Goal: Task Accomplishment & Management: Complete application form

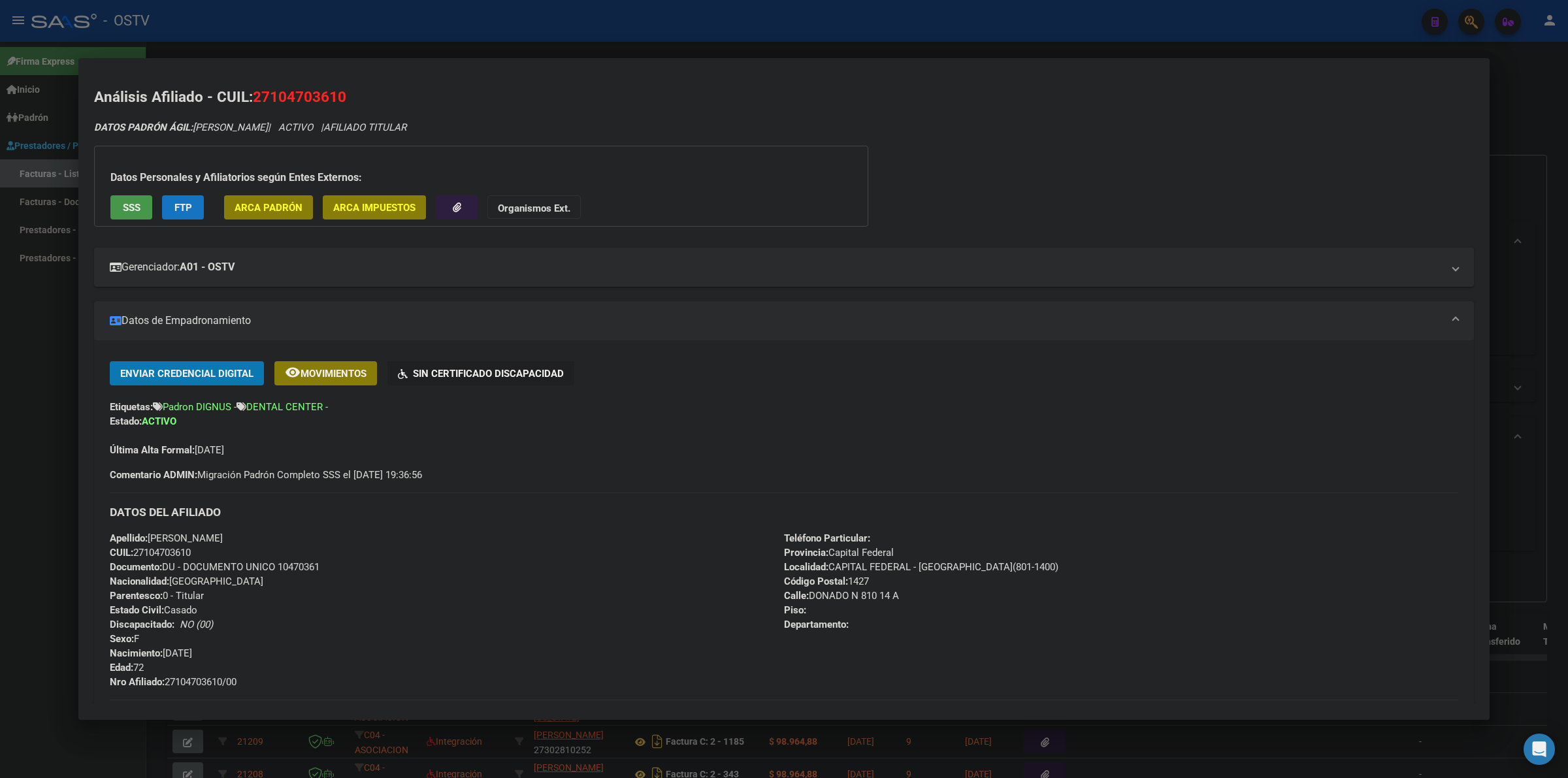
click at [40, 475] on div at bounding box center [784, 389] width 1568 height 778
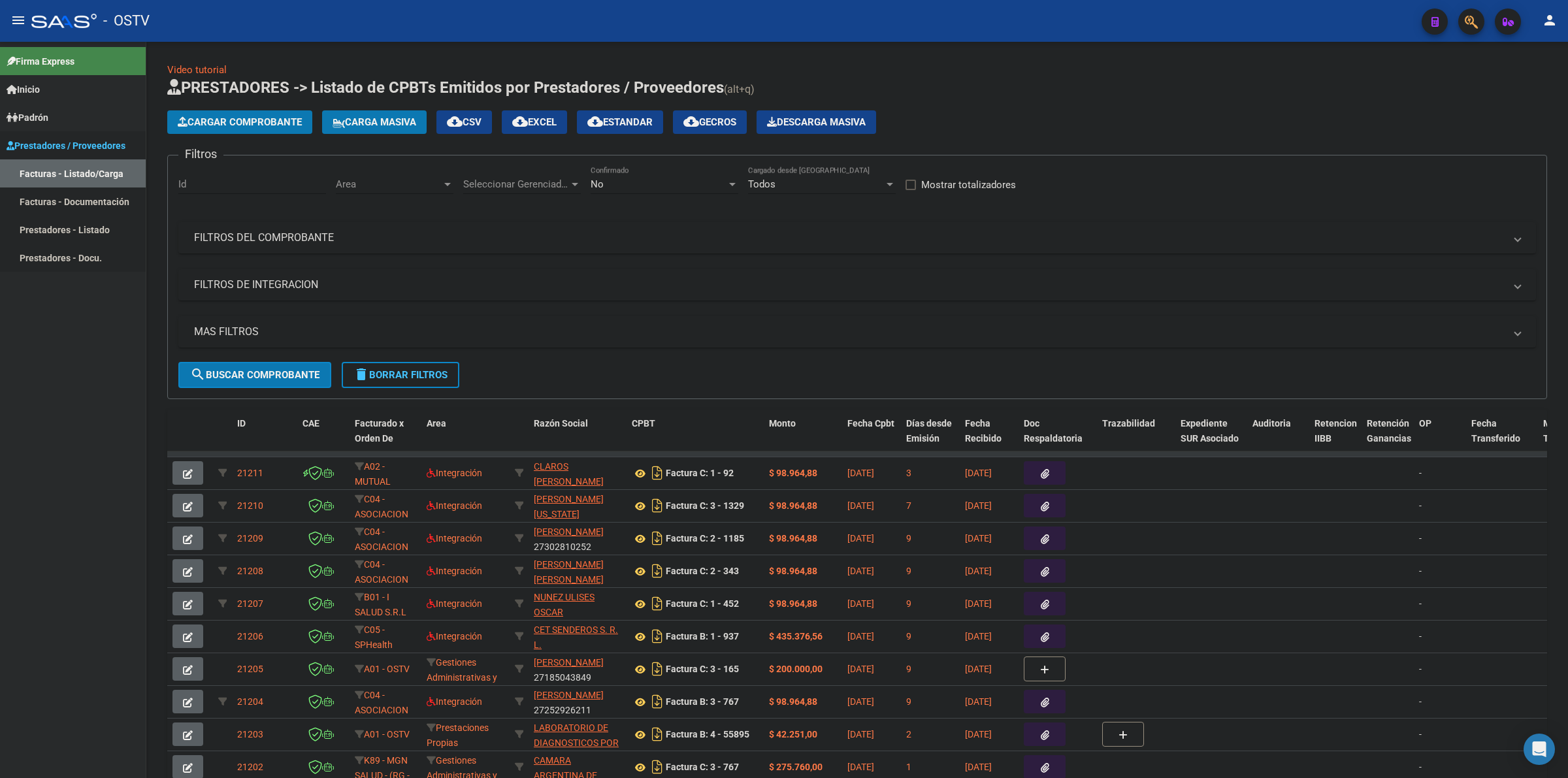
click at [37, 142] on span "Prestadores / Proveedores" at bounding box center [66, 145] width 119 height 14
click at [657, 174] on div "No Confirmado" at bounding box center [664, 179] width 148 height 28
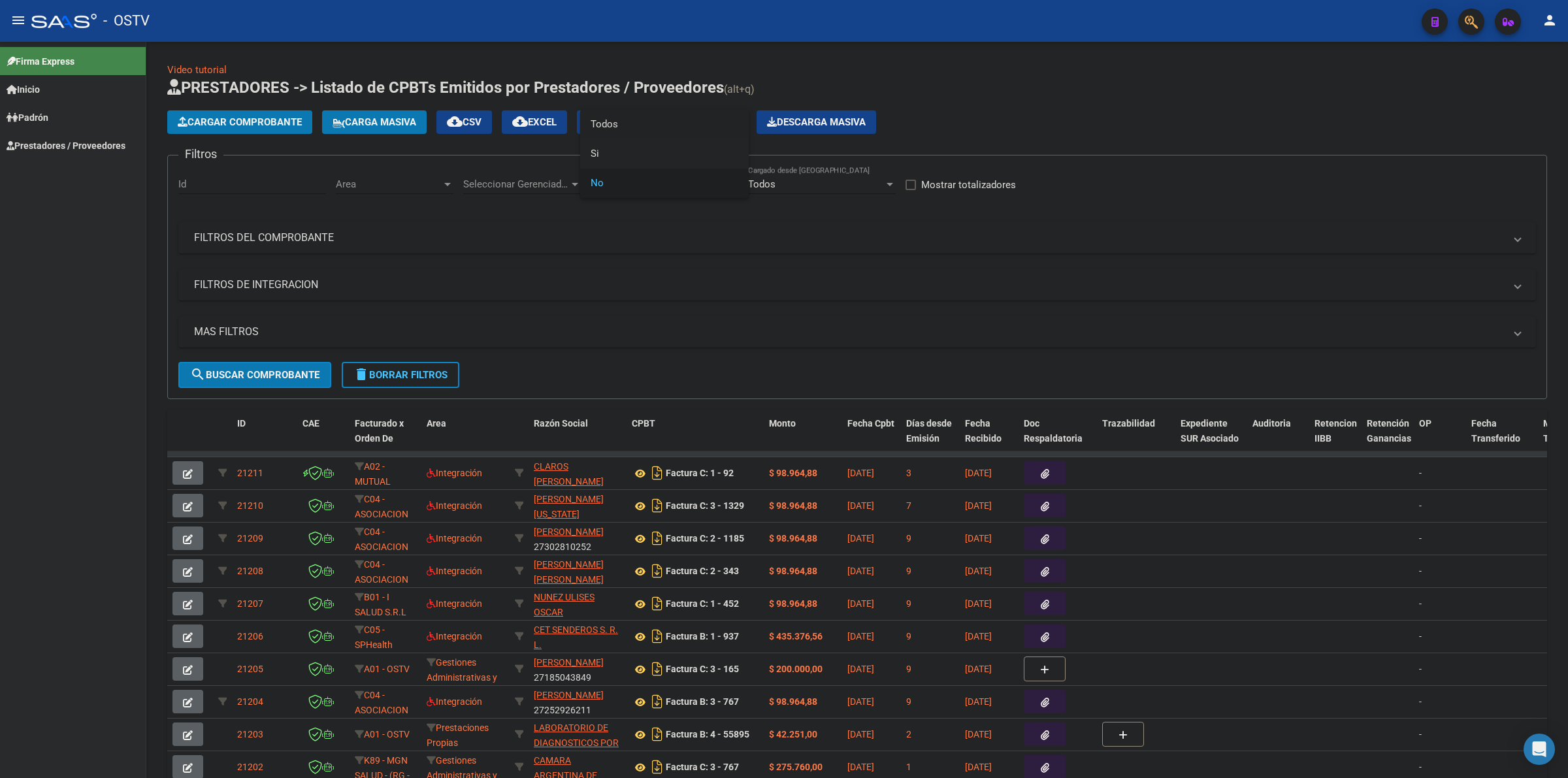
click at [608, 124] on span "Todos" at bounding box center [664, 124] width 148 height 29
click at [23, 13] on mat-icon "menu" at bounding box center [18, 20] width 16 height 16
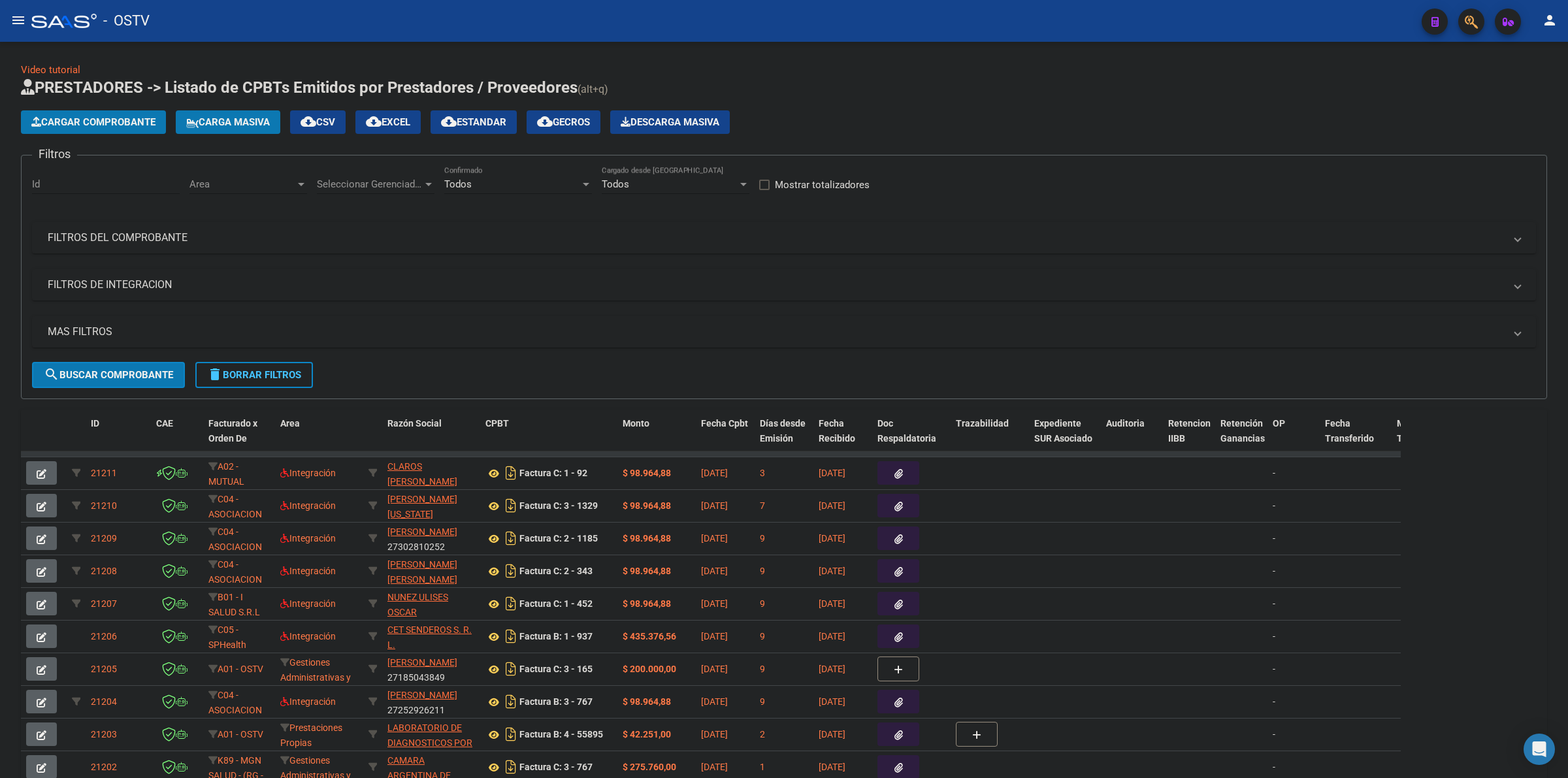
click at [178, 329] on mat-panel-title "MAS FILTROS" at bounding box center [777, 331] width 1457 height 14
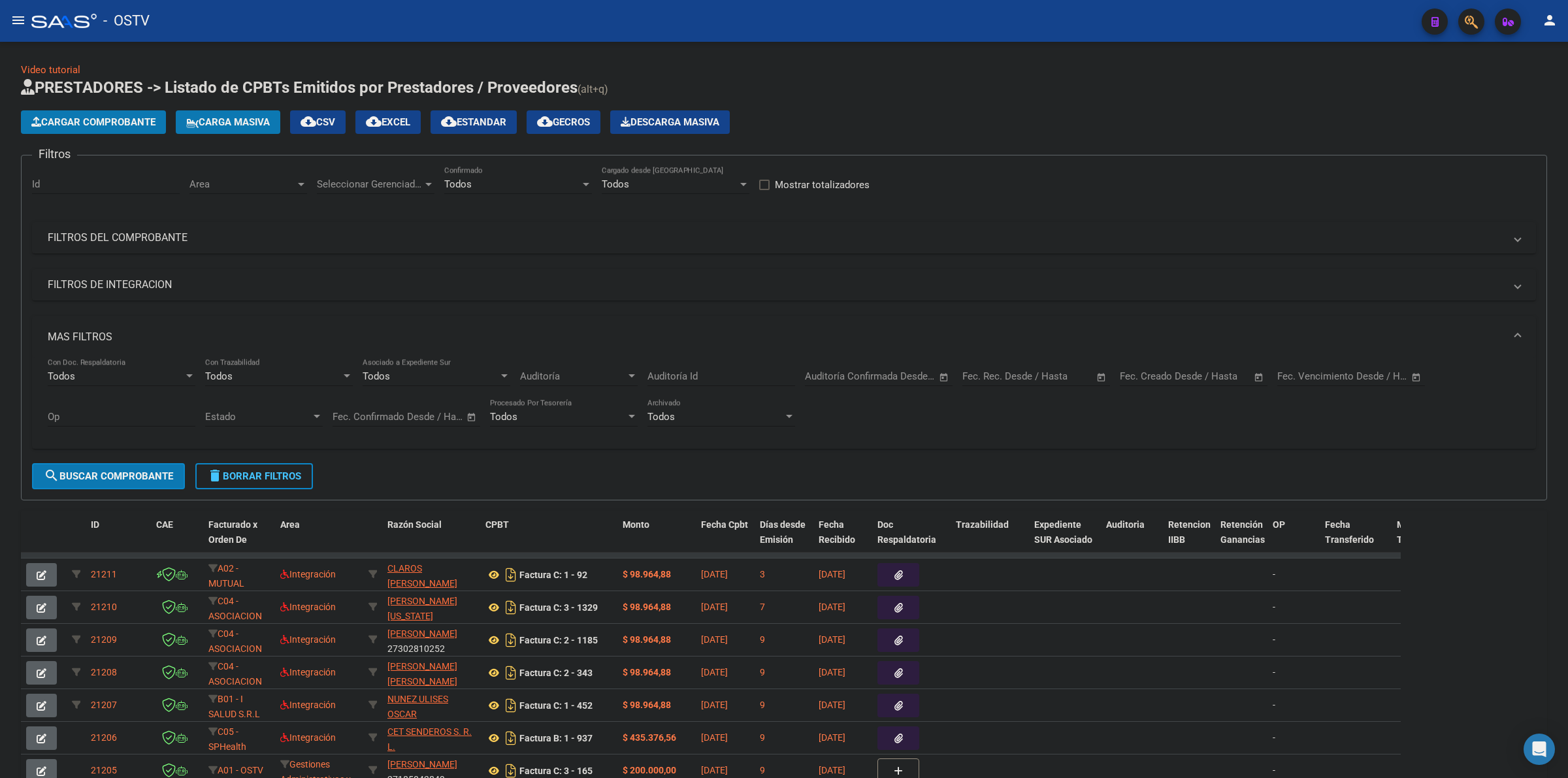
click at [87, 322] on mat-expansion-panel-header "MAS FILTROS" at bounding box center [784, 337] width 1504 height 42
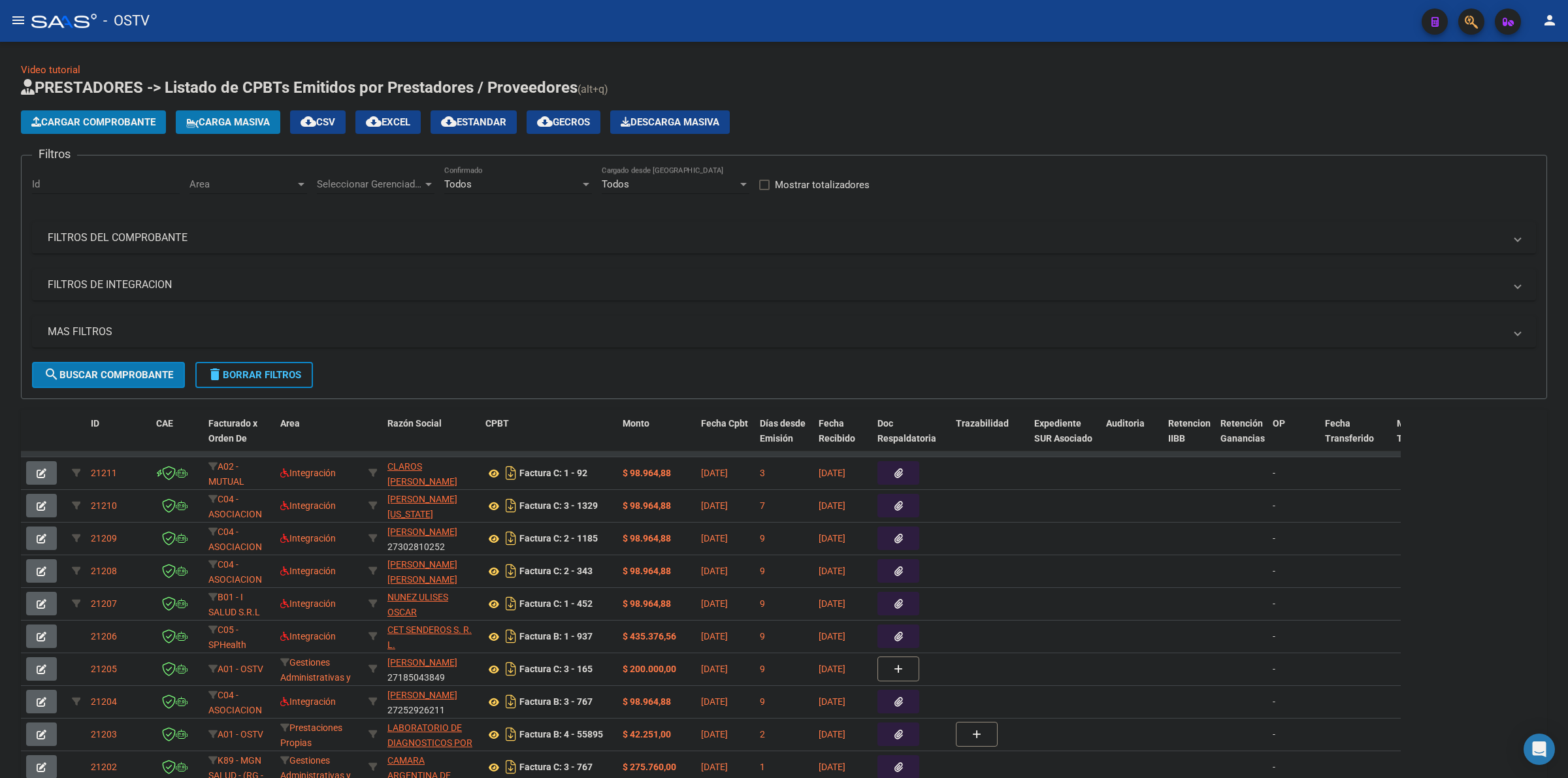
click at [155, 235] on mat-panel-title "FILTROS DEL COMPROBANTE" at bounding box center [777, 238] width 1457 height 14
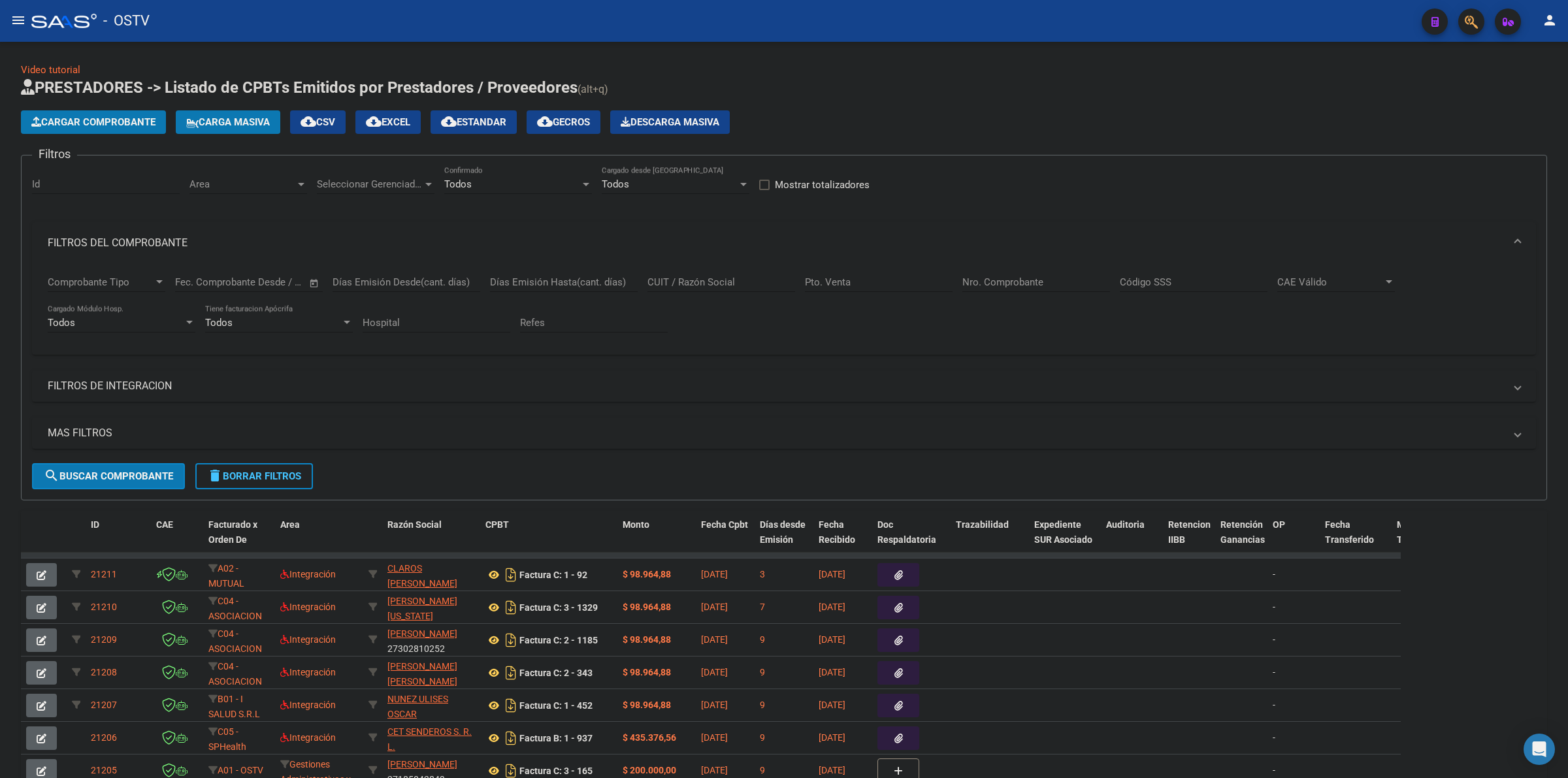
click at [1055, 277] on input "Nro. Comprobante" at bounding box center [1036, 283] width 148 height 12
click at [1062, 288] on div "Nro. Comprobante" at bounding box center [1036, 277] width 148 height 28
click at [1061, 282] on input "Nro. Comprobante" at bounding box center [1036, 283] width 148 height 12
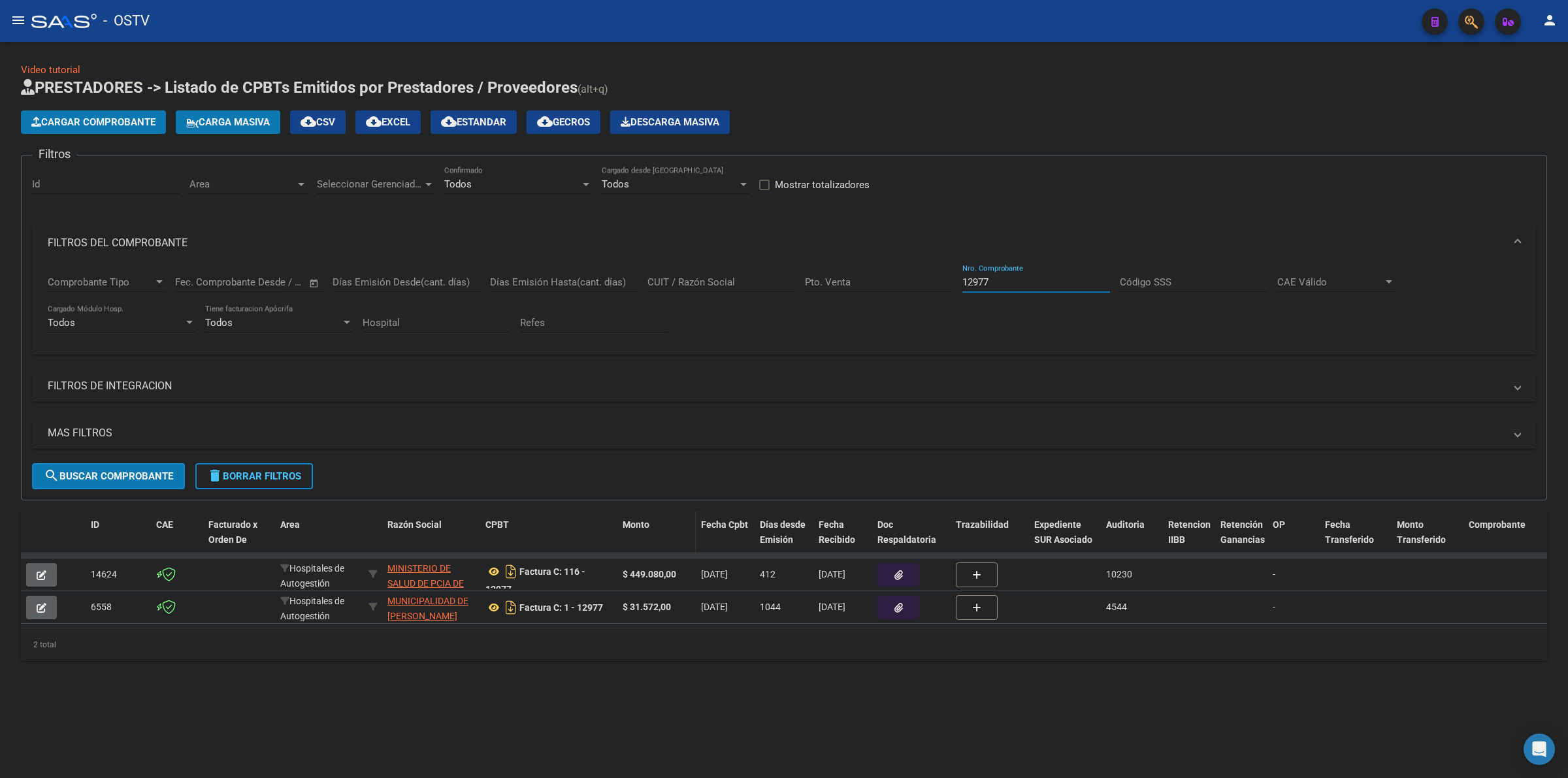
type input "12977"
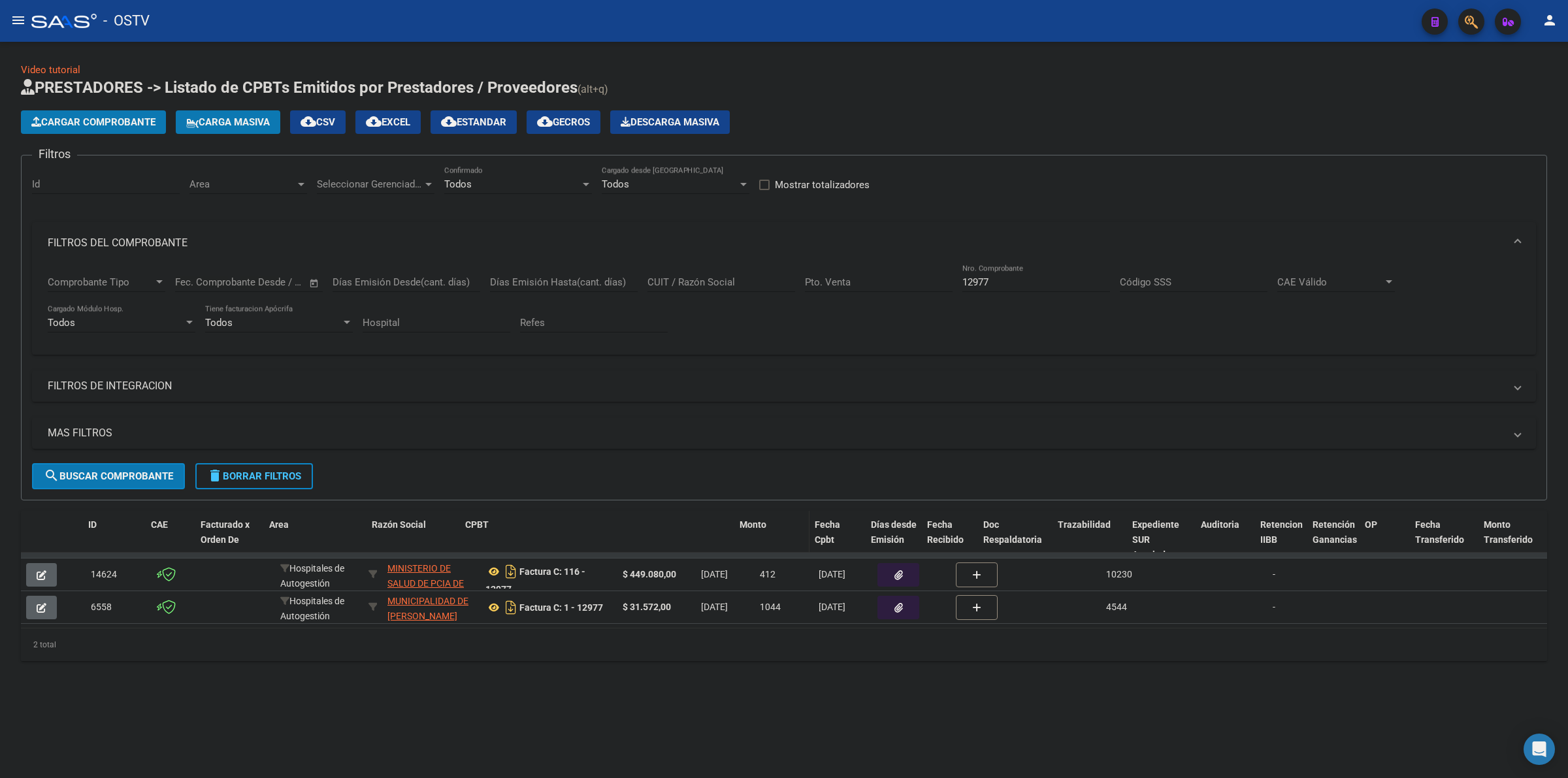
click at [803, 536] on datatable-header-cell "Monto" at bounding box center [771, 540] width 74 height 58
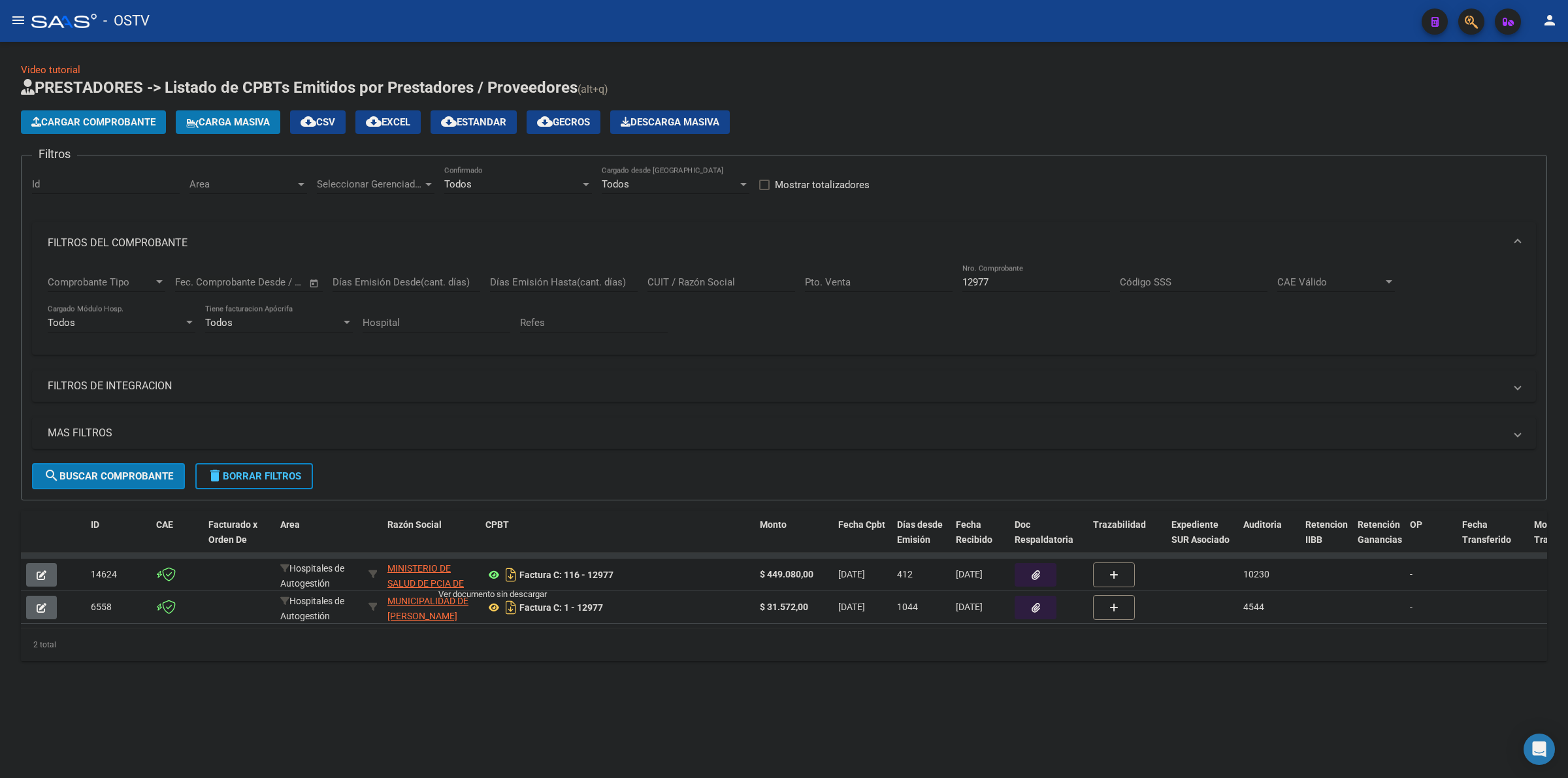
click at [497, 573] on icon at bounding box center [494, 575] width 17 height 16
click at [1047, 567] on button "button" at bounding box center [1036, 575] width 42 height 23
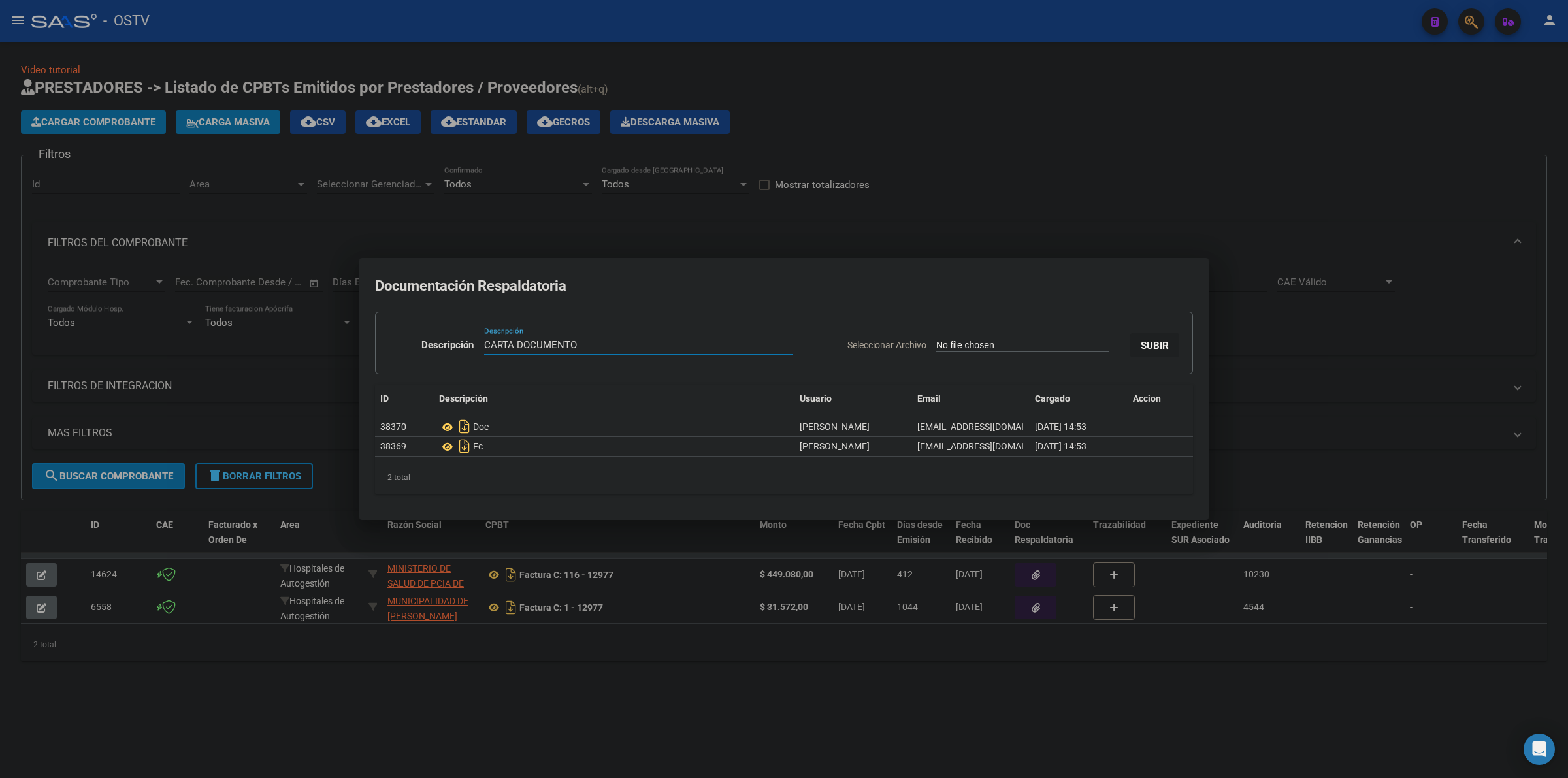
type input "CARTA DOCUMENTO"
type input "C:\fakepath\CARTA DOCUMENTO - HOSPITAL SOR [PERSON_NAME] - [DATE].pdf"
click at [1145, 345] on span "SUBIR" at bounding box center [1154, 346] width 28 height 12
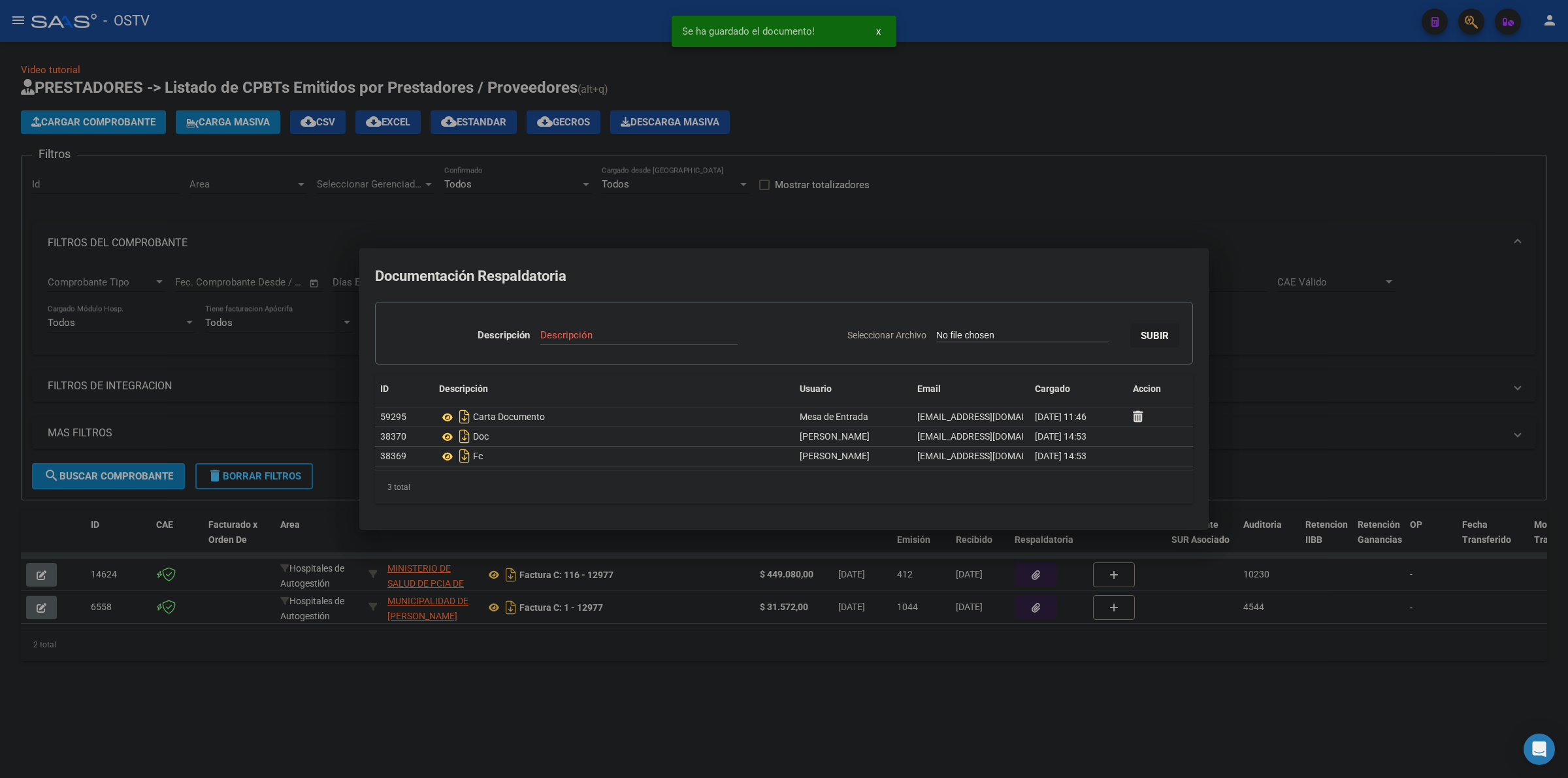
click at [971, 201] on div at bounding box center [784, 389] width 1568 height 778
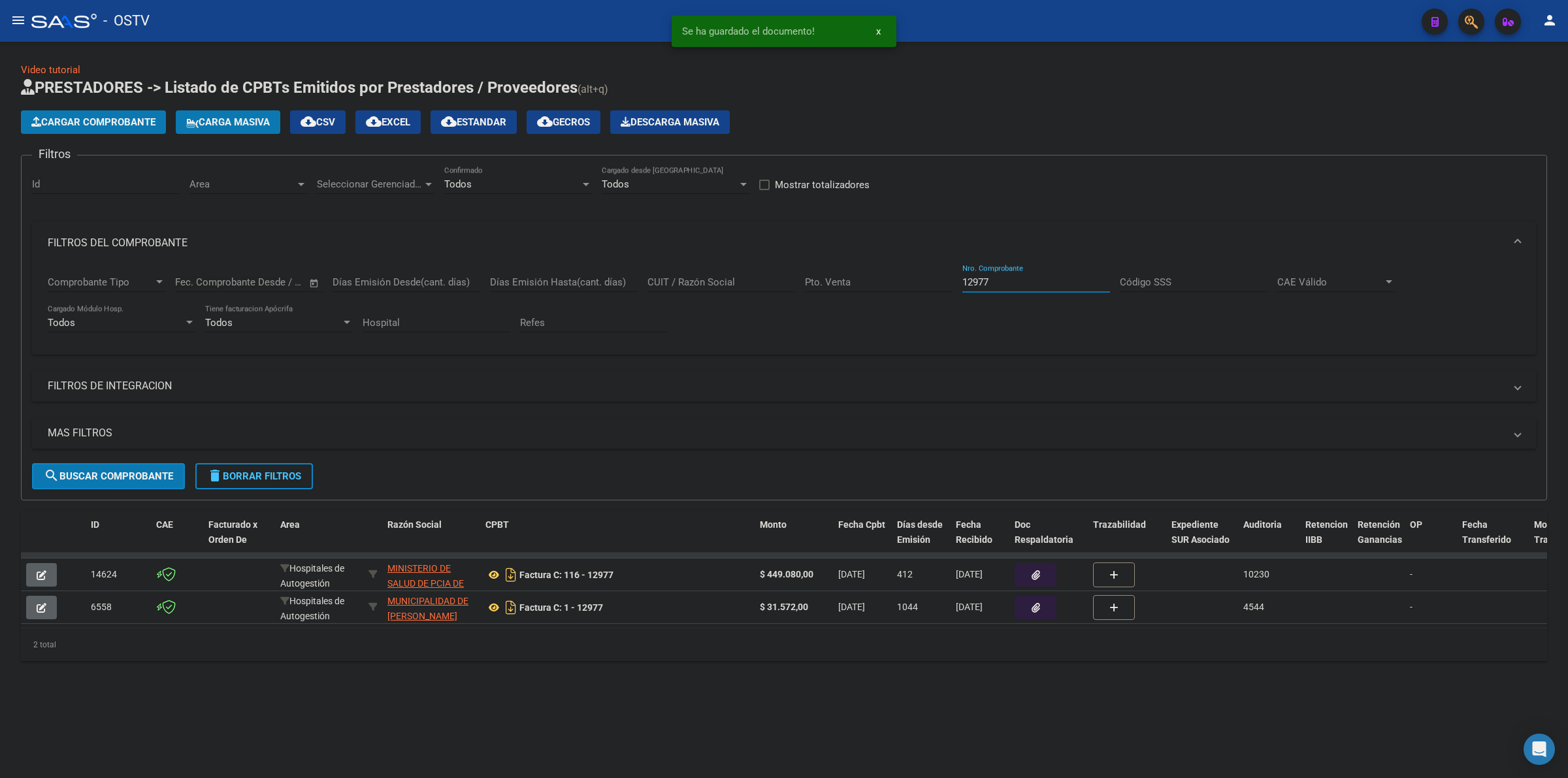
click at [966, 285] on input "12977" at bounding box center [1036, 283] width 148 height 12
click at [968, 277] on input "12977" at bounding box center [1036, 283] width 148 height 12
click at [978, 278] on input "12977" at bounding box center [1036, 283] width 148 height 12
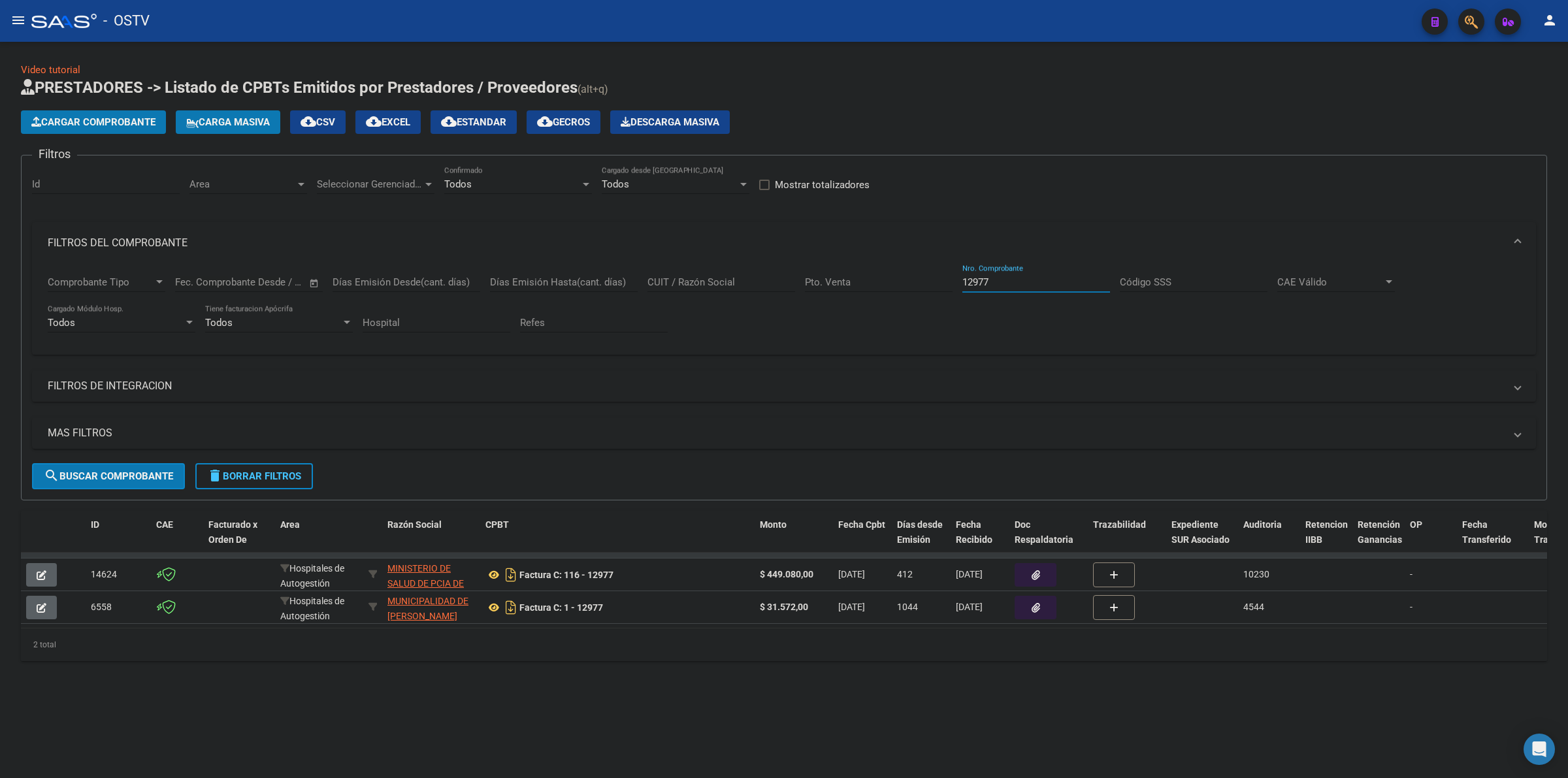
click at [978, 278] on input "12977" at bounding box center [1036, 283] width 148 height 12
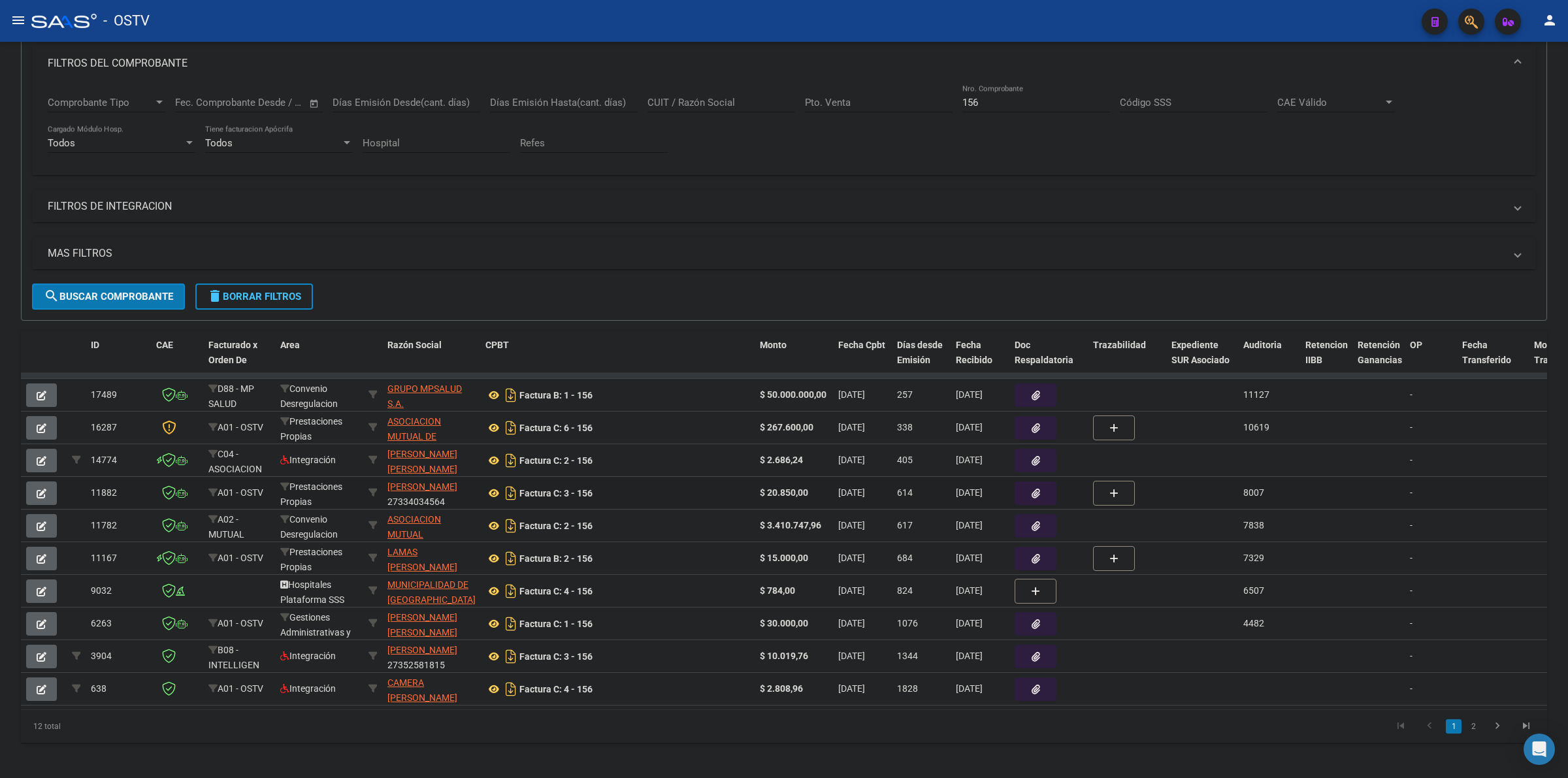
scroll to position [190, 0]
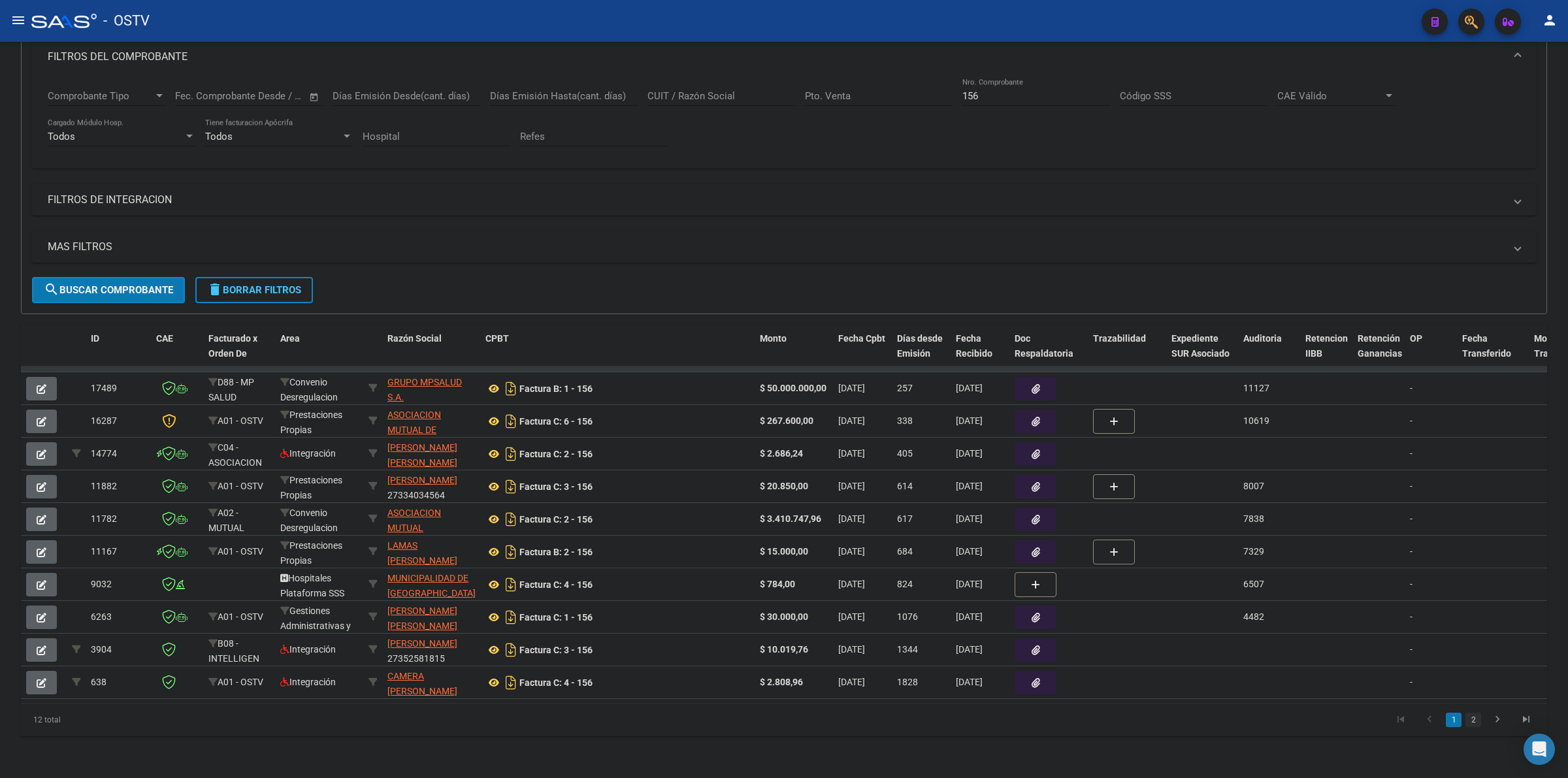
click at [1471, 727] on link "2" at bounding box center [1474, 720] width 16 height 14
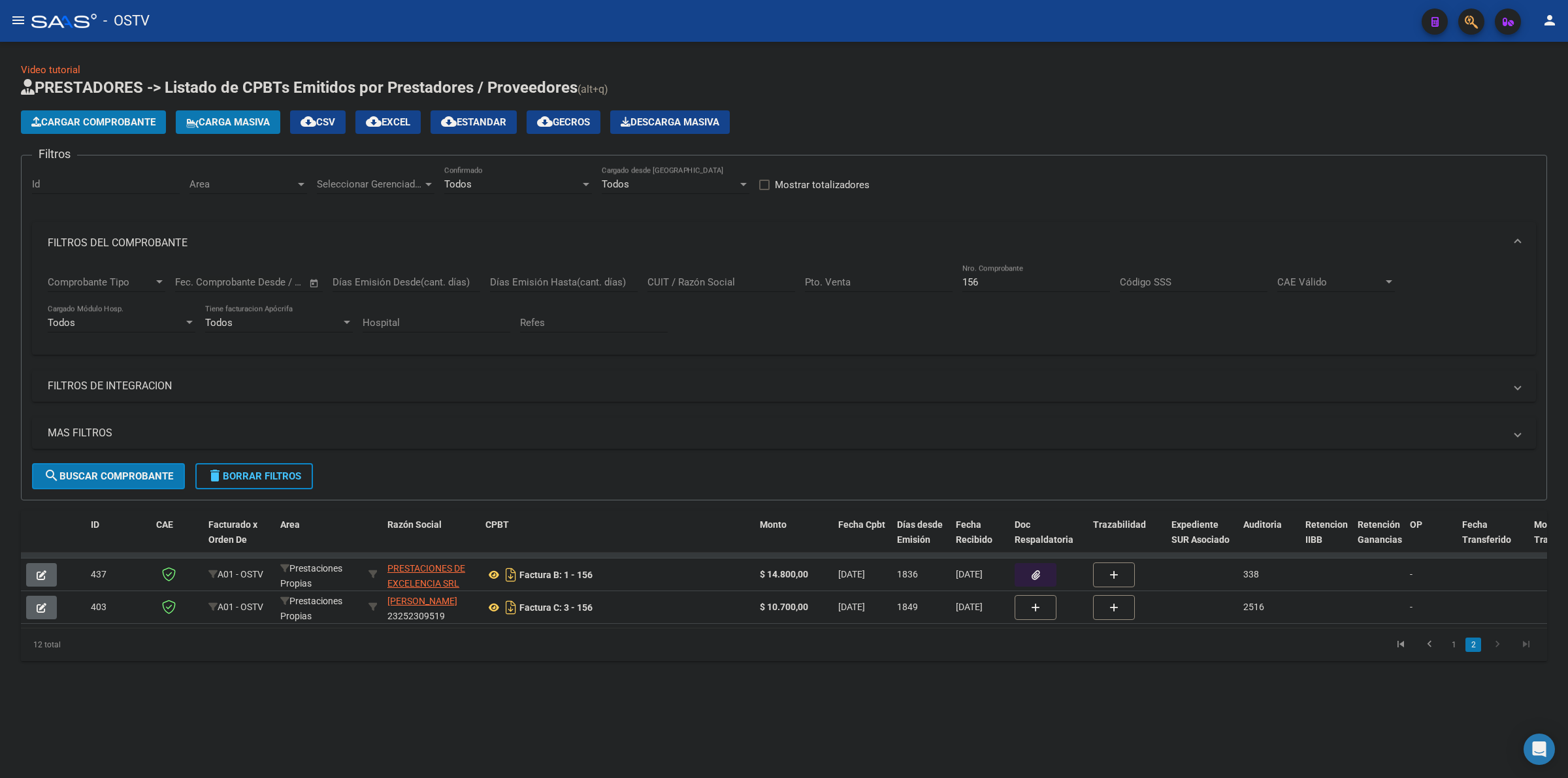
scroll to position [0, 0]
click at [1450, 652] on link "1" at bounding box center [1453, 645] width 16 height 14
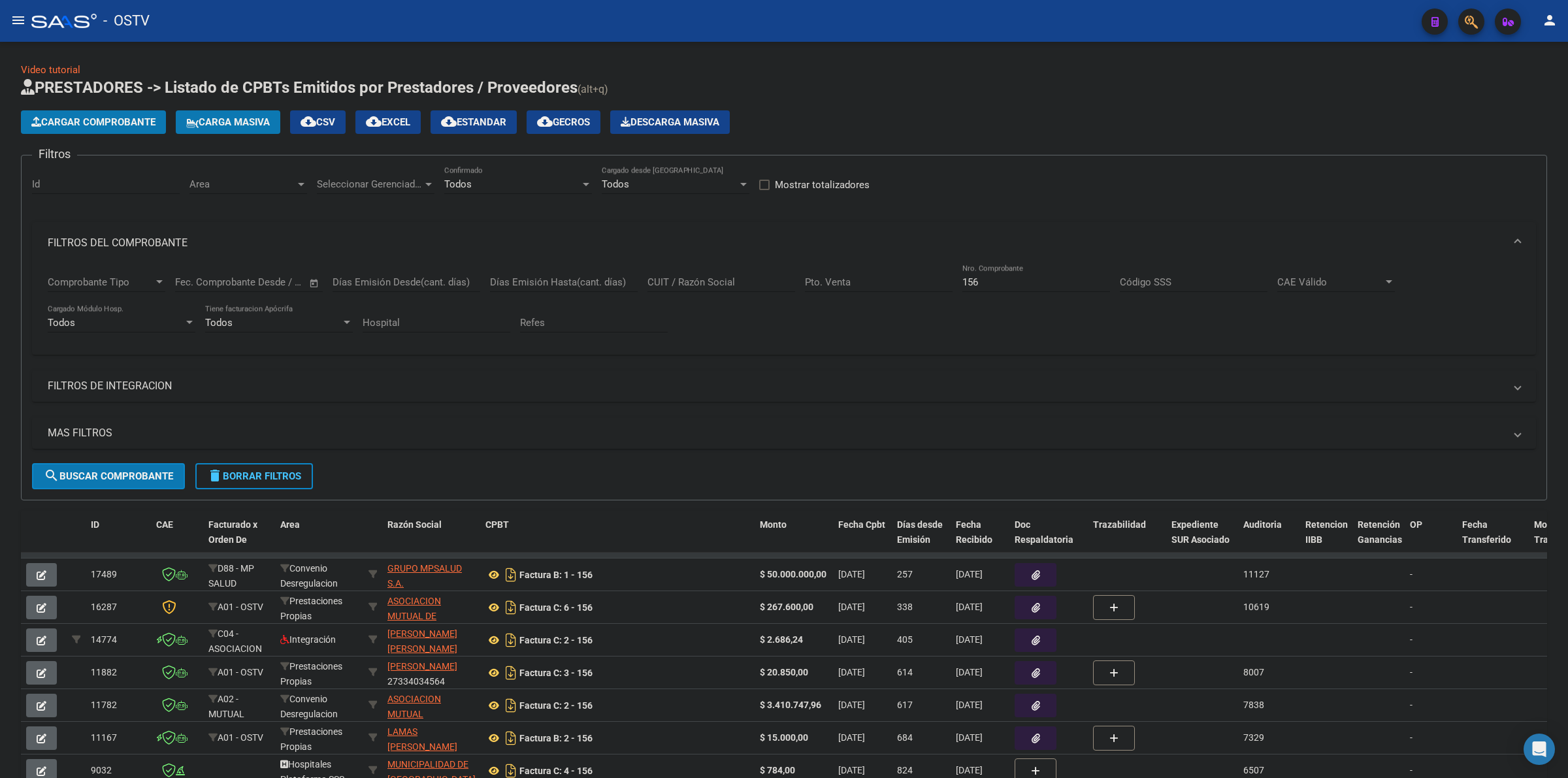
click at [166, 271] on app-drop-down-list "Comprobante Tipo Comprobante Tipo" at bounding box center [112, 284] width 127 height 40
click at [157, 278] on div at bounding box center [160, 283] width 12 height 10
click at [124, 374] on span "Nota de Débito B" at bounding box center [139, 378] width 183 height 29
click at [120, 471] on span "search Buscar Comprobante" at bounding box center [108, 477] width 130 height 12
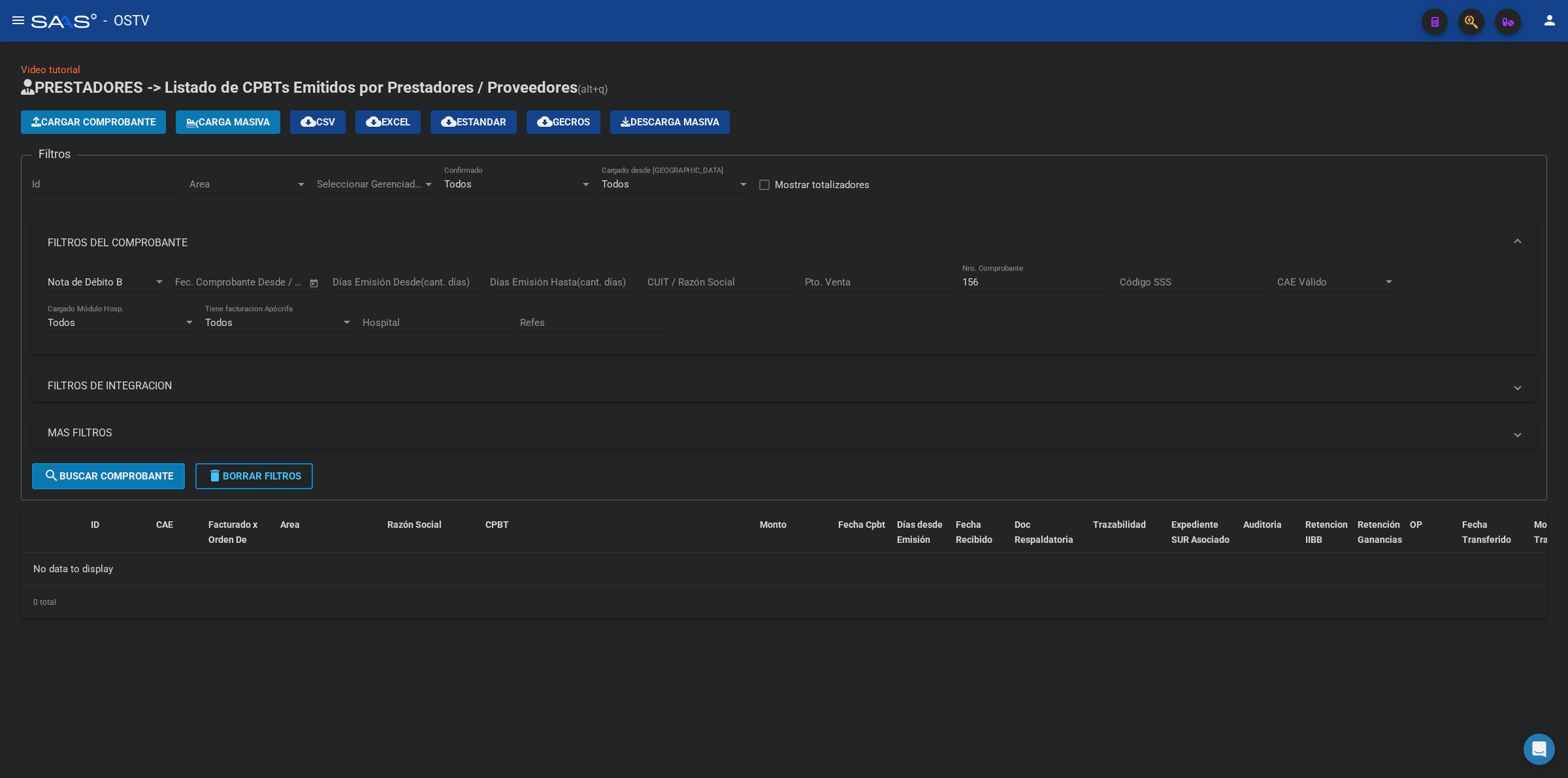
click at [98, 429] on mat-panel-title "MAS FILTROS" at bounding box center [777, 432] width 1457 height 14
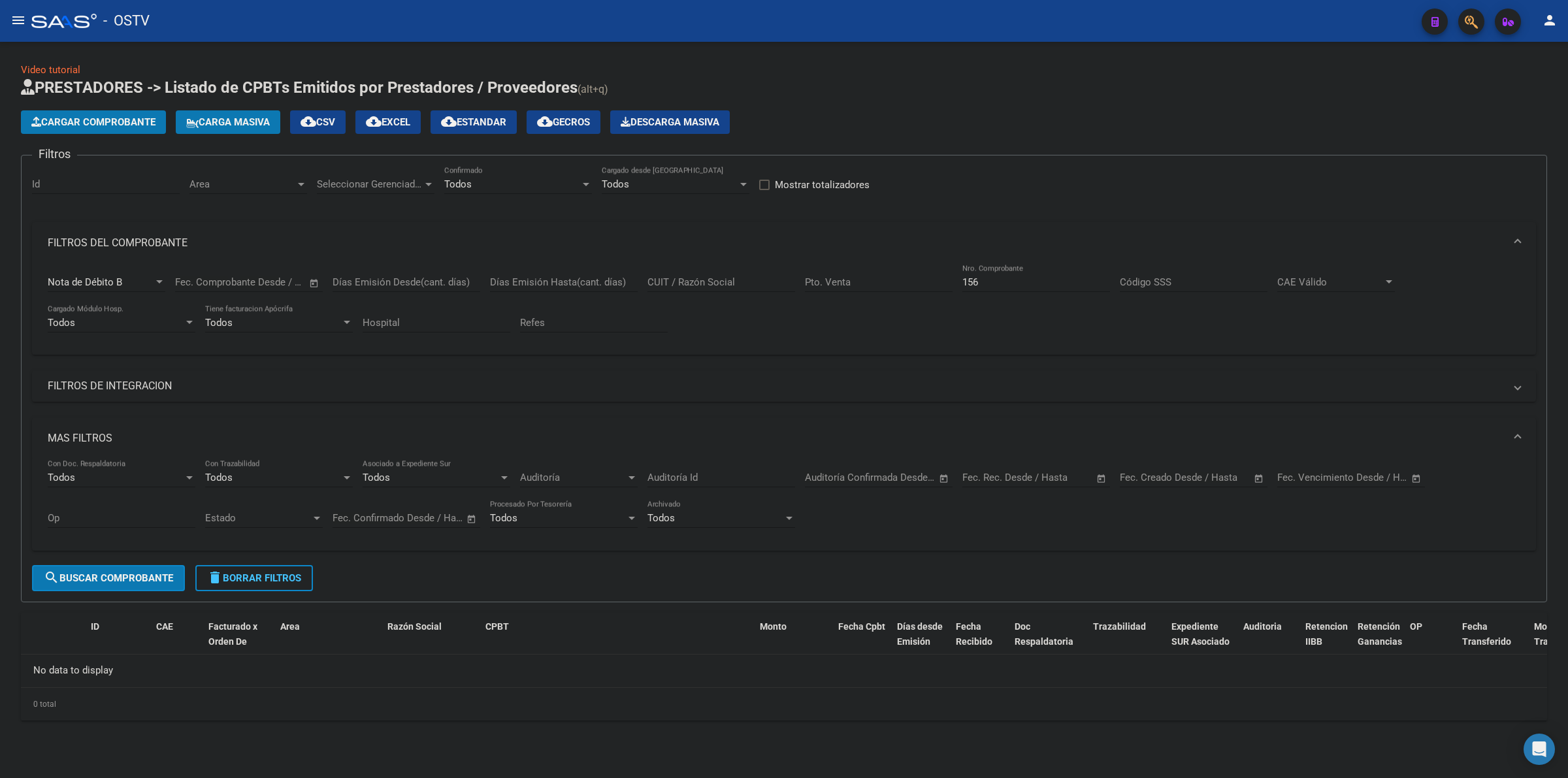
click at [98, 429] on mat-expansion-panel-header "MAS FILTROS" at bounding box center [784, 438] width 1504 height 42
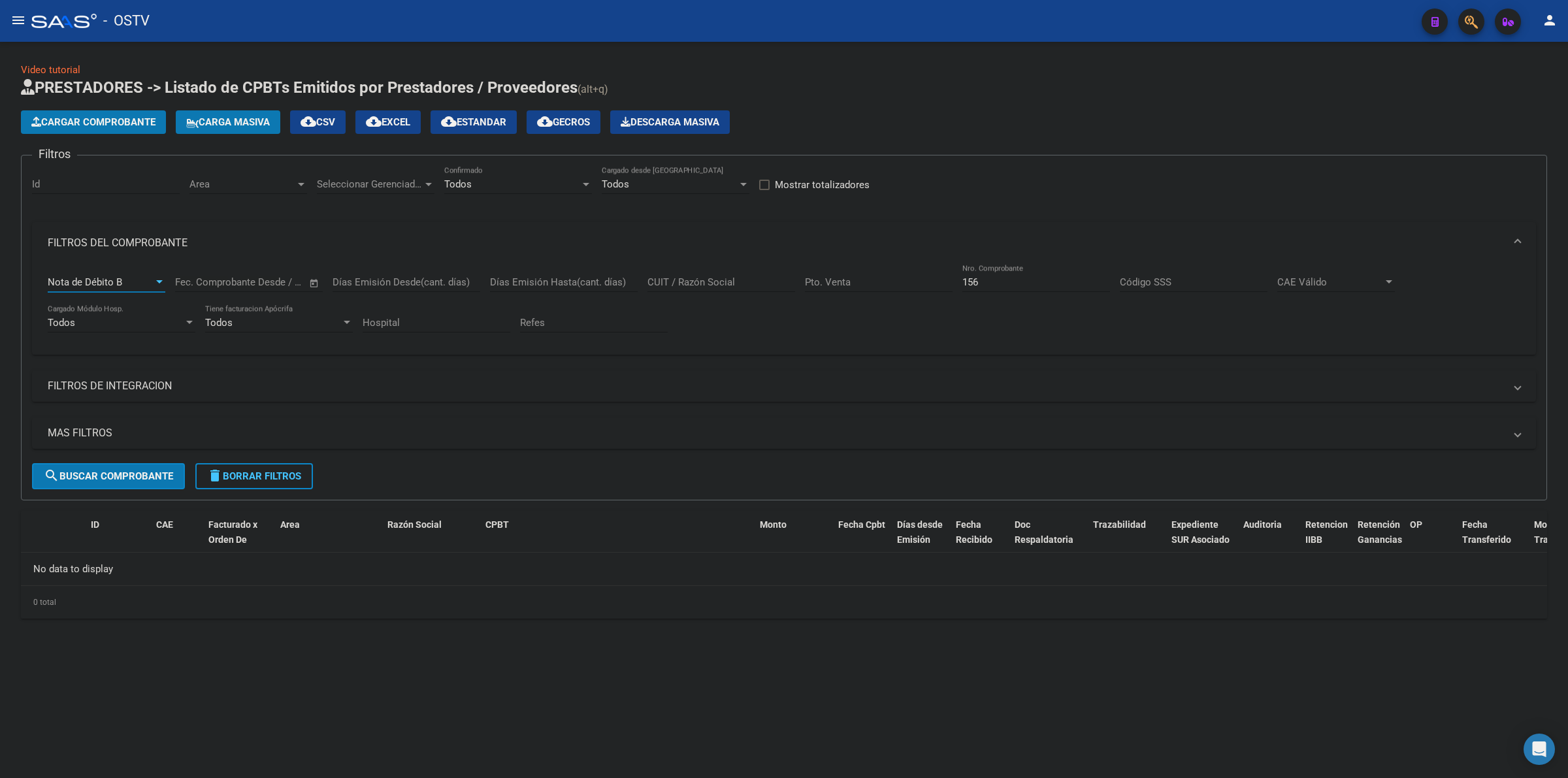
click at [106, 284] on span "Nota de Débito B" at bounding box center [85, 283] width 74 height 12
click at [115, 308] on span "Nota de Débito C" at bounding box center [85, 310] width 75 height 12
drag, startPoint x: 102, startPoint y: 465, endPoint x: 111, endPoint y: 467, distance: 9.2
click at [103, 465] on button "search Buscar Comprobante" at bounding box center [109, 476] width 153 height 26
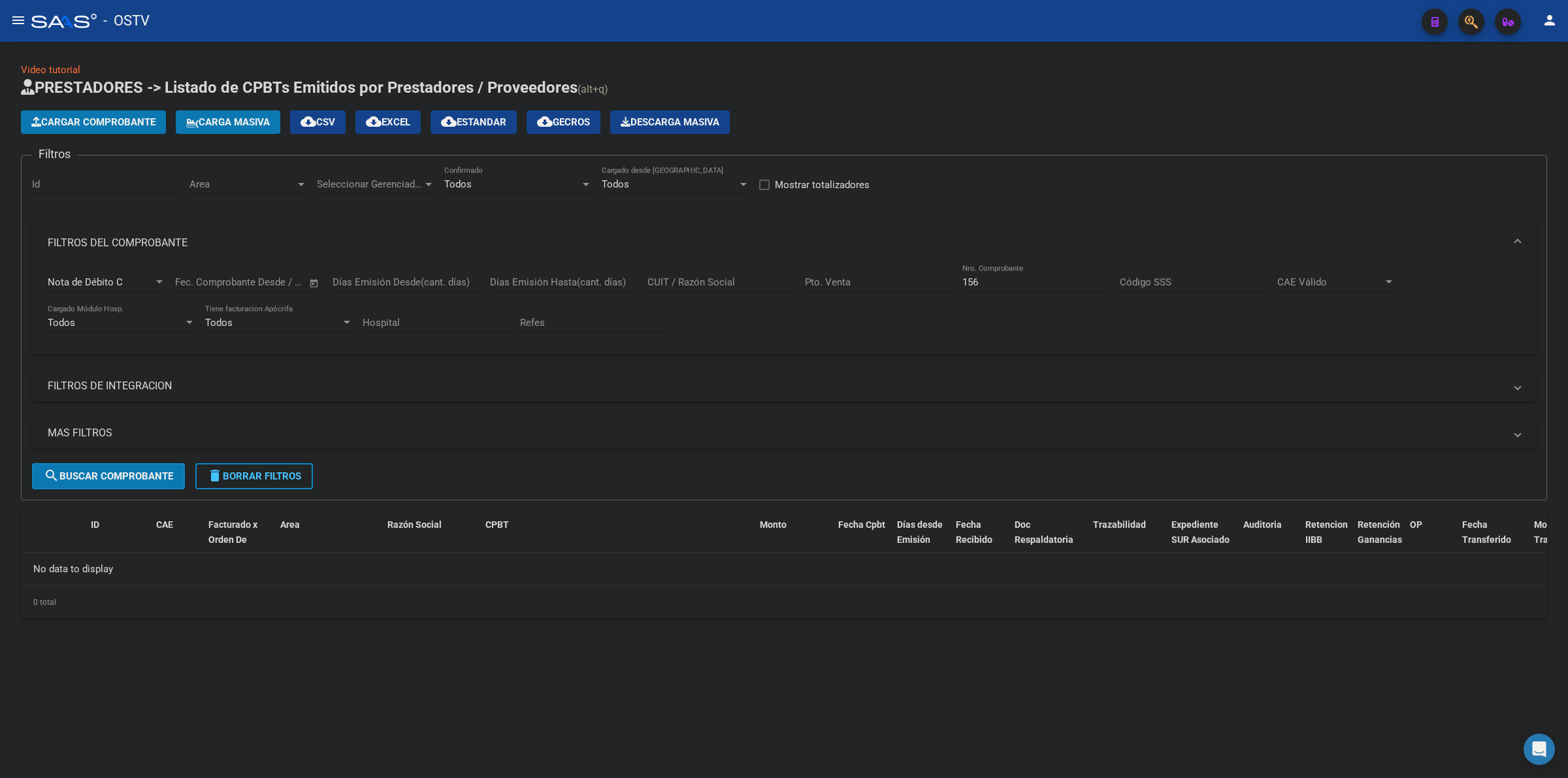
click at [981, 281] on input "156" at bounding box center [1036, 283] width 148 height 12
paste input "964"
type input "964"
click at [252, 466] on button "delete Borrar Filtros" at bounding box center [254, 476] width 118 height 26
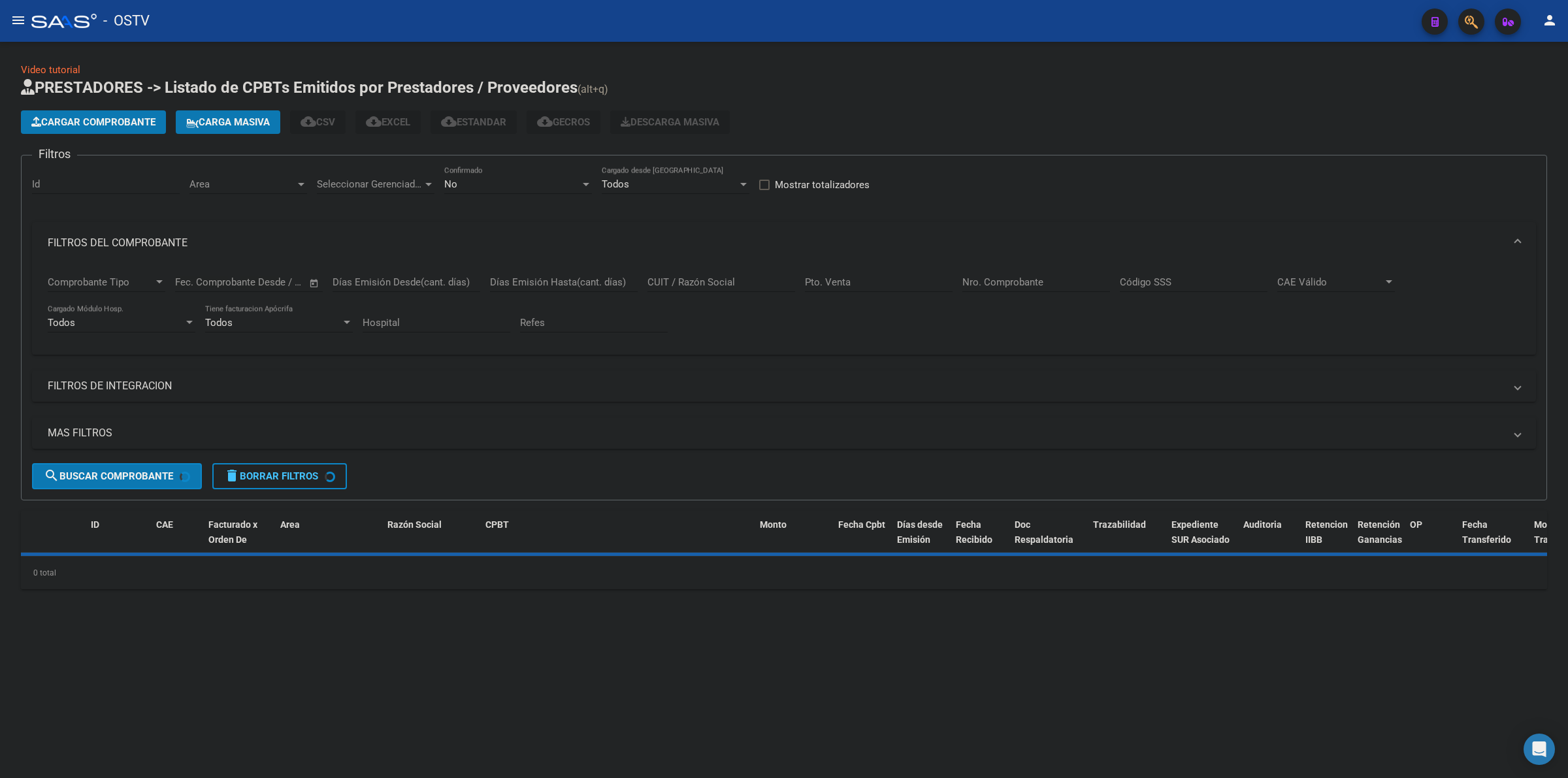
click at [507, 194] on div "No Confirmado" at bounding box center [518, 186] width 148 height 40
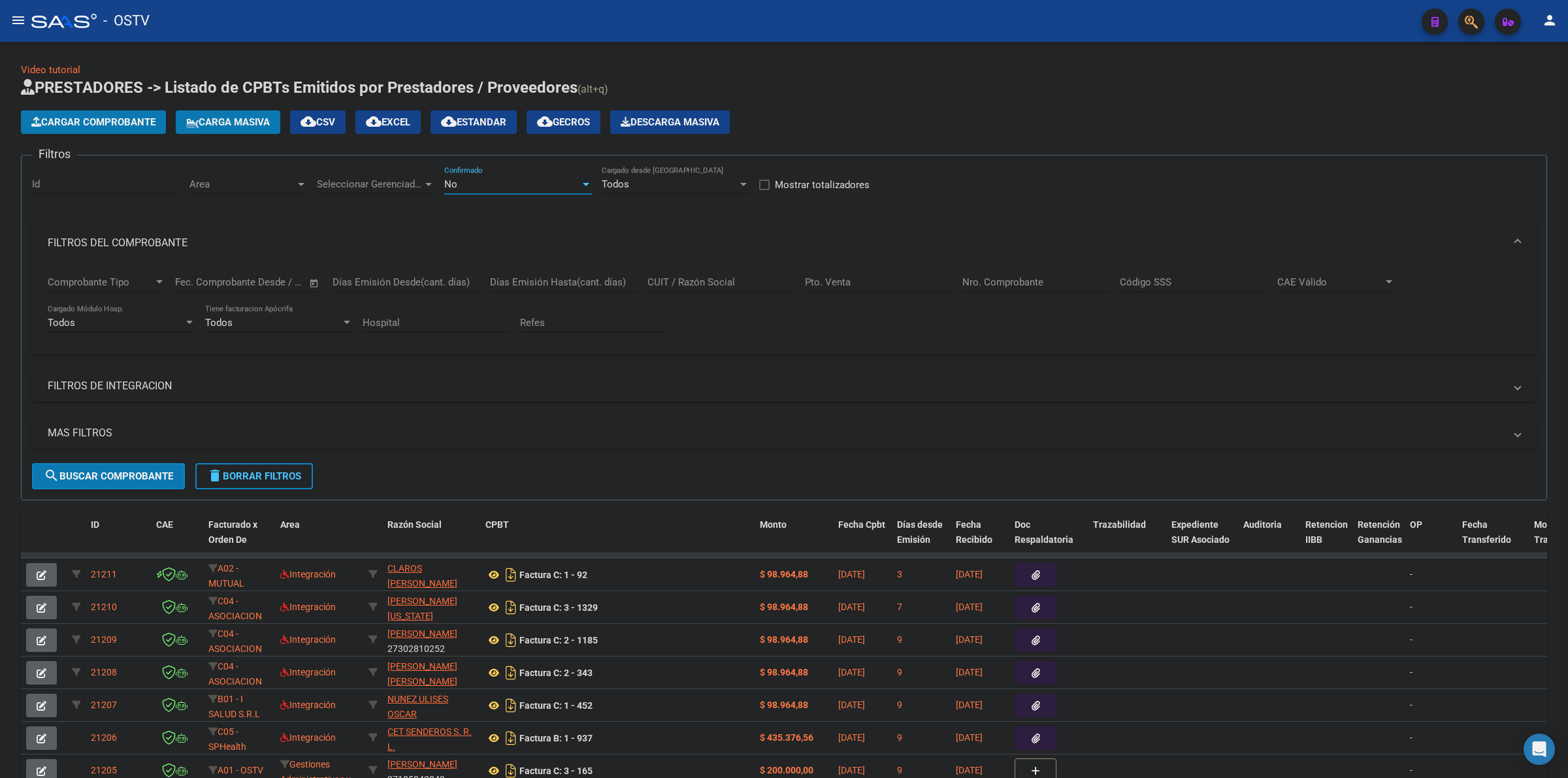
click at [505, 186] on div "No" at bounding box center [512, 184] width 136 height 12
click at [471, 123] on span "Todos" at bounding box center [518, 124] width 148 height 29
click at [1016, 277] on input "Nro. Comprobante" at bounding box center [1036, 283] width 148 height 12
paste input "964"
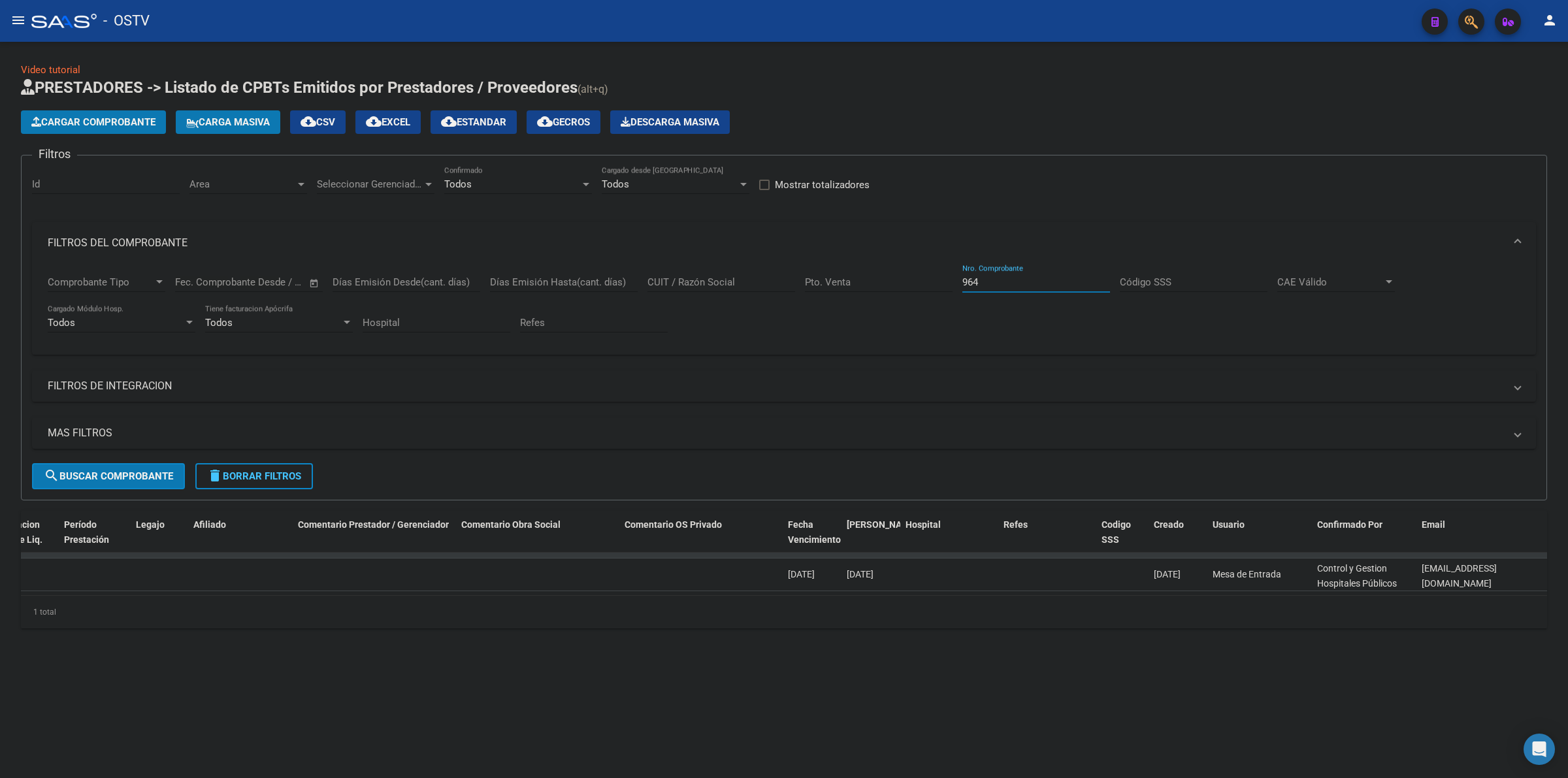
scroll to position [0, 0]
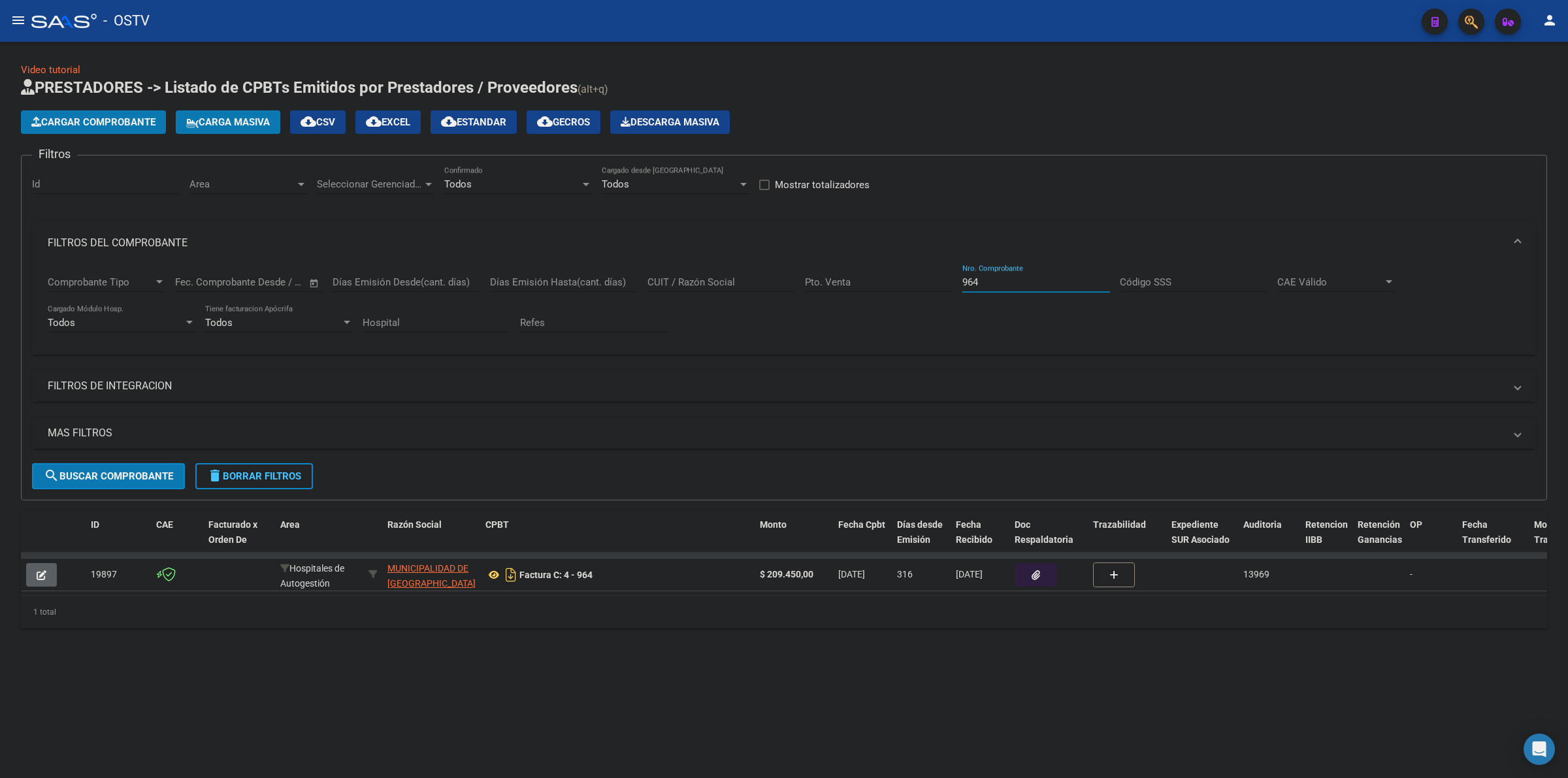
type input "964"
click at [497, 573] on icon at bounding box center [494, 575] width 17 height 16
click at [497, 573] on icon at bounding box center [494, 575] width 17 height 16
click at [1033, 570] on icon "button" at bounding box center [1036, 575] width 8 height 10
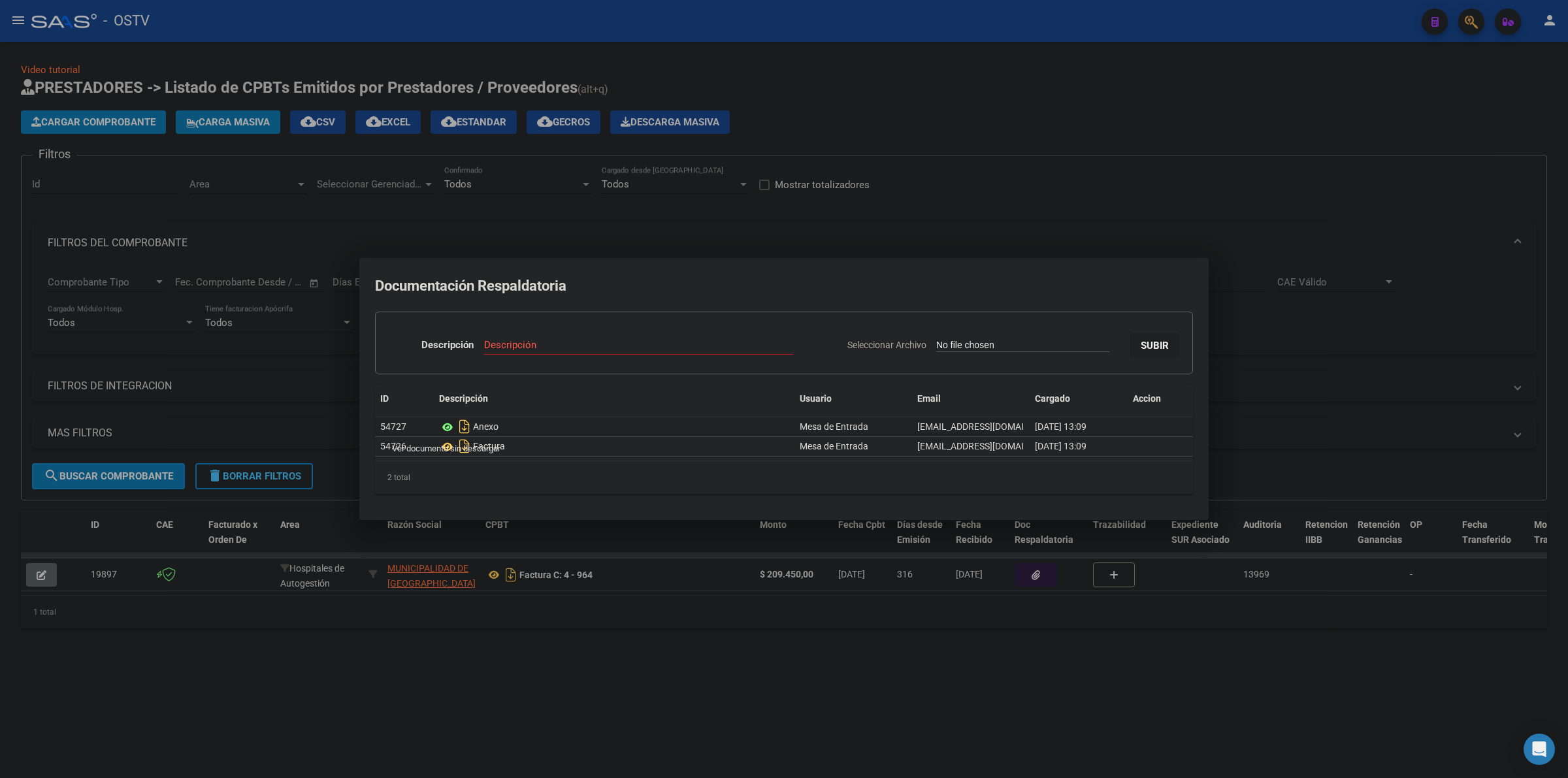
click at [444, 426] on icon at bounding box center [447, 427] width 17 height 16
drag, startPoint x: 468, startPoint y: 163, endPoint x: 484, endPoint y: 74, distance: 90.4
click at [468, 161] on div at bounding box center [784, 389] width 1568 height 778
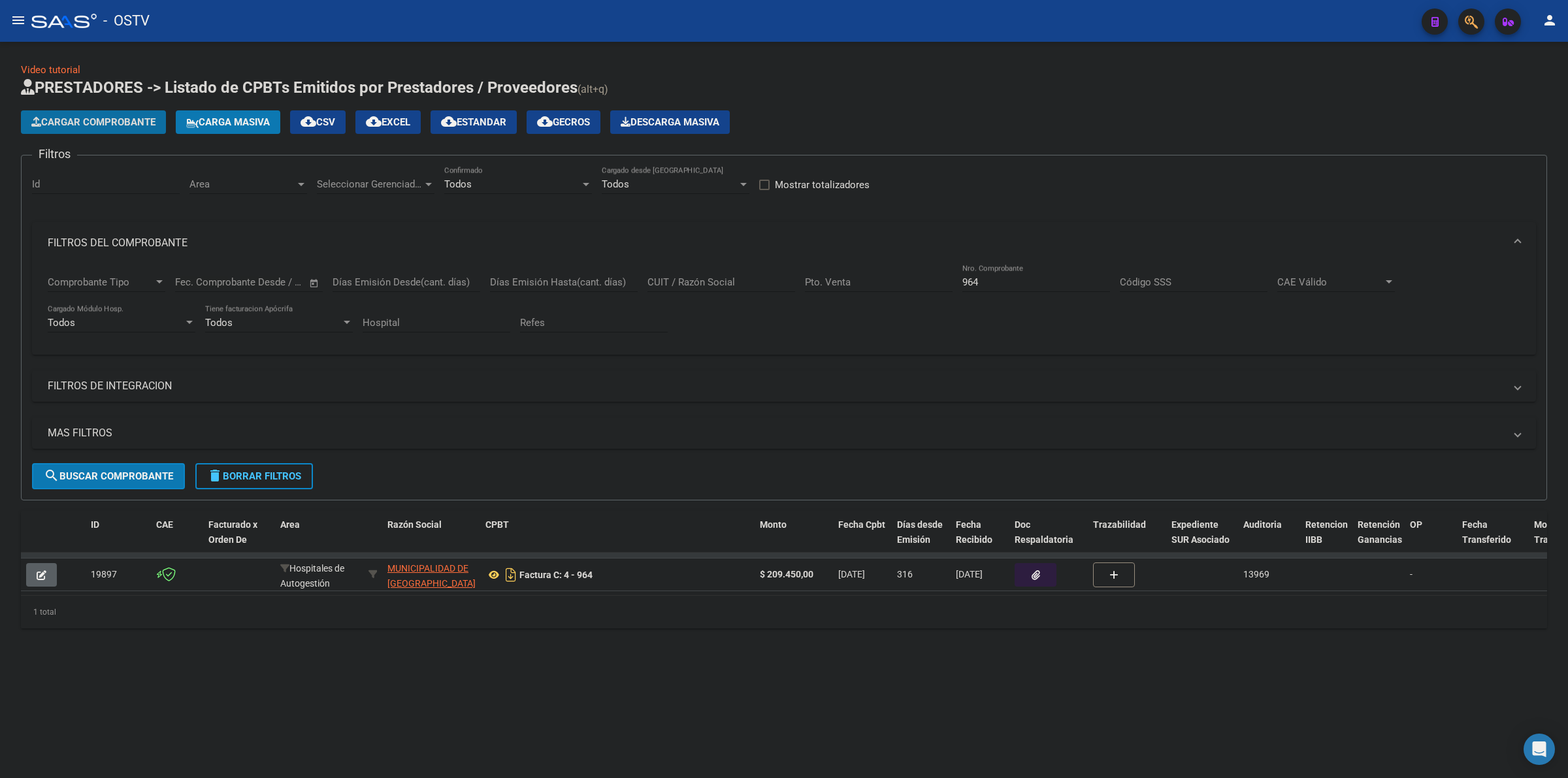
click at [115, 120] on span "Cargar Comprobante" at bounding box center [94, 122] width 124 height 12
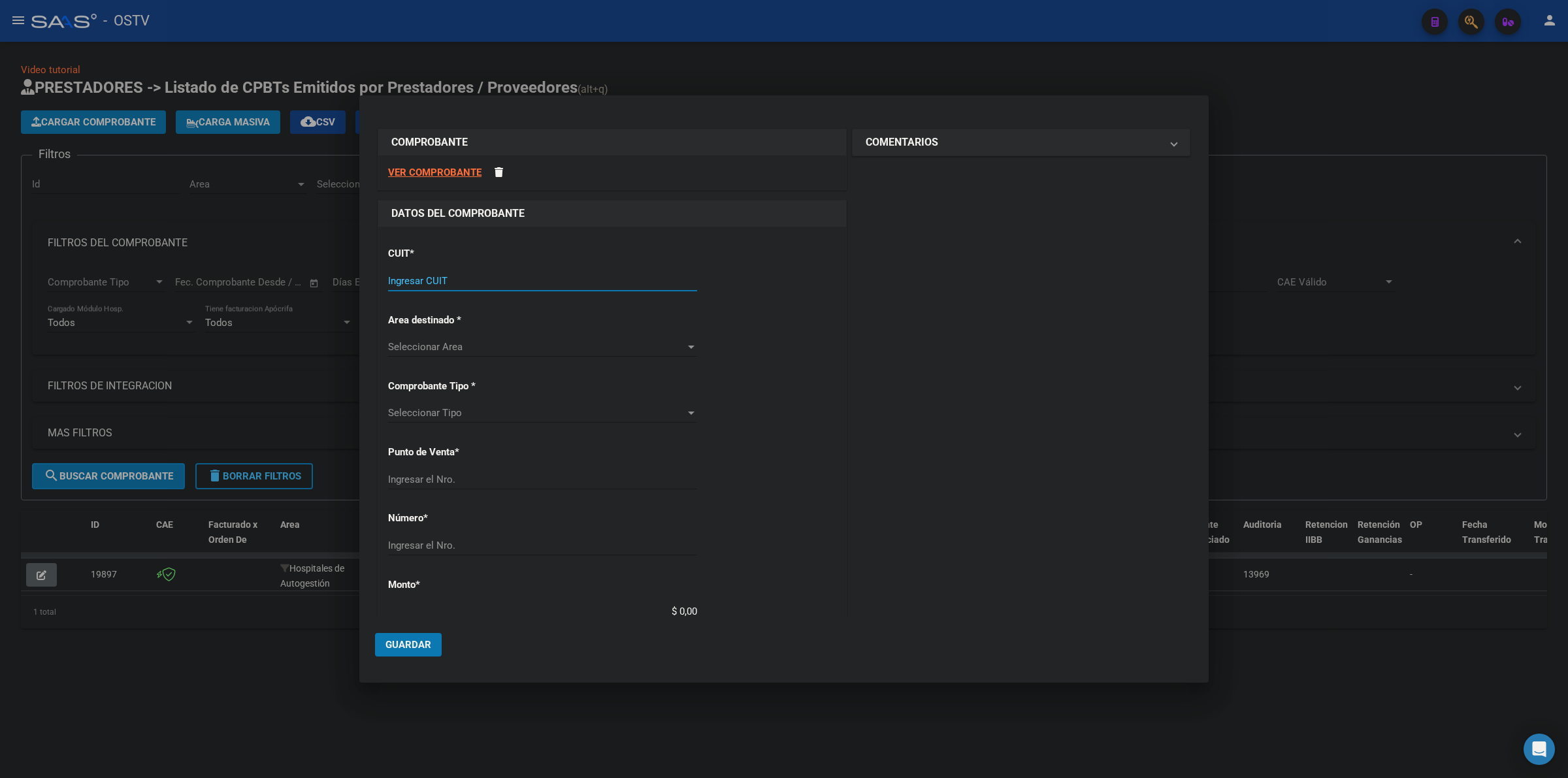
click at [510, 278] on input "Ingresar CUIT" at bounding box center [543, 281] width 309 height 12
type input "30-67506844-1"
type input "113"
type input "30-67506844-1"
type input "7373"
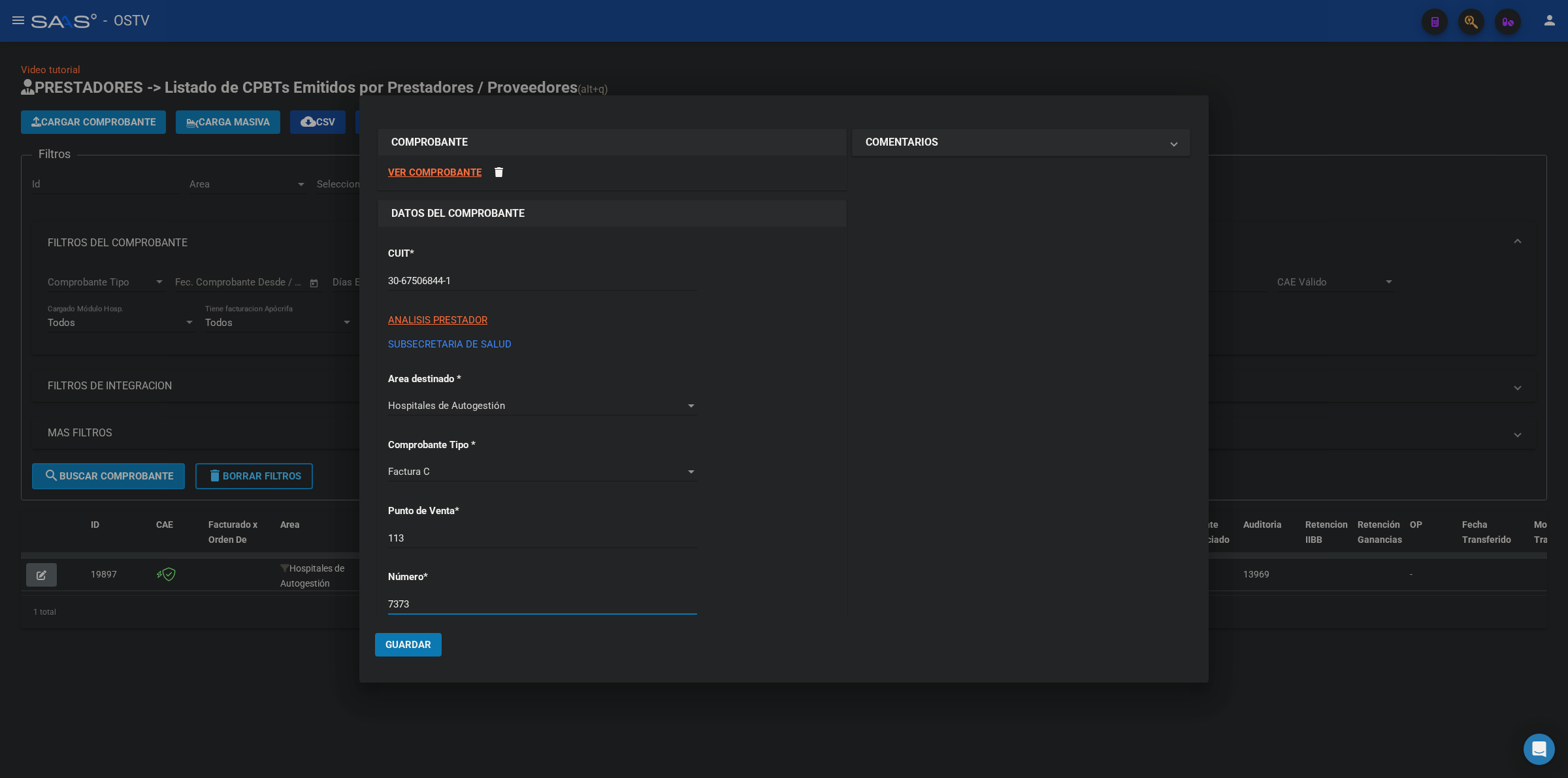
scroll to position [306, 0]
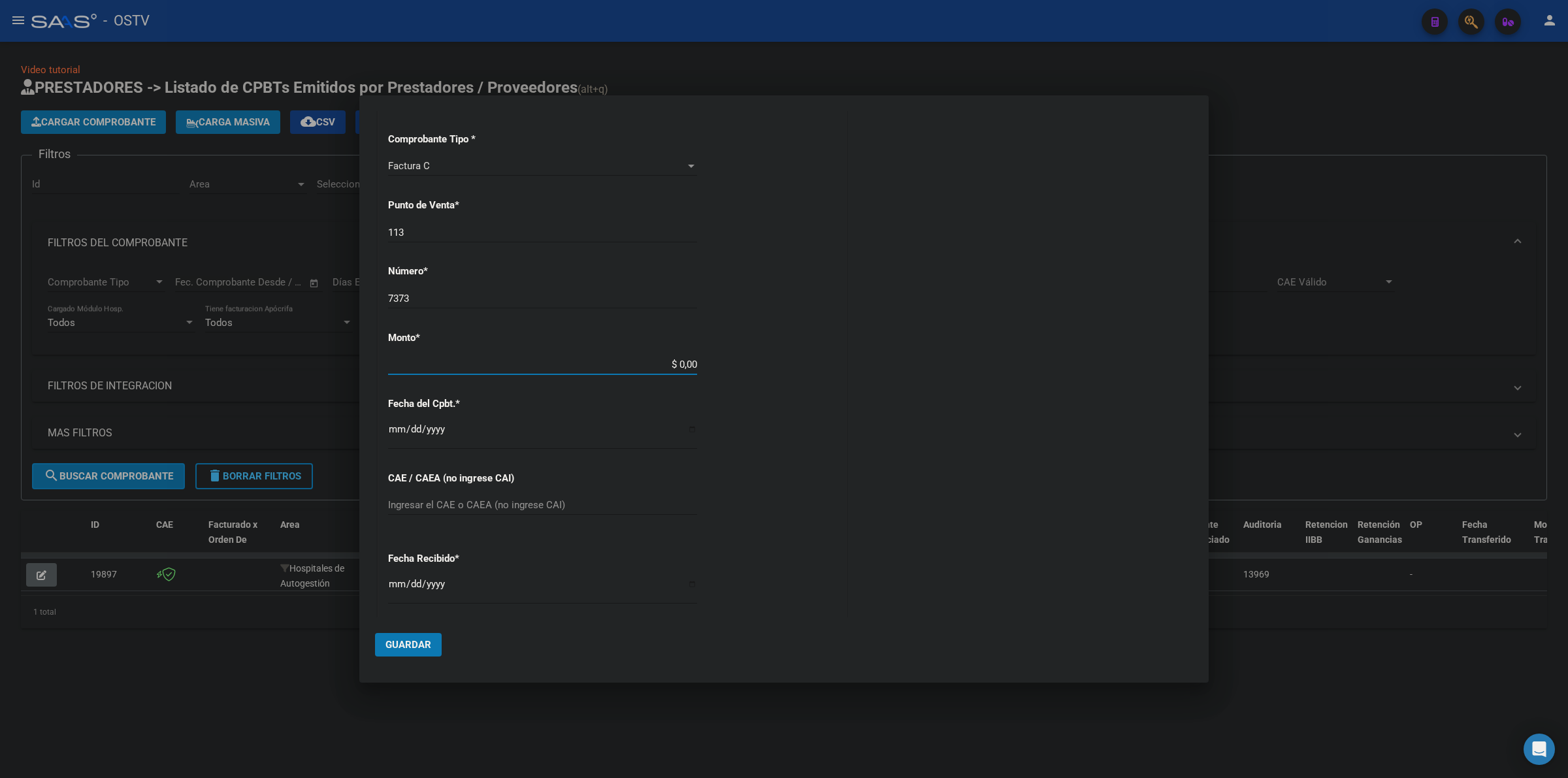
type input "$ 50.913,00"
type input "[DATE]"
type input "75361314001436"
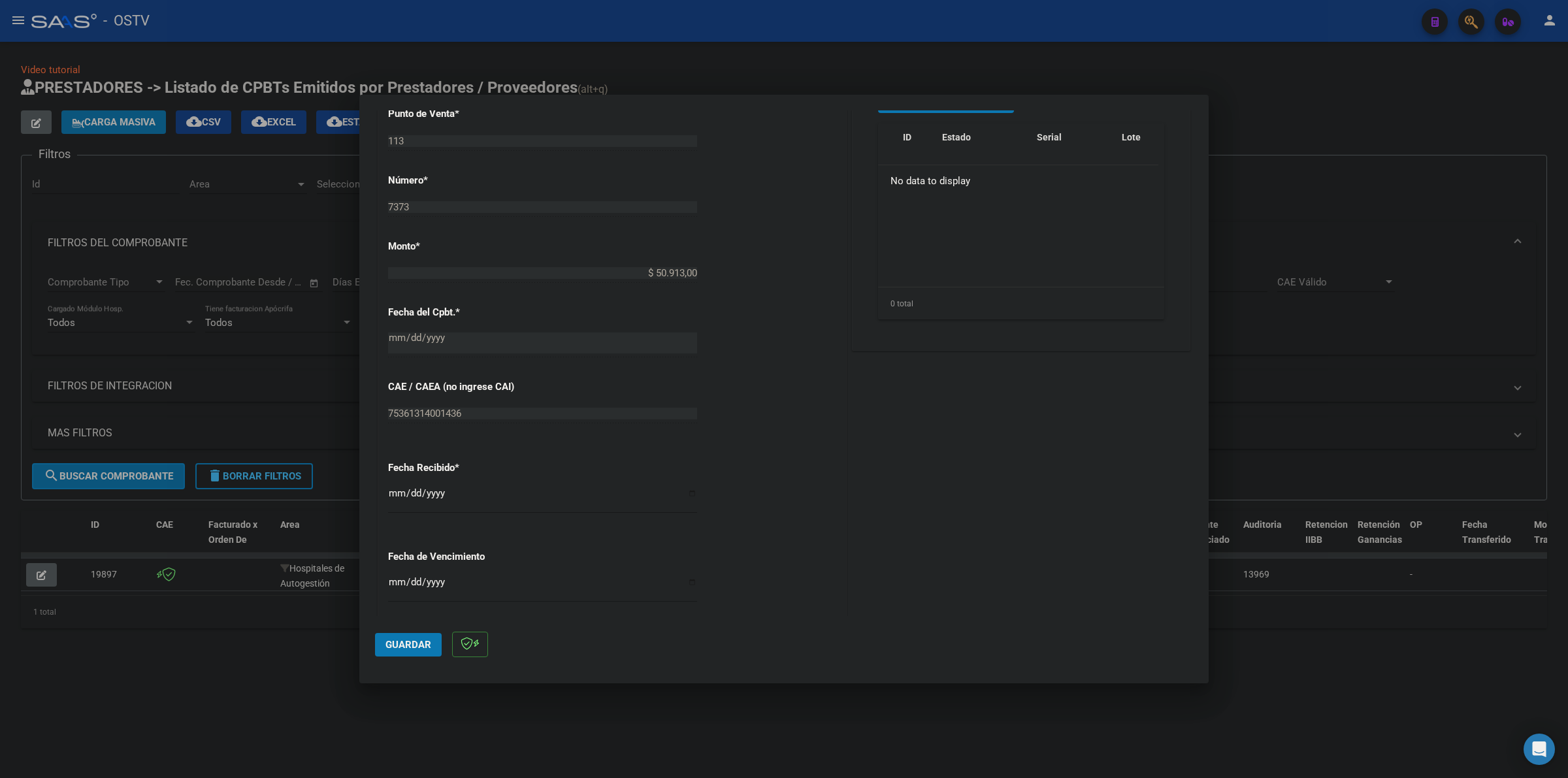
scroll to position [462, 0]
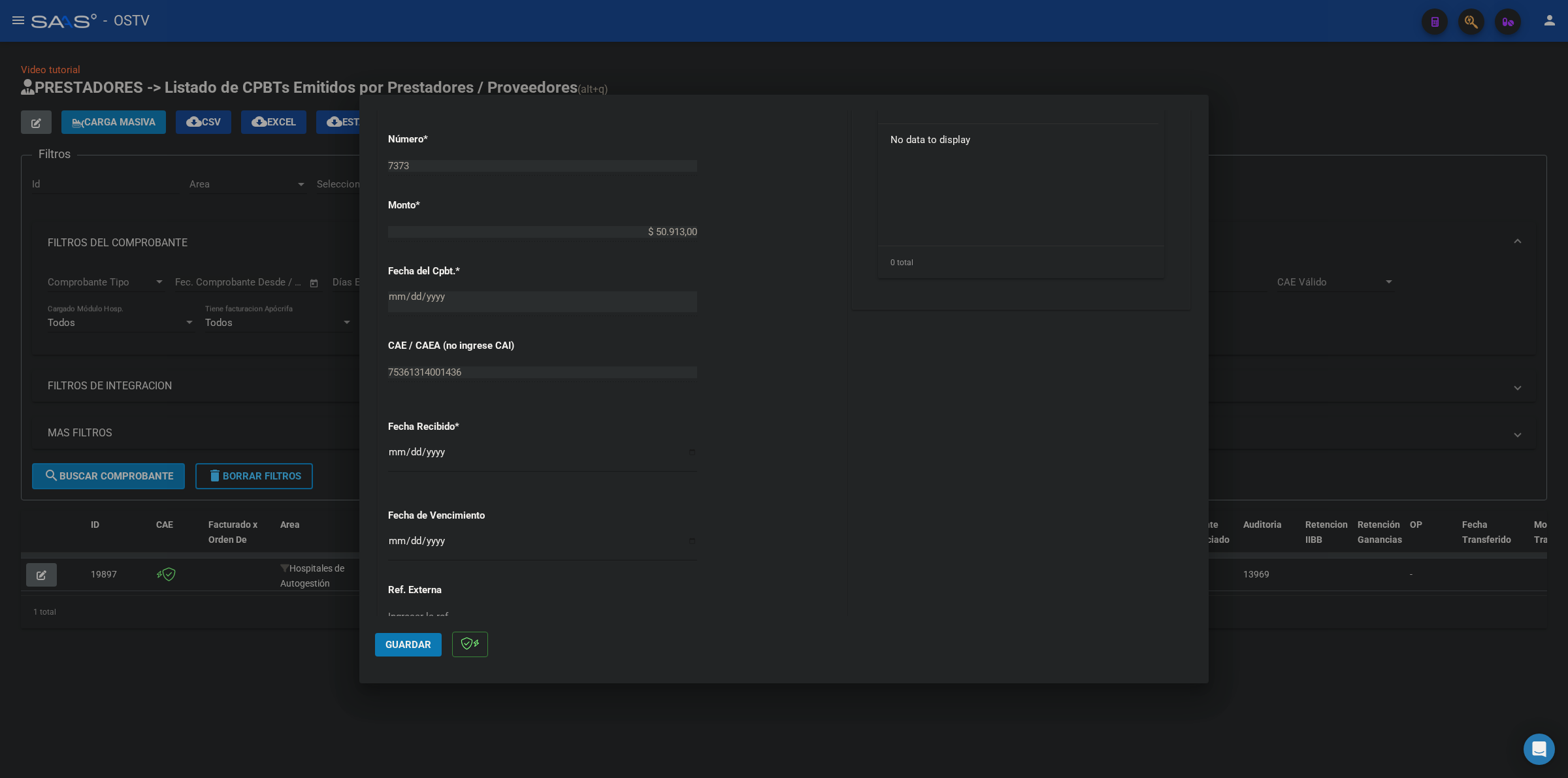
click at [393, 546] on input "Ingresar la fecha" at bounding box center [543, 546] width 309 height 21
type input "[DATE]"
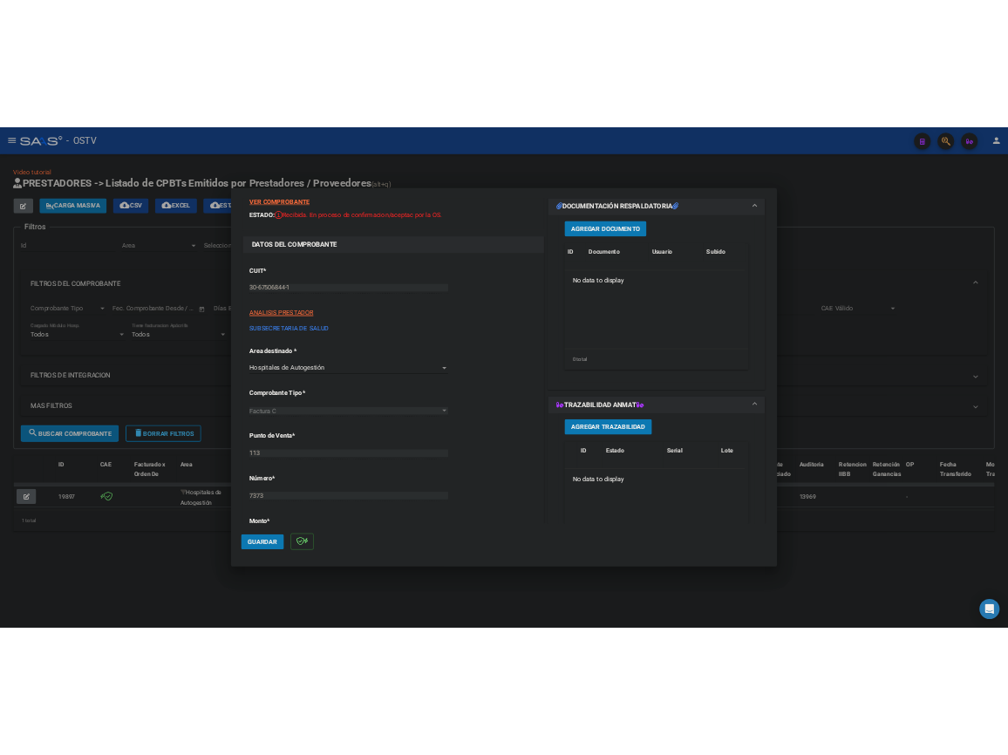
scroll to position [0, 0]
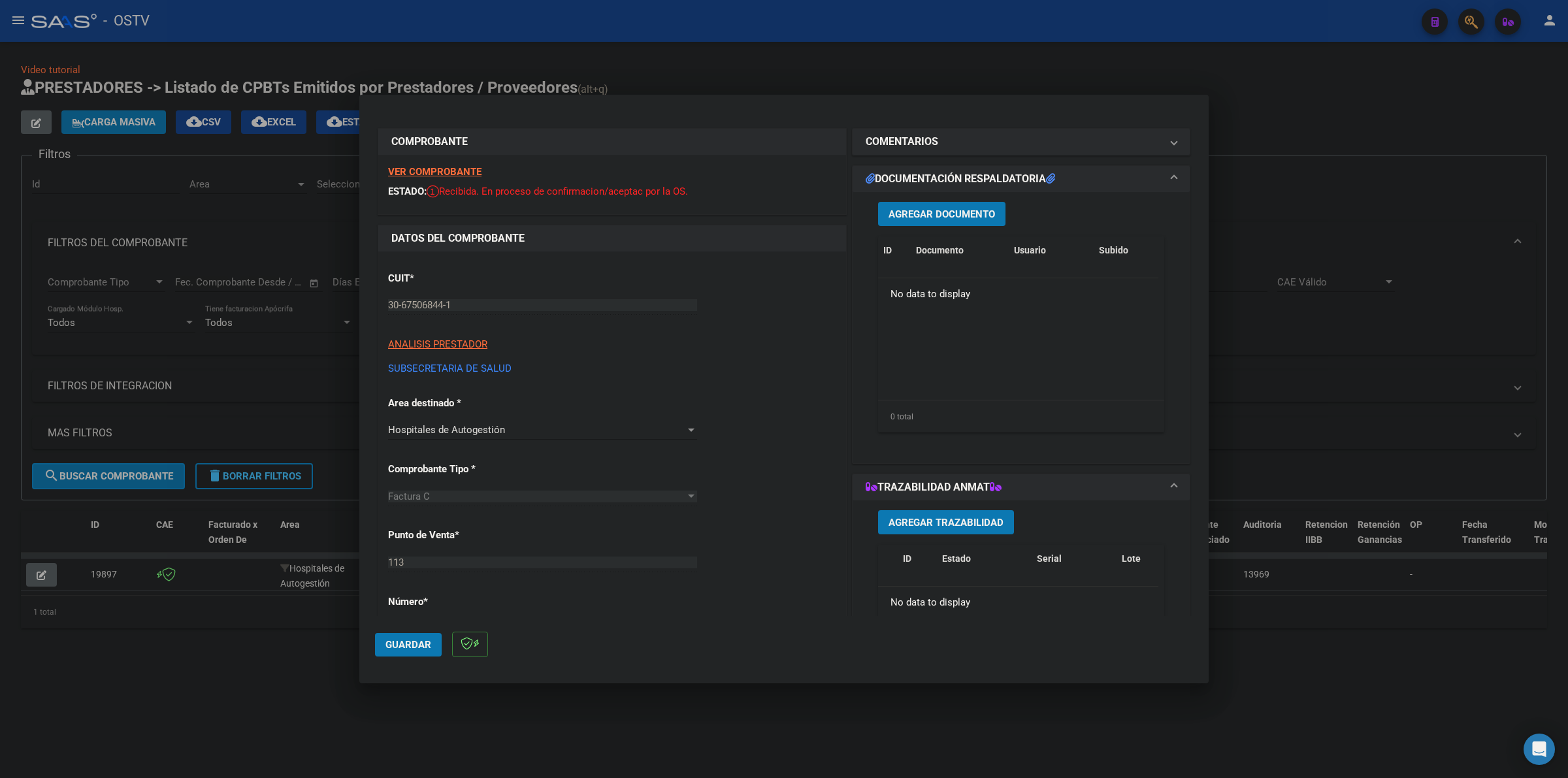
click at [972, 206] on button "Agregar Documento" at bounding box center [942, 214] width 127 height 24
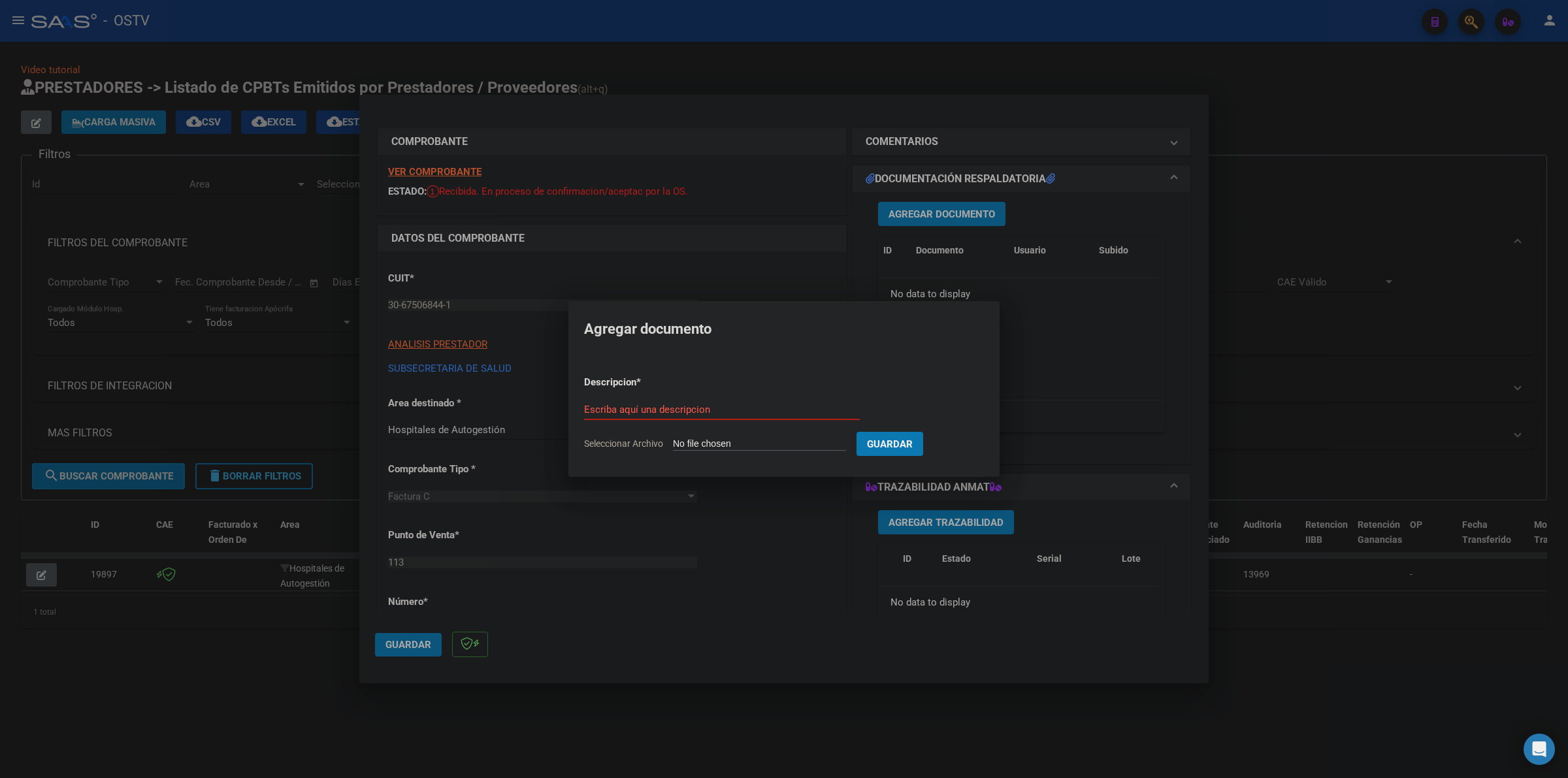
type input "C:\fakepath\FACTURA - 113 7373 - SUBSECRETARIA DE SALUD.pdf"
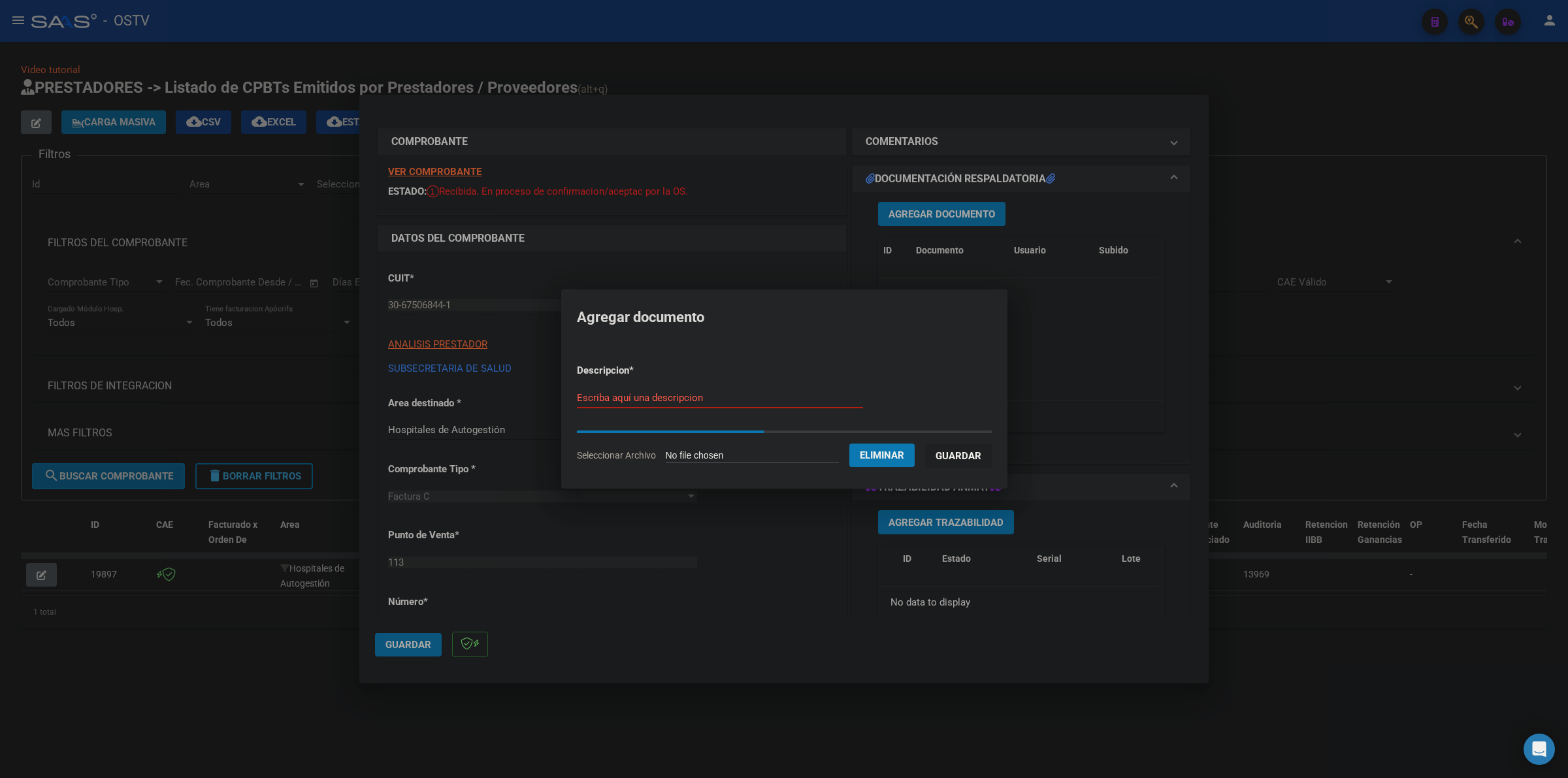
type input "S"
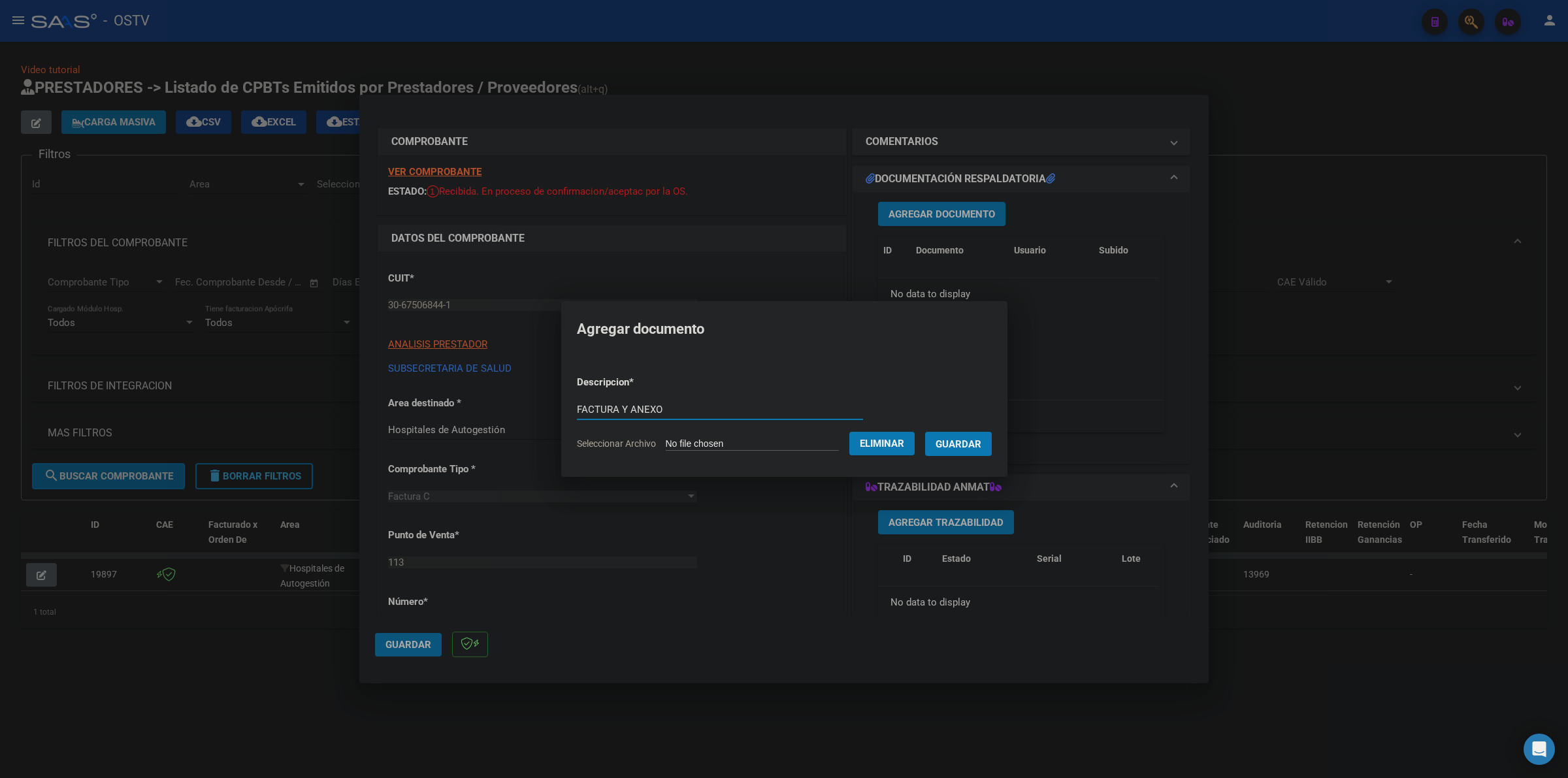
type input "FACTURA Y ANEXO"
click at [926, 432] on button "Guardar" at bounding box center [959, 444] width 67 height 24
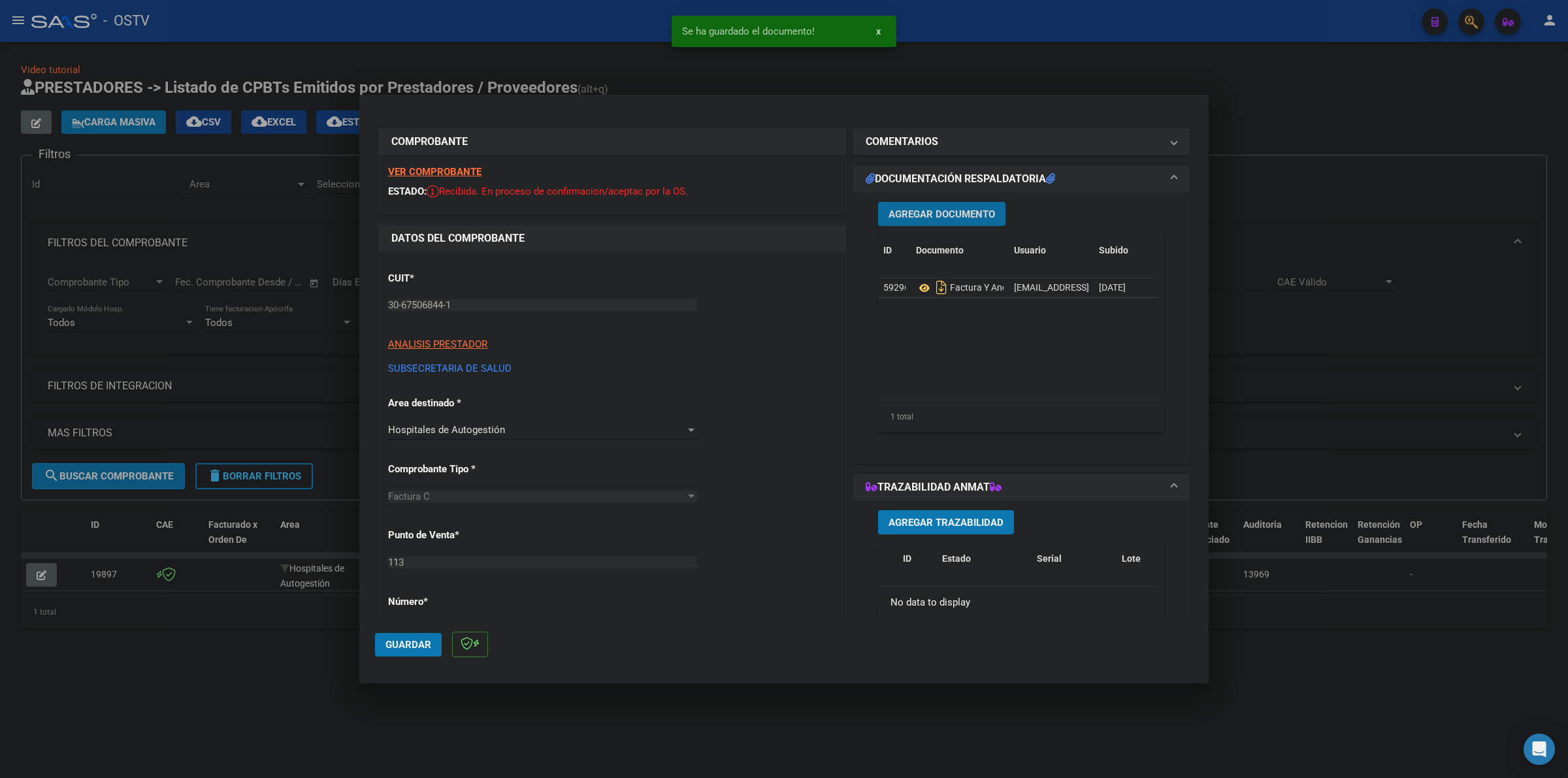
click at [428, 645] on span "Guardar" at bounding box center [408, 645] width 46 height 12
drag, startPoint x: 1300, startPoint y: 93, endPoint x: 1405, endPoint y: 137, distance: 113.8
click at [1300, 92] on div at bounding box center [784, 389] width 1568 height 778
type input "$ 0,00"
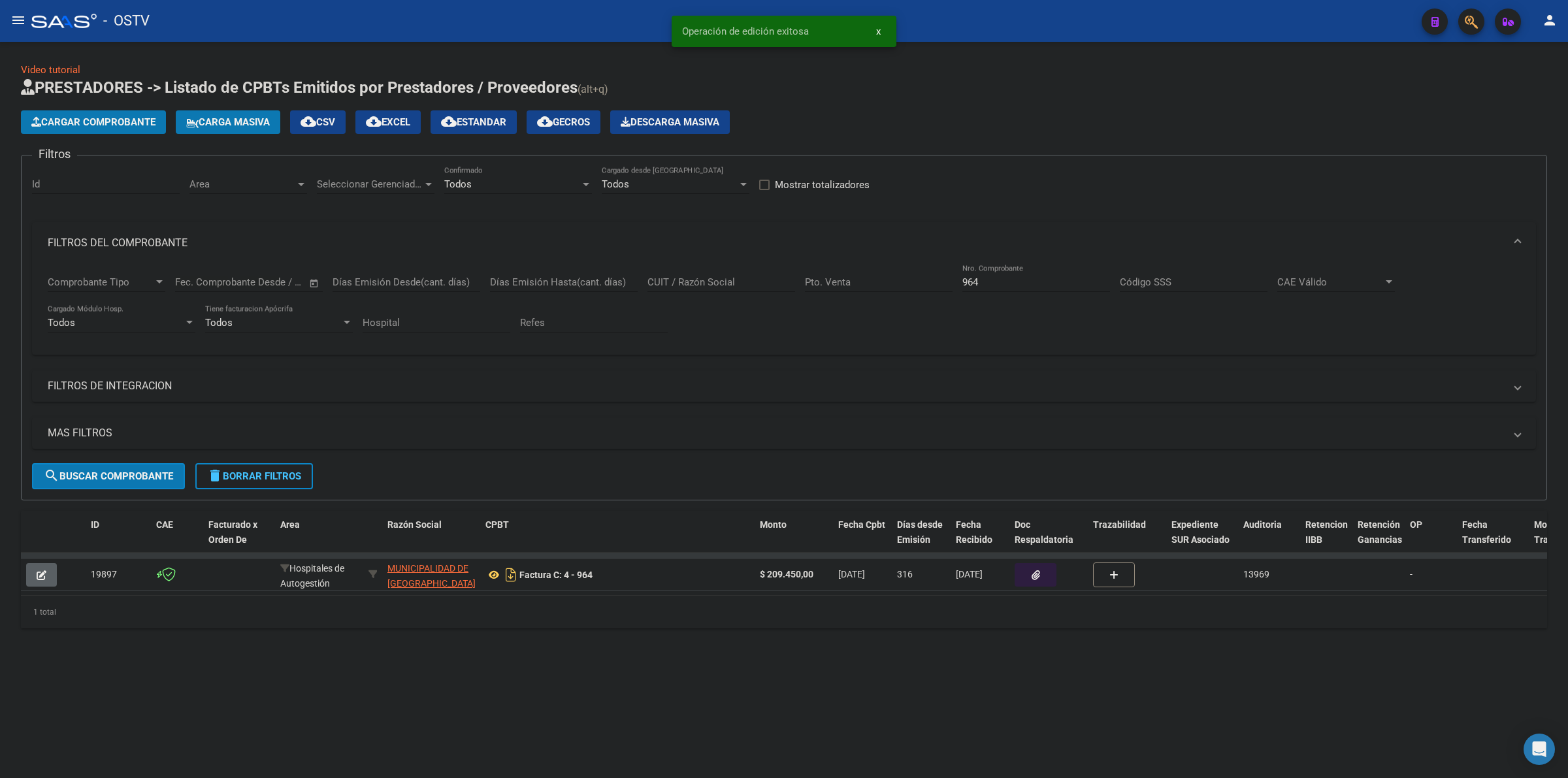
click at [125, 127] on button "Cargar Comprobante" at bounding box center [94, 121] width 145 height 23
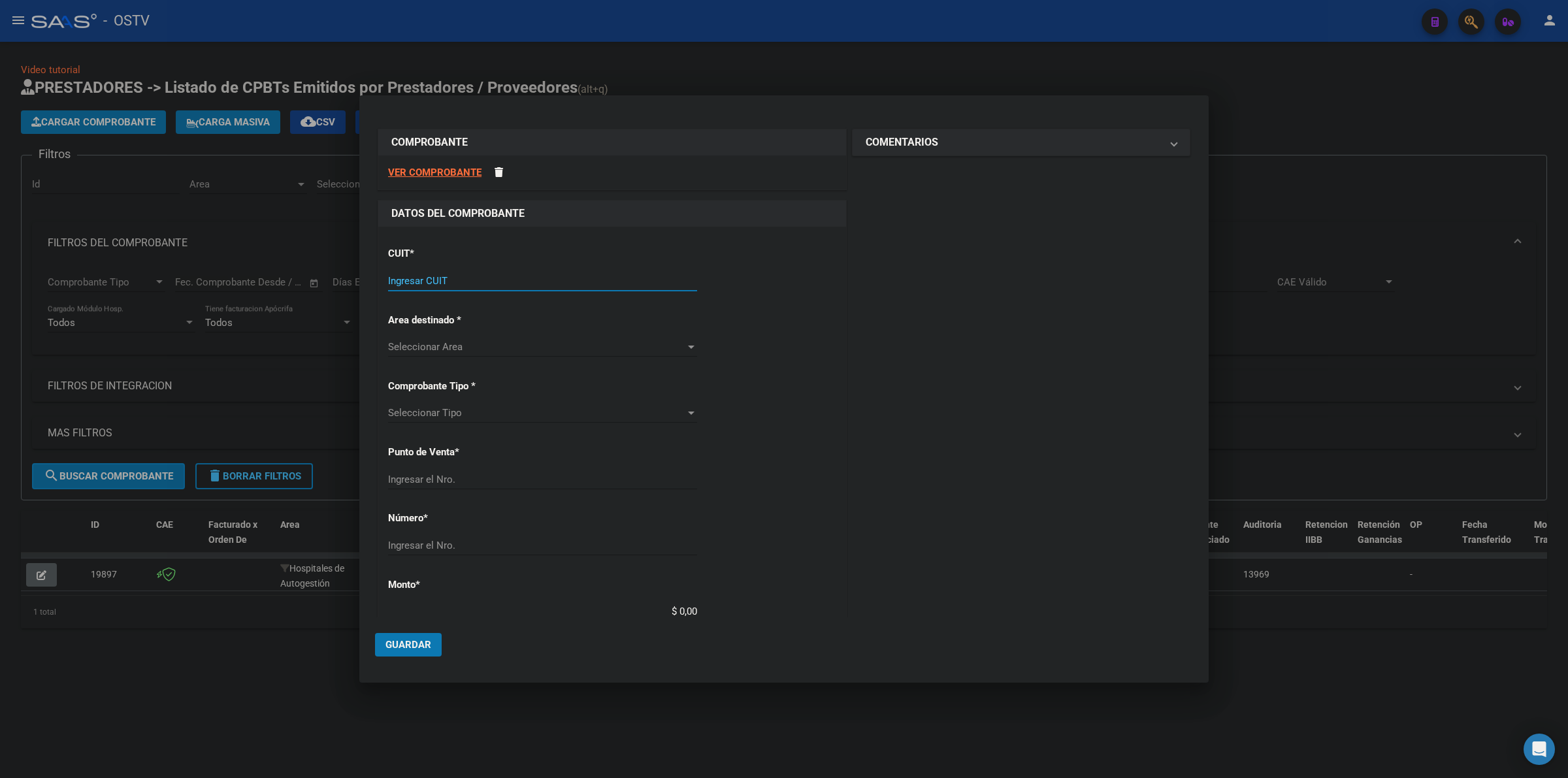
click at [482, 274] on div "Ingresar CUIT" at bounding box center [543, 281] width 309 height 19
type input "30-69182284-9"
click at [486, 537] on input "1602" at bounding box center [543, 539] width 309 height 12
type input "1690"
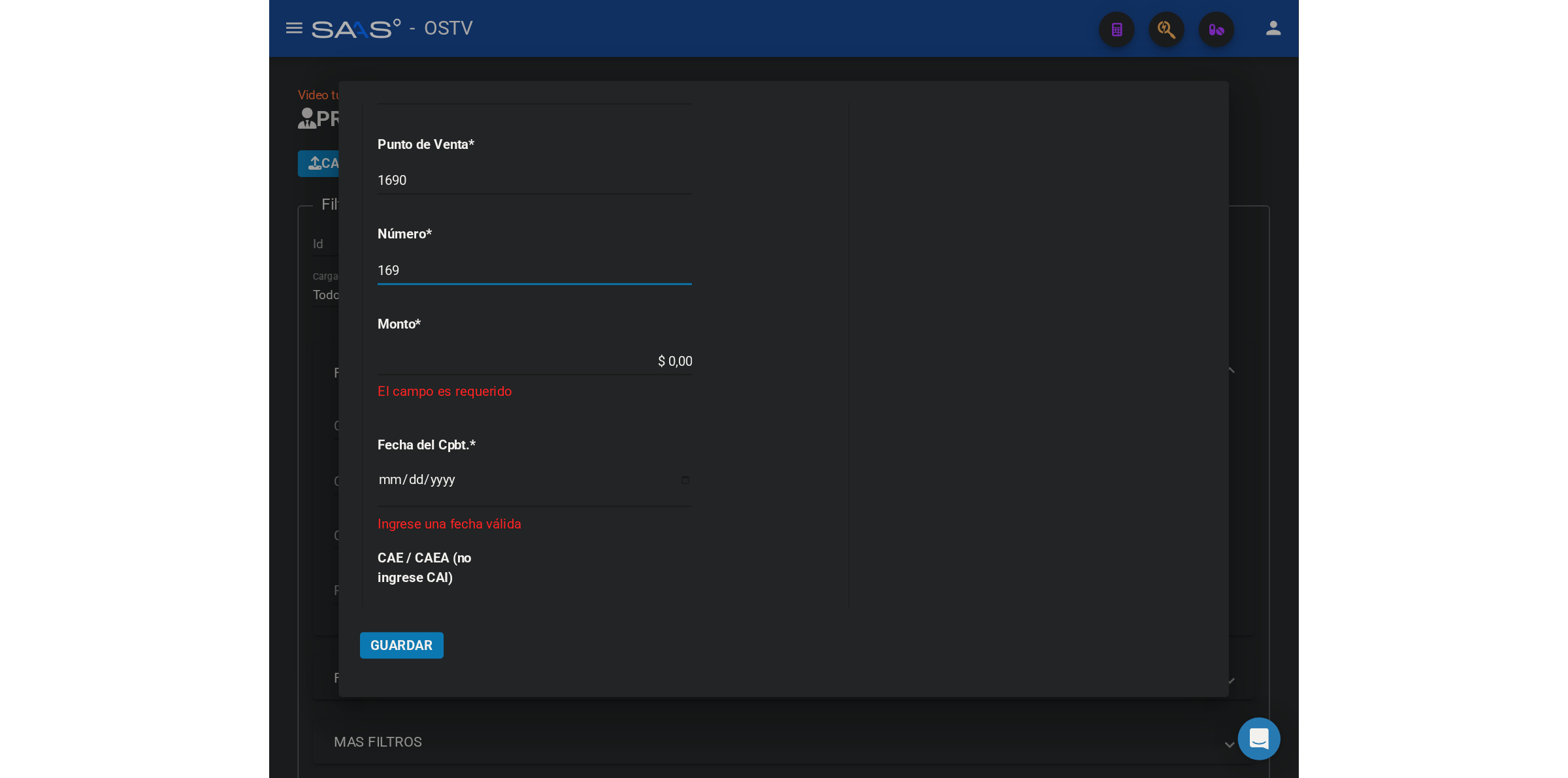
scroll to position [370, 0]
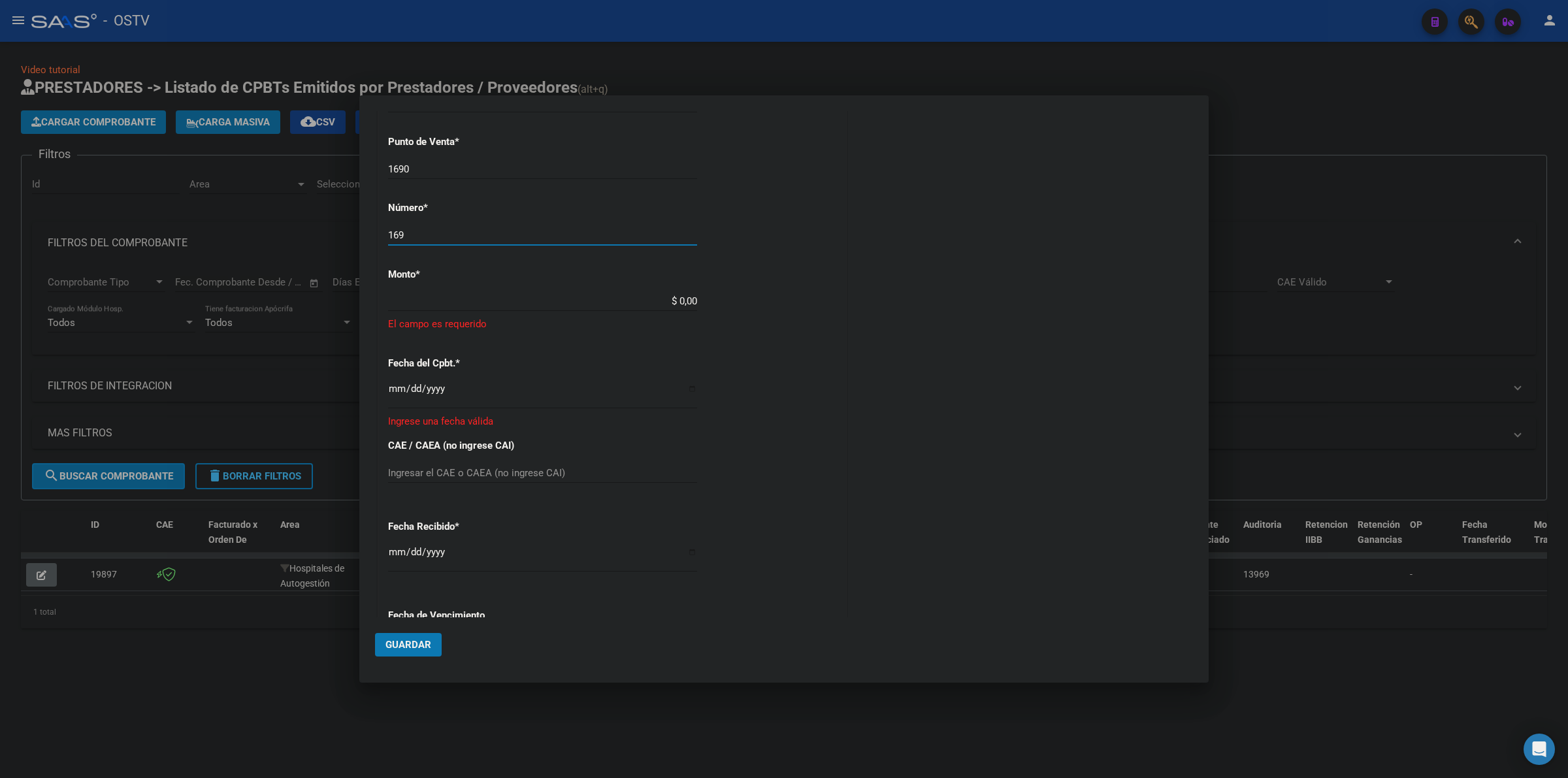
drag, startPoint x: 476, startPoint y: 234, endPoint x: 380, endPoint y: 223, distance: 96.6
click at [382, 222] on div "CUIT * 30-69182284-9 Ingresar CUIT ANALISIS PRESTADOR SISTEMA PROVINCIAL DE [PE…" at bounding box center [612, 336] width 468 height 957
type input "1691"
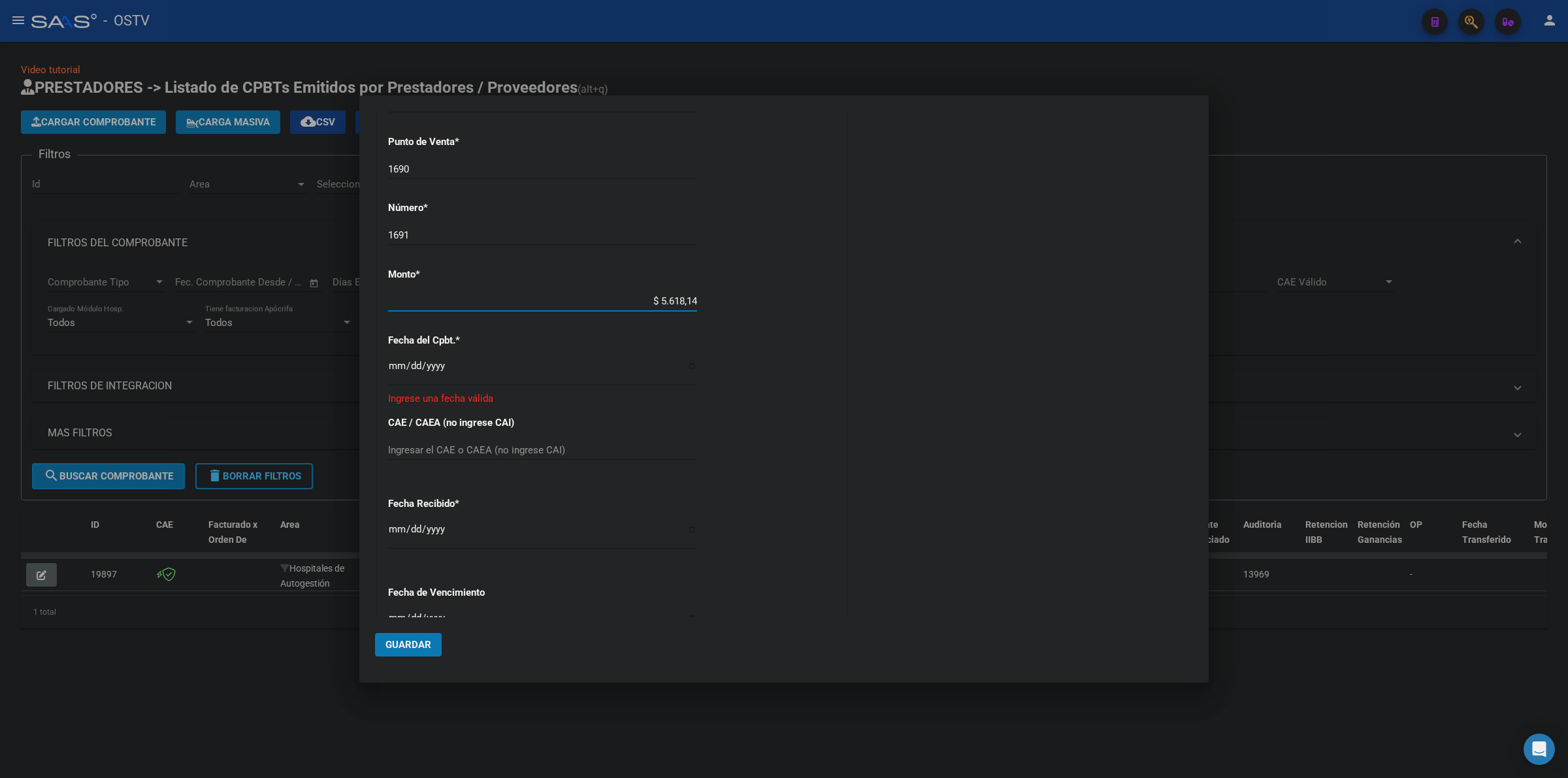
type input "$ 56.181,45"
type input "[DATE]"
click at [396, 528] on input "[DATE]" at bounding box center [543, 534] width 309 height 21
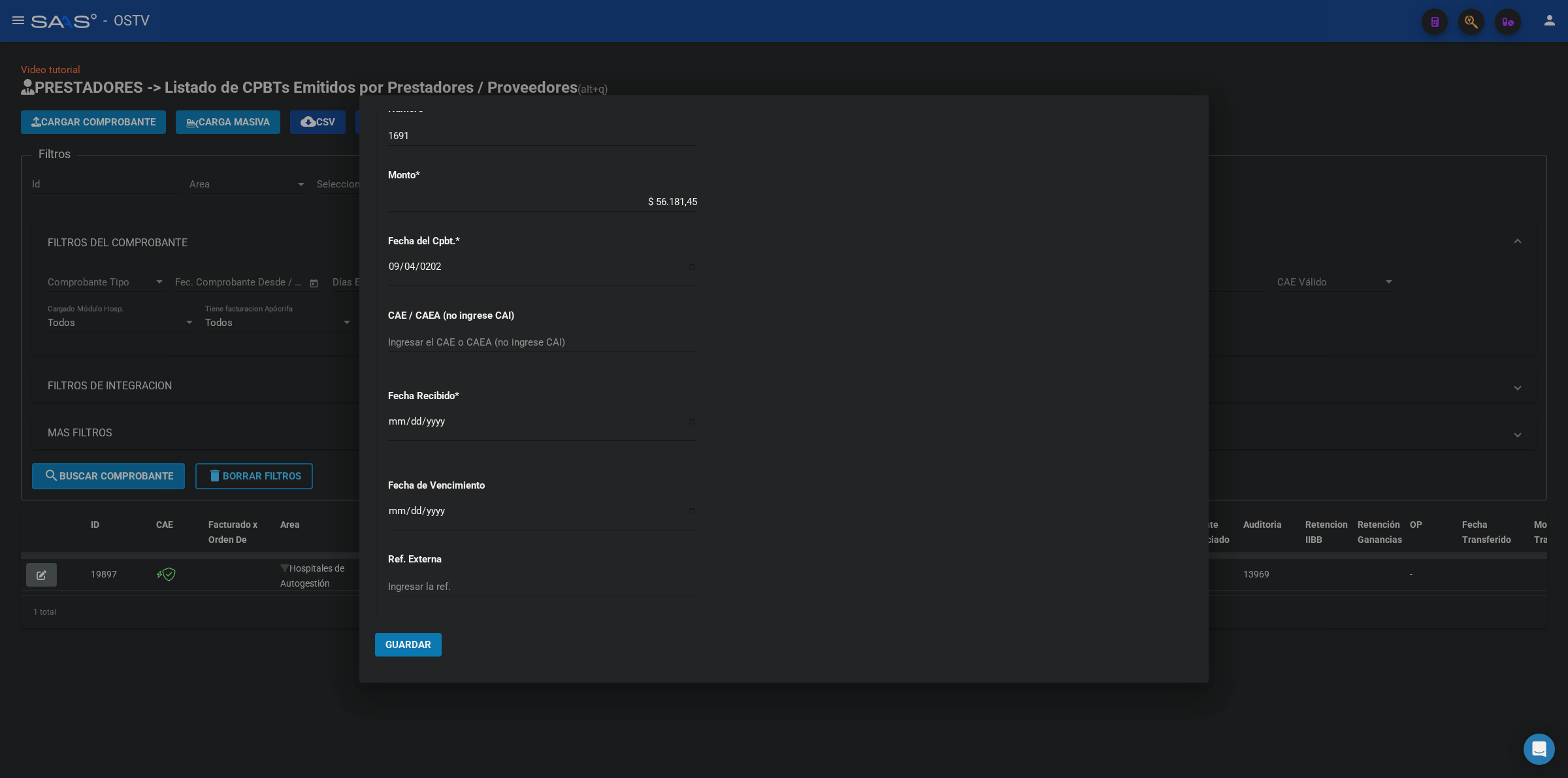
scroll to position [469, 0]
click at [399, 512] on input "Ingresar la fecha" at bounding box center [543, 516] width 309 height 21
type input "[DATE]"
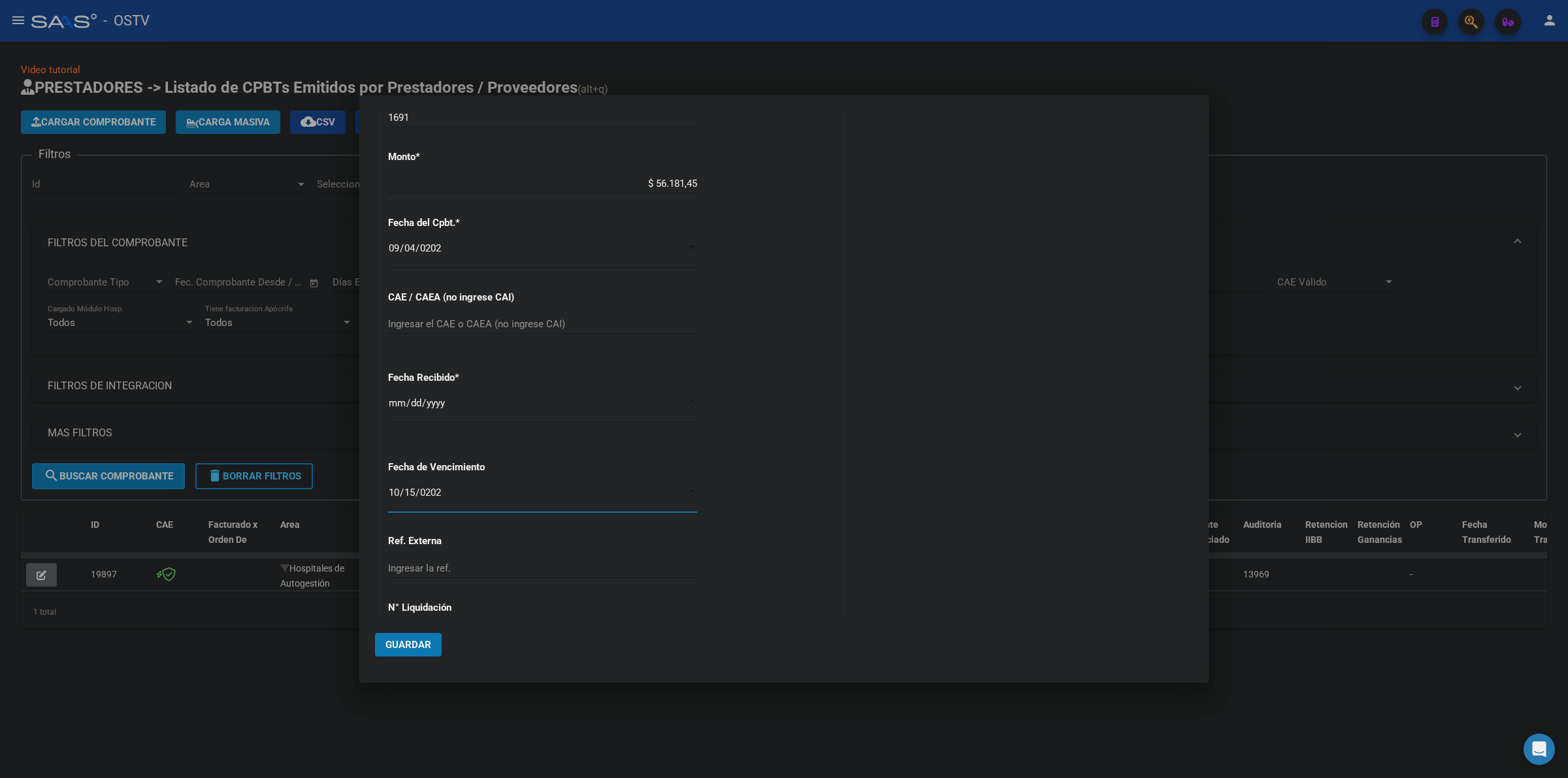
scroll to position [540, 0]
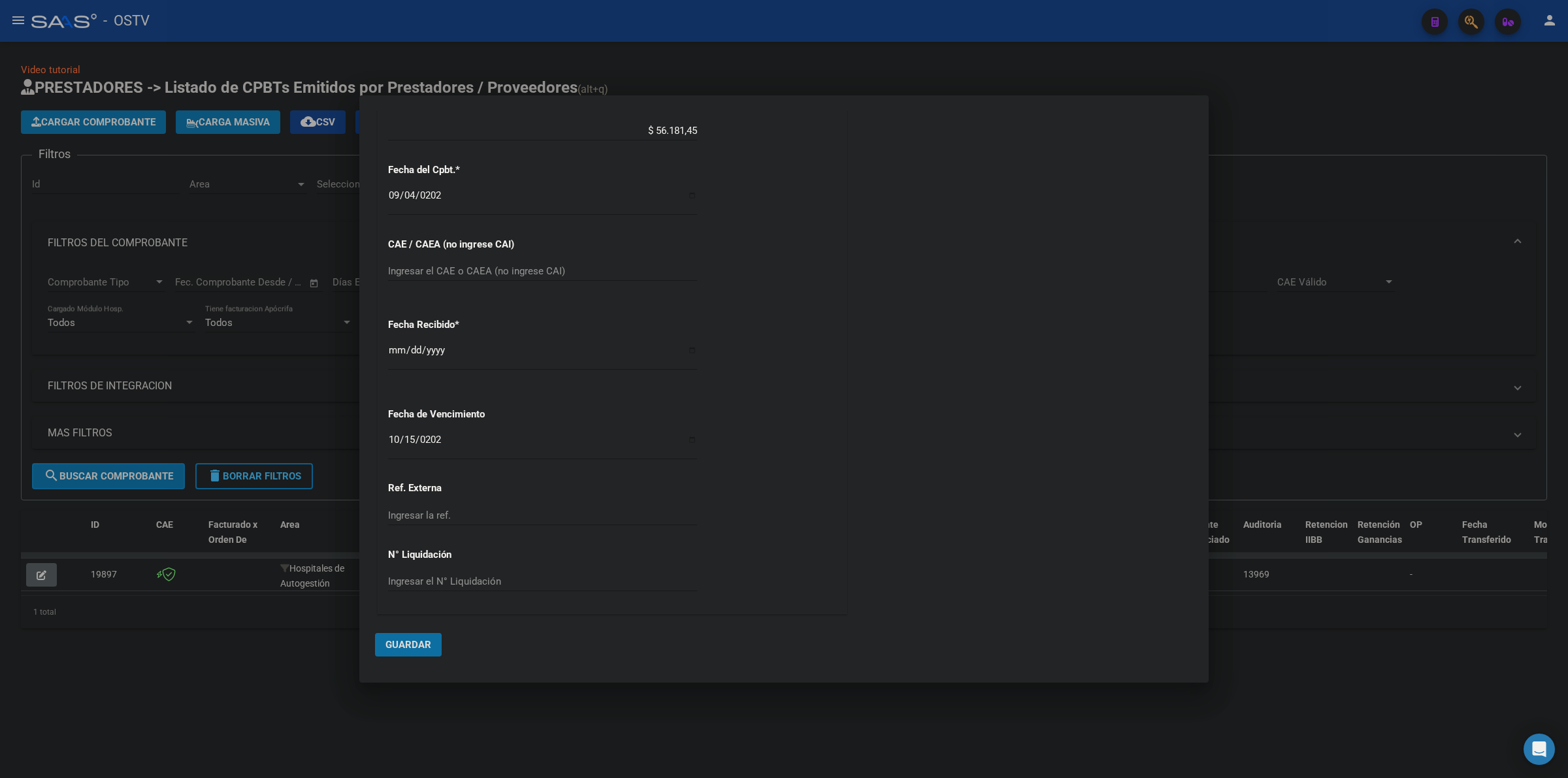
click at [396, 651] on button "Guardar" at bounding box center [408, 645] width 67 height 23
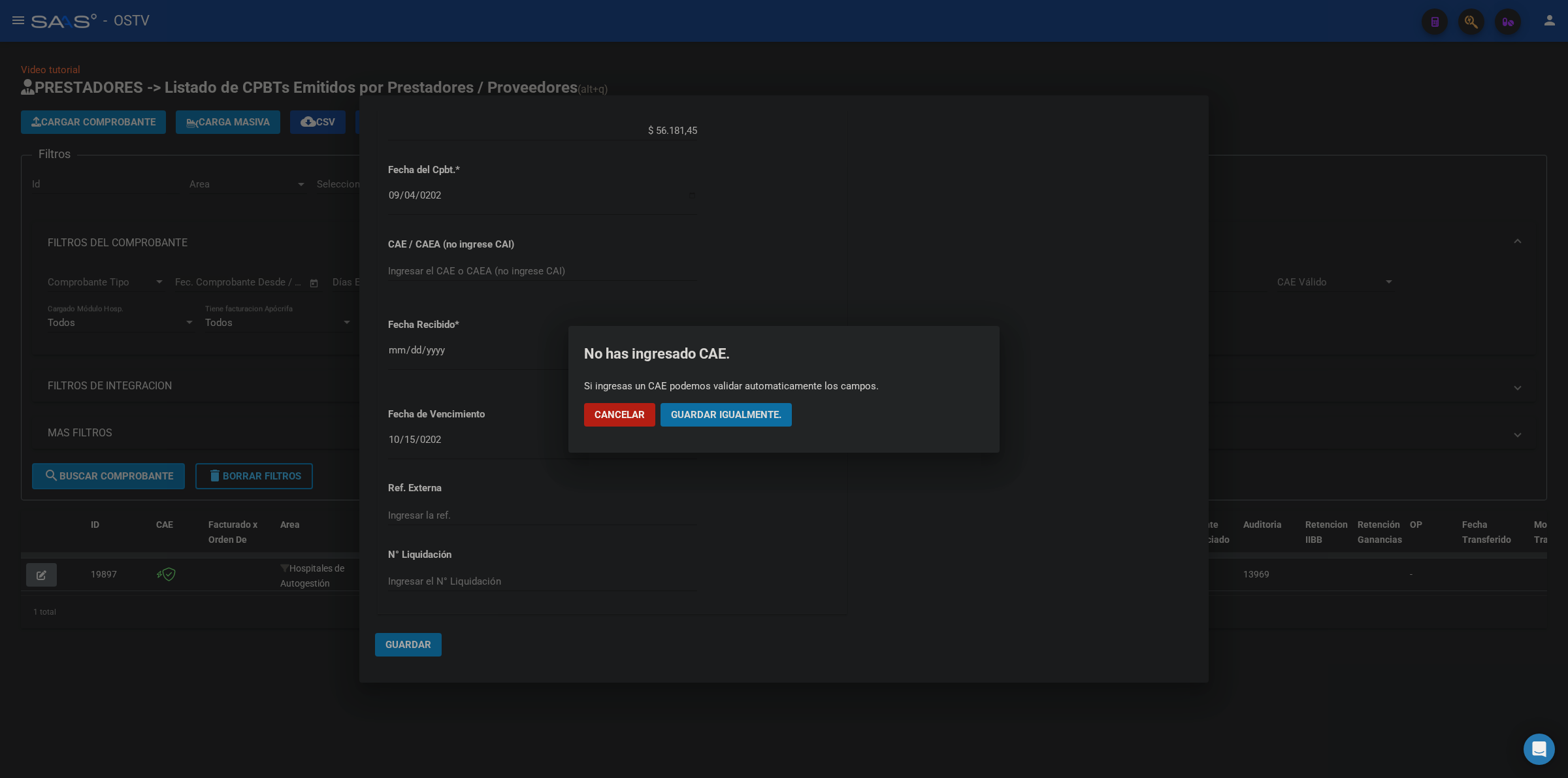
click at [756, 426] on button "Guardar igualmente." at bounding box center [726, 414] width 131 height 23
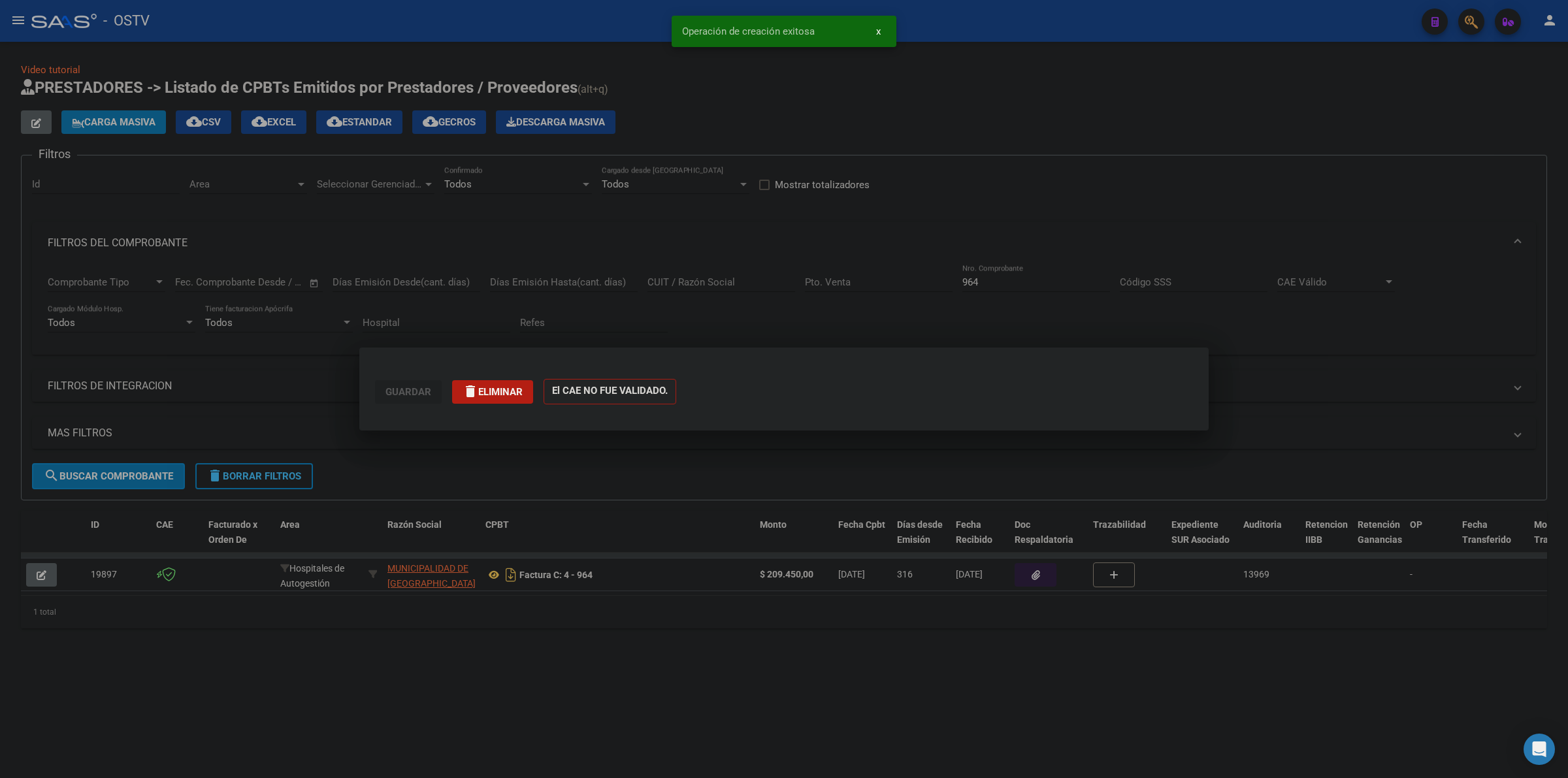
scroll to position [0, 0]
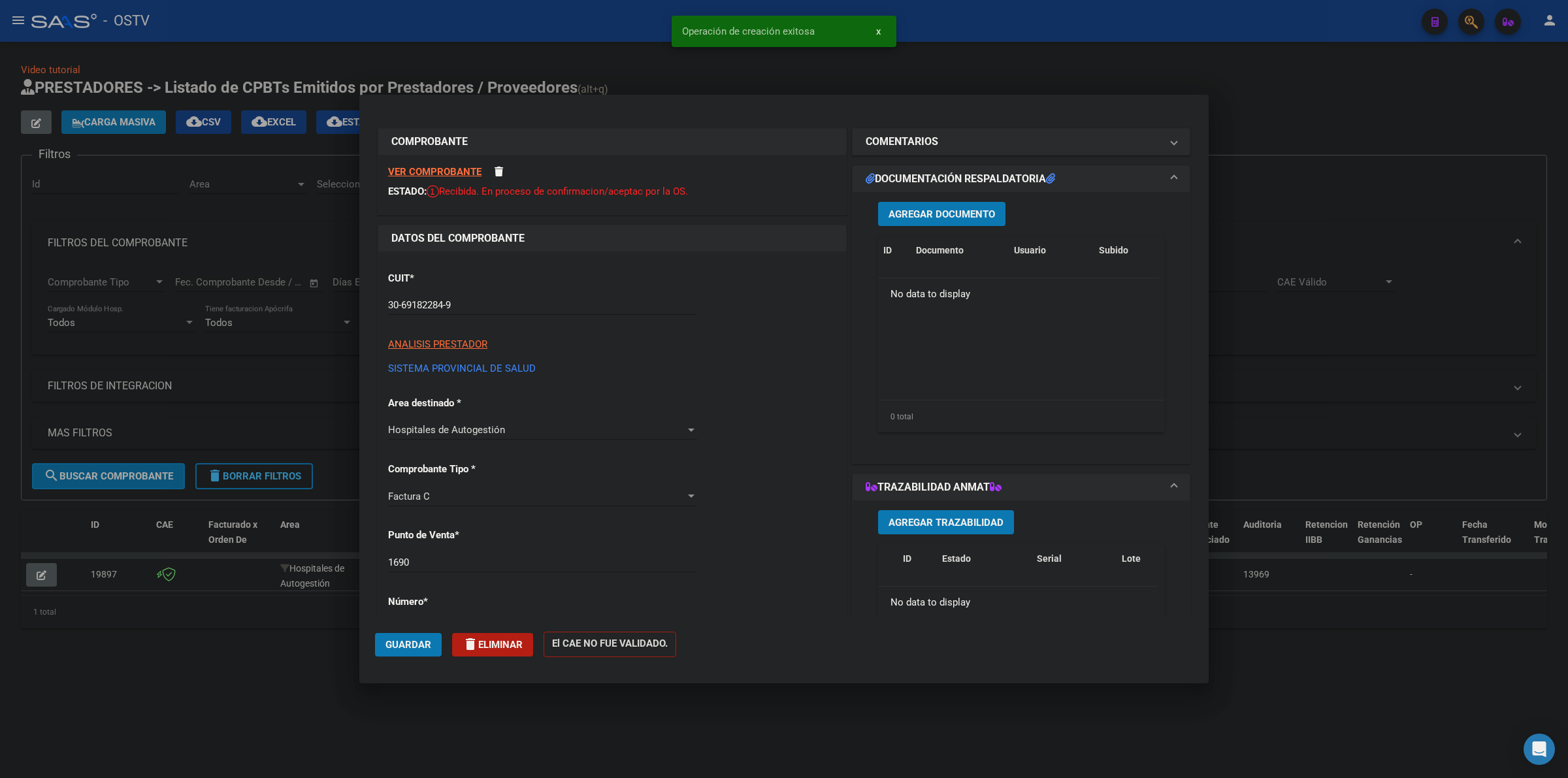
click at [958, 217] on span "Agregar Documento" at bounding box center [942, 214] width 106 height 12
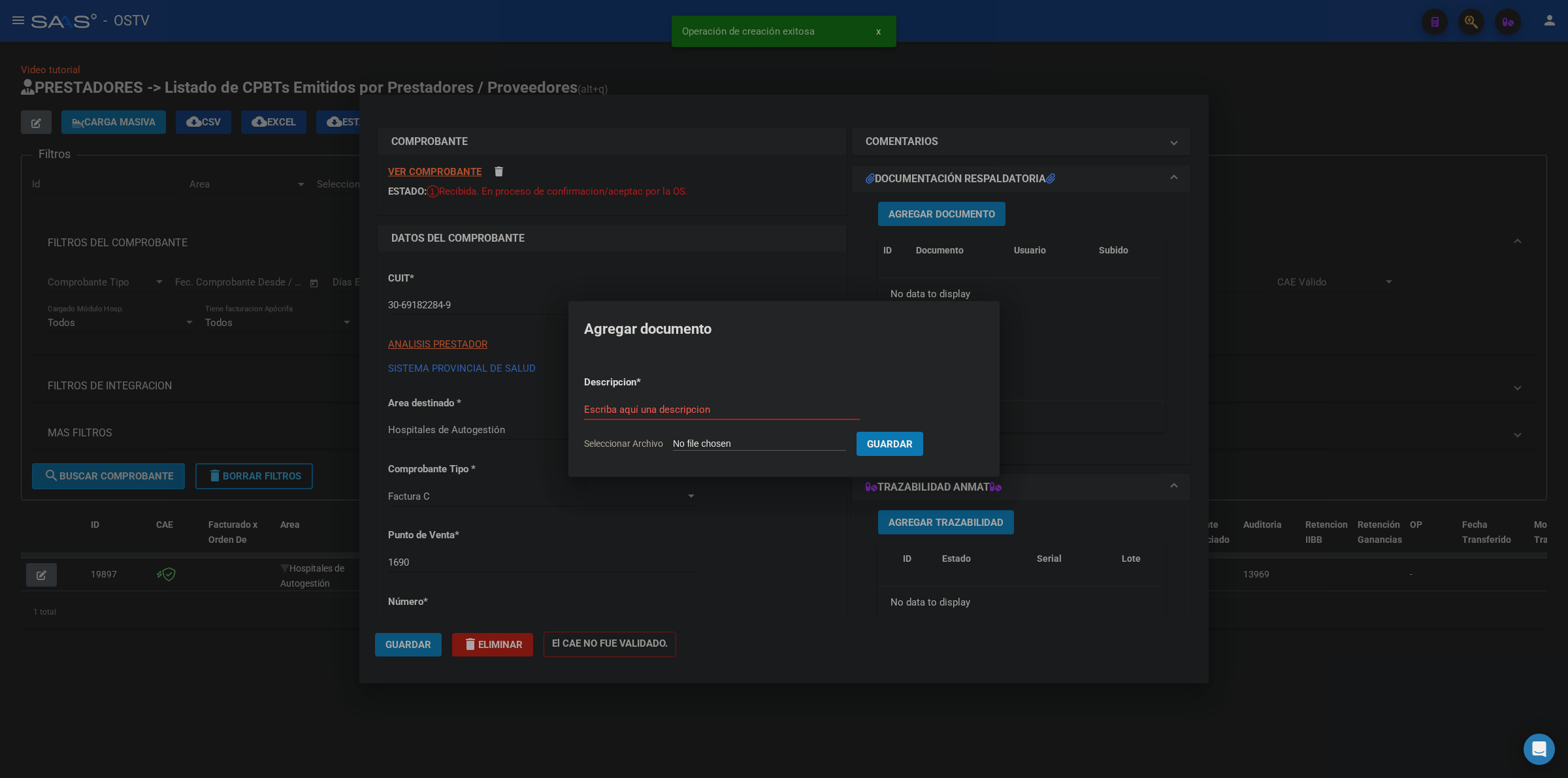
type input "C:\fakepath\FACTURA - 1690 1691 - CENTRO DE REHABILITACION LAS MORITAS.pdf"
type input "FACTURA"
click at [926, 432] on button "Guardar" at bounding box center [959, 444] width 67 height 24
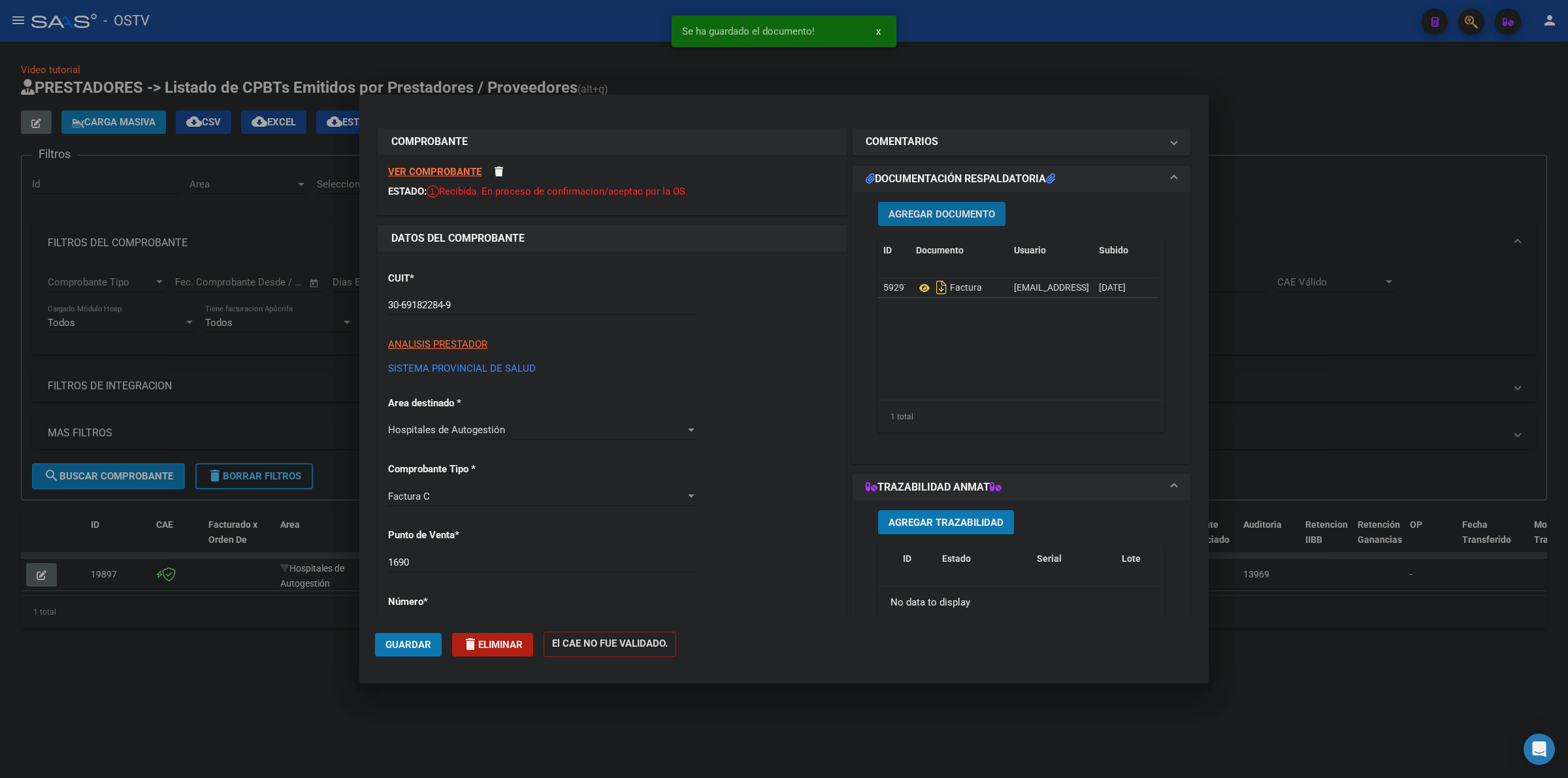
click at [965, 213] on span "Agregar Documento" at bounding box center [942, 214] width 106 height 12
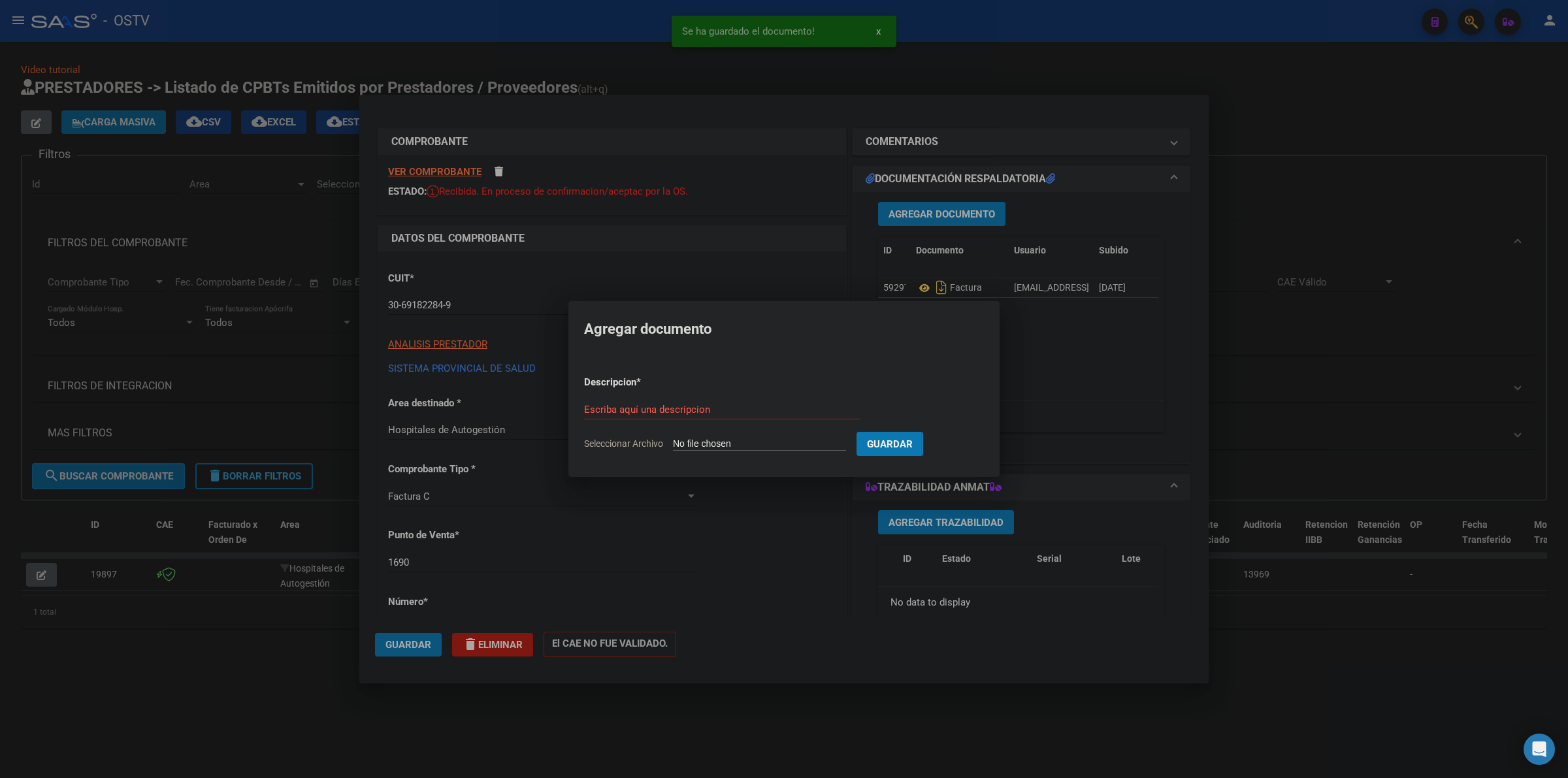
type input "C:\fakepath\ANEXO - 1690 1691 - CENTRO DE REHABILITACION LAS MORITAS.pdf"
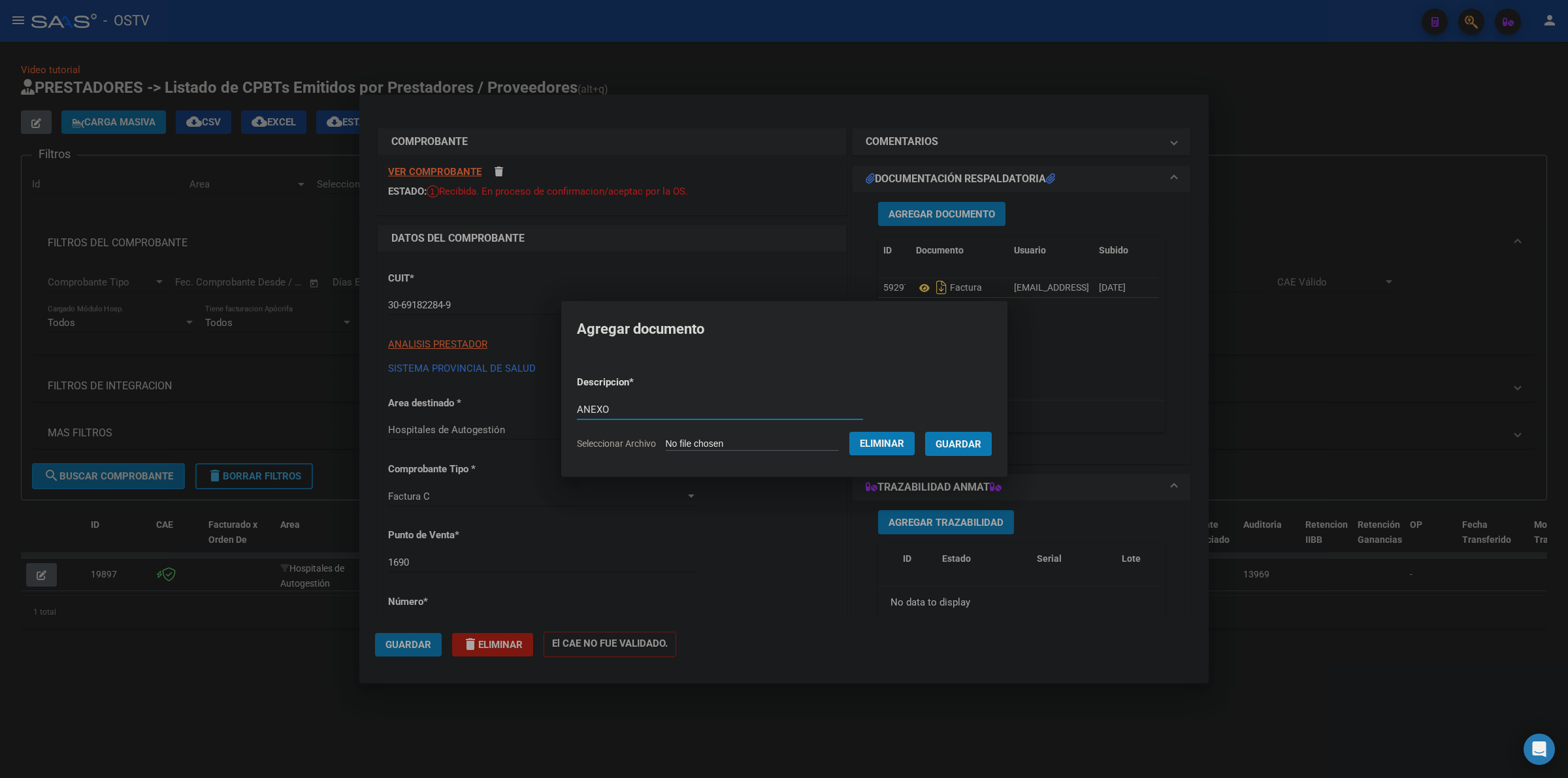
type input "ANEXO"
click at [926, 432] on button "Guardar" at bounding box center [959, 444] width 67 height 24
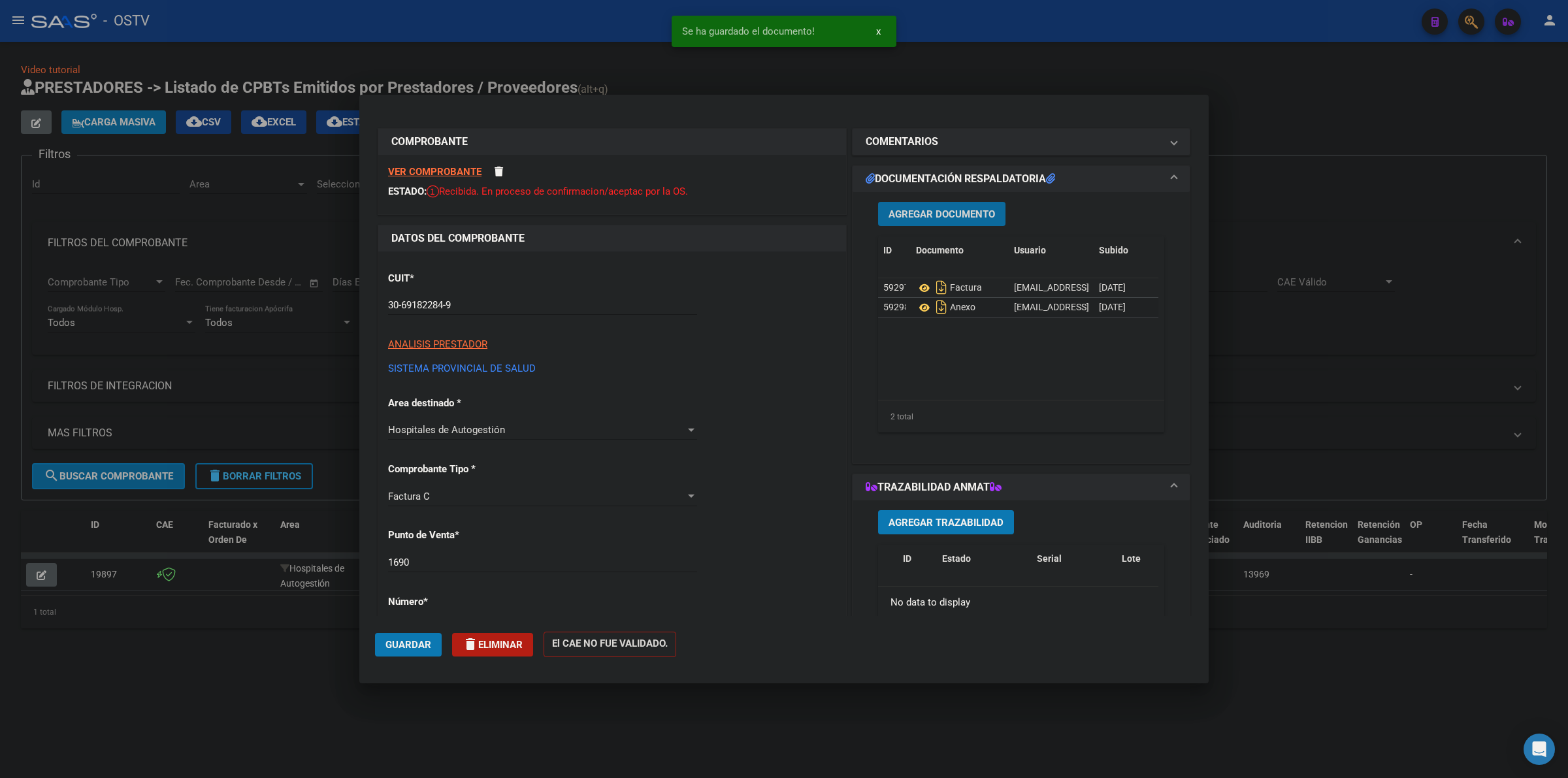
click at [405, 642] on span "Guardar" at bounding box center [408, 645] width 46 height 12
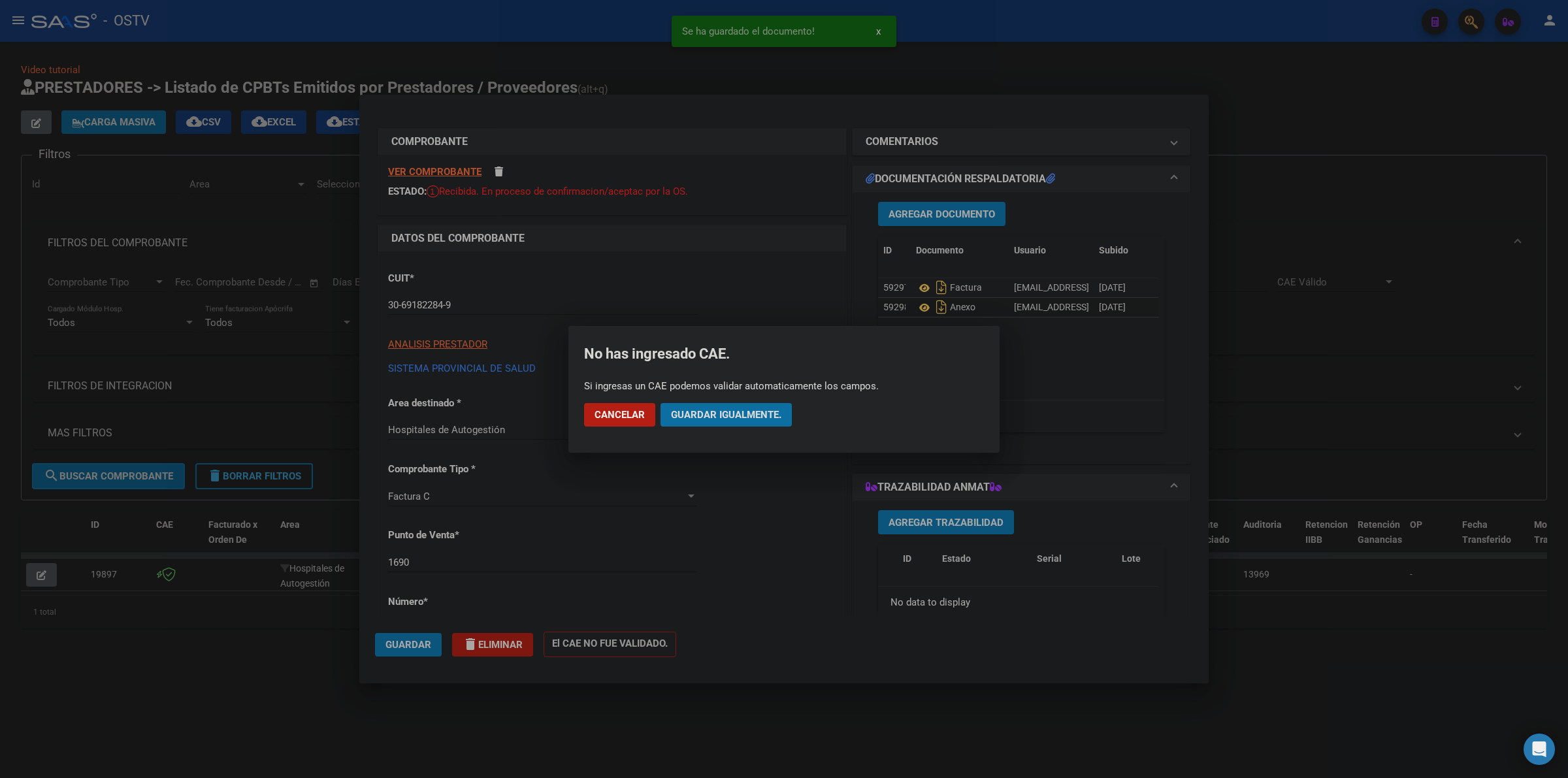
click at [732, 411] on span "Guardar igualmente." at bounding box center [726, 415] width 110 height 12
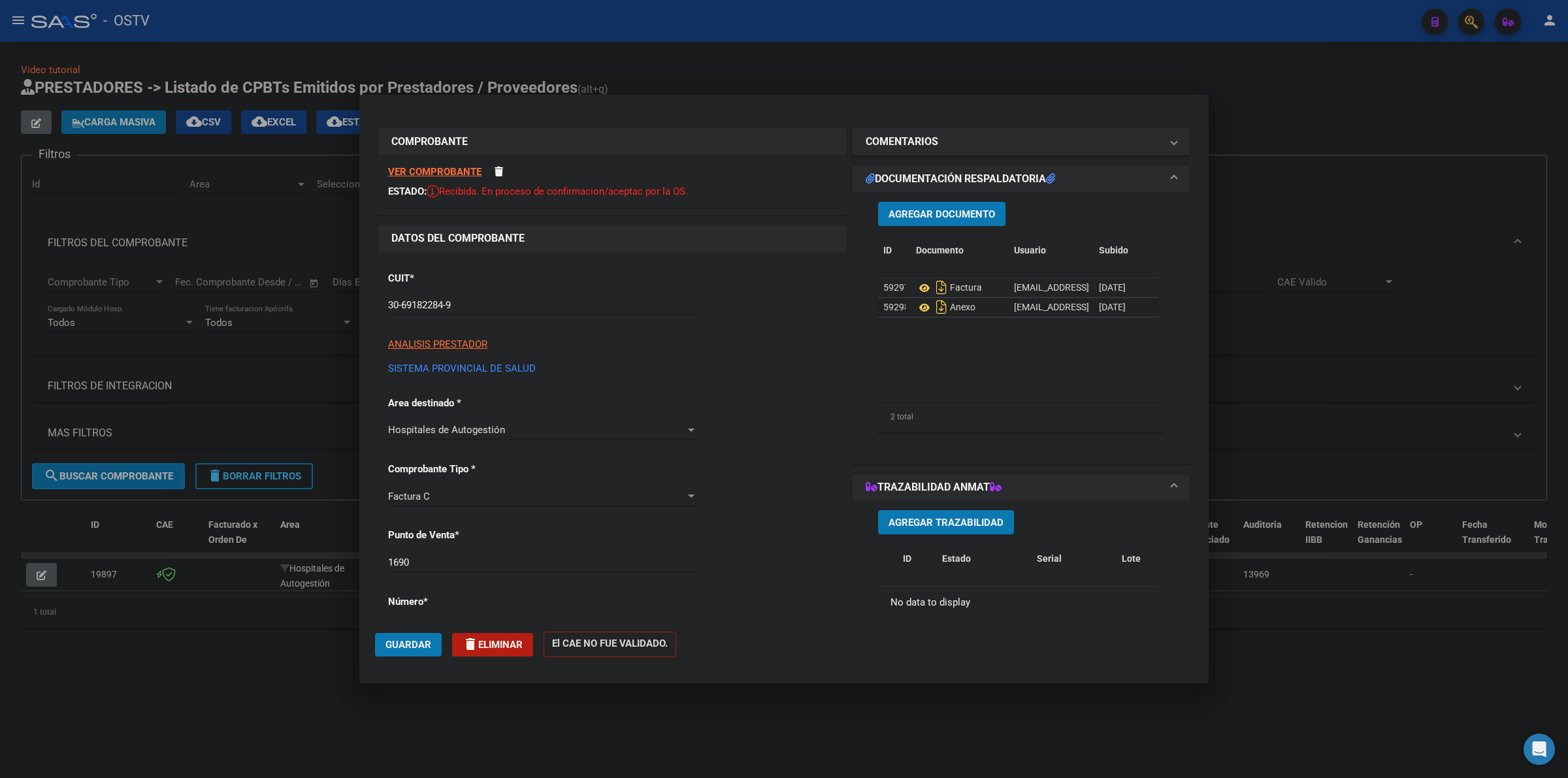
click at [411, 645] on span "Guardar" at bounding box center [408, 645] width 46 height 12
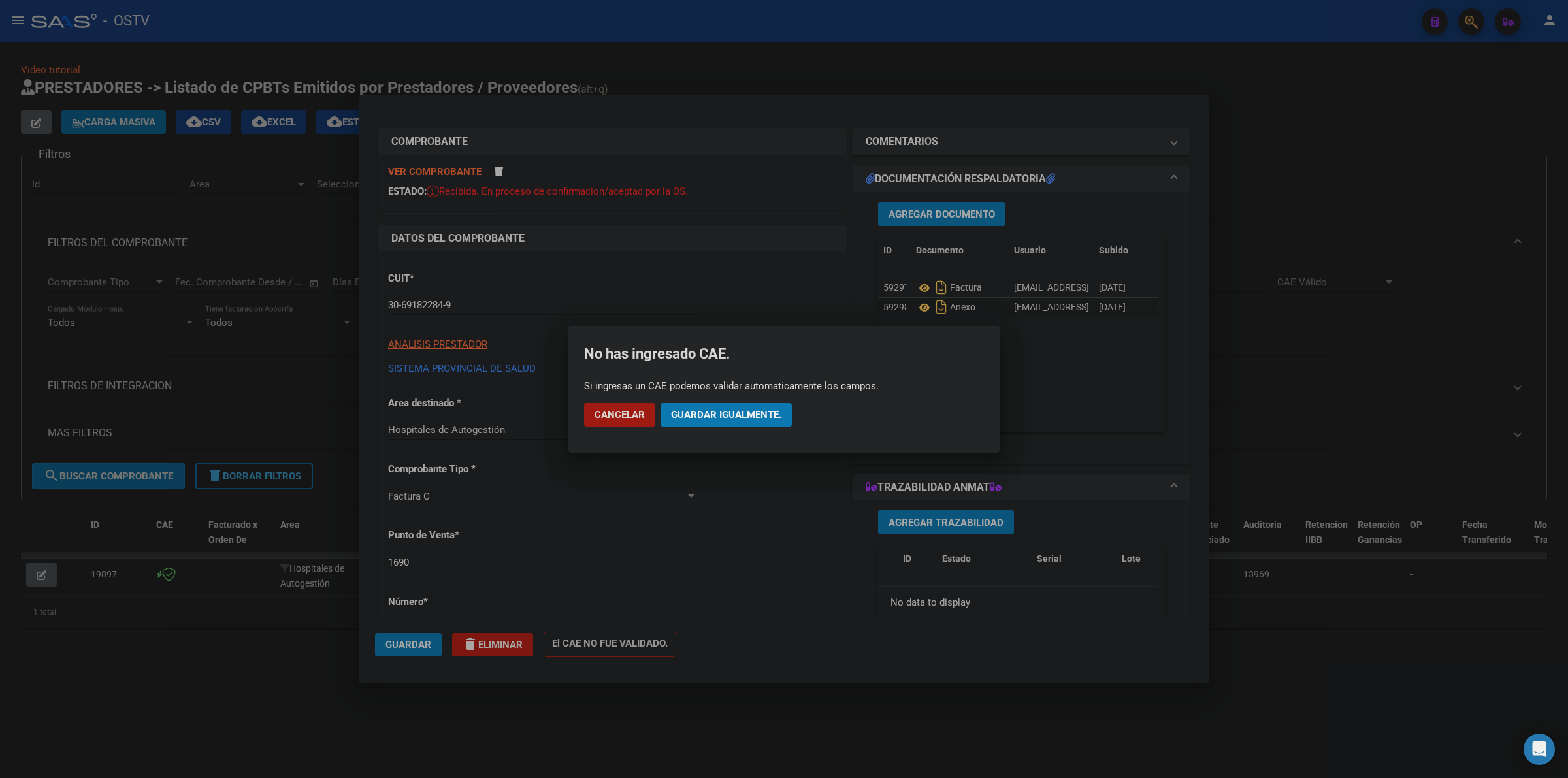
click at [730, 410] on span "Guardar igualmente." at bounding box center [726, 415] width 110 height 12
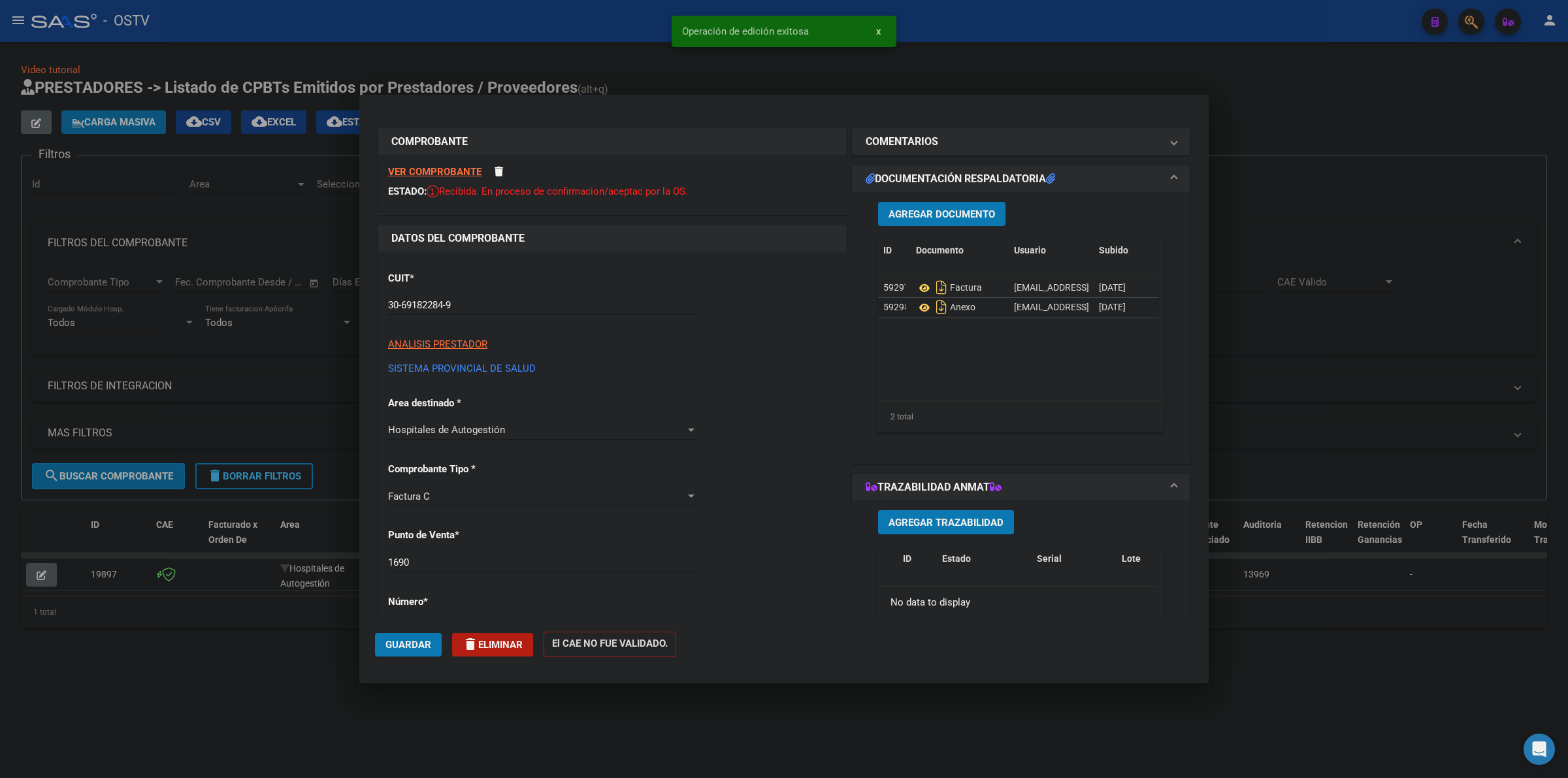
click at [958, 62] on div at bounding box center [784, 389] width 1568 height 778
type input "$ 0,00"
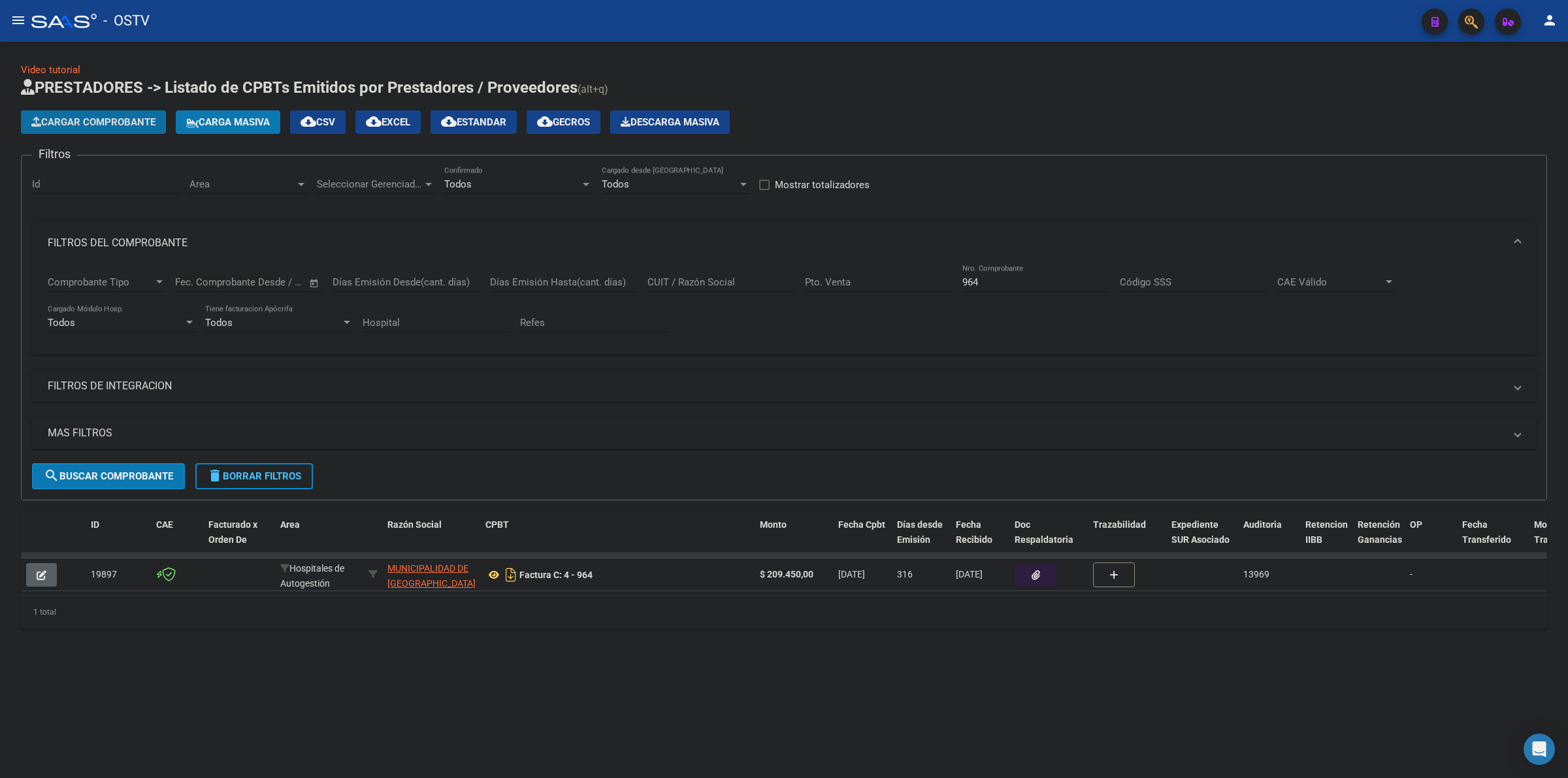
click at [100, 120] on span "Cargar Comprobante" at bounding box center [94, 122] width 124 height 12
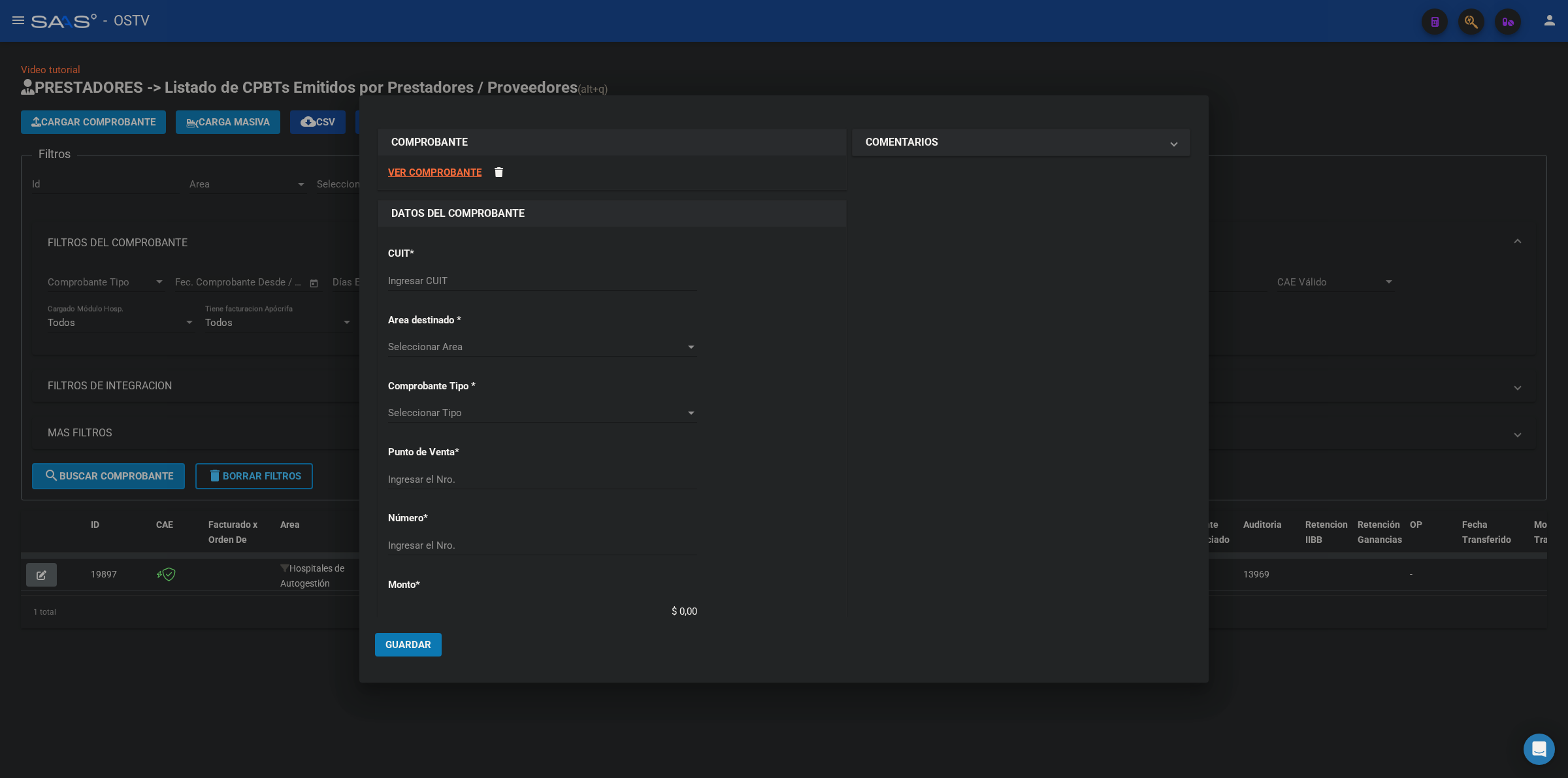
click at [484, 271] on div "Ingresar CUIT" at bounding box center [543, 281] width 309 height 19
drag, startPoint x: 844, startPoint y: 67, endPoint x: 616, endPoint y: 8, distance: 235.5
click at [844, 67] on div at bounding box center [784, 389] width 1568 height 778
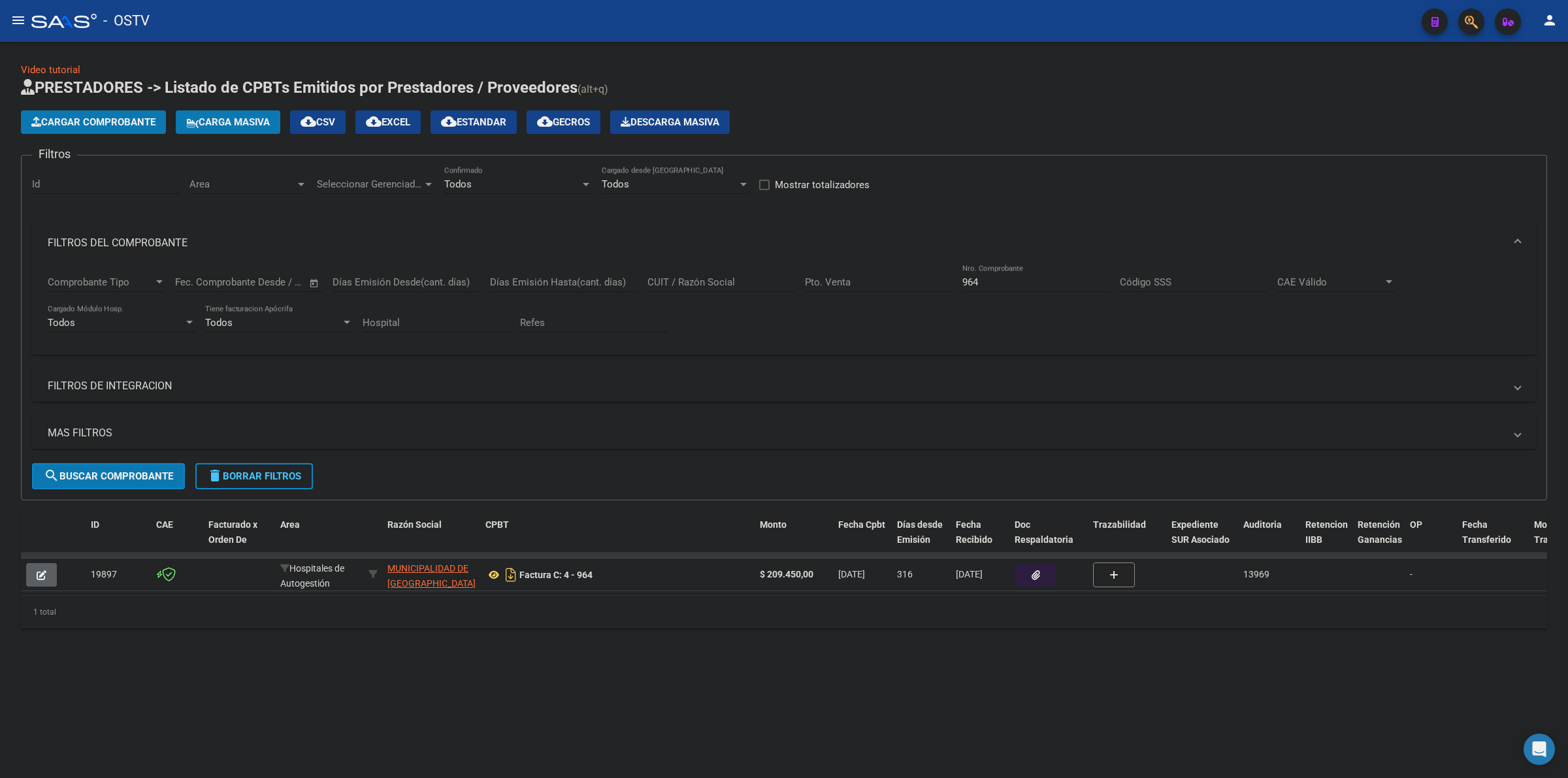
click at [84, 127] on button "Cargar Comprobante" at bounding box center [94, 121] width 145 height 23
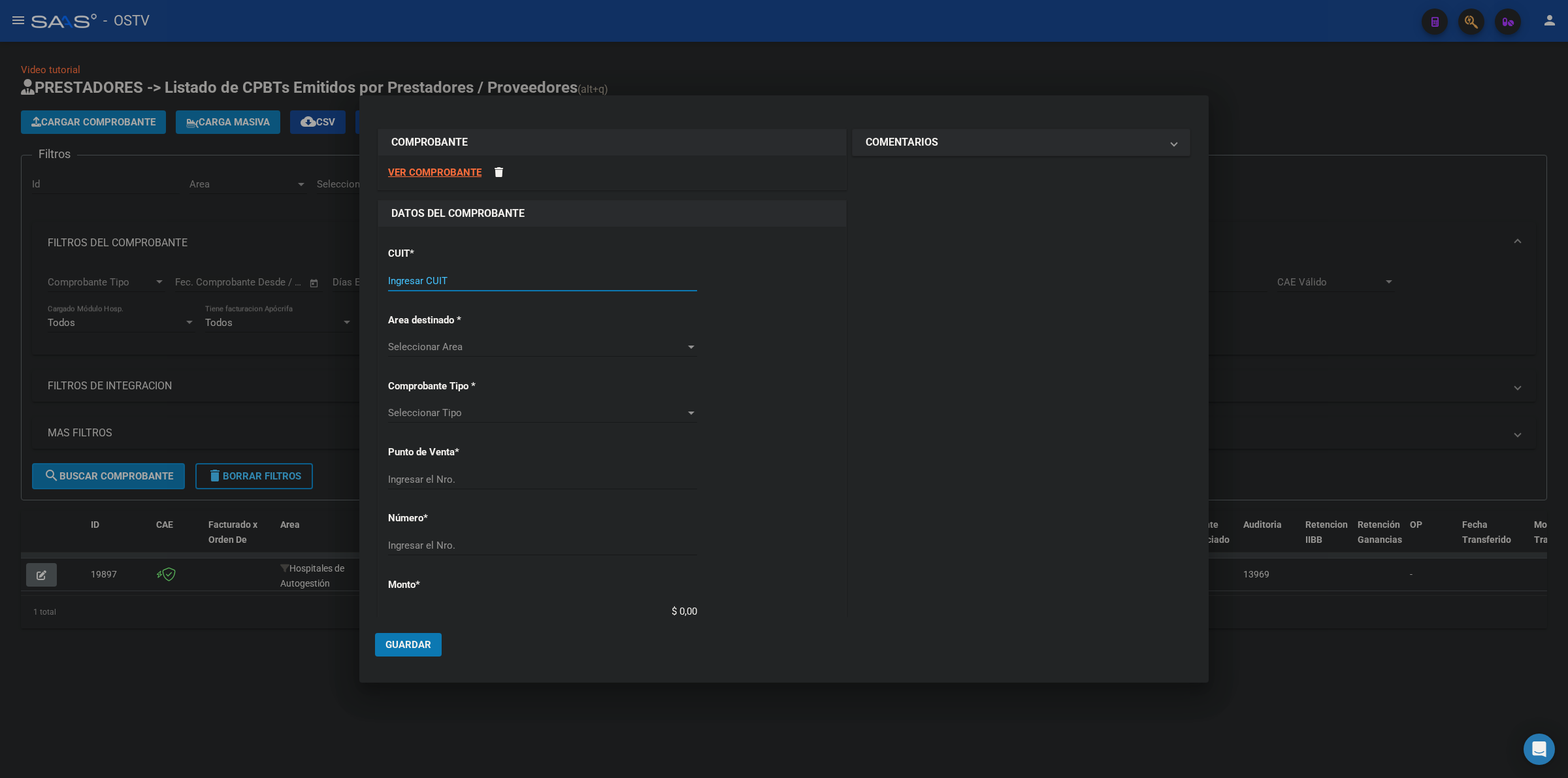
click at [507, 275] on input "Ingresar CUIT" at bounding box center [543, 281] width 309 height 12
type input "30-61932955-0"
type input "33"
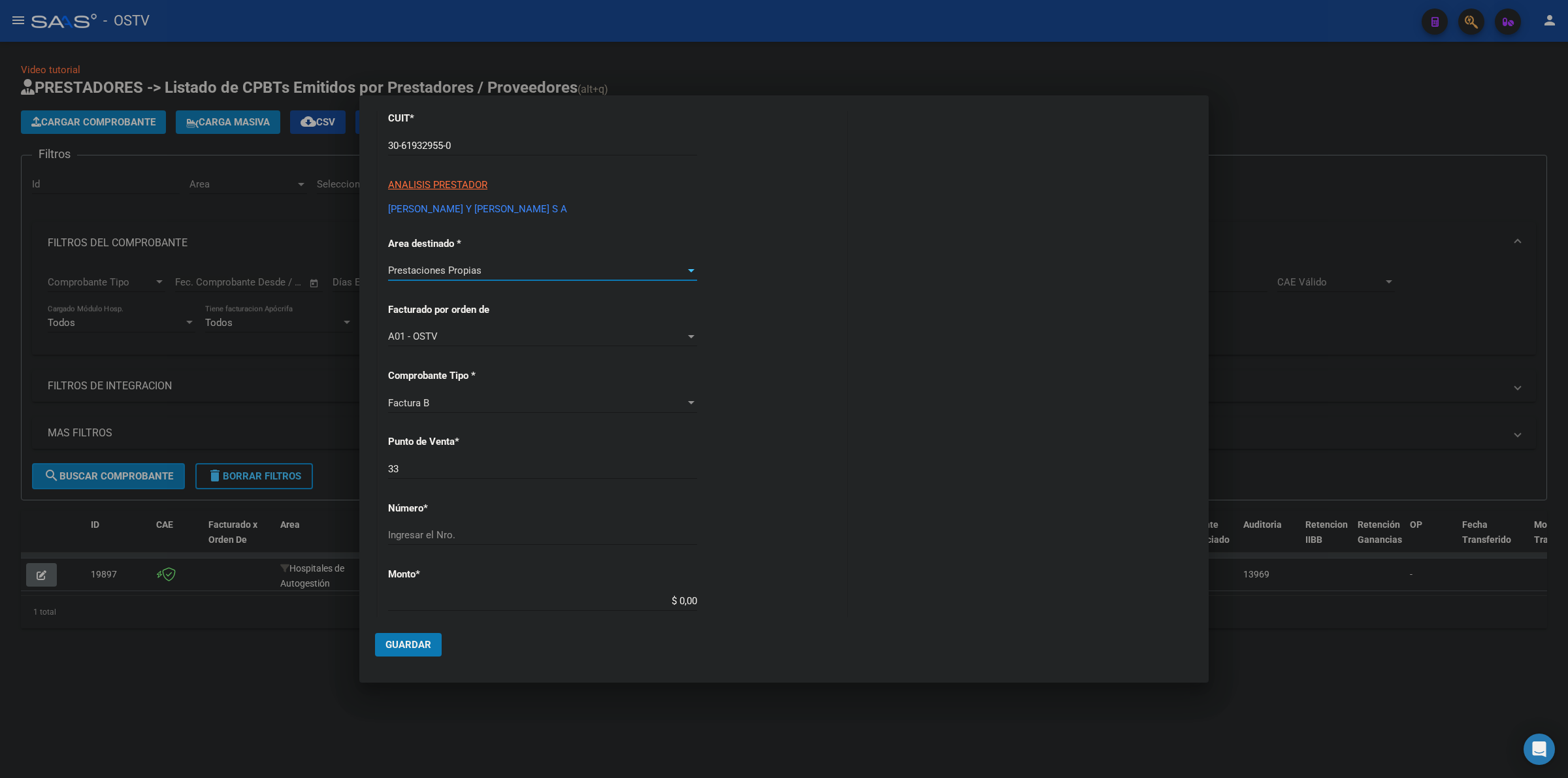
scroll to position [136, 0]
click at [452, 474] on div "33 Ingresar el Nro." at bounding box center [543, 468] width 309 height 19
type input "12258"
type input "$ 253.318,92"
type input "[DATE]"
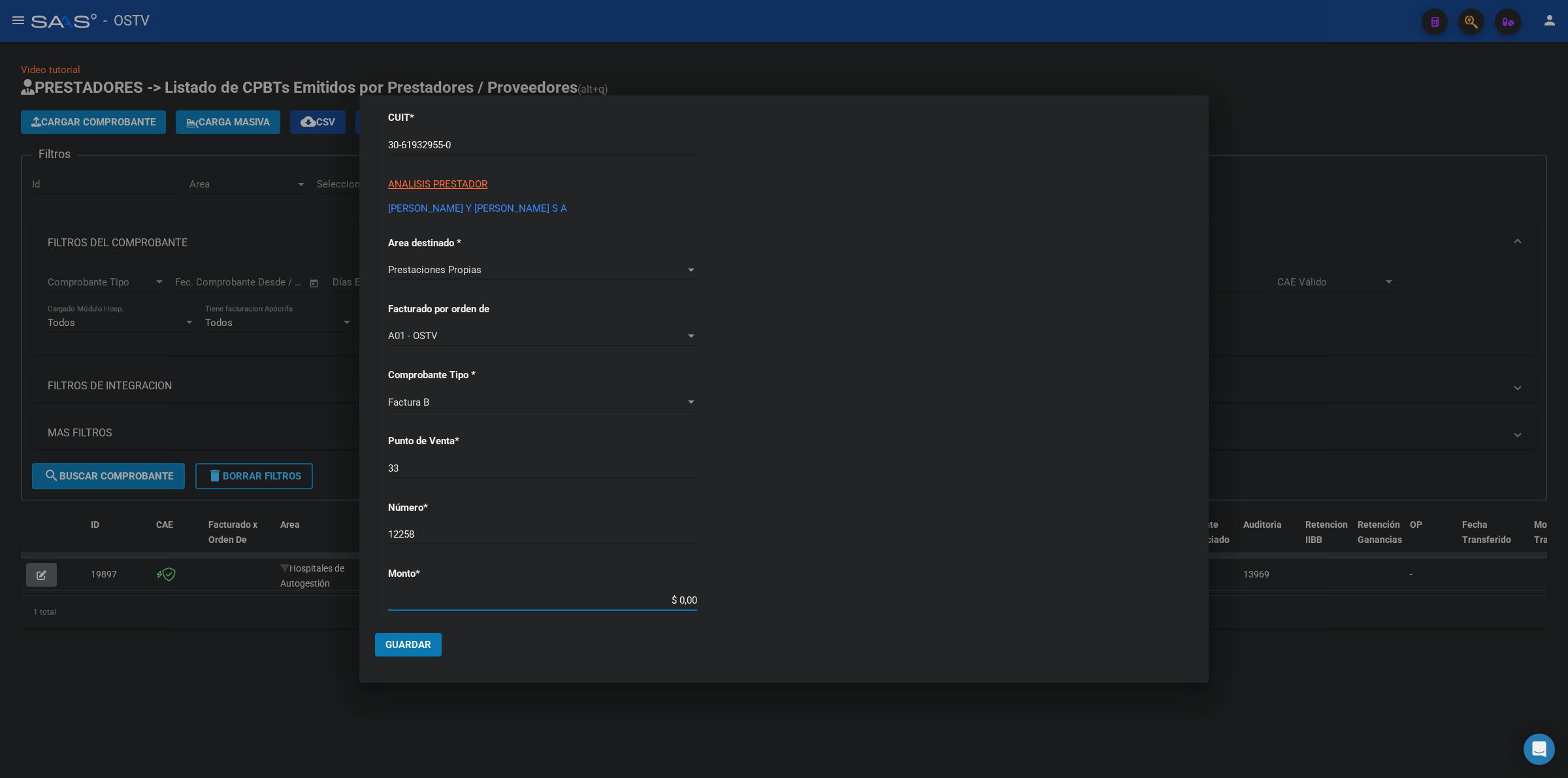
type input "75360467932603"
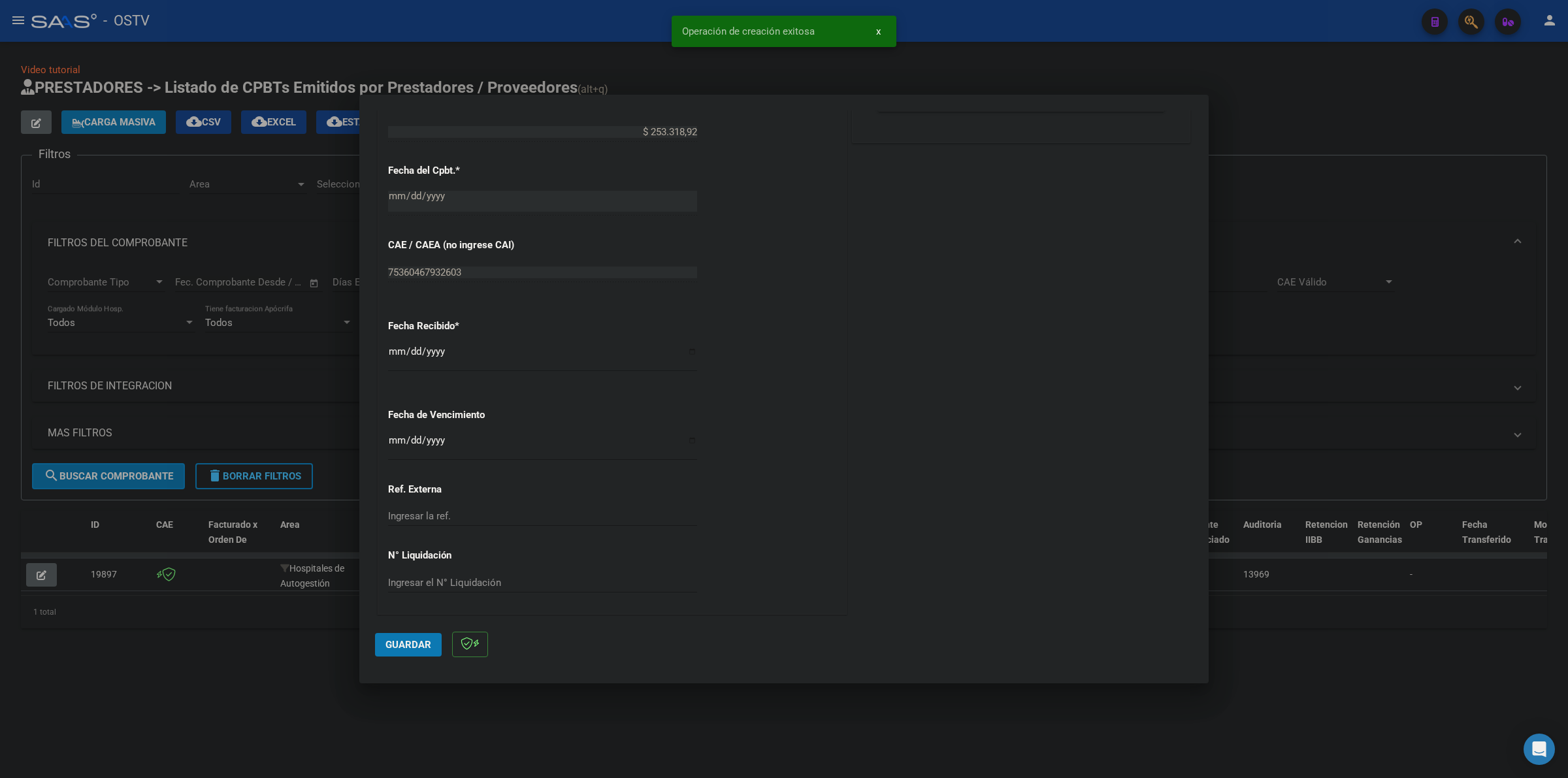
scroll to position [630, 0]
click at [395, 440] on input "Ingresar la fecha" at bounding box center [543, 444] width 309 height 21
type input "[DATE]"
click at [387, 645] on span "Guardar" at bounding box center [408, 645] width 46 height 12
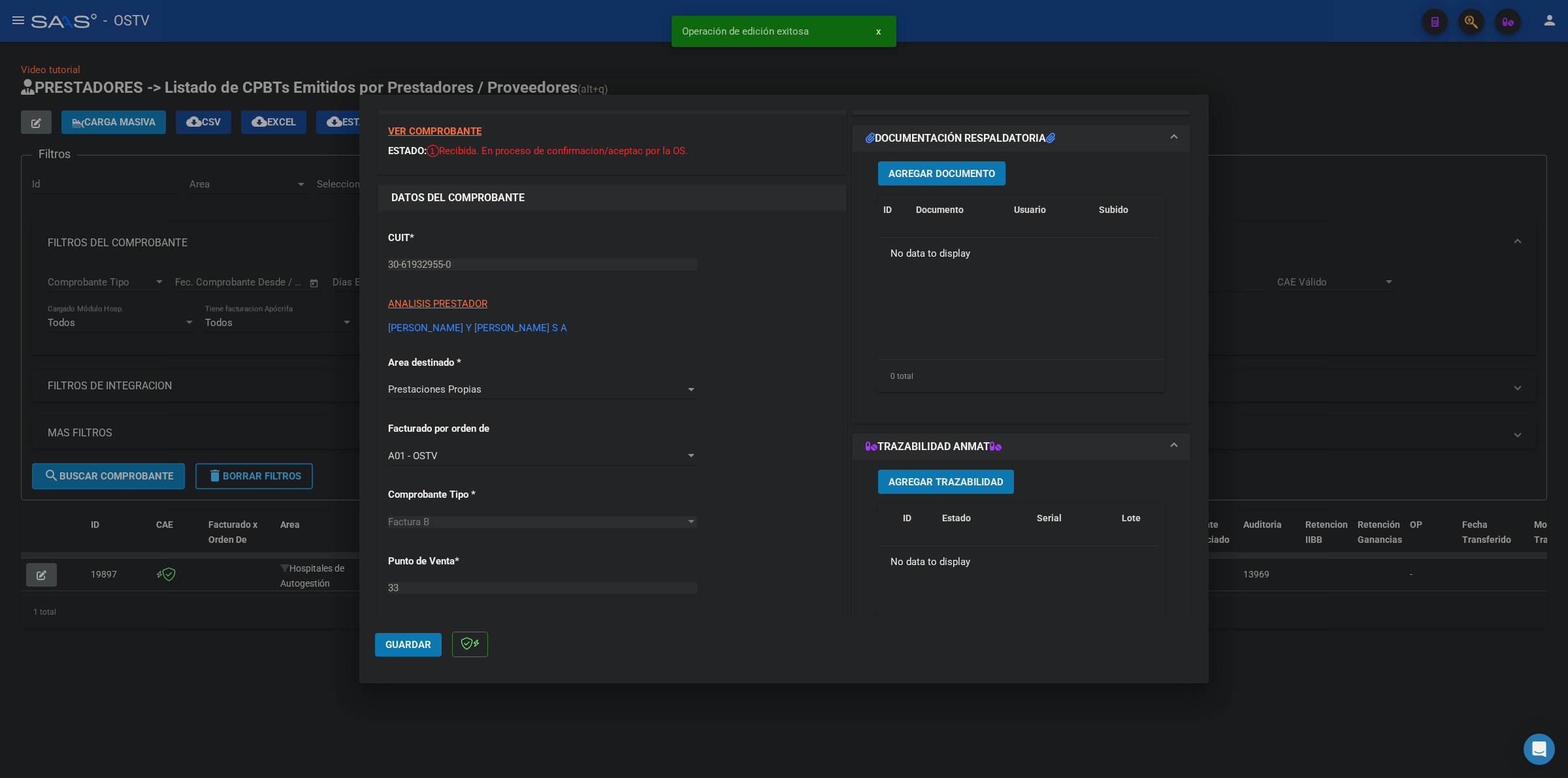
scroll to position [4, 0]
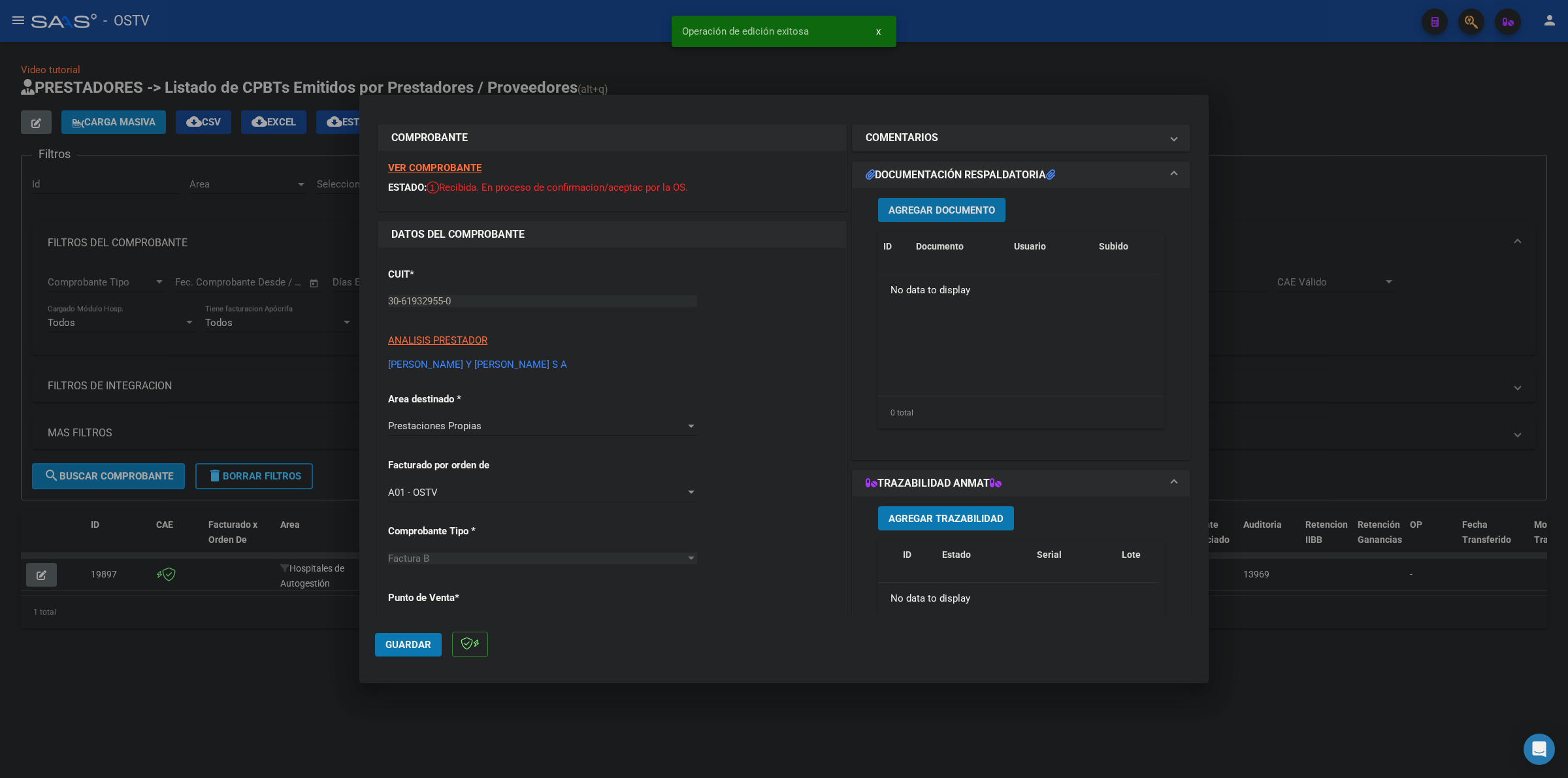
click at [926, 202] on button "Agregar Documento" at bounding box center [942, 210] width 127 height 24
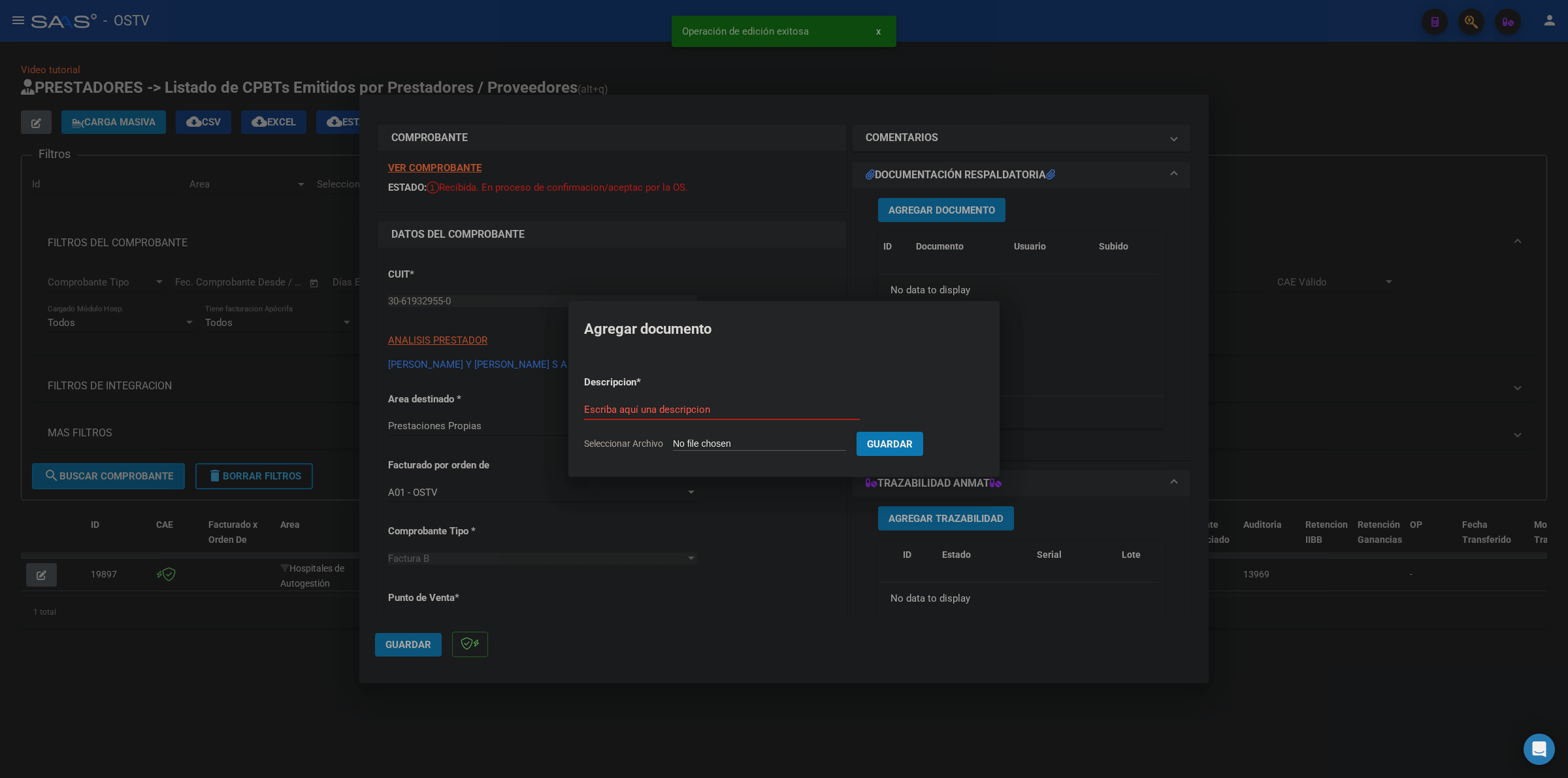
type input "C:\fakepath\FACTURA - 33 12258 - INSTITUTO MEDICO [PERSON_NAME].pdf"
type input "FACTURA"
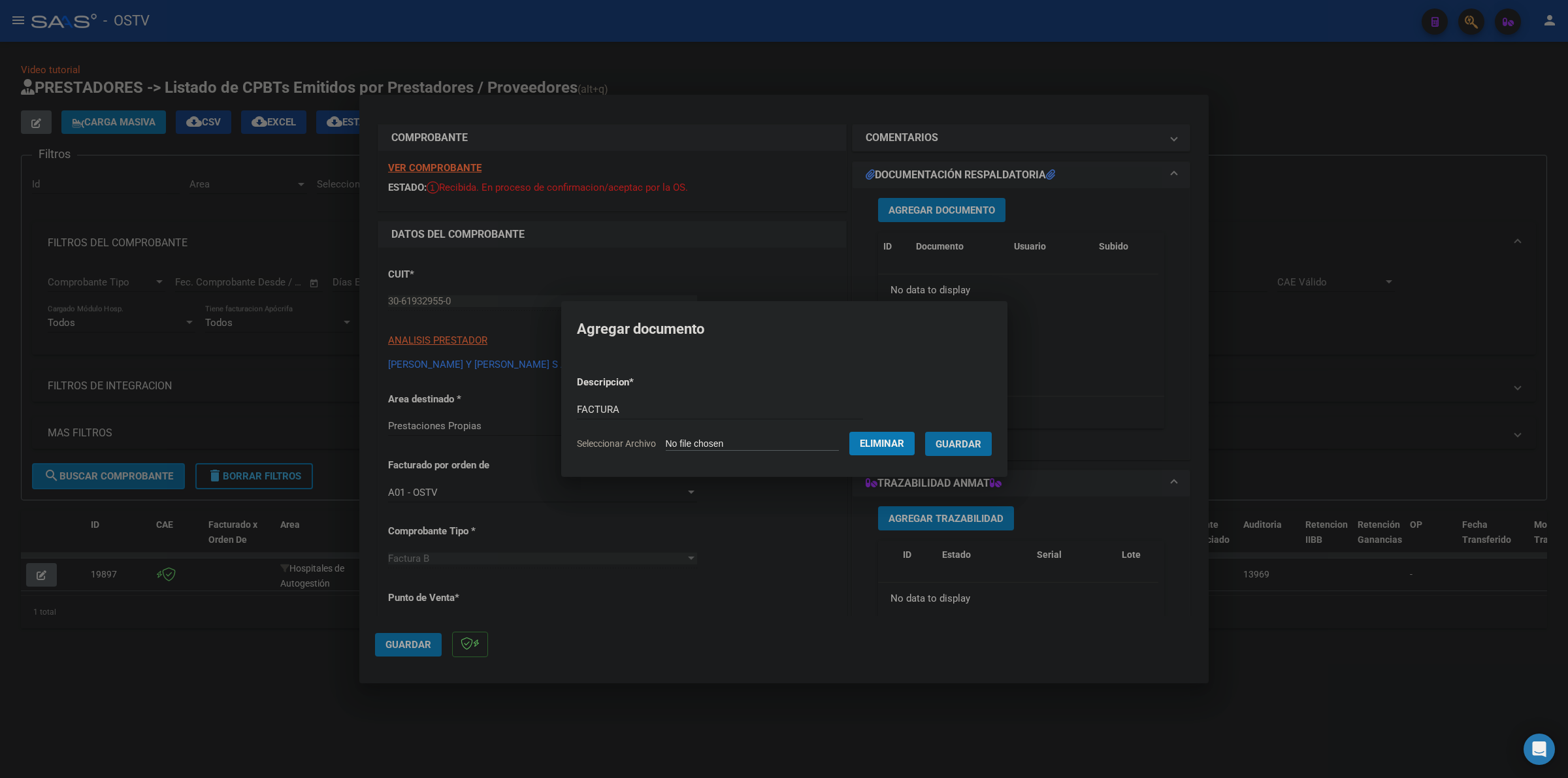
click at [926, 432] on button "Guardar" at bounding box center [959, 444] width 67 height 24
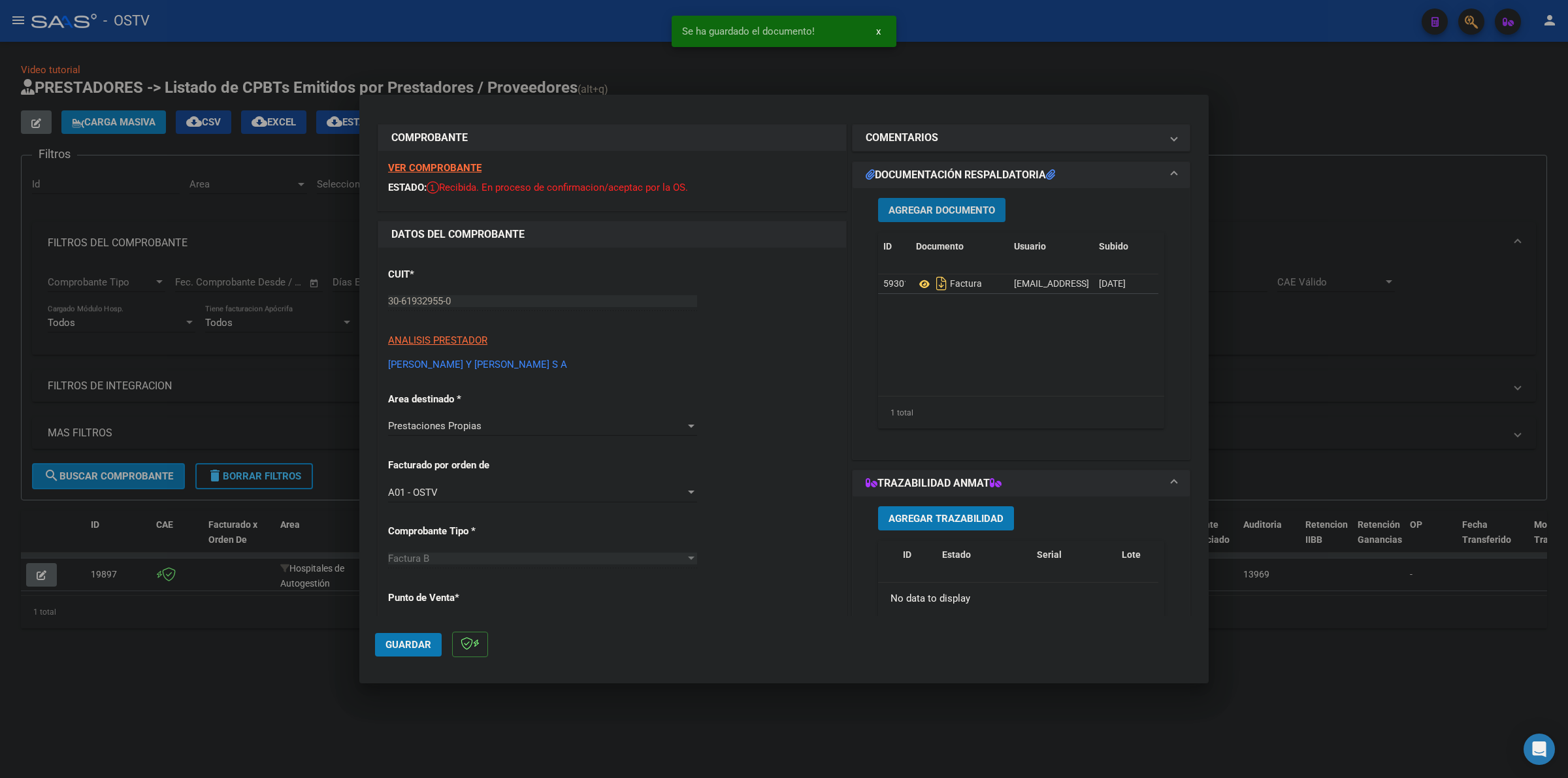
click at [938, 211] on span "Agregar Documento" at bounding box center [942, 211] width 106 height 12
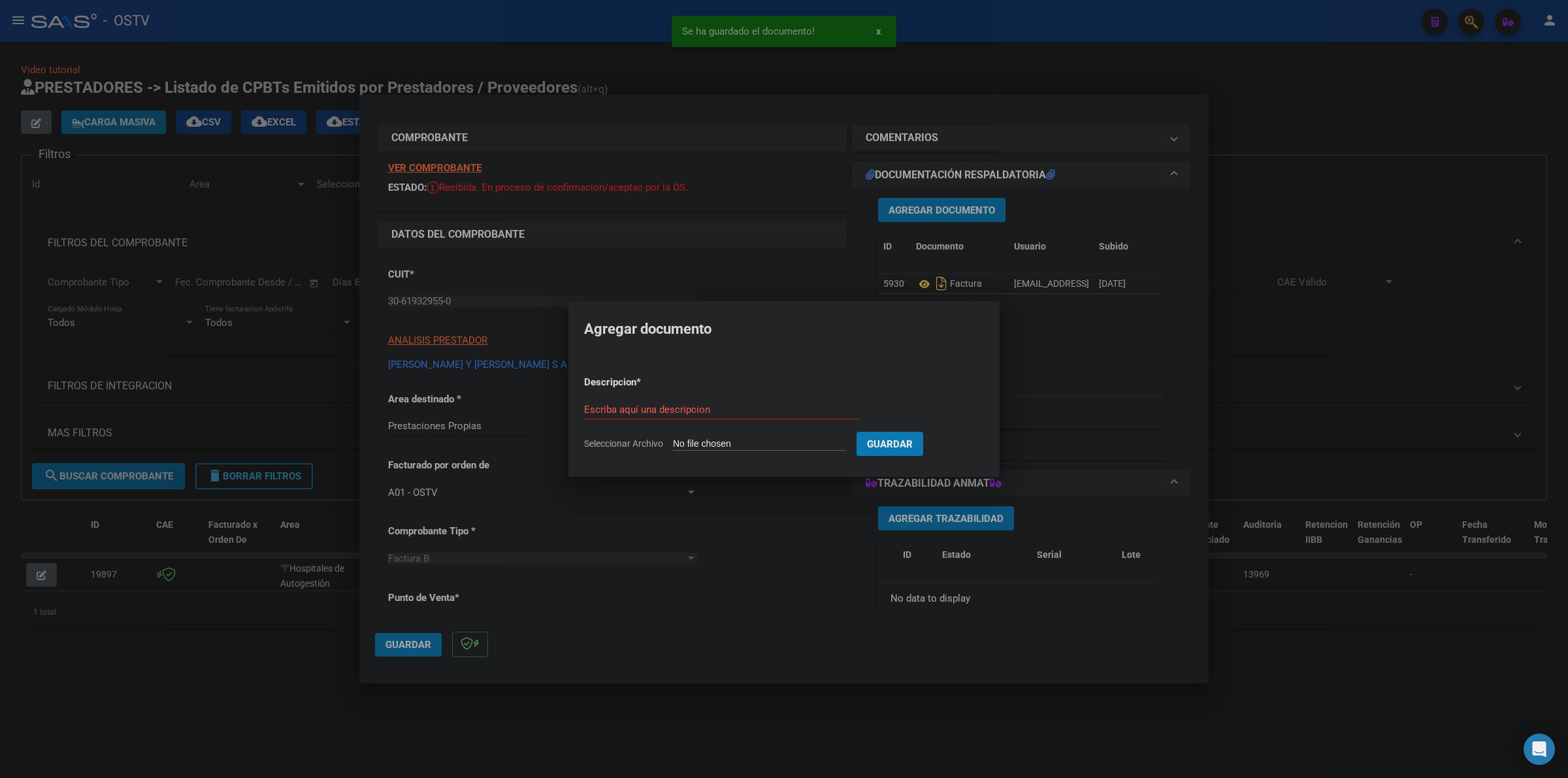
type input "C:\fakepath\ANEXO - 33 12258 - INSTITUTO MEDICO [PERSON_NAME].pdf"
type input "ANEXO"
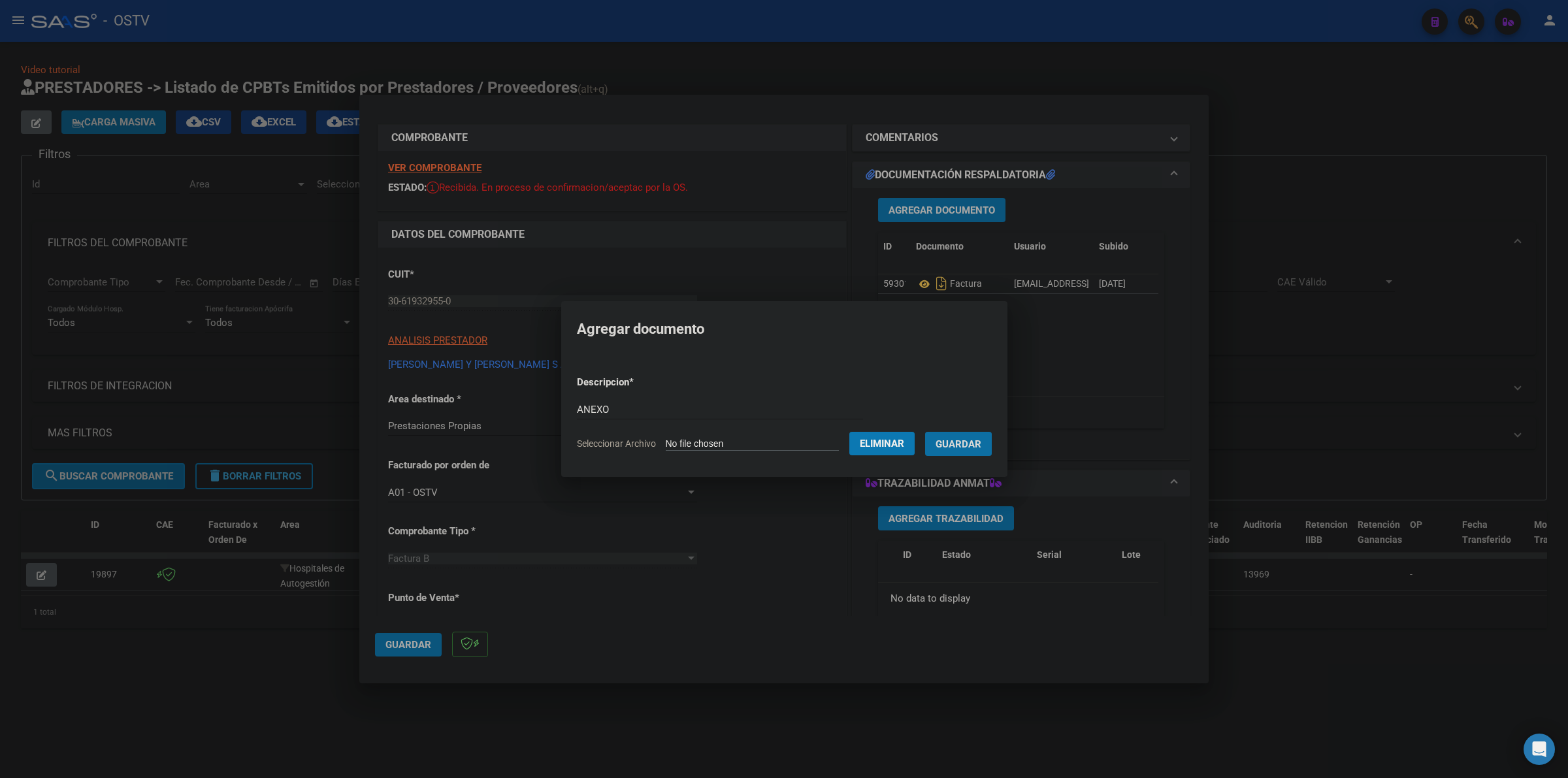
click at [974, 441] on span "Guardar" at bounding box center [958, 444] width 46 height 12
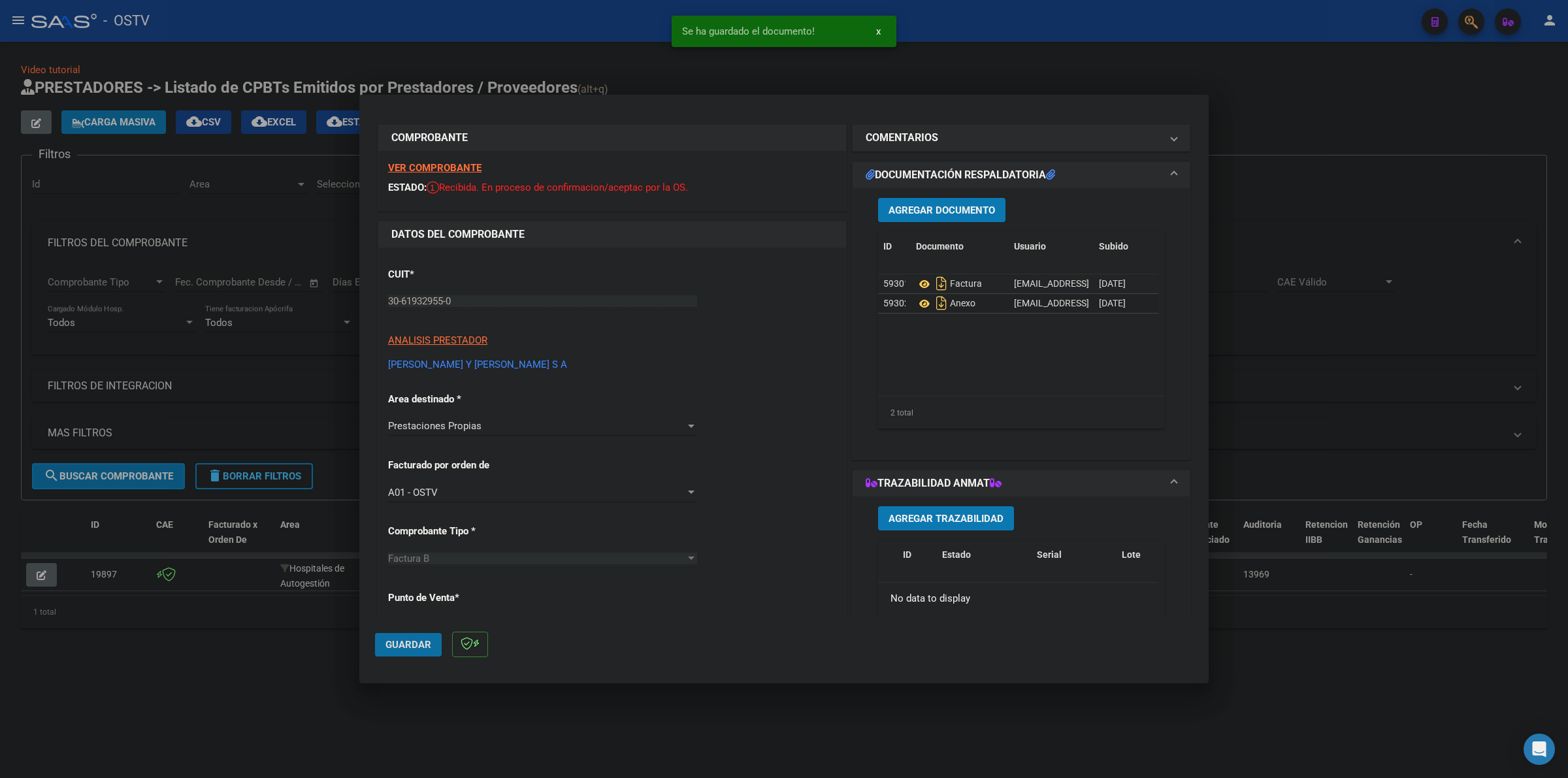
click at [385, 638] on button "Guardar" at bounding box center [408, 645] width 67 height 23
click at [1375, 172] on div at bounding box center [784, 389] width 1568 height 778
type input "$ 0,00"
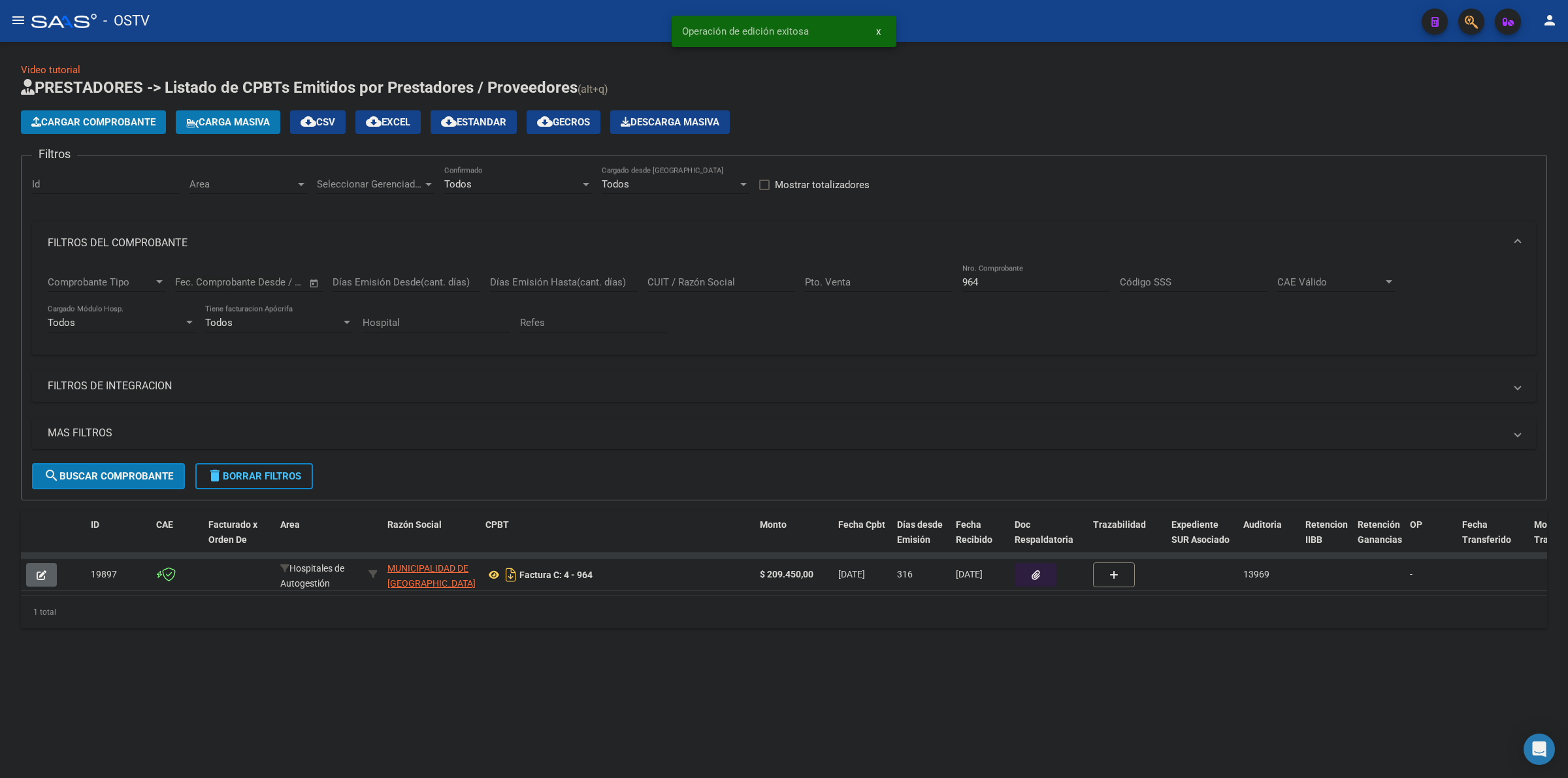
click at [118, 124] on span "Cargar Comprobante" at bounding box center [94, 122] width 124 height 12
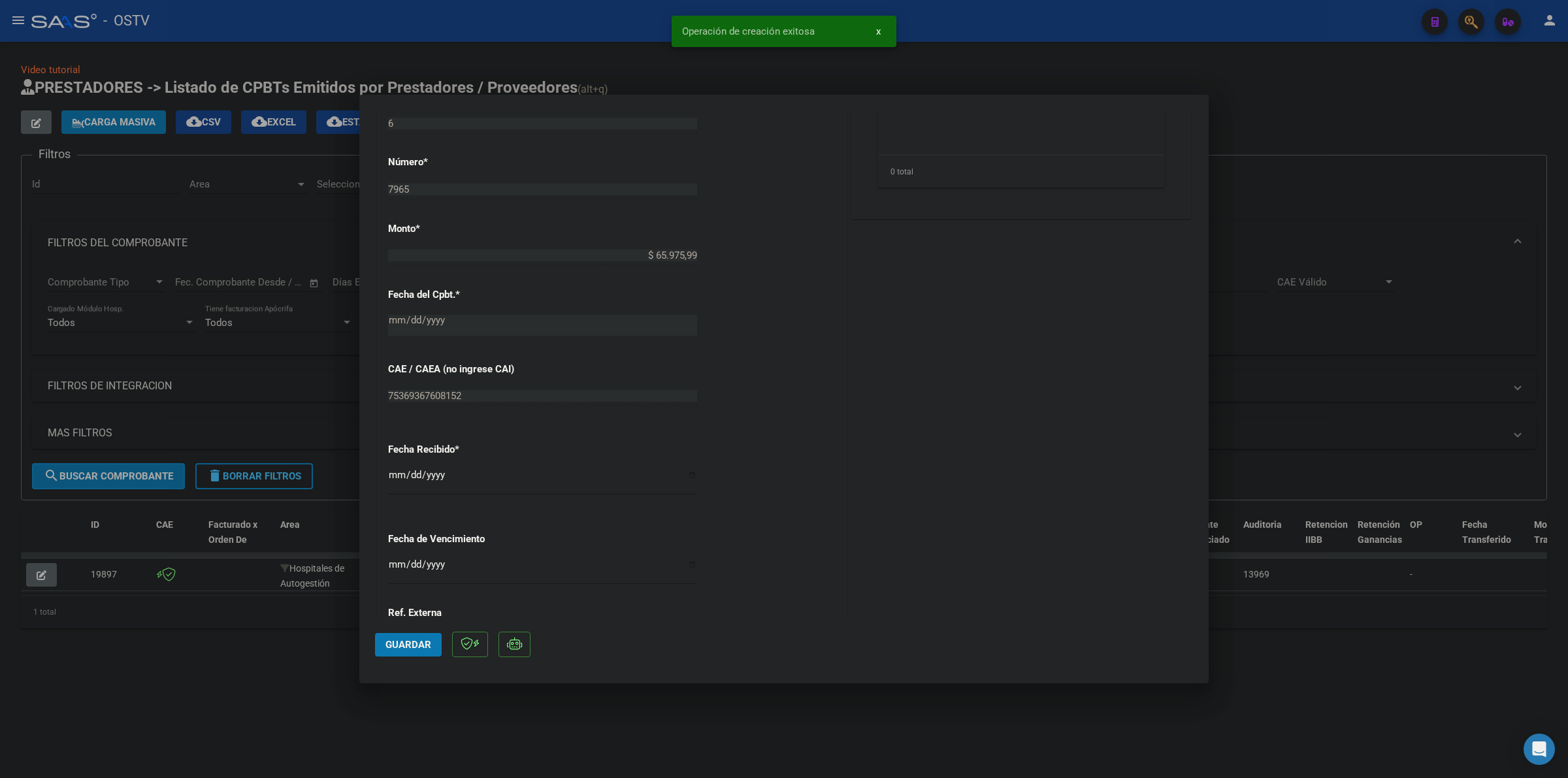
scroll to position [678, 0]
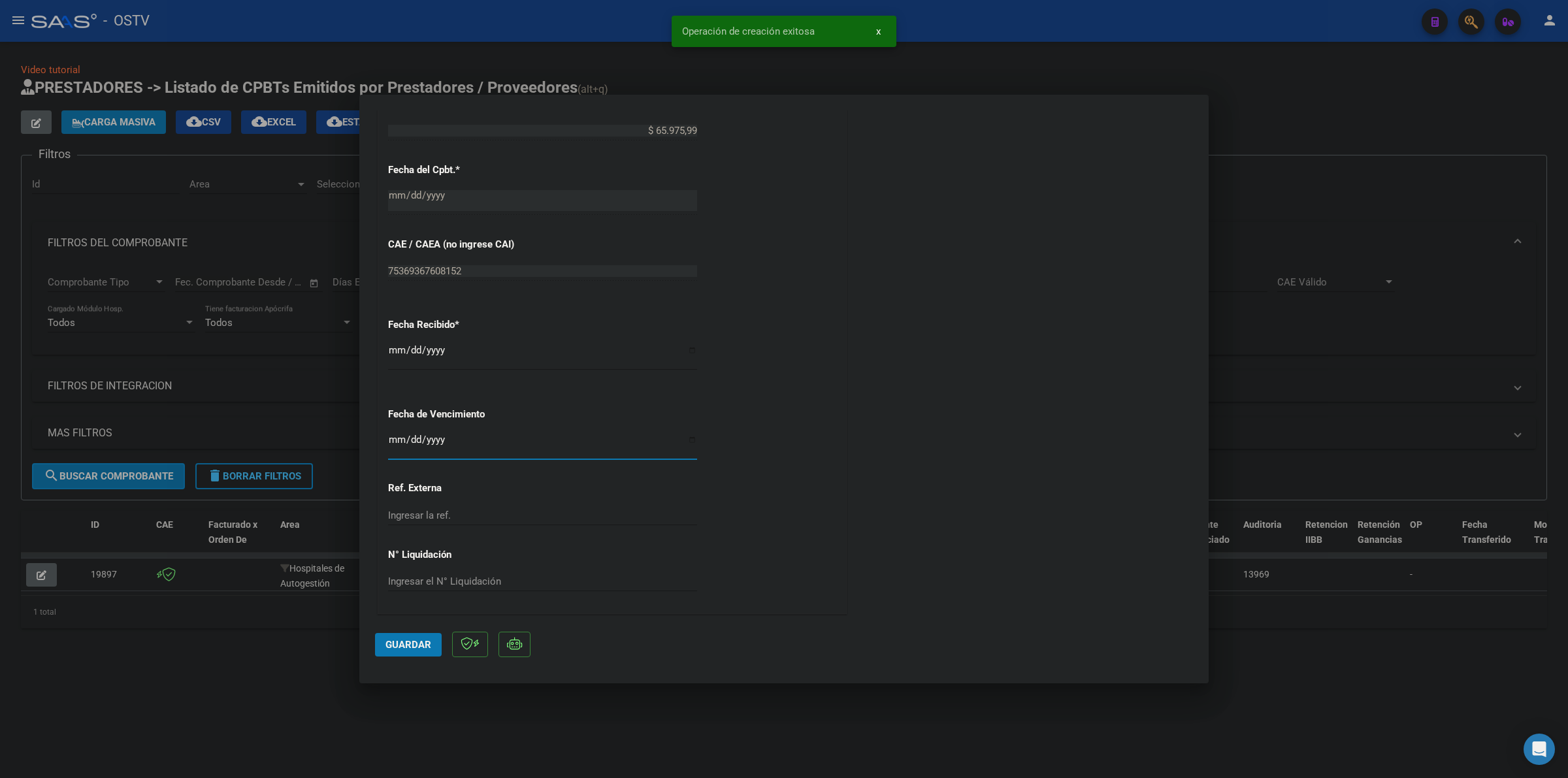
click at [390, 440] on input "Ingresar la fecha" at bounding box center [543, 445] width 309 height 21
type input "[DATE]"
click at [390, 637] on button "Guardar" at bounding box center [408, 645] width 67 height 23
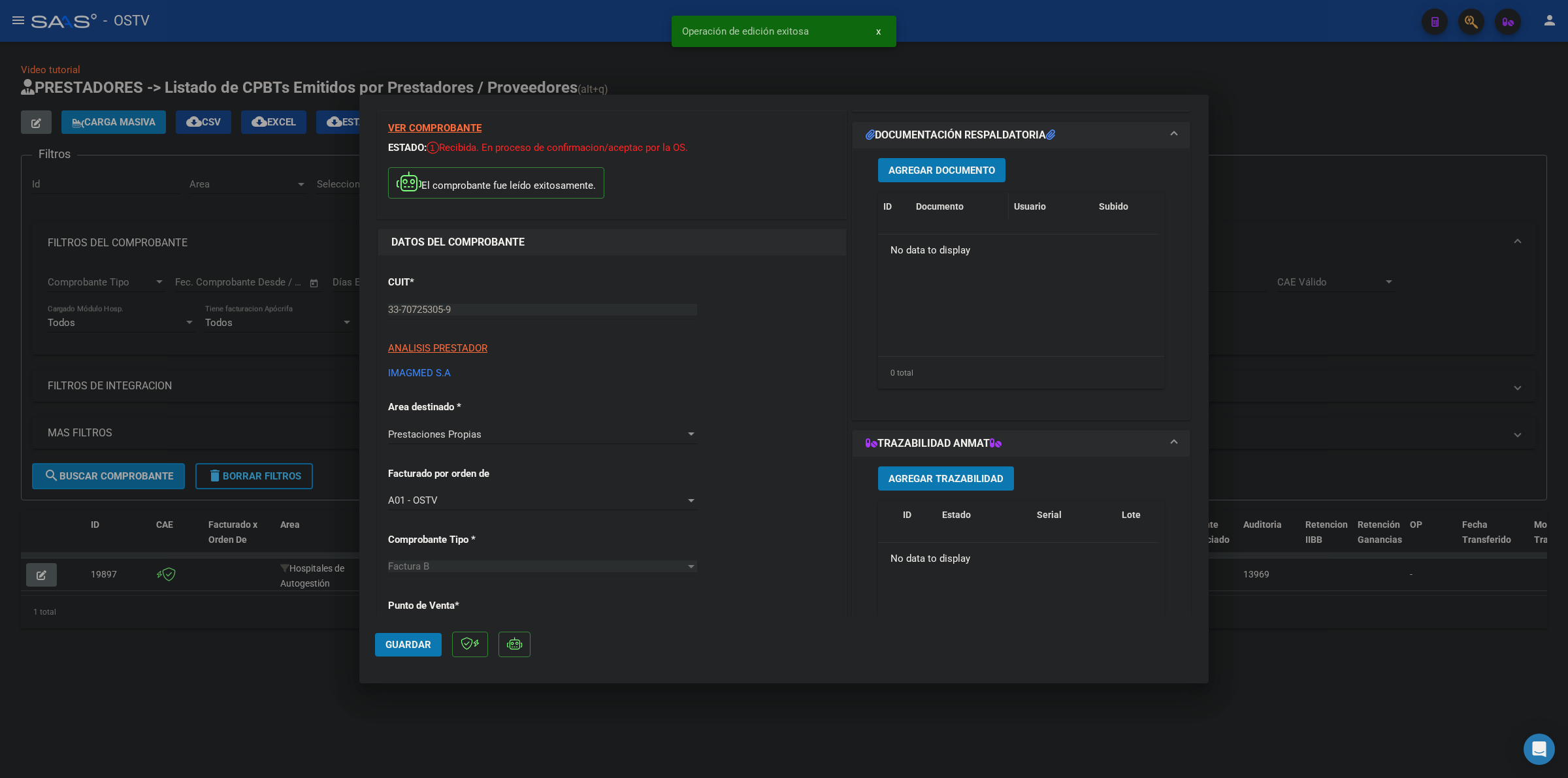
scroll to position [0, 0]
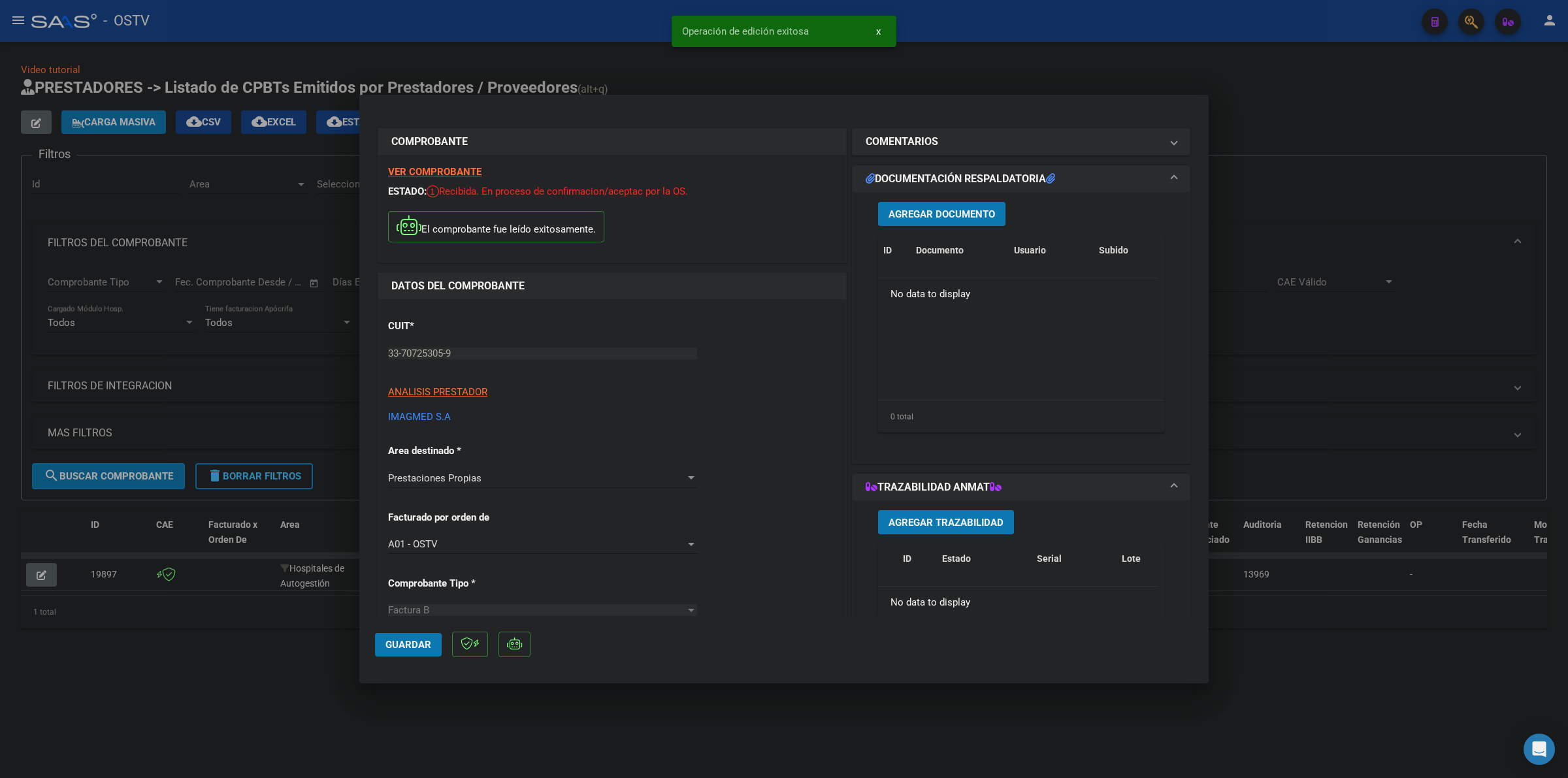
click at [961, 212] on span "Agregar Documento" at bounding box center [942, 214] width 106 height 12
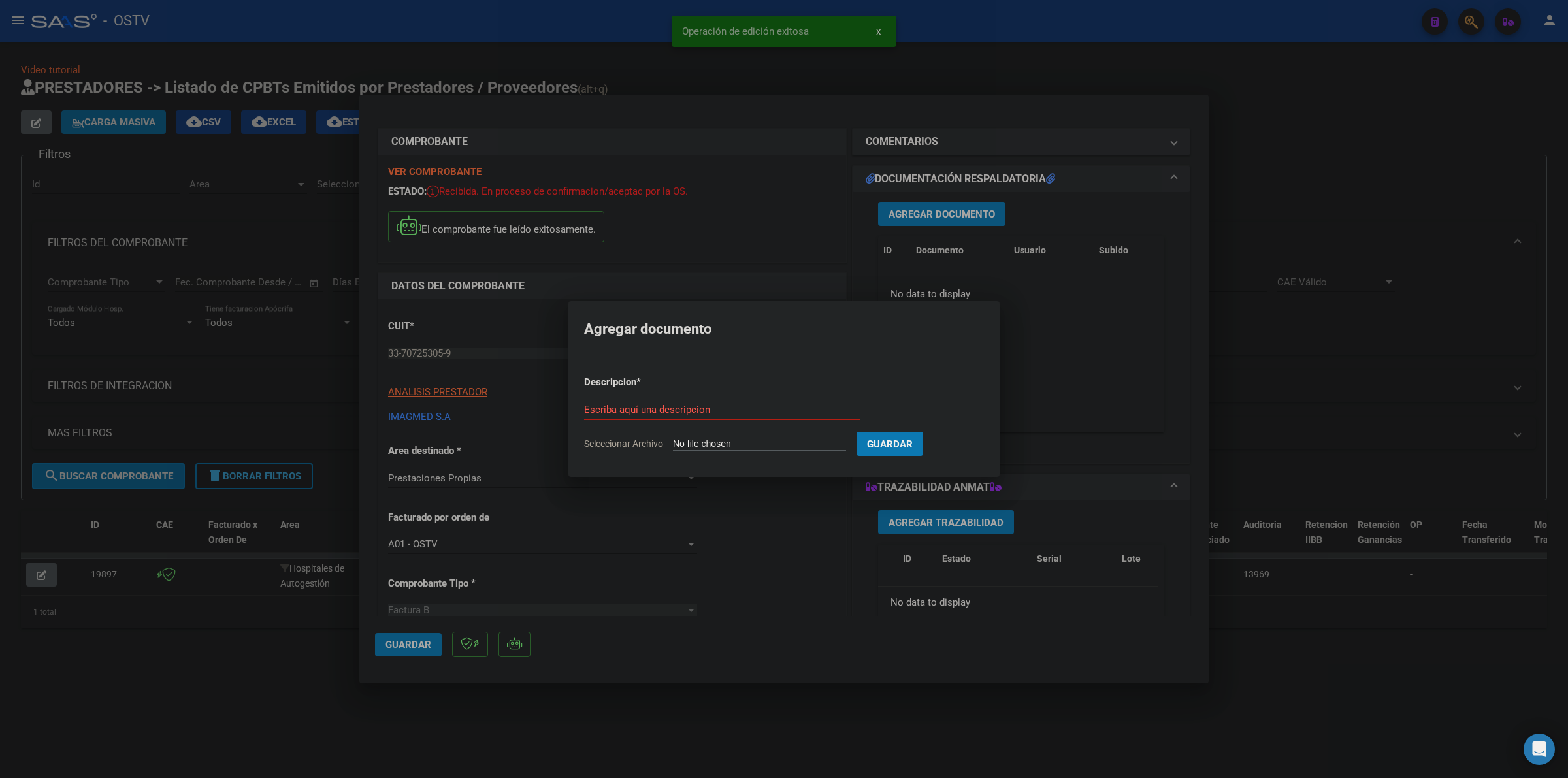
type input "C:\fakepath\FACTURA - 6 7965 - CLINICA MODELO [PERSON_NAME].pdf"
type input "FACTURA"
click at [926, 432] on button "Guardar" at bounding box center [959, 444] width 67 height 24
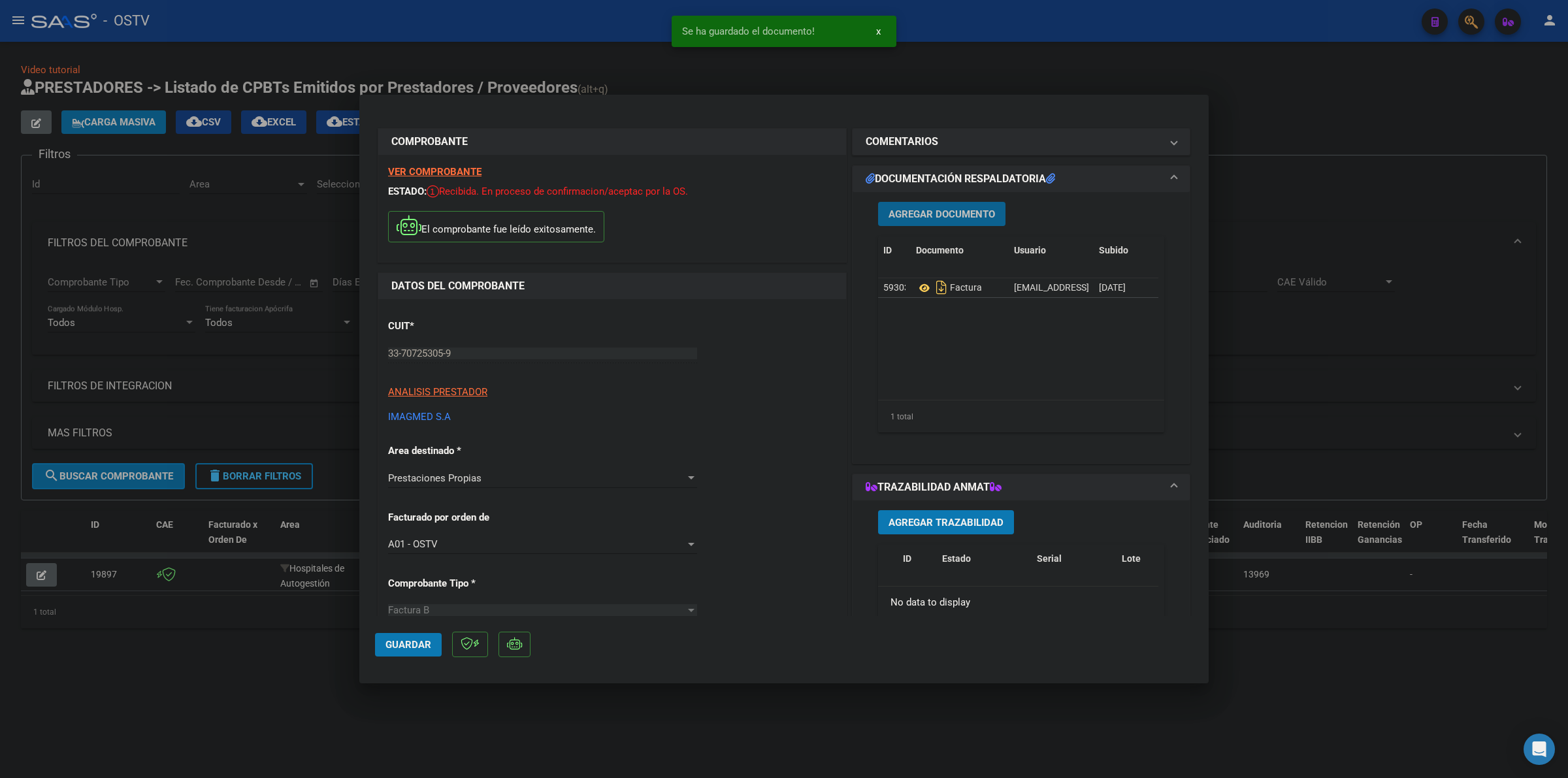
click at [982, 216] on span "Agregar Documento" at bounding box center [942, 214] width 106 height 12
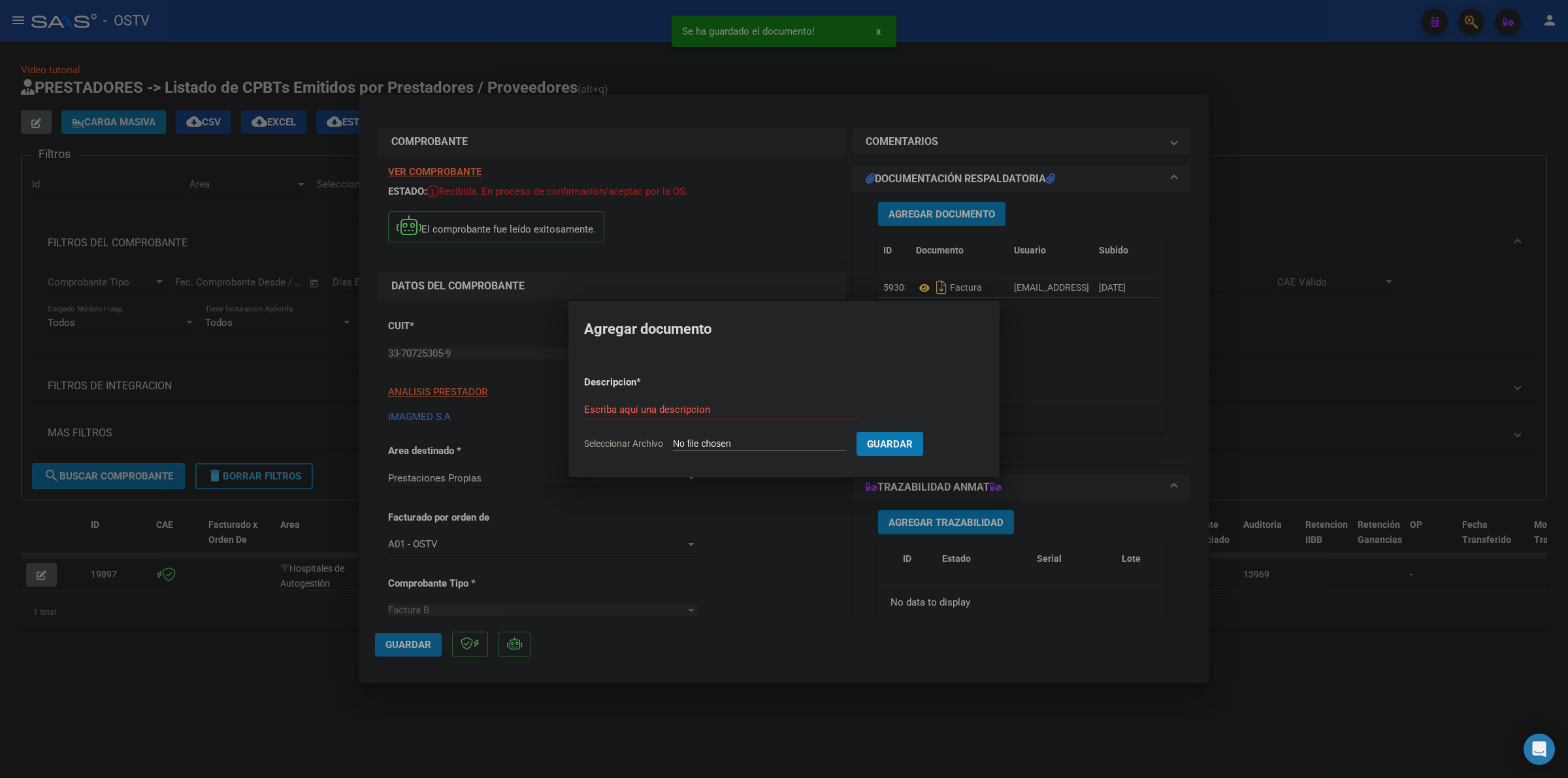
type input "C:\fakepath\ANEXO - 6 7965 - CLINICA MODELO [PERSON_NAME].pdf"
type input "ANEXO"
click at [962, 438] on span "Guardar" at bounding box center [958, 444] width 46 height 12
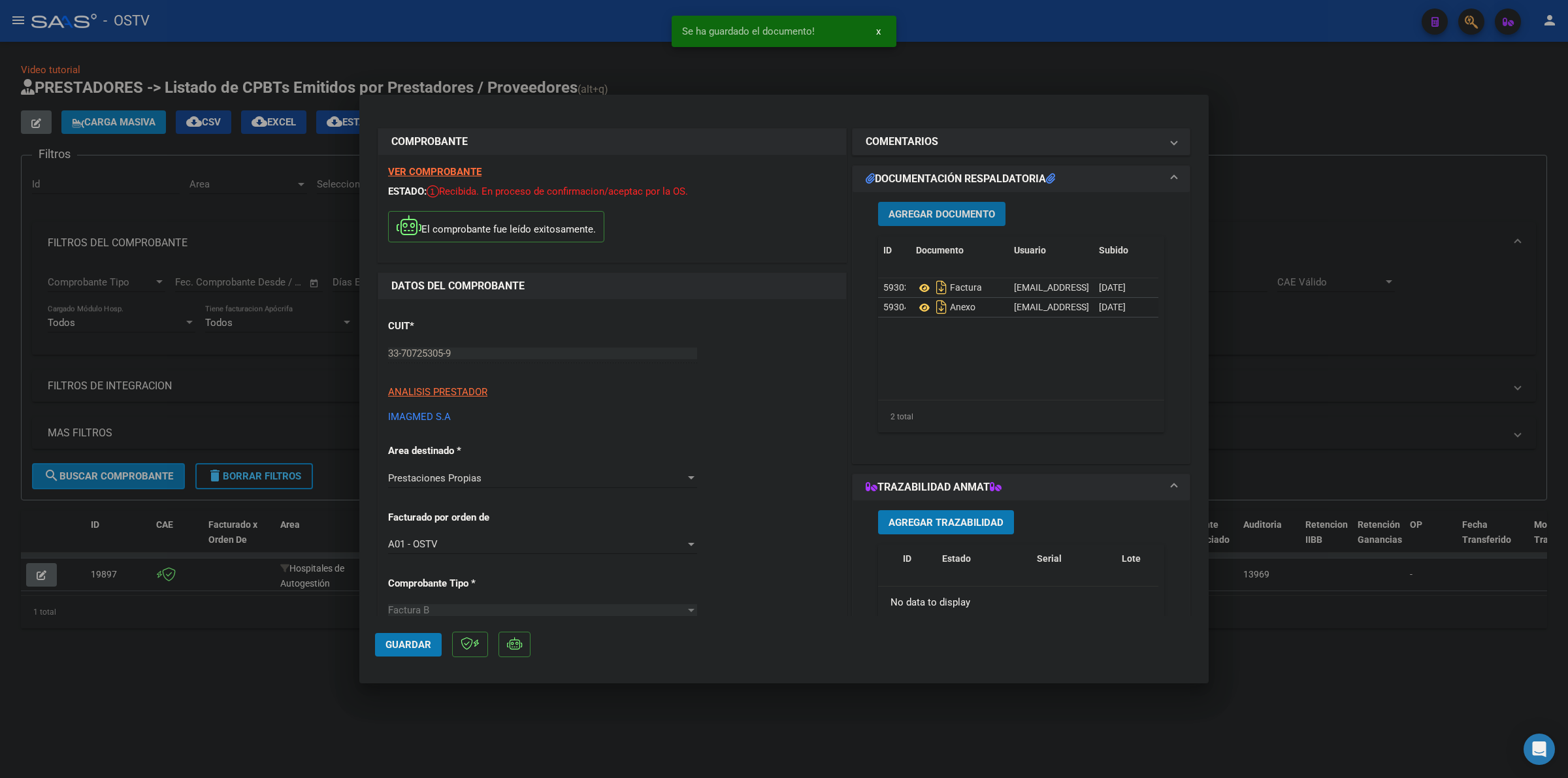
click at [414, 645] on span "Guardar" at bounding box center [408, 645] width 46 height 12
click at [929, 82] on div at bounding box center [784, 389] width 1568 height 778
type input "$ 0,00"
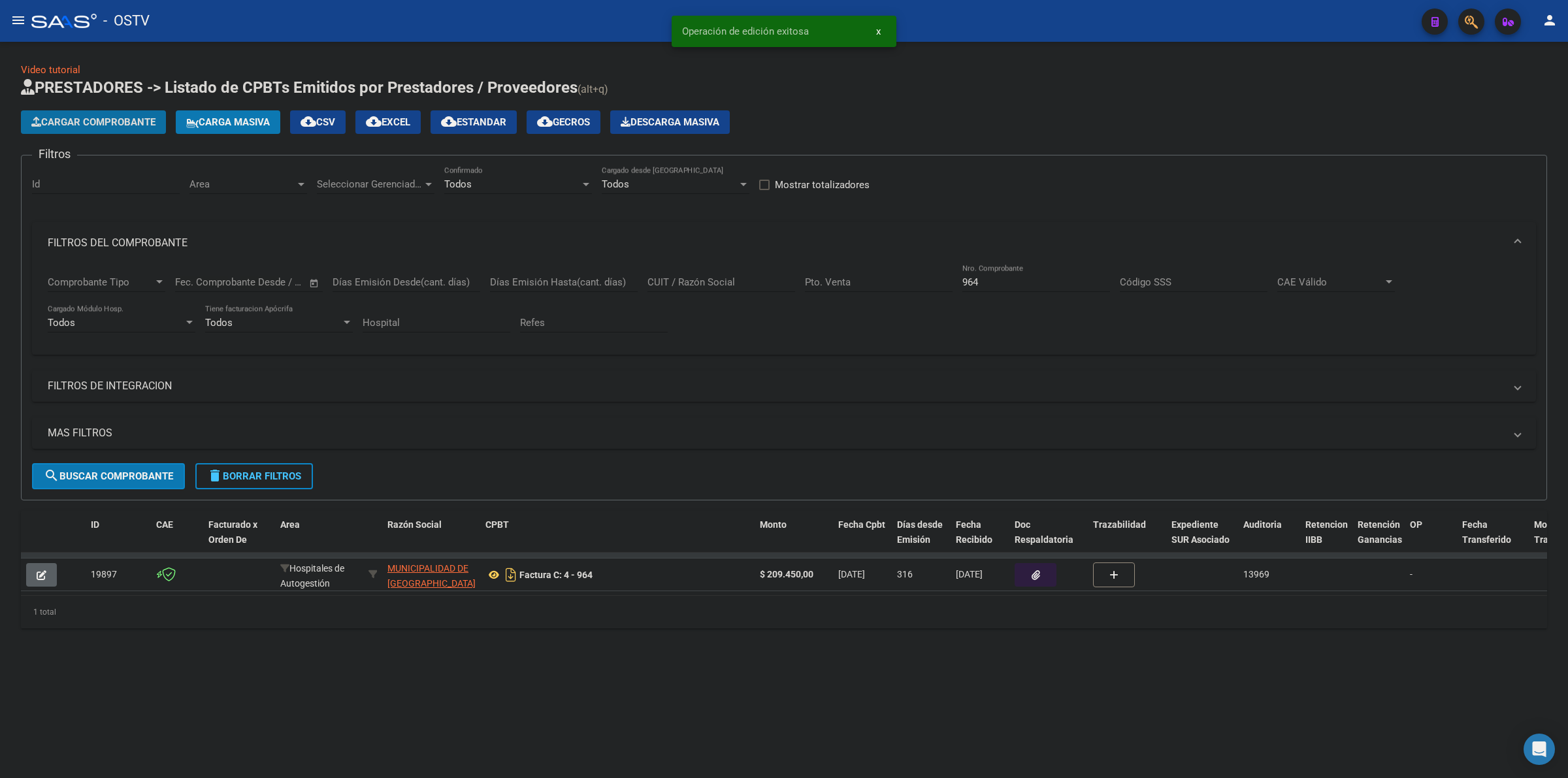
click at [129, 118] on span "Cargar Comprobante" at bounding box center [94, 122] width 124 height 12
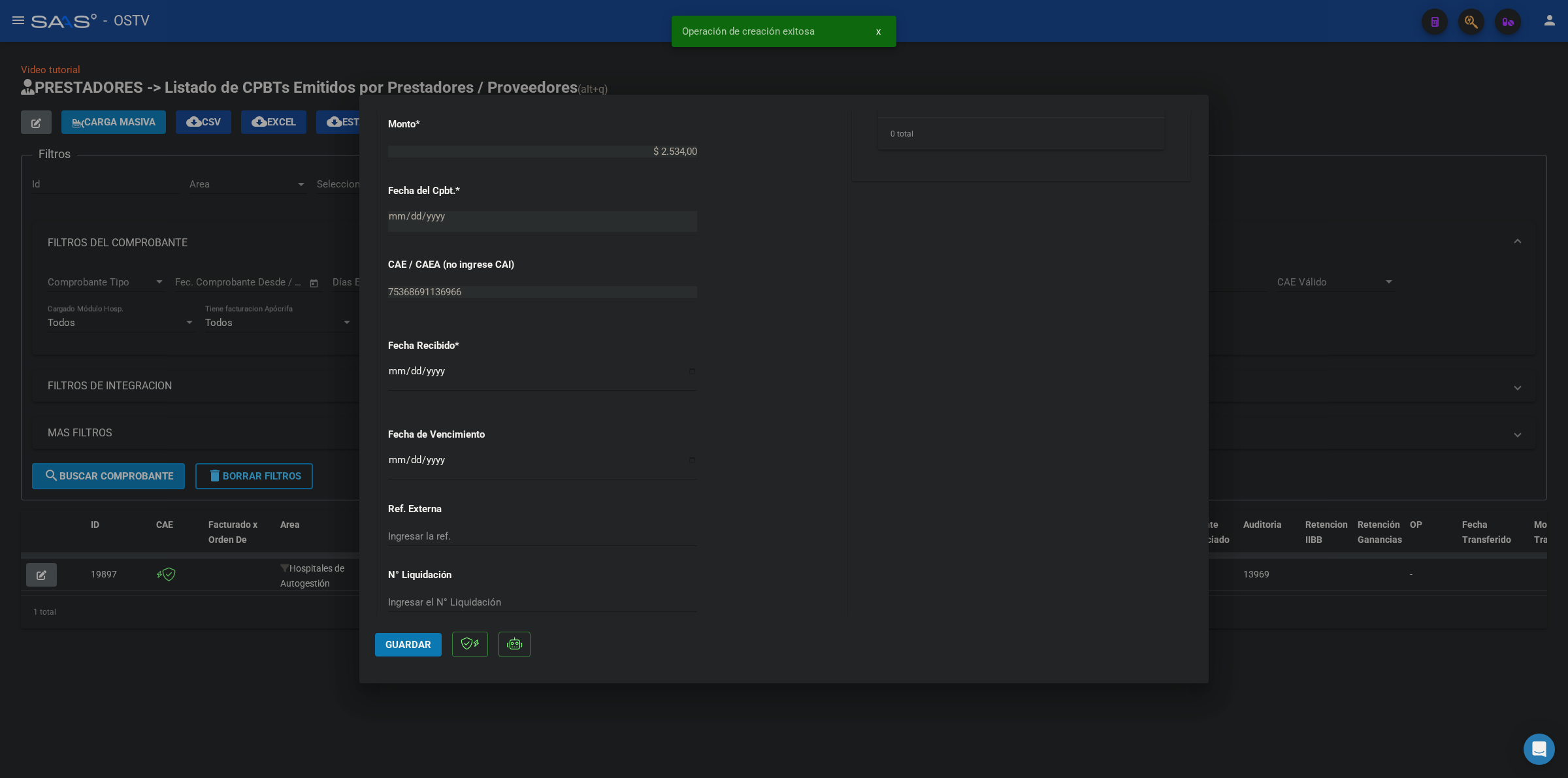
scroll to position [612, 0]
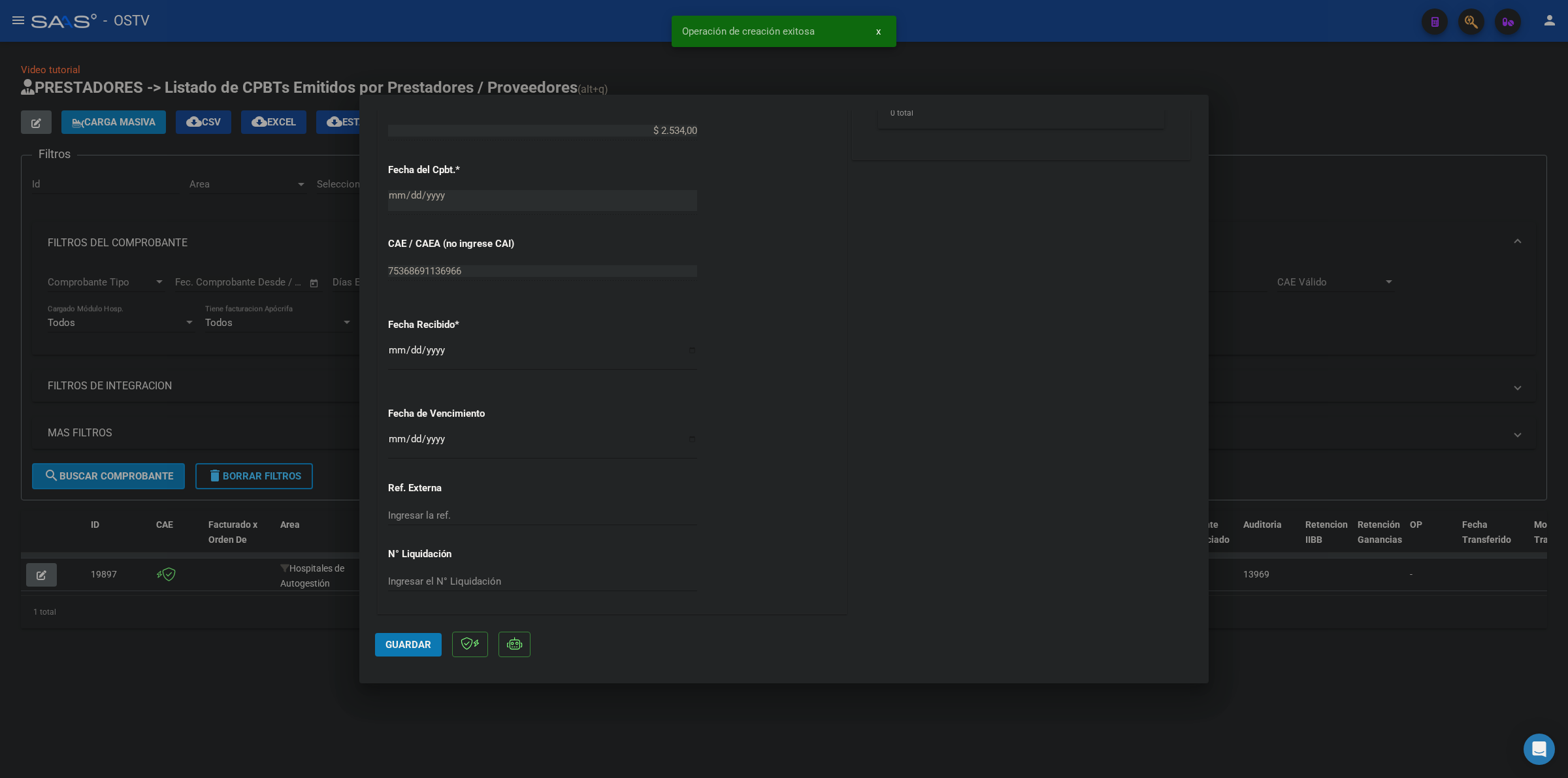
click at [394, 441] on input "Ingresar la fecha" at bounding box center [543, 444] width 309 height 21
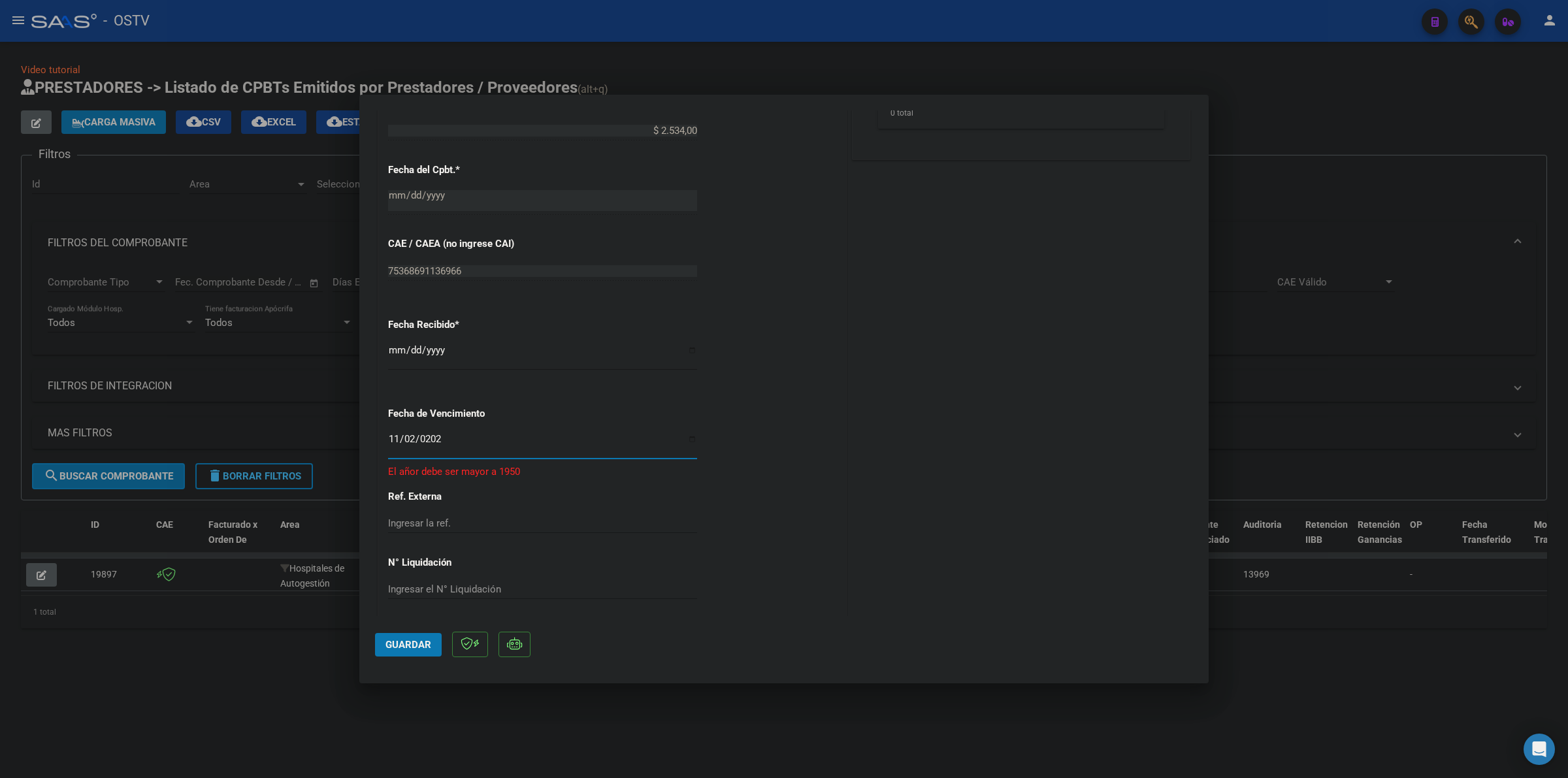
type input "[DATE]"
click at [426, 645] on span "Guardar" at bounding box center [408, 645] width 46 height 12
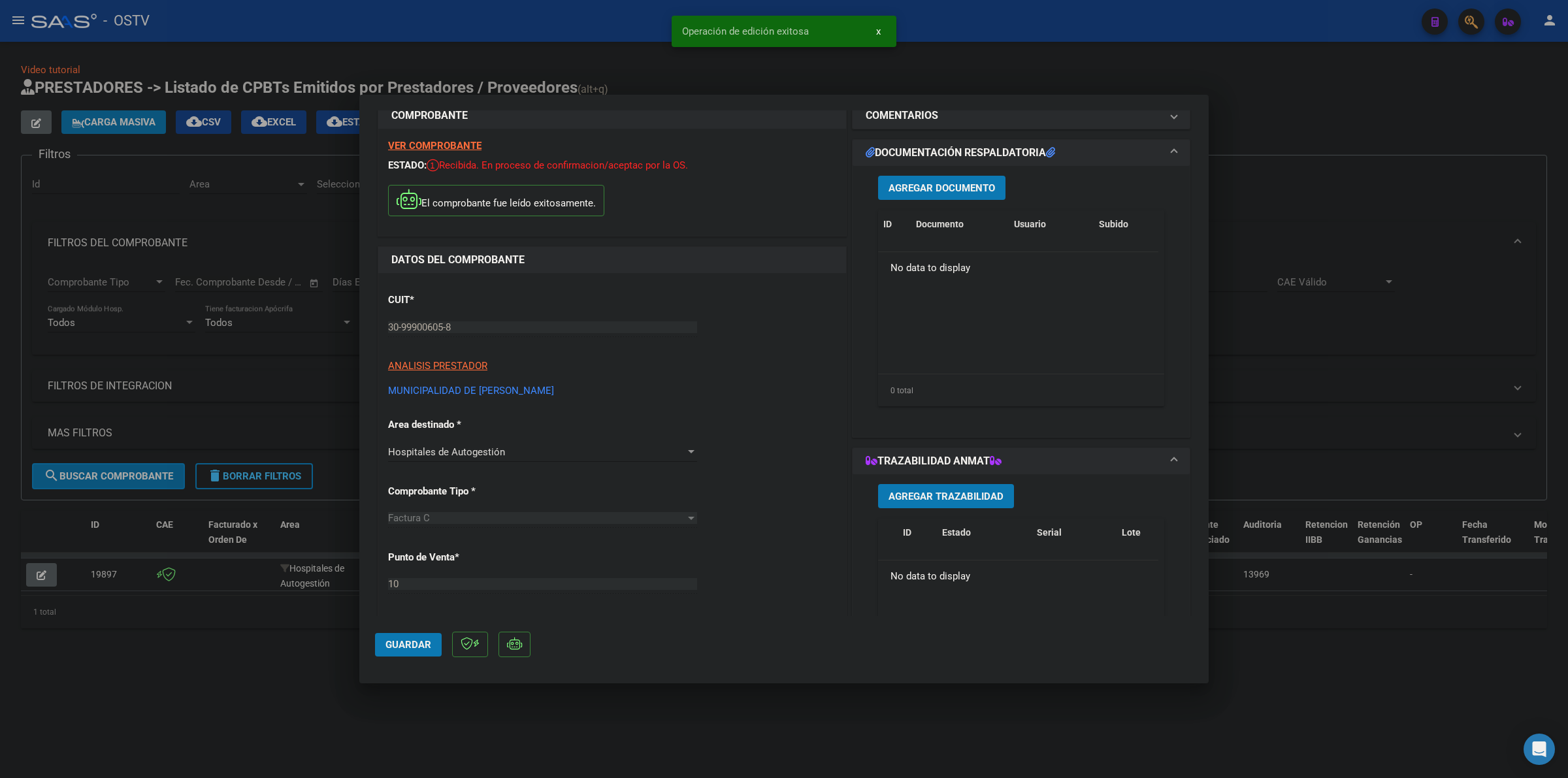
scroll to position [0, 0]
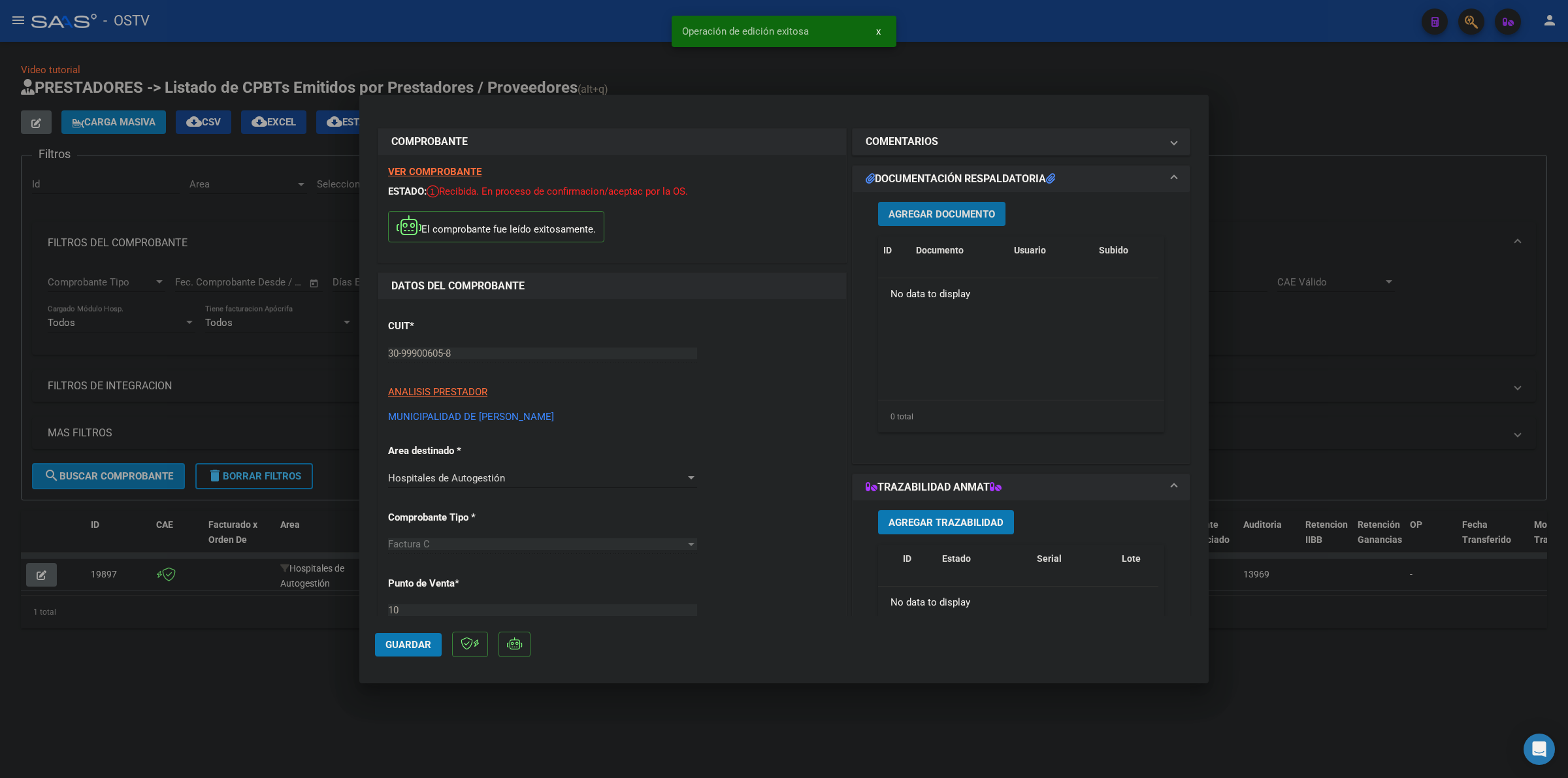
click at [956, 206] on button "Agregar Documento" at bounding box center [942, 214] width 127 height 24
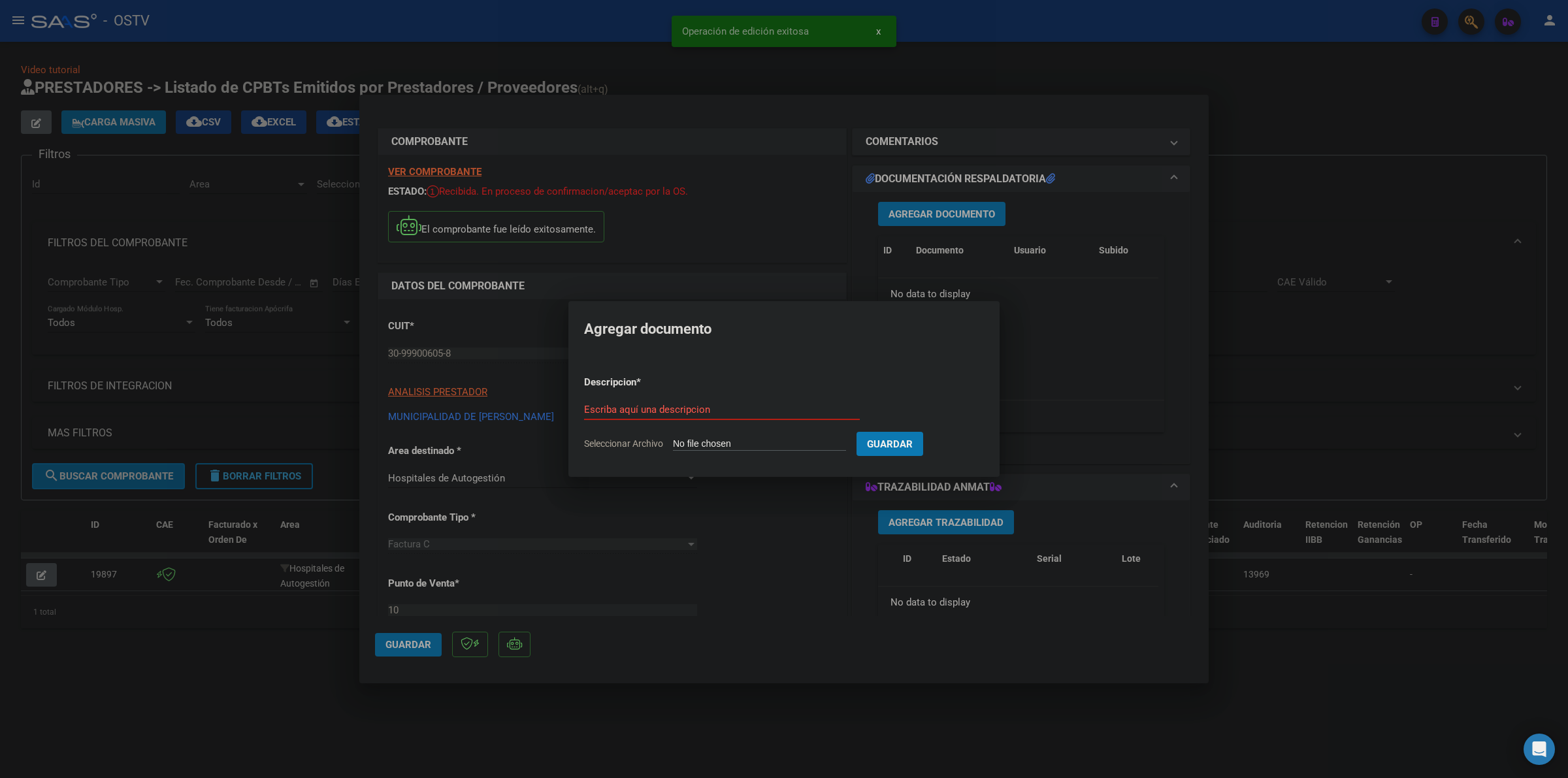
type input "C:\fakepath\FACTURA - 10 1998 - MUNICIPALIDAD DE [PERSON_NAME].pdf"
type input "FACTURA Y ANEXO"
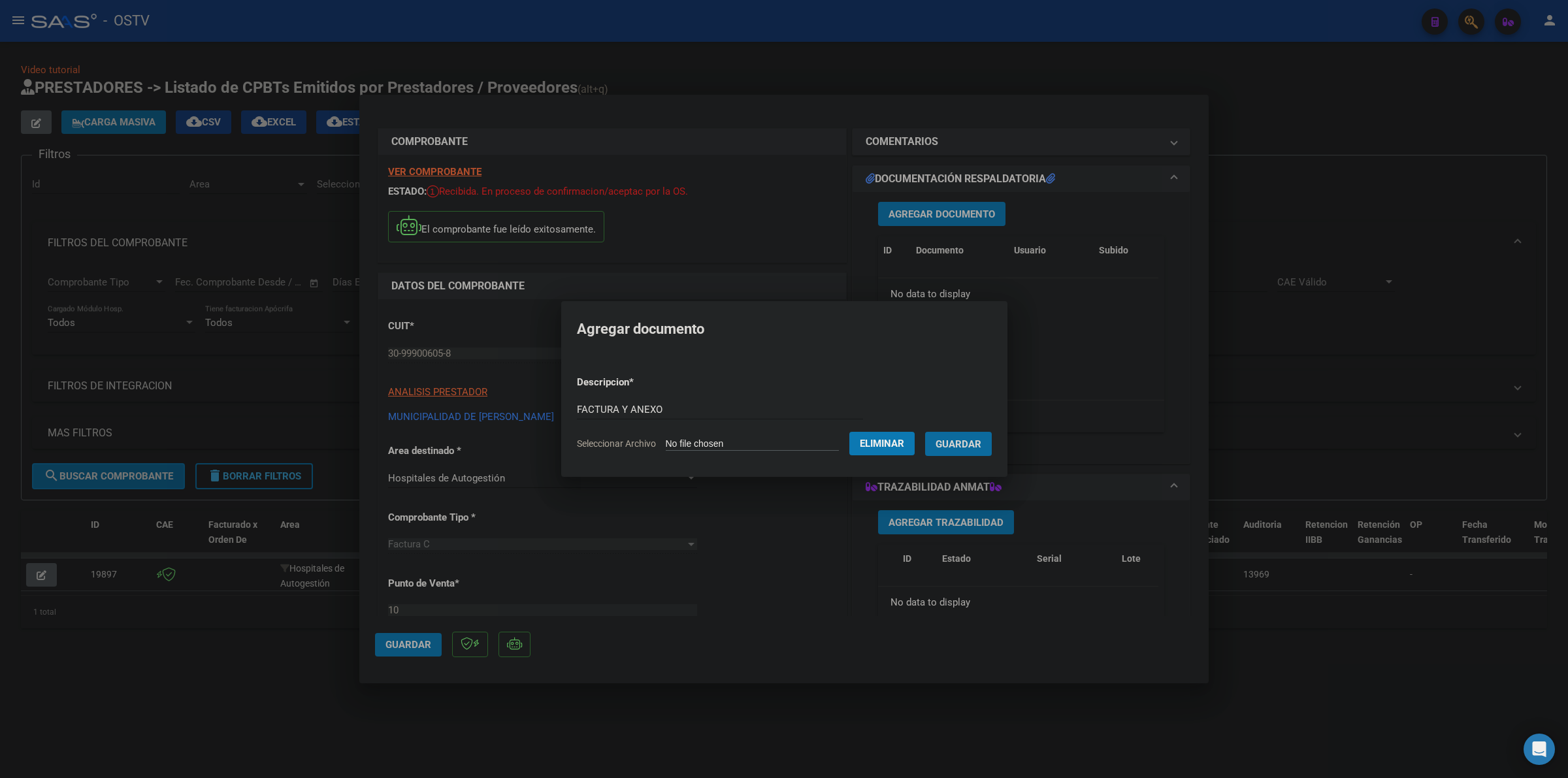
click at [926, 432] on button "Guardar" at bounding box center [959, 444] width 67 height 24
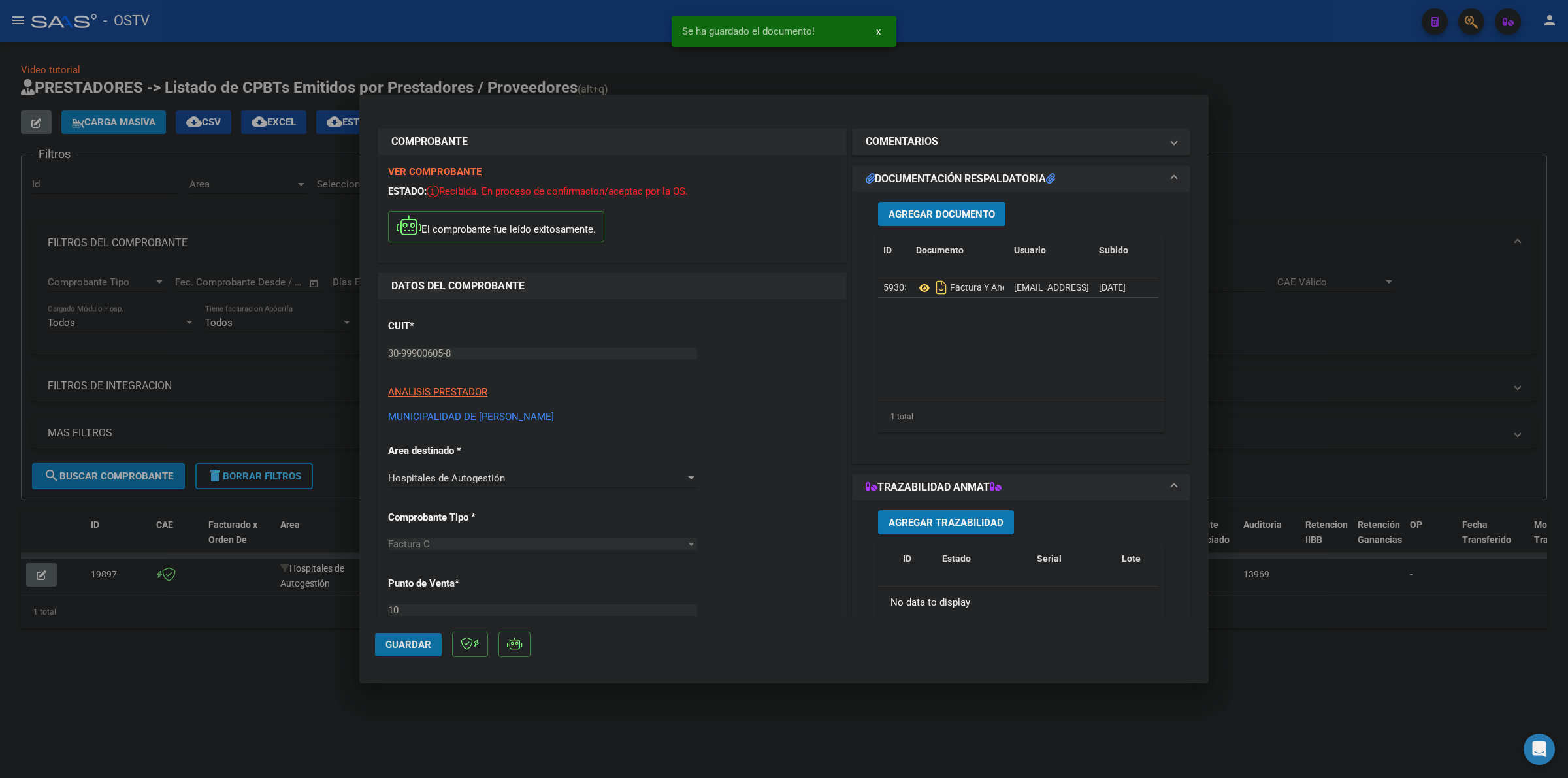
click at [399, 648] on span "Guardar" at bounding box center [408, 645] width 46 height 12
click at [1243, 86] on div at bounding box center [784, 389] width 1568 height 778
type input "$ 0,00"
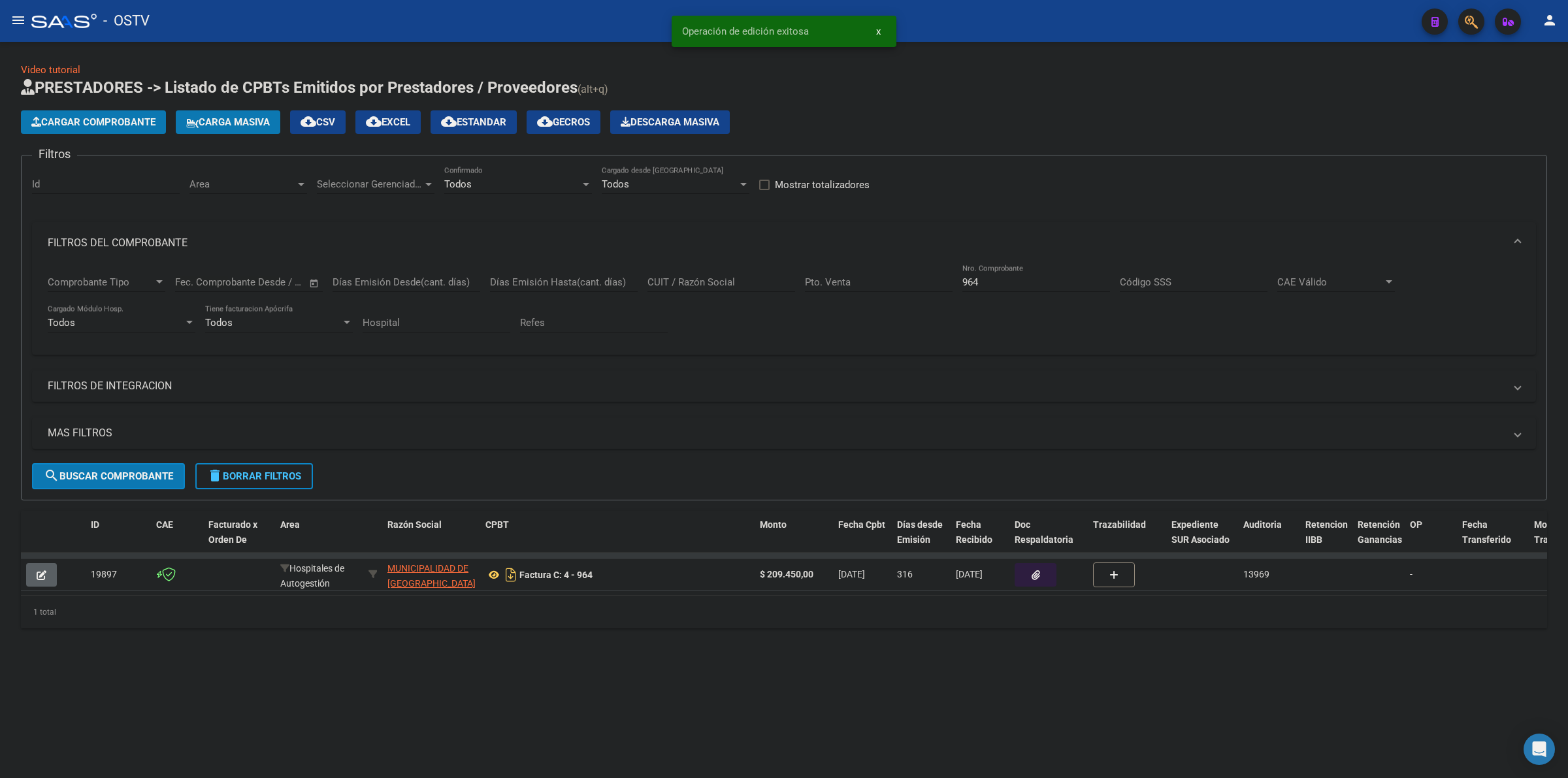
click at [79, 135] on app-list-header "PRESTADORES -> Listado de CPBTs Emitidos por Prestadores / Proveedores (alt+q) …" at bounding box center [784, 289] width 1527 height 423
click at [176, 122] on div "Cargar Comprobante Carga Masiva cloud_download CSV cloud_download EXCEL cloud_d…" at bounding box center [376, 121] width 709 height 23
click at [149, 121] on span "Cargar Comprobante" at bounding box center [94, 122] width 124 height 12
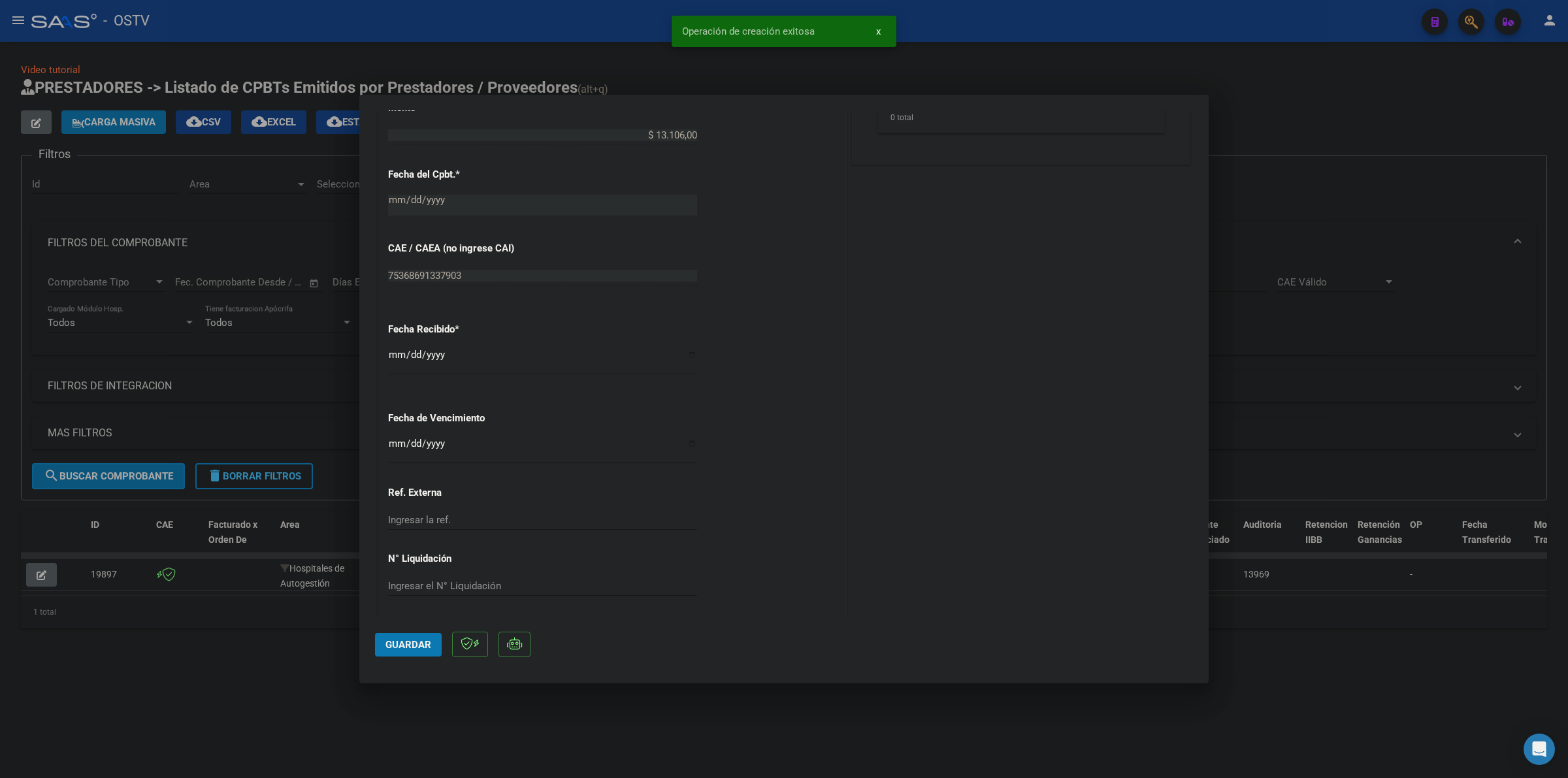
scroll to position [612, 0]
click at [393, 446] on input "Ingresar la fecha" at bounding box center [543, 444] width 309 height 21
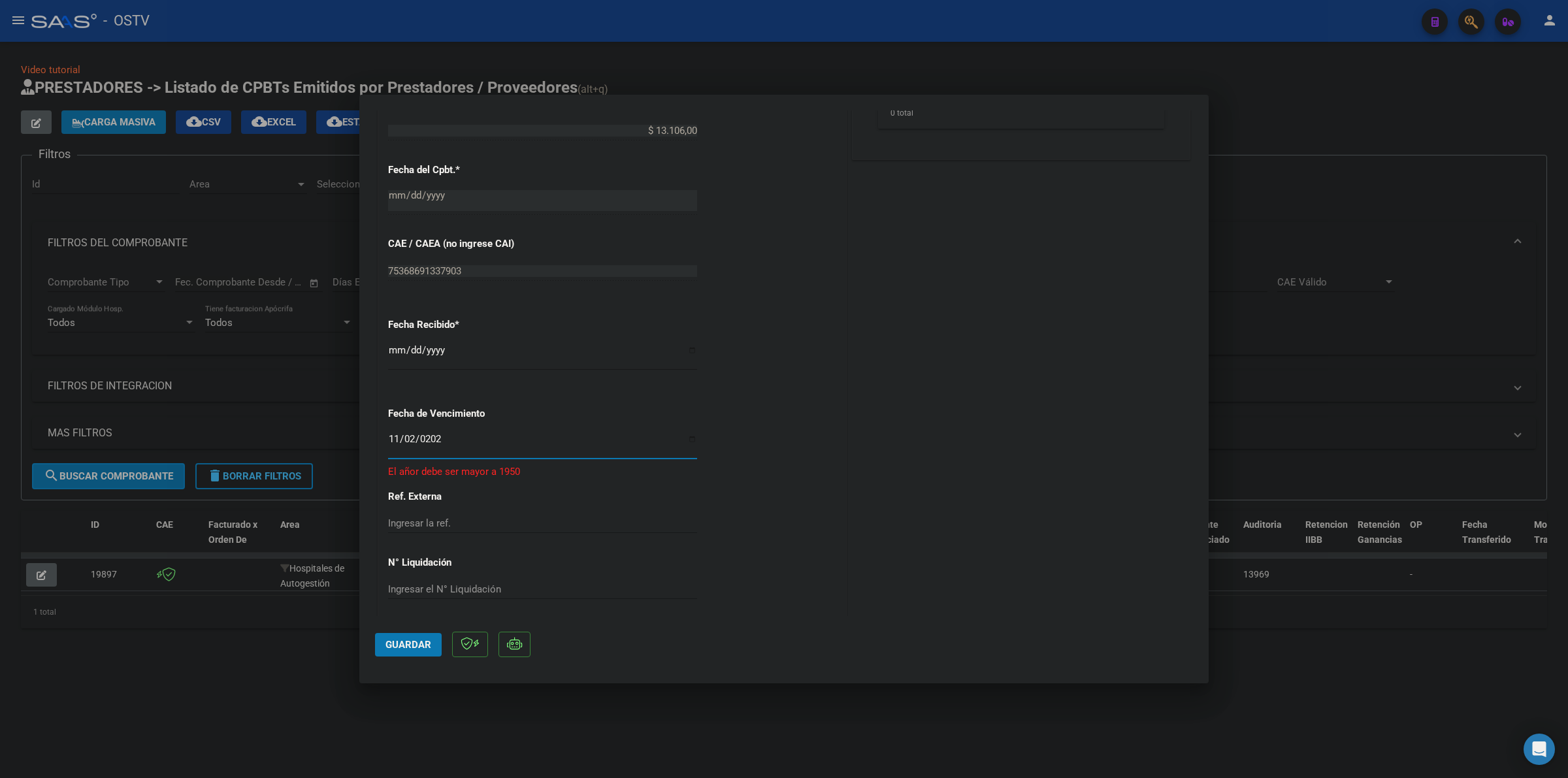
type input "[DATE]"
drag, startPoint x: 405, startPoint y: 648, endPoint x: 797, endPoint y: 382, distance: 473.7
click at [409, 645] on span "Guardar" at bounding box center [408, 645] width 46 height 12
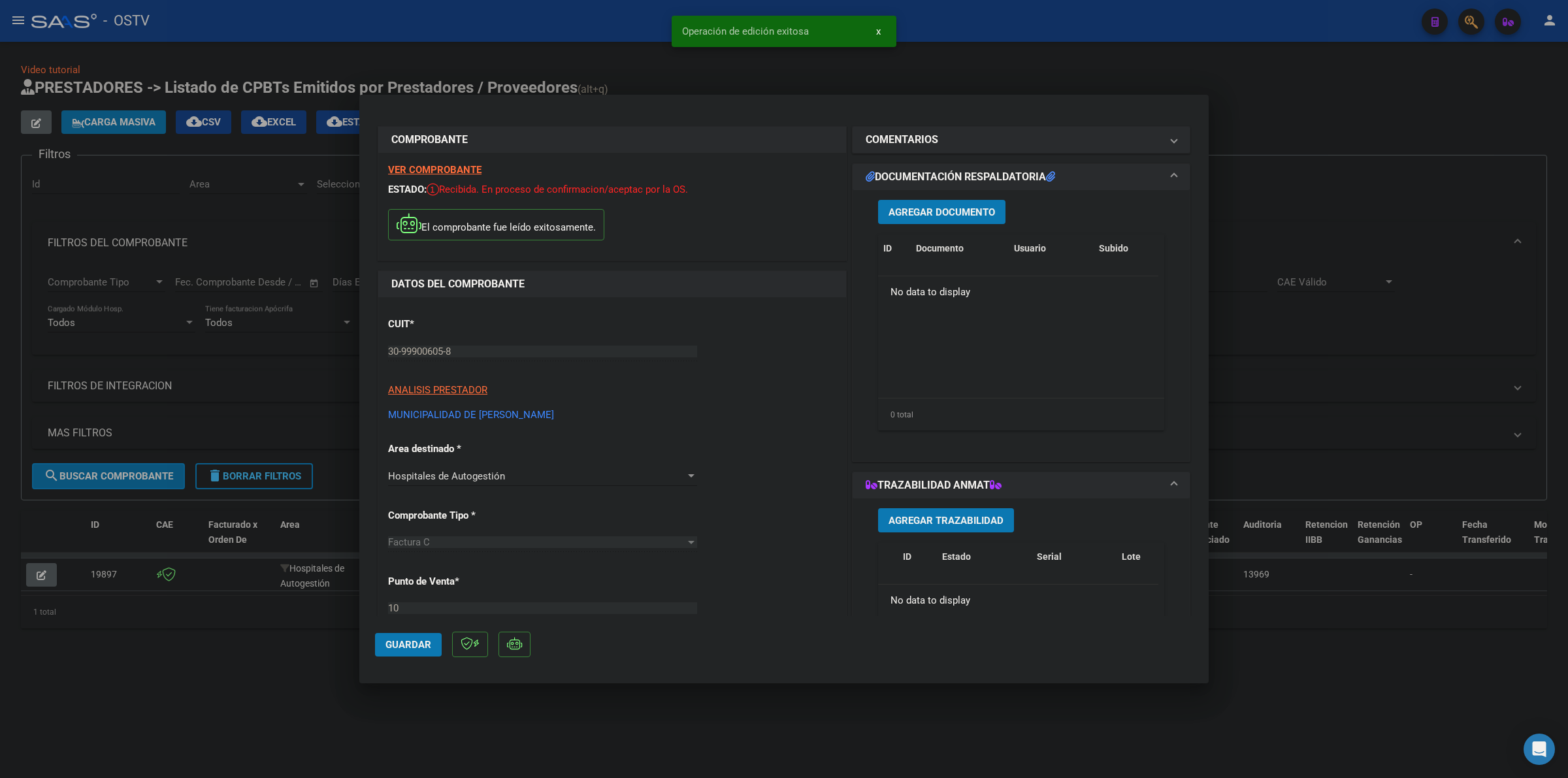
scroll to position [0, 0]
click at [965, 212] on span "Agregar Documento" at bounding box center [942, 214] width 106 height 12
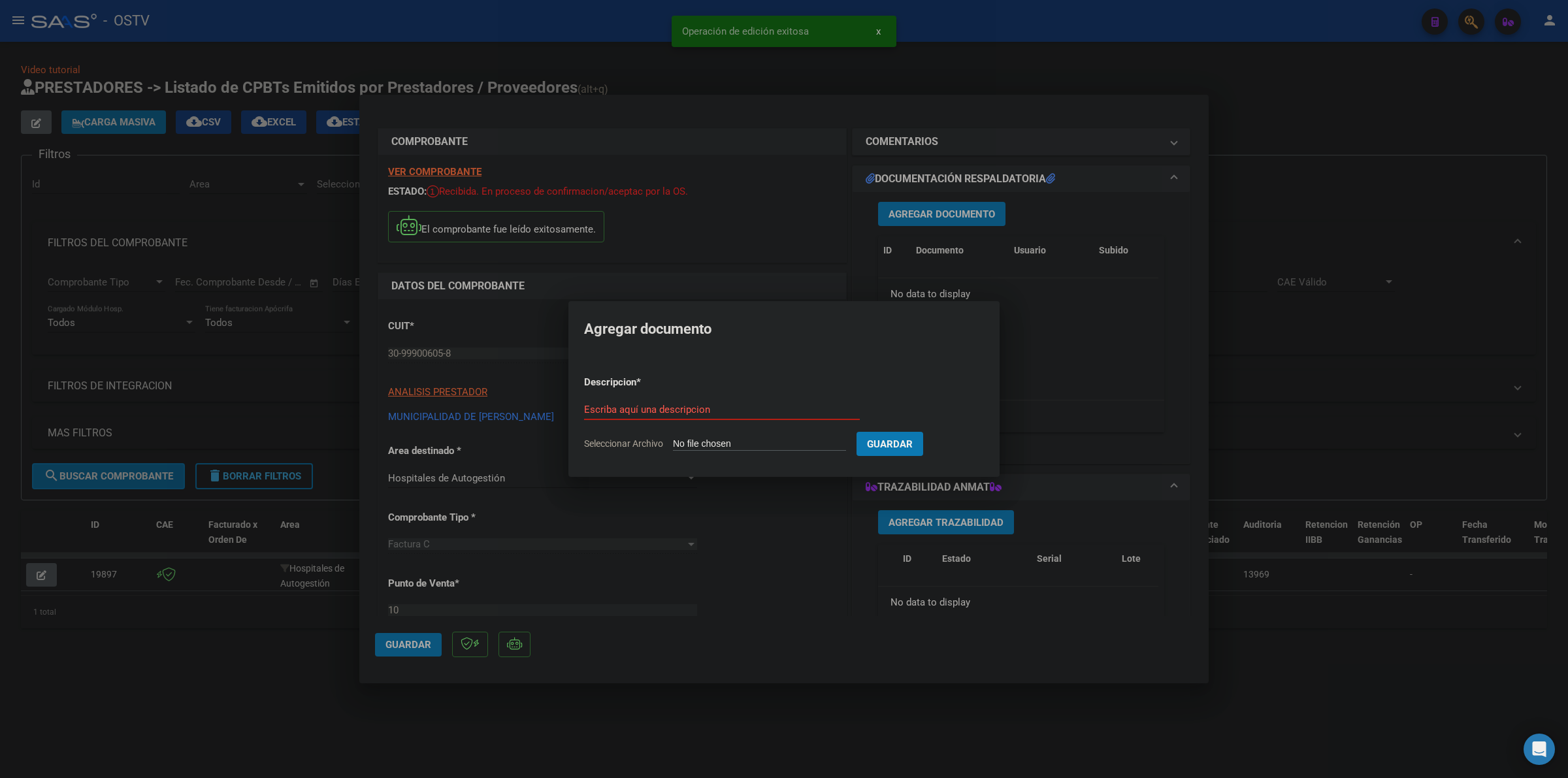
type input "C:\fakepath\FACTURA - 10 2000 - MUNICIPALIDAD DE [PERSON_NAME].pdf"
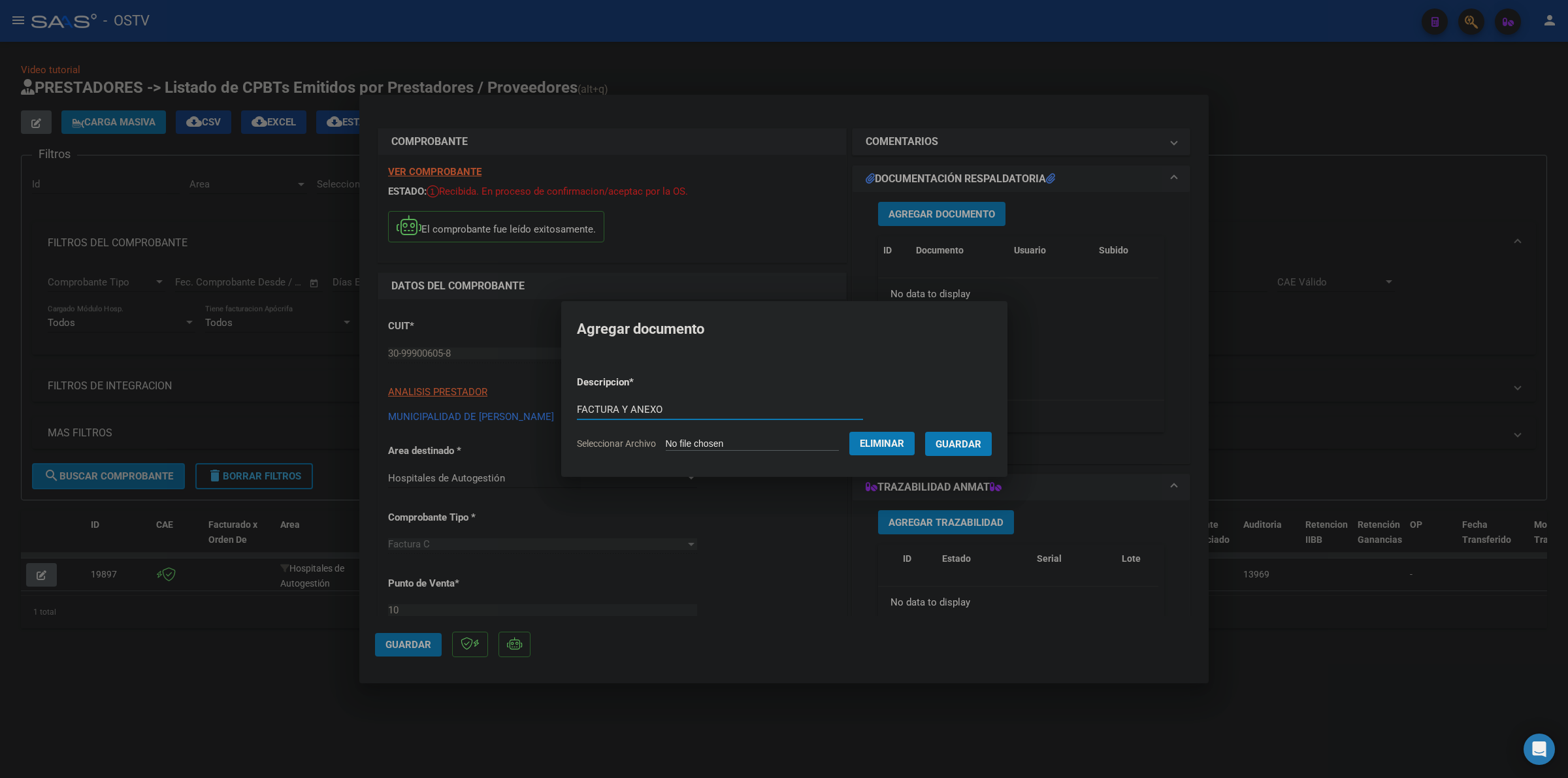
type input "FACTURA Y ANEXO"
click at [959, 438] on span "Guardar" at bounding box center [958, 444] width 46 height 12
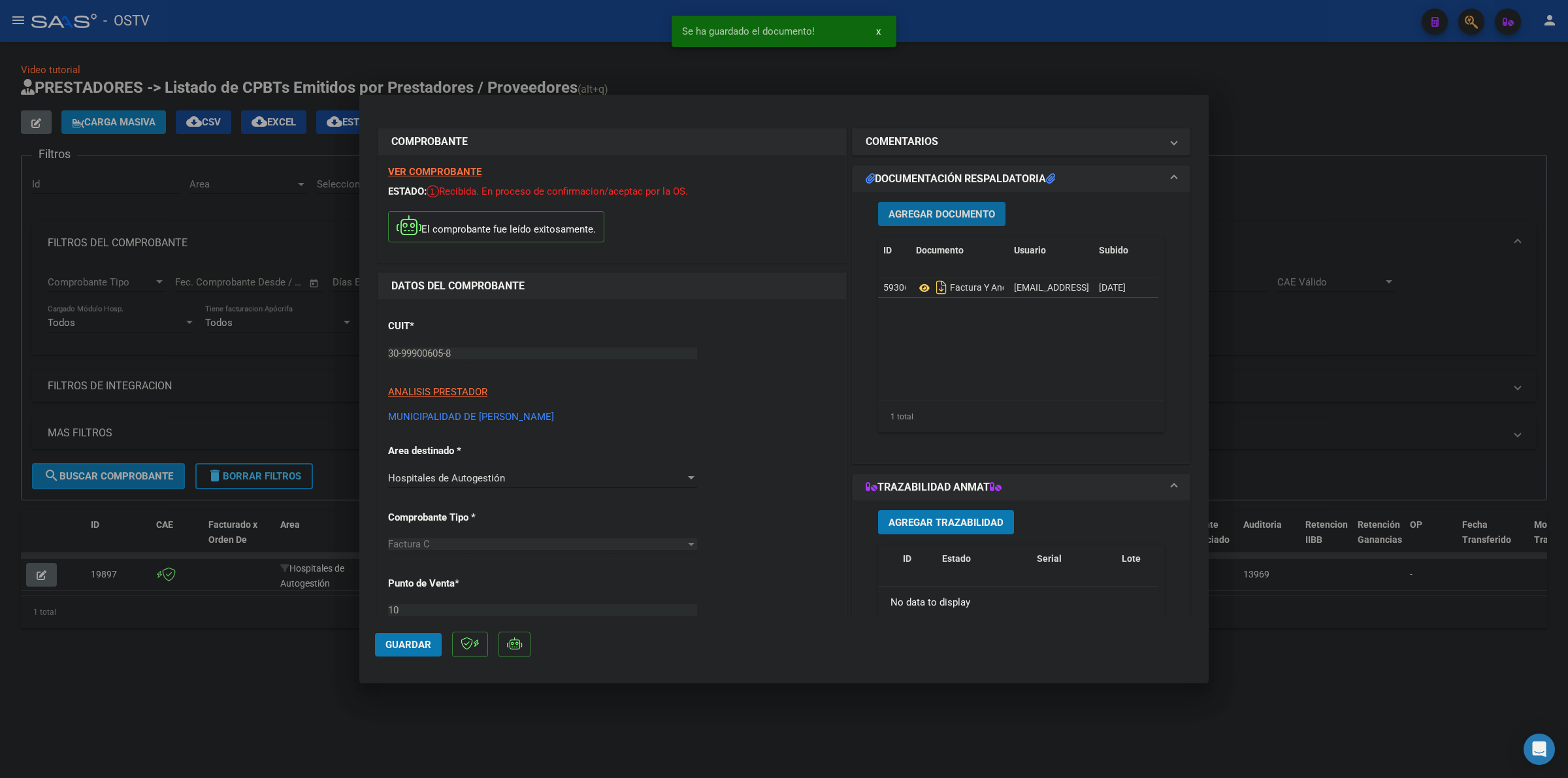
click at [413, 645] on span "Guardar" at bounding box center [408, 645] width 46 height 12
click at [660, 693] on div at bounding box center [784, 389] width 1568 height 778
type input "$ 0,00"
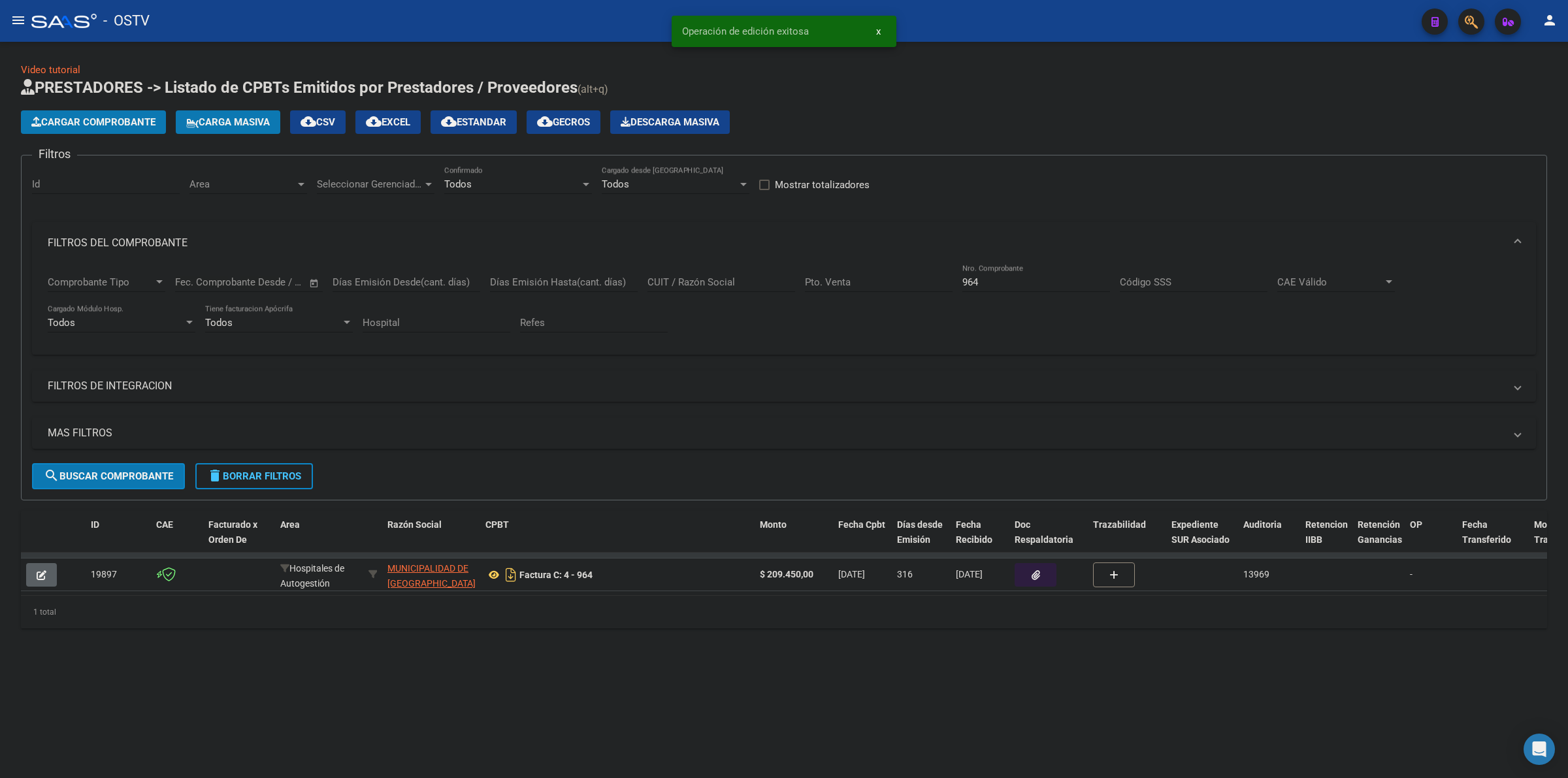
click at [123, 121] on span "Cargar Comprobante" at bounding box center [94, 122] width 124 height 12
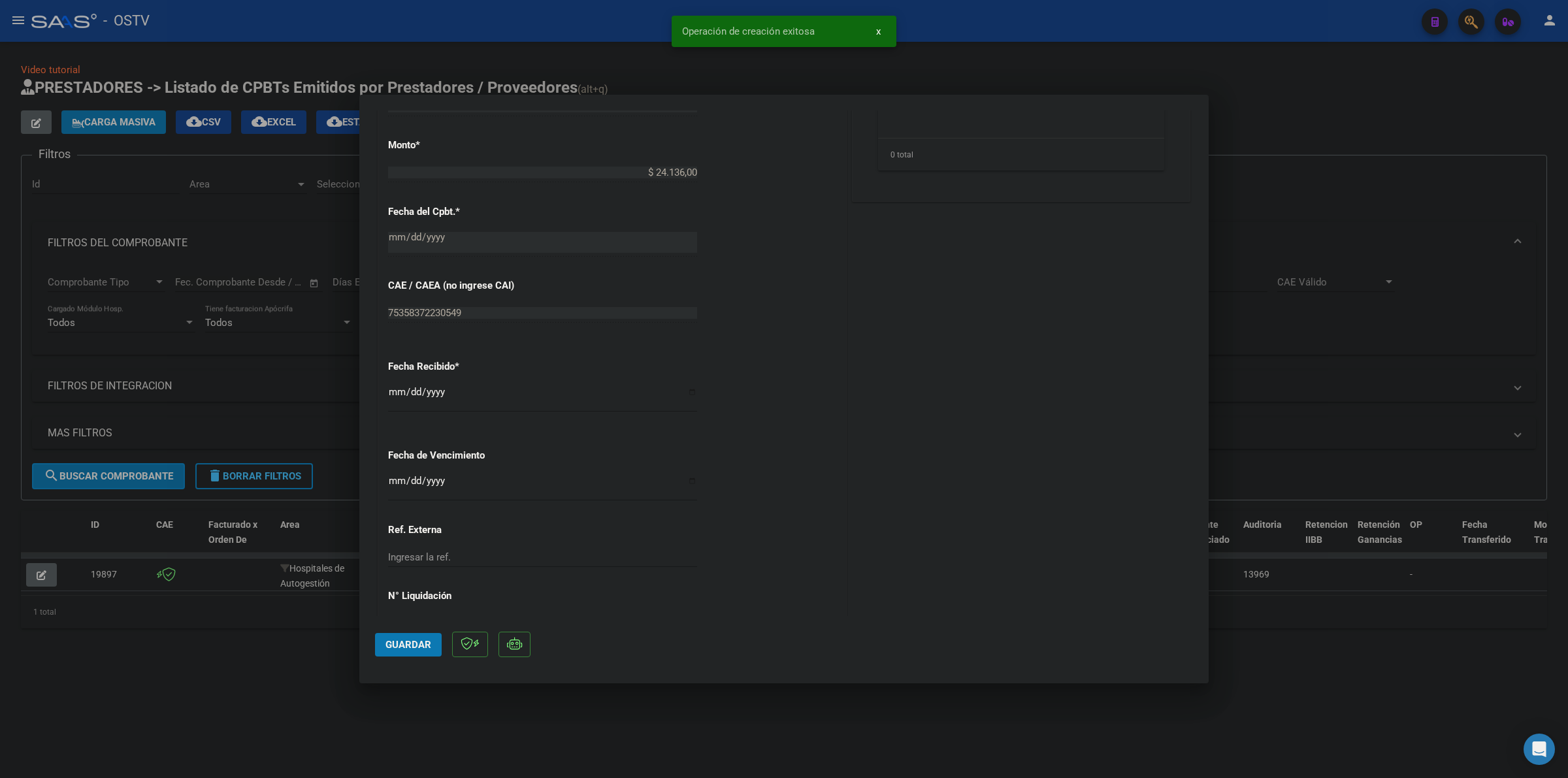
scroll to position [572, 0]
click at [394, 479] on input "Ingresar la fecha" at bounding box center [543, 485] width 309 height 21
type input "[DATE]"
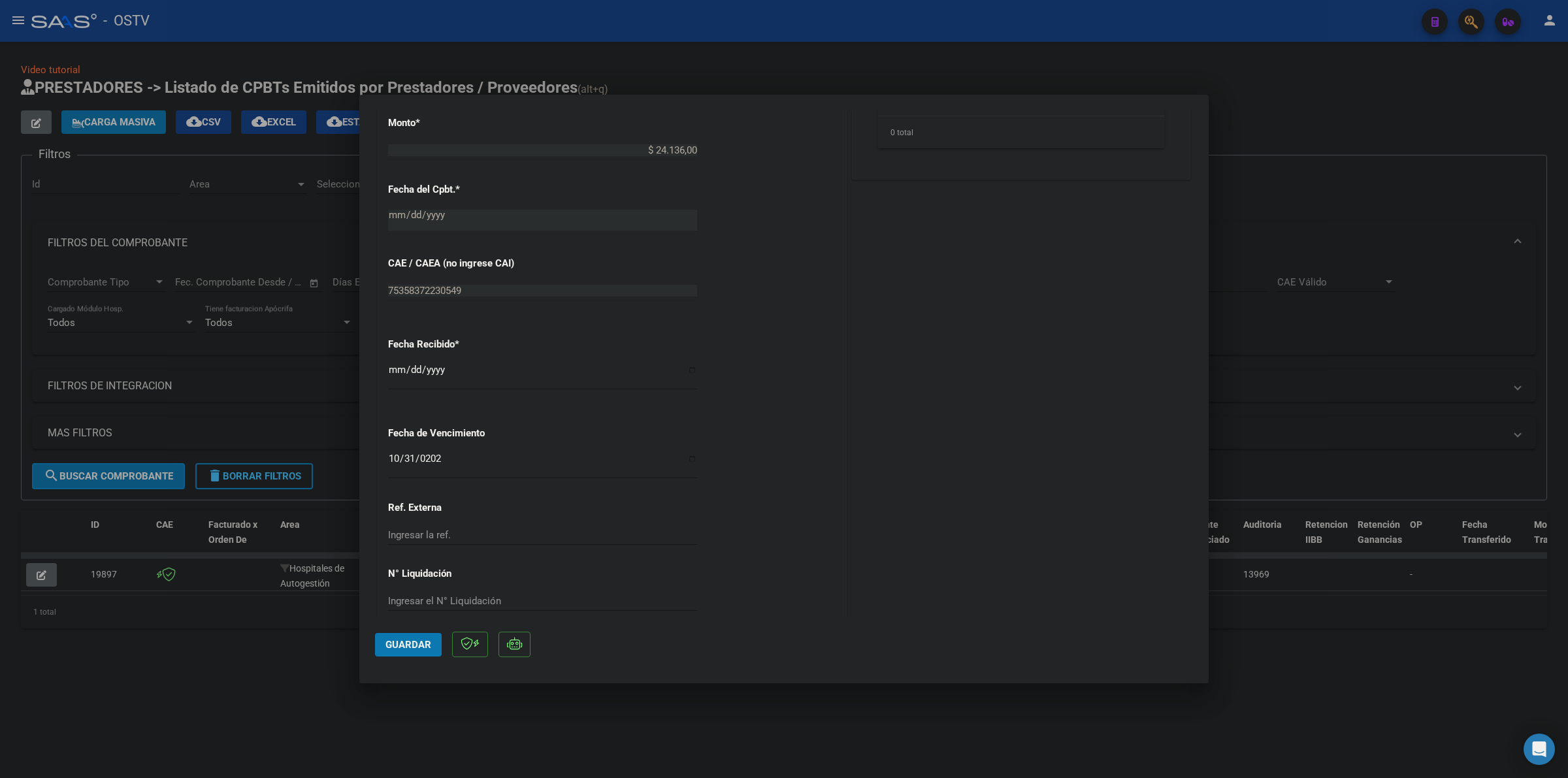
scroll to position [612, 0]
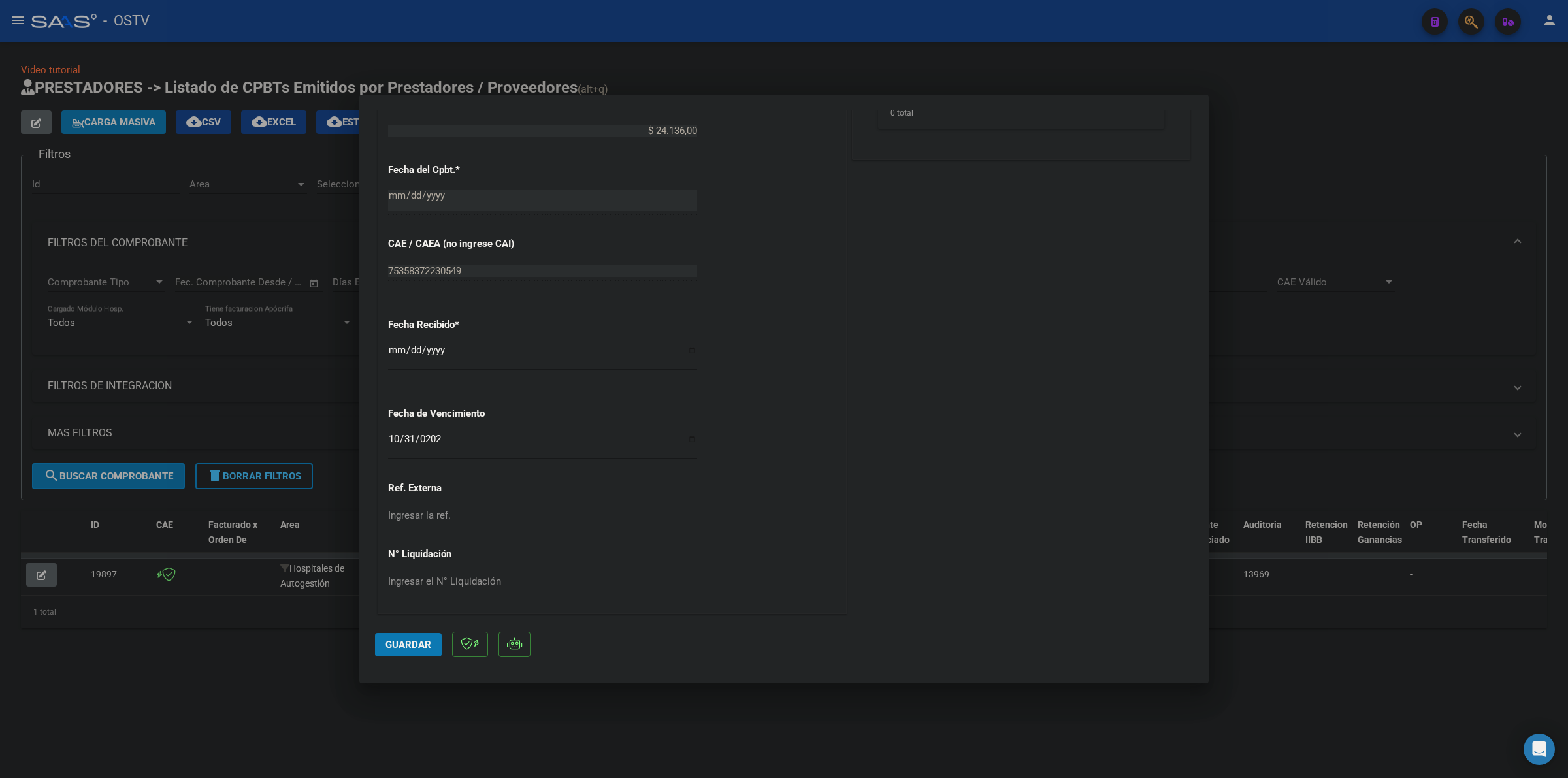
drag, startPoint x: 421, startPoint y: 627, endPoint x: 419, endPoint y: 639, distance: 12.2
click at [419, 638] on mat-dialog-actions "Guardar" at bounding box center [784, 642] width 818 height 52
click at [419, 639] on span "Guardar" at bounding box center [408, 645] width 46 height 12
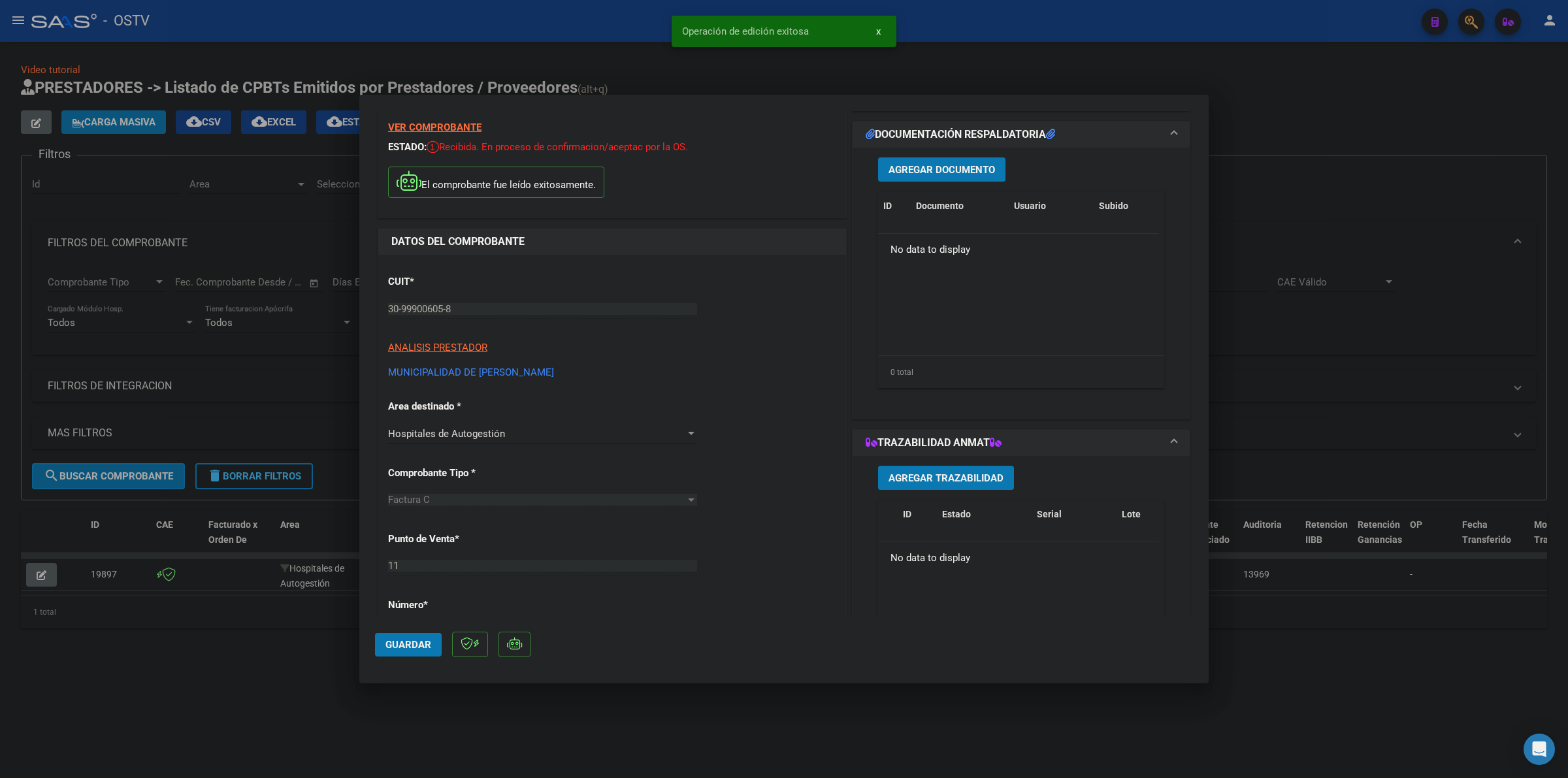
scroll to position [0, 0]
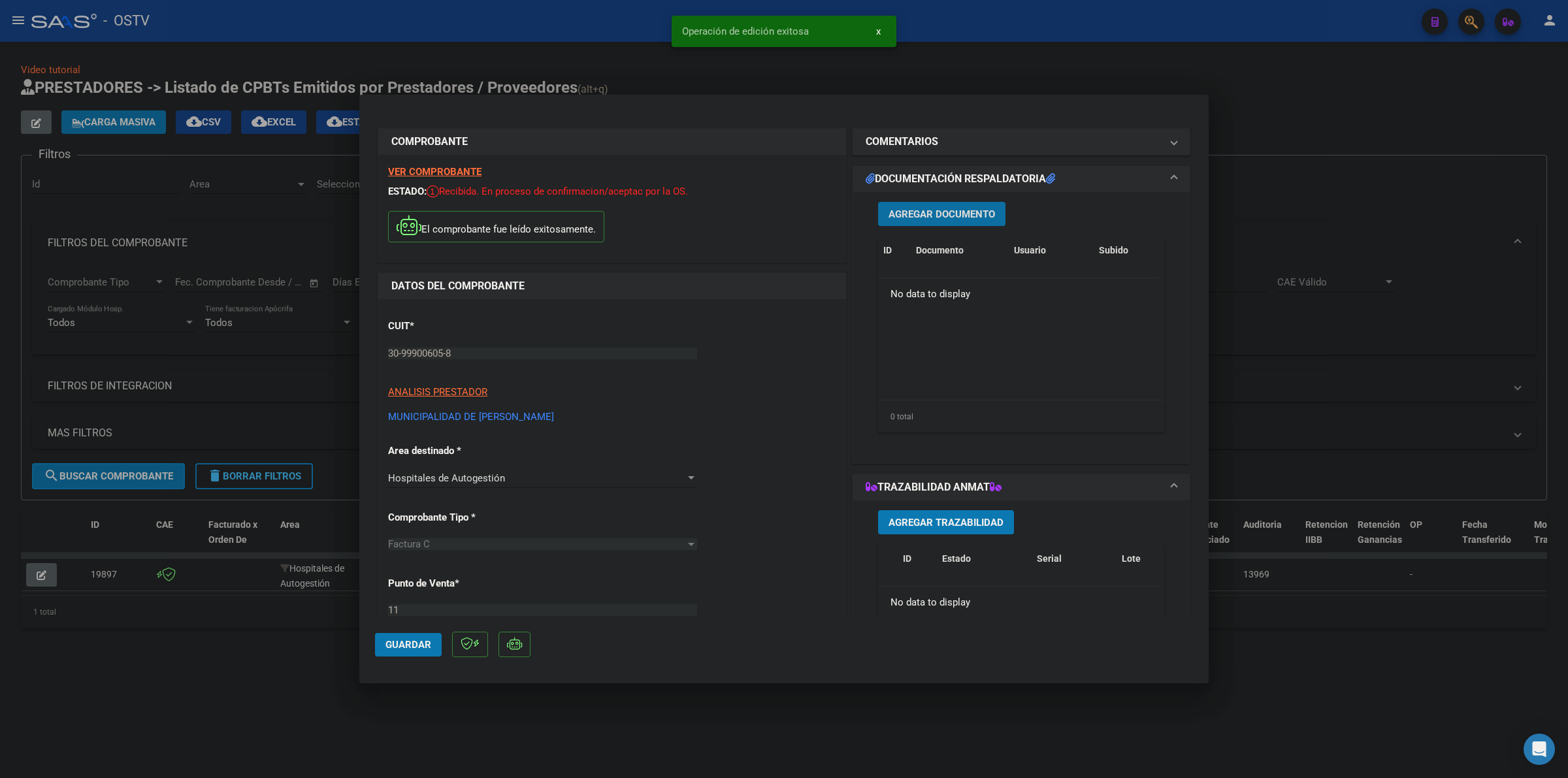
click at [959, 217] on span "Agregar Documento" at bounding box center [942, 214] width 106 height 12
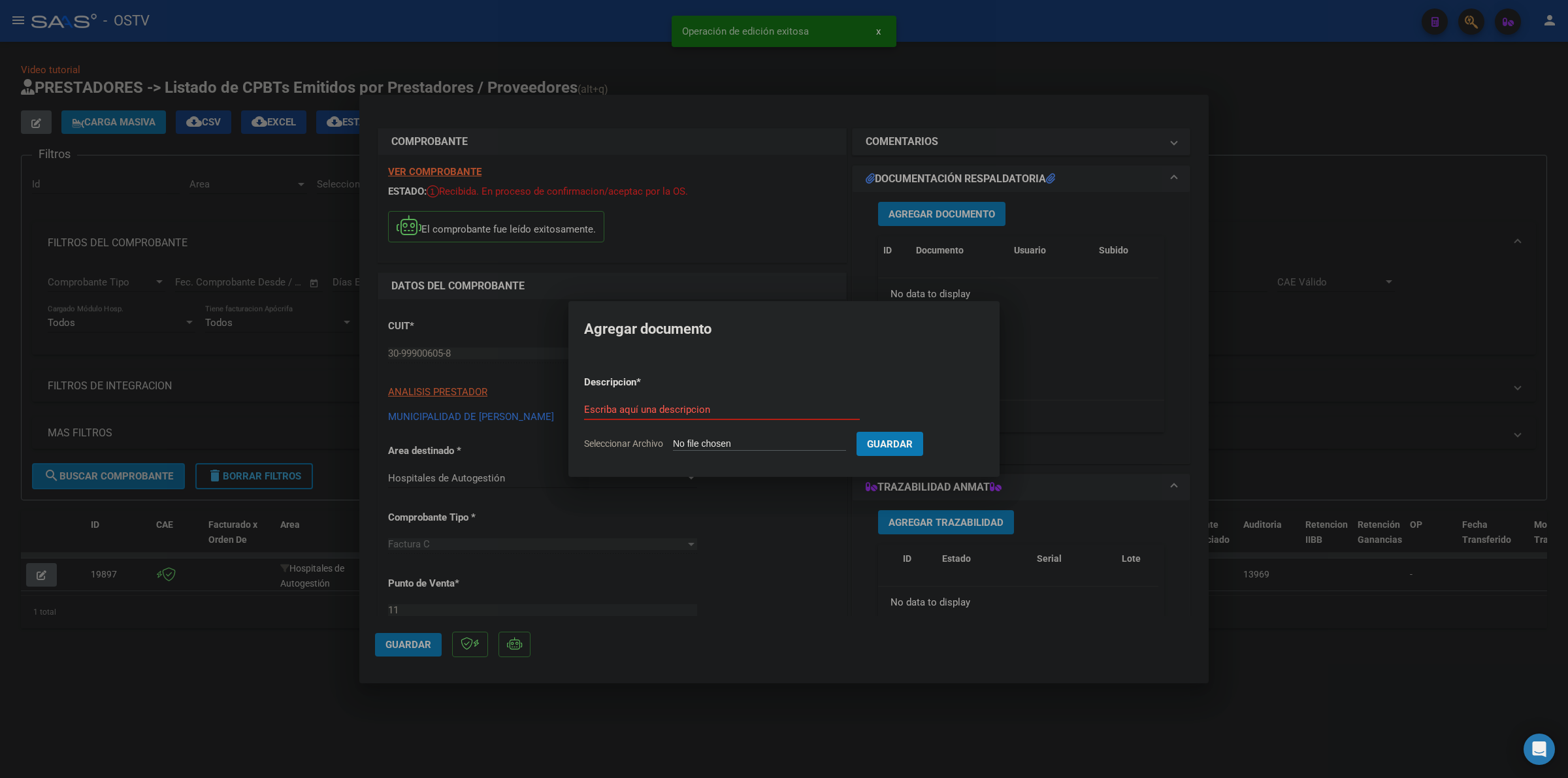
type input "C:\fakepath\FACTURA - 11 419 - MUNICIPALIDAD DE [PERSON_NAME].pdf"
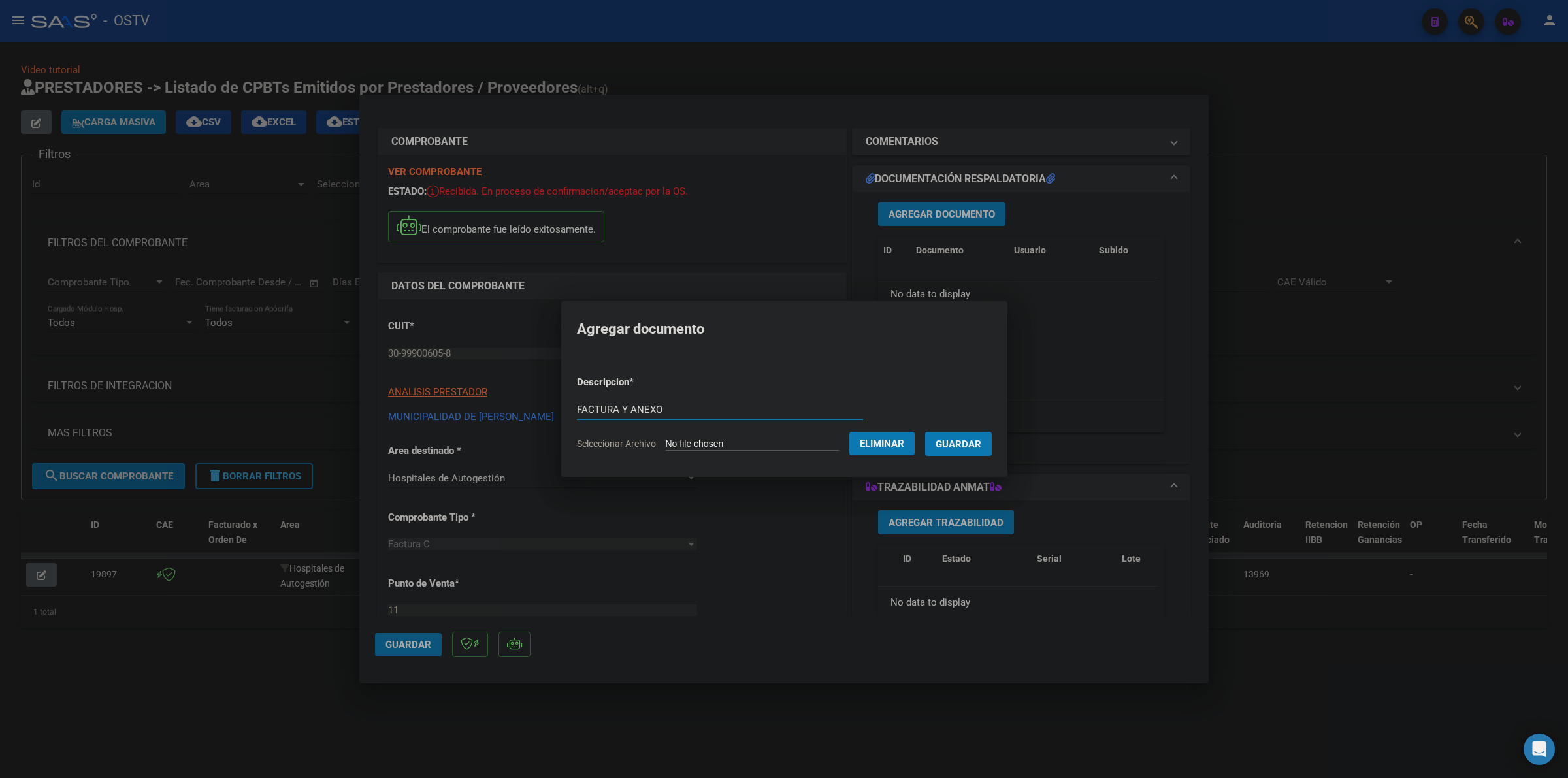
type input "FACTURA Y ANEXO"
click at [992, 446] on button "Guardar" at bounding box center [959, 444] width 67 height 24
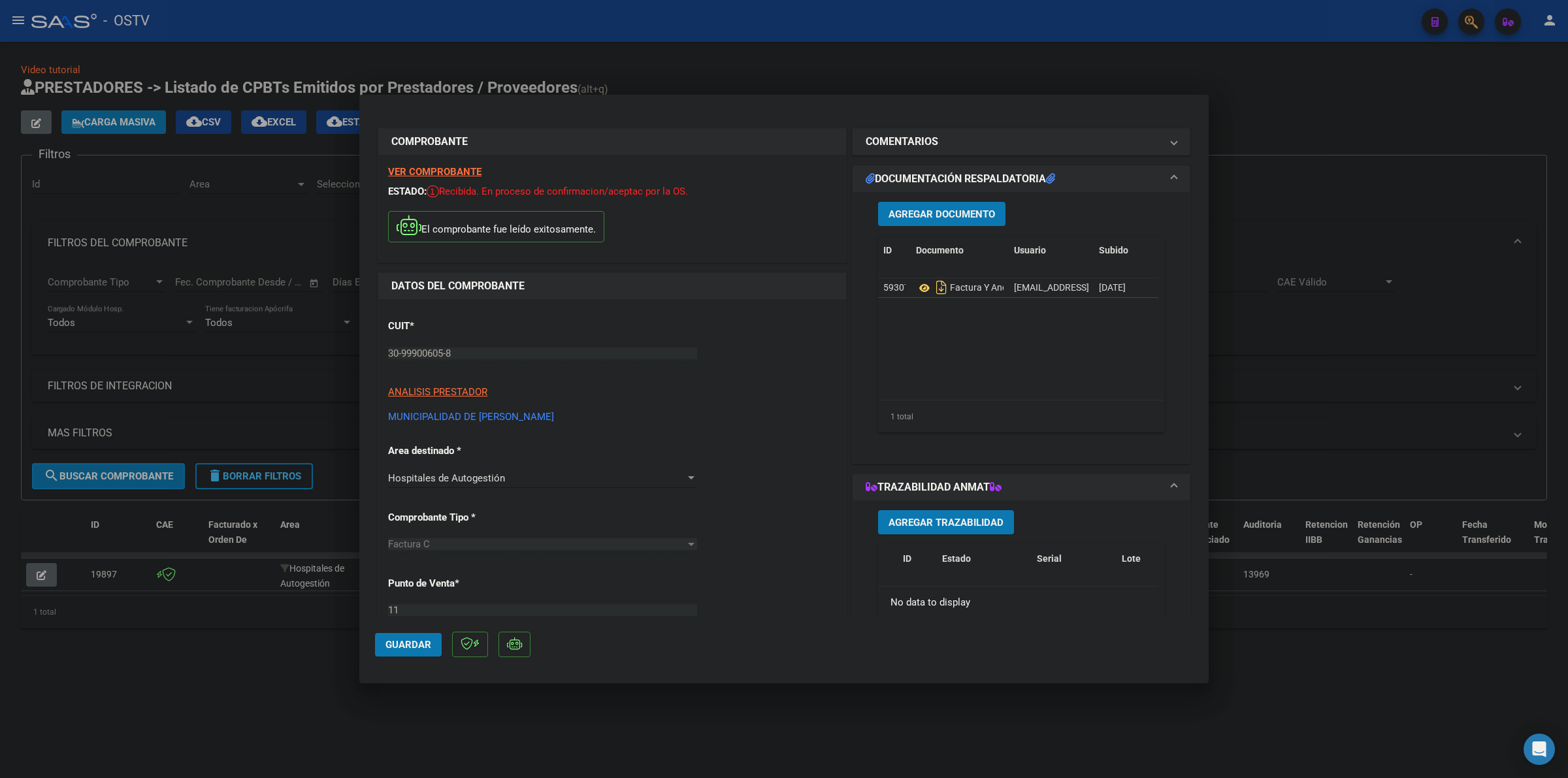
drag, startPoint x: 1285, startPoint y: 196, endPoint x: 1079, endPoint y: 214, distance: 206.8
click at [1286, 196] on div at bounding box center [784, 389] width 1568 height 778
type input "$ 0,00"
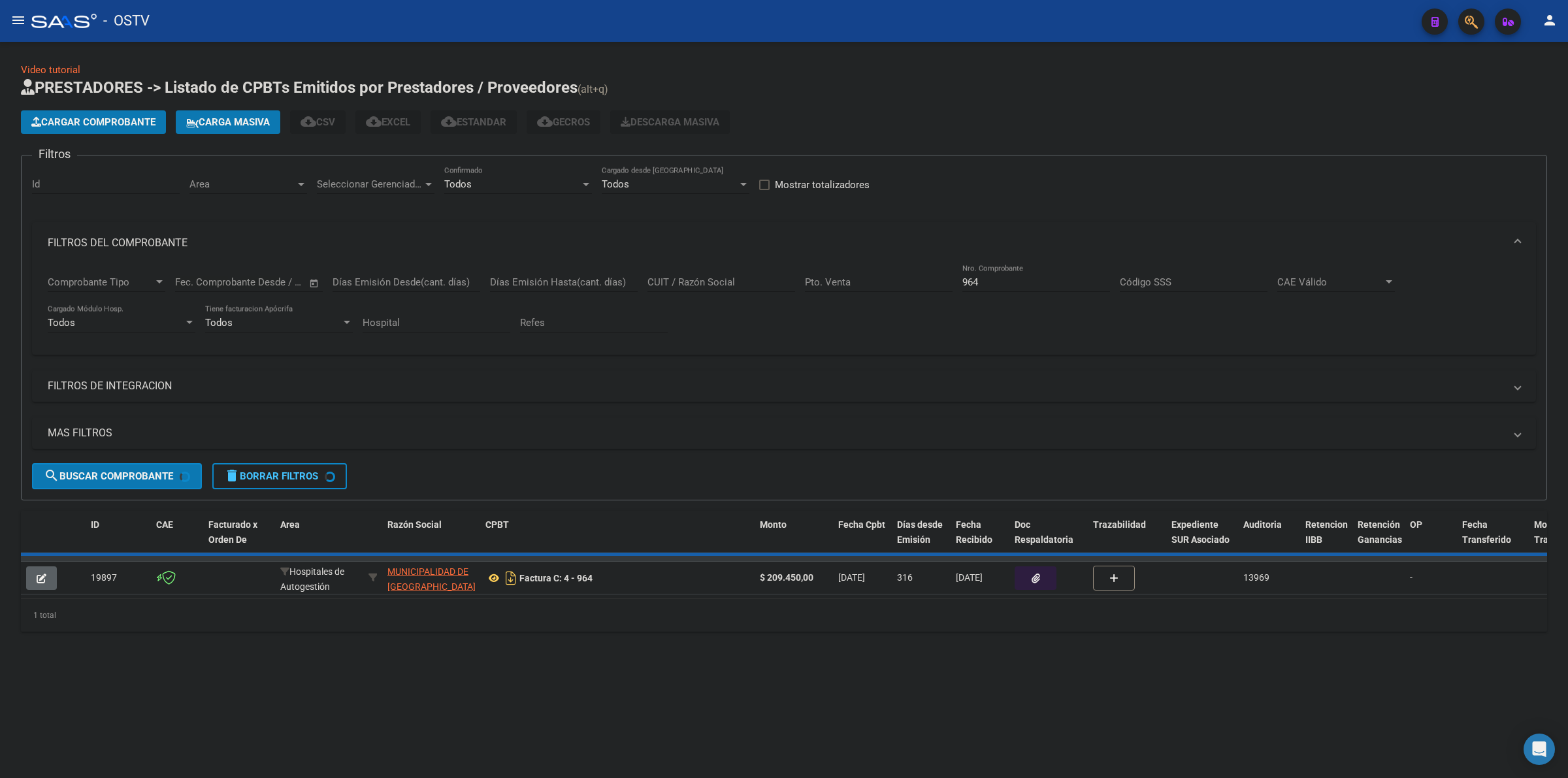
click at [127, 116] on span "Cargar Comprobante" at bounding box center [94, 122] width 124 height 12
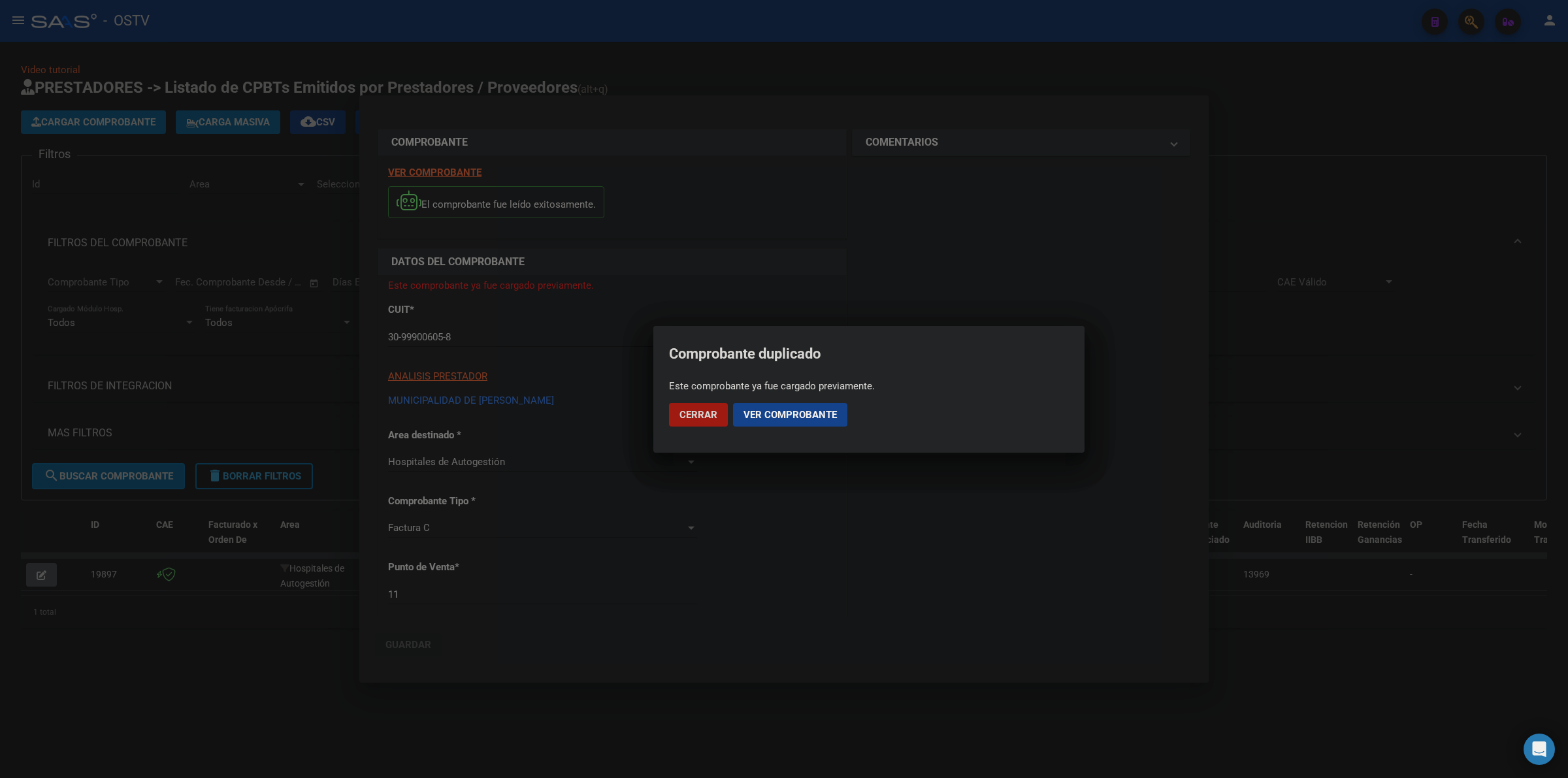
click at [1403, 220] on div at bounding box center [784, 389] width 1568 height 778
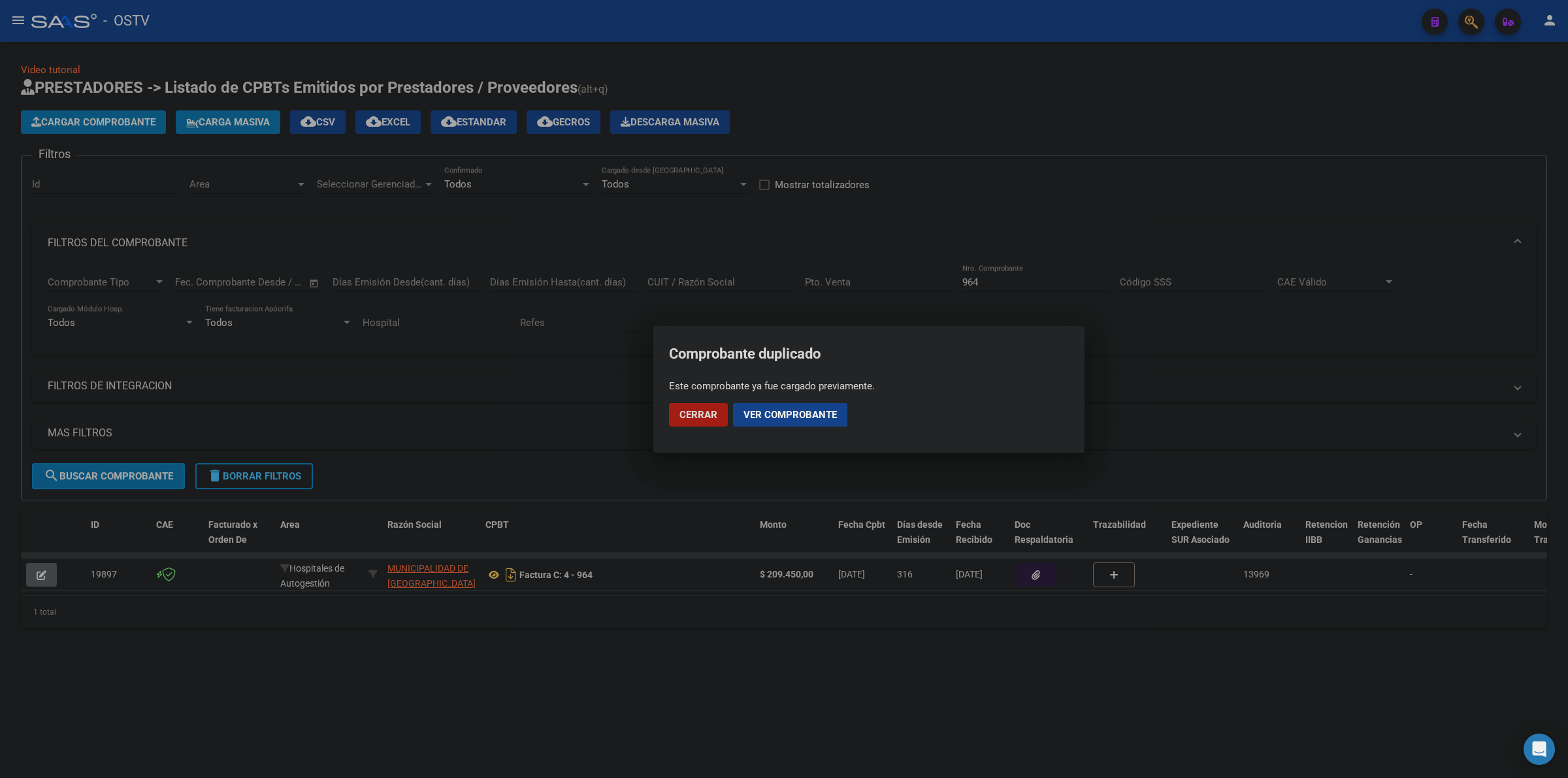
click at [687, 416] on span "Cerrar" at bounding box center [699, 415] width 38 height 12
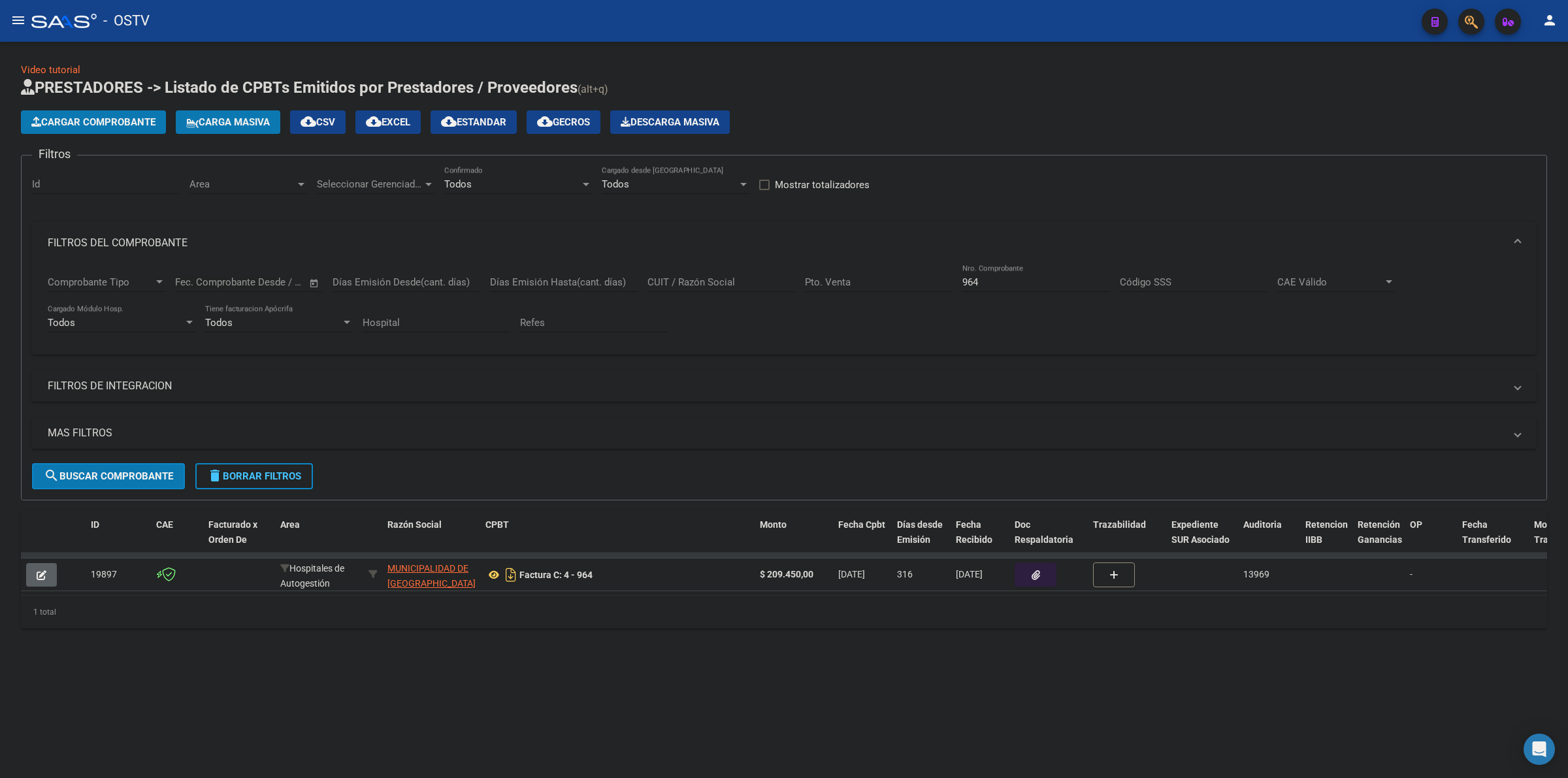
click at [151, 116] on span "Cargar Comprobante" at bounding box center [94, 122] width 124 height 12
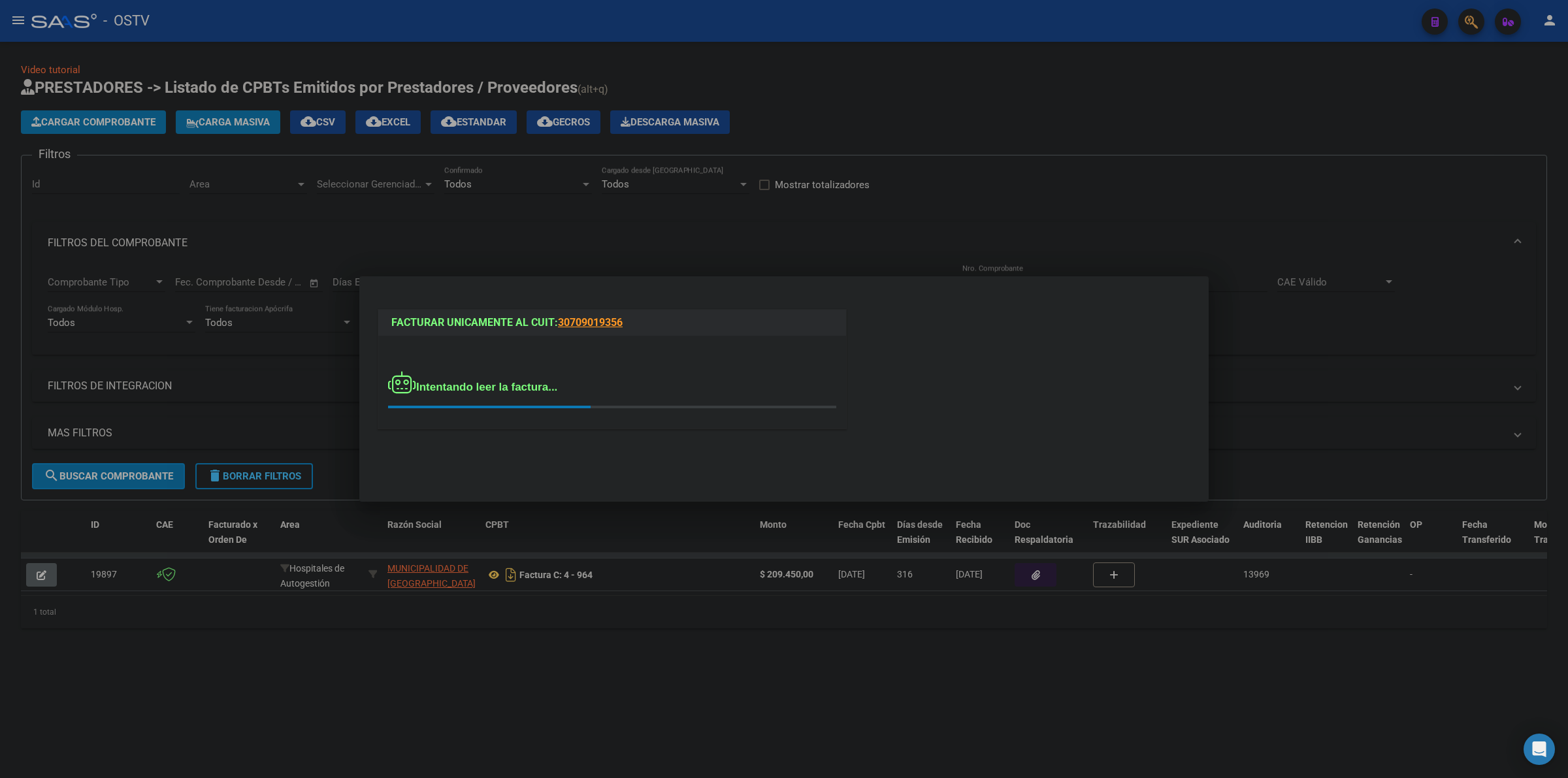
drag, startPoint x: 910, startPoint y: 162, endPoint x: 900, endPoint y: 161, distance: 10.0
click at [910, 161] on div at bounding box center [784, 389] width 1568 height 778
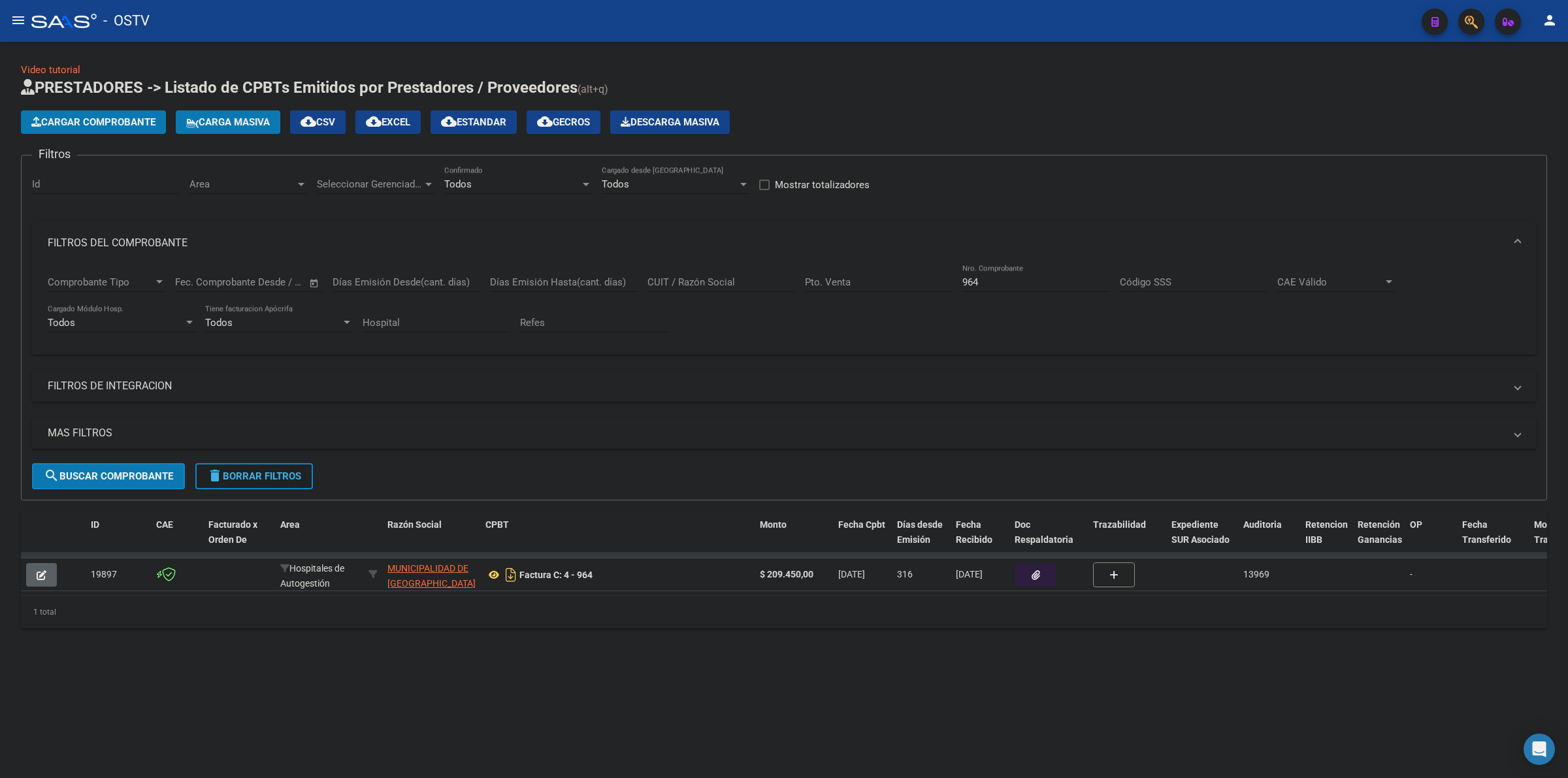
click at [250, 482] on button "delete Borrar Filtros" at bounding box center [254, 476] width 118 height 26
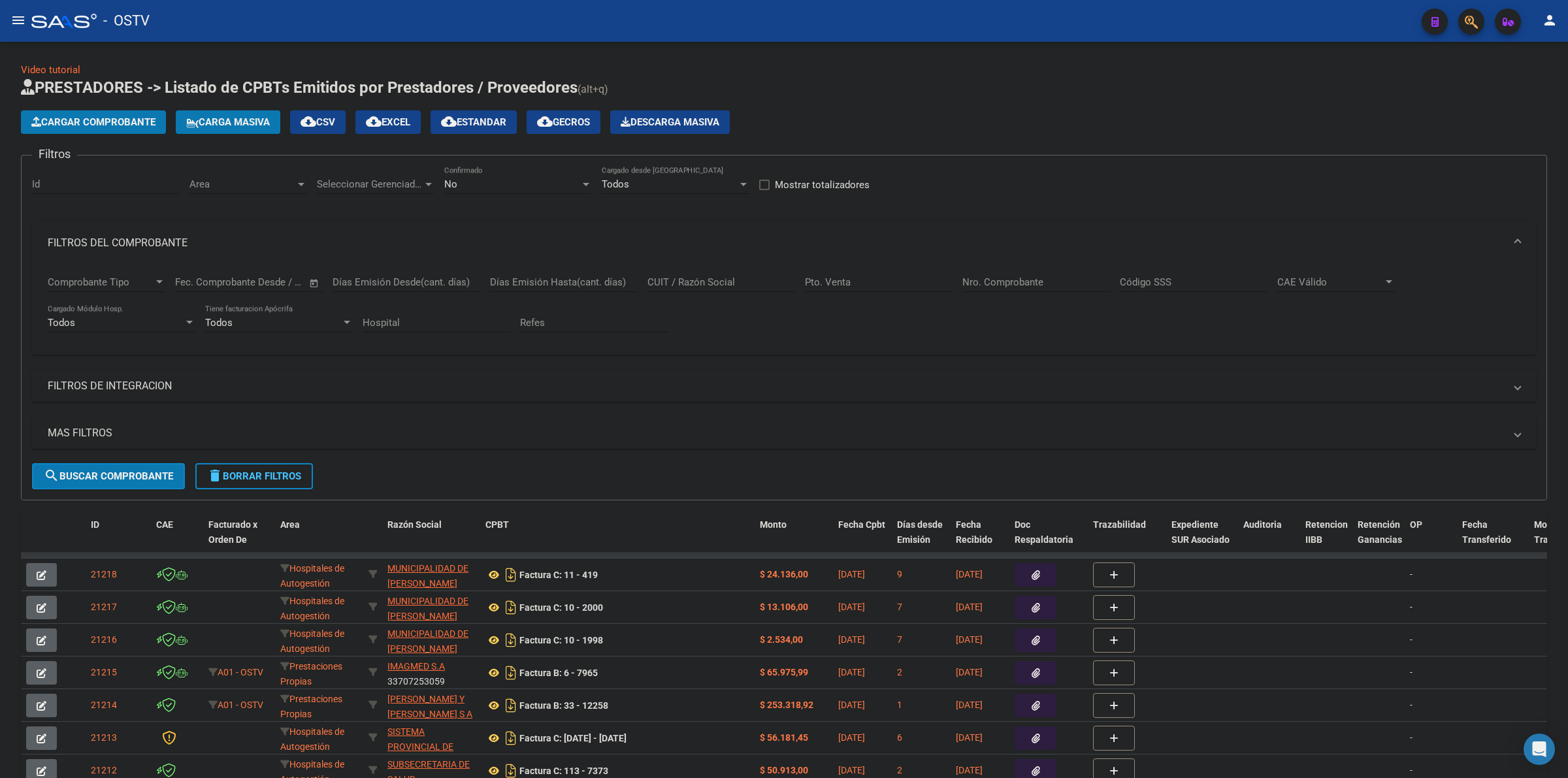
click at [454, 178] on div "No" at bounding box center [512, 184] width 136 height 12
drag, startPoint x: 464, startPoint y: 121, endPoint x: 163, endPoint y: 358, distance: 383.1
click at [462, 121] on span "Todos" at bounding box center [518, 124] width 148 height 29
click at [138, 459] on div "MAS FILTROS Todos Con Doc. Respaldatoria Todos Con Trazabilidad Todos Asociado …" at bounding box center [784, 440] width 1504 height 46
click at [136, 471] on span "search Buscar Comprobante" at bounding box center [108, 477] width 130 height 12
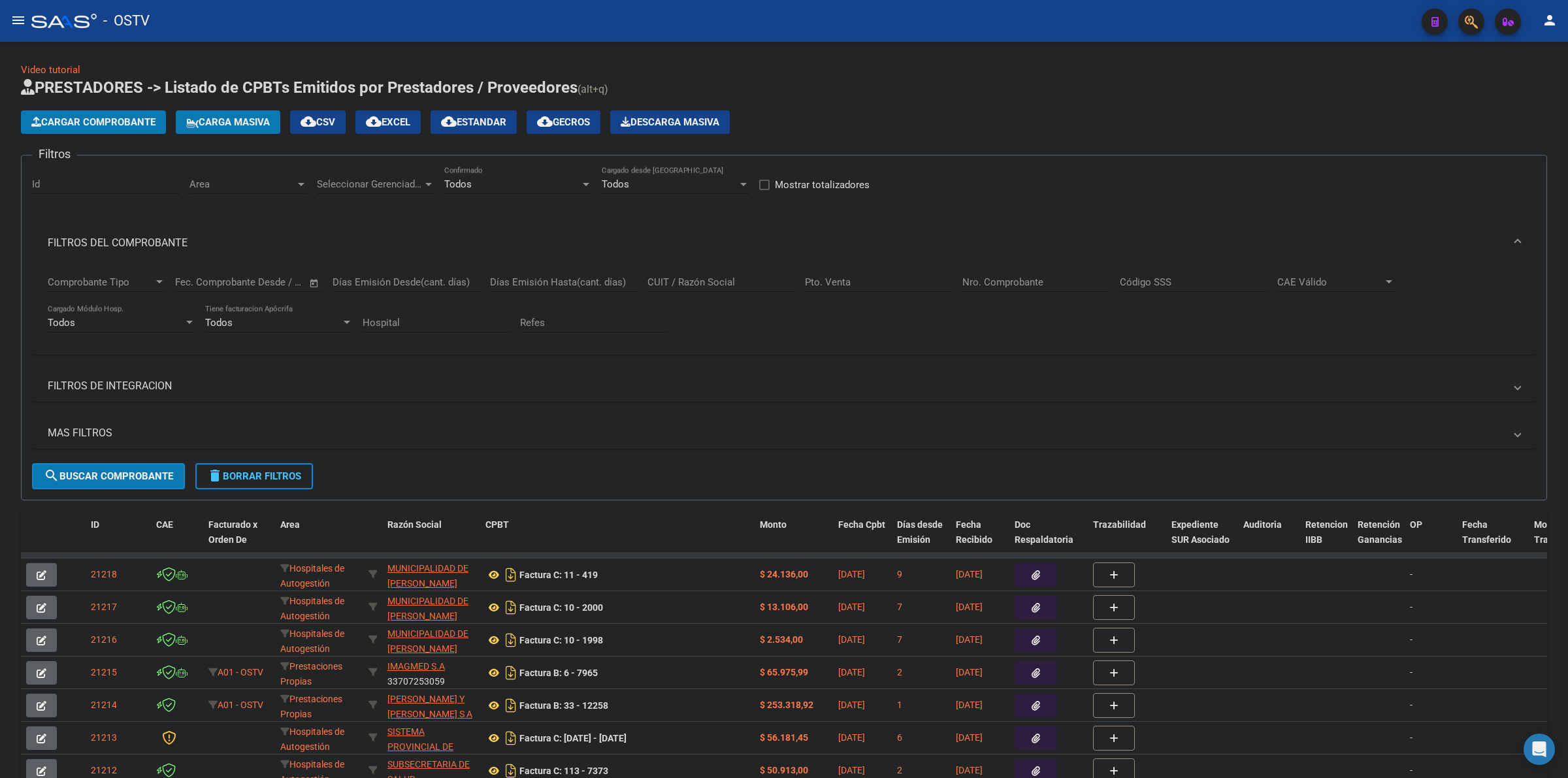
click at [115, 118] on span "Cargar Comprobante" at bounding box center [94, 122] width 124 height 12
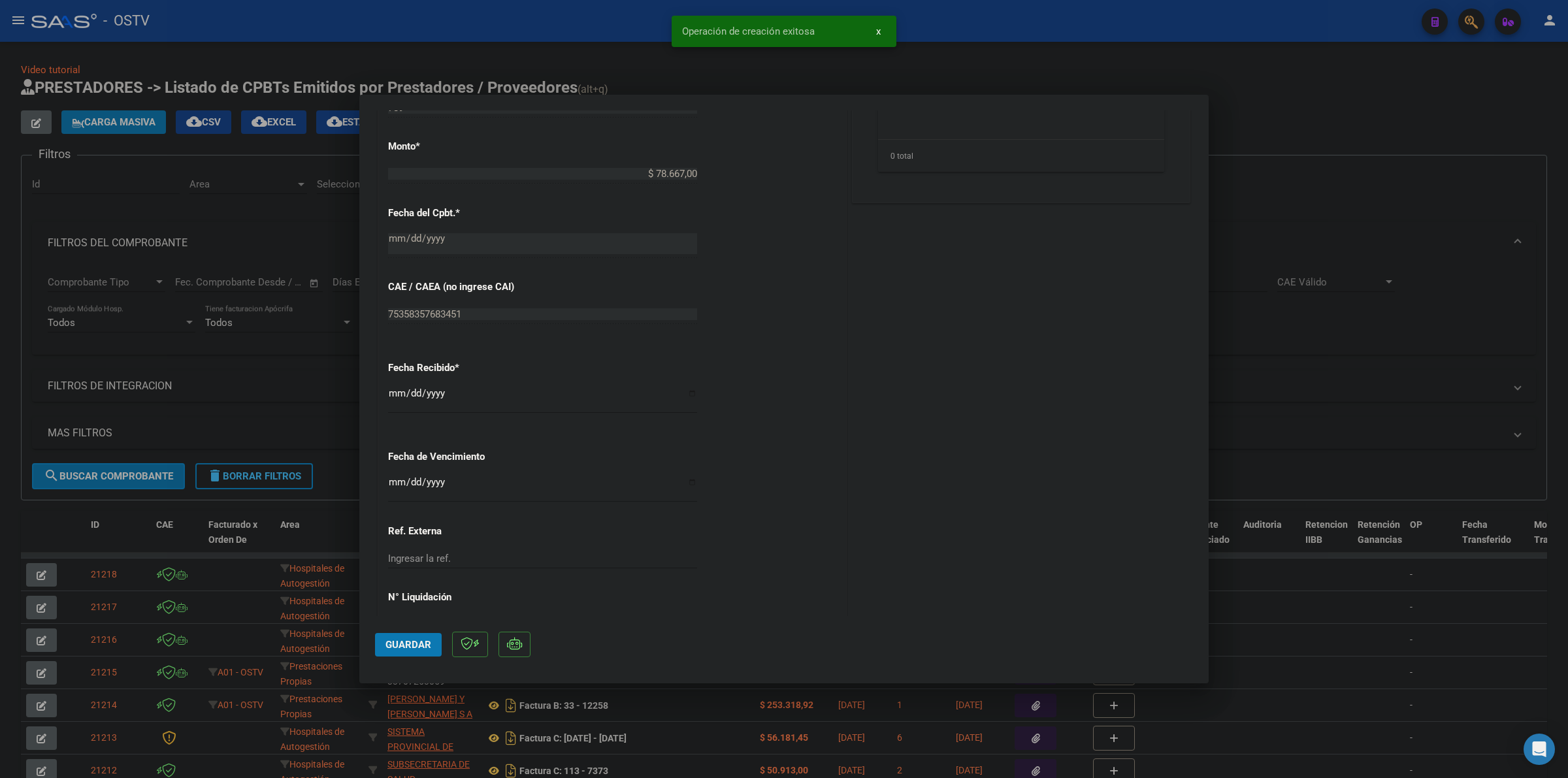
scroll to position [572, 0]
click at [397, 475] on input "Ingresar la fecha" at bounding box center [543, 485] width 309 height 21
type input "[DATE]"
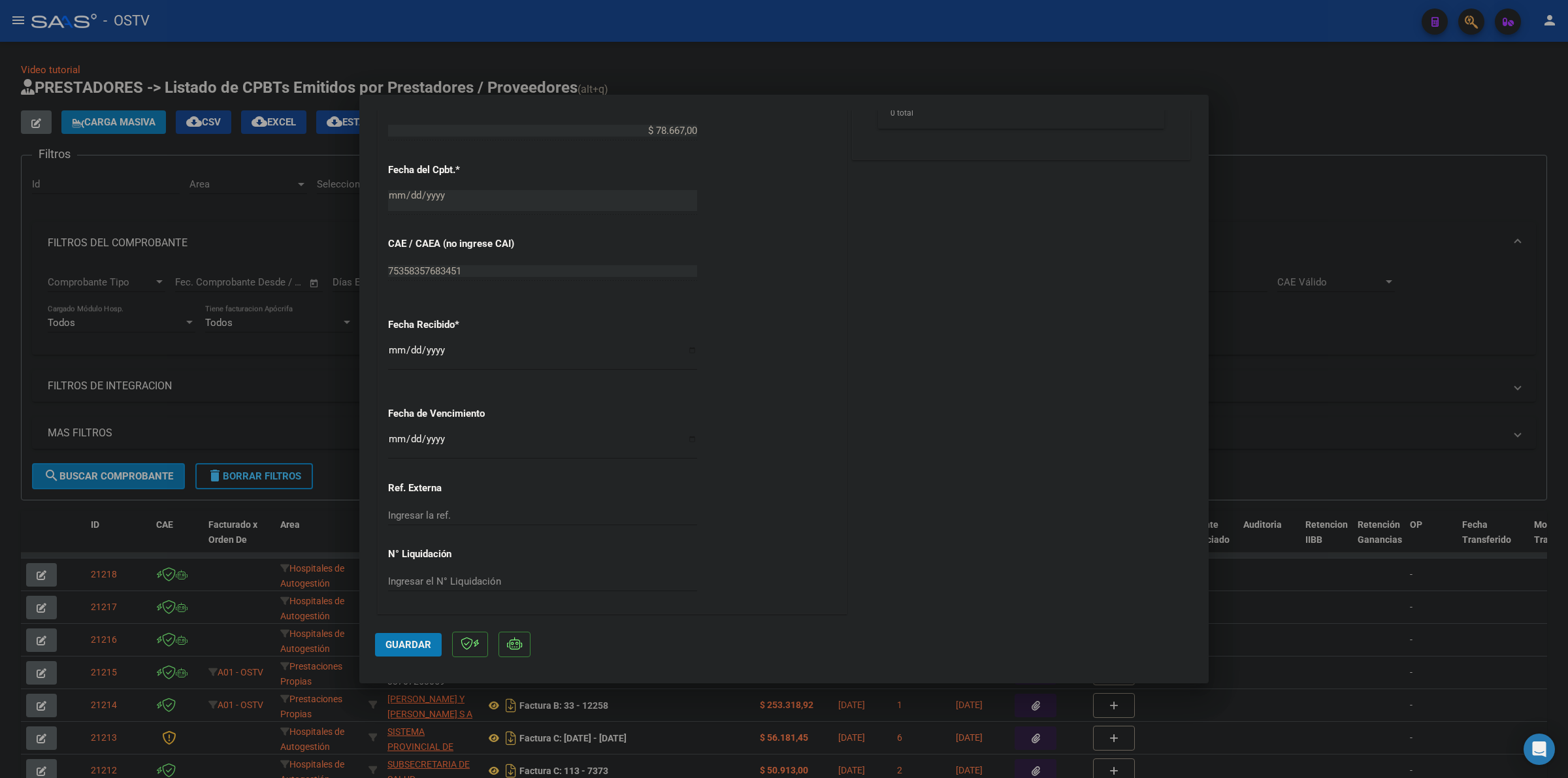
click at [423, 642] on span "Guardar" at bounding box center [408, 645] width 46 height 12
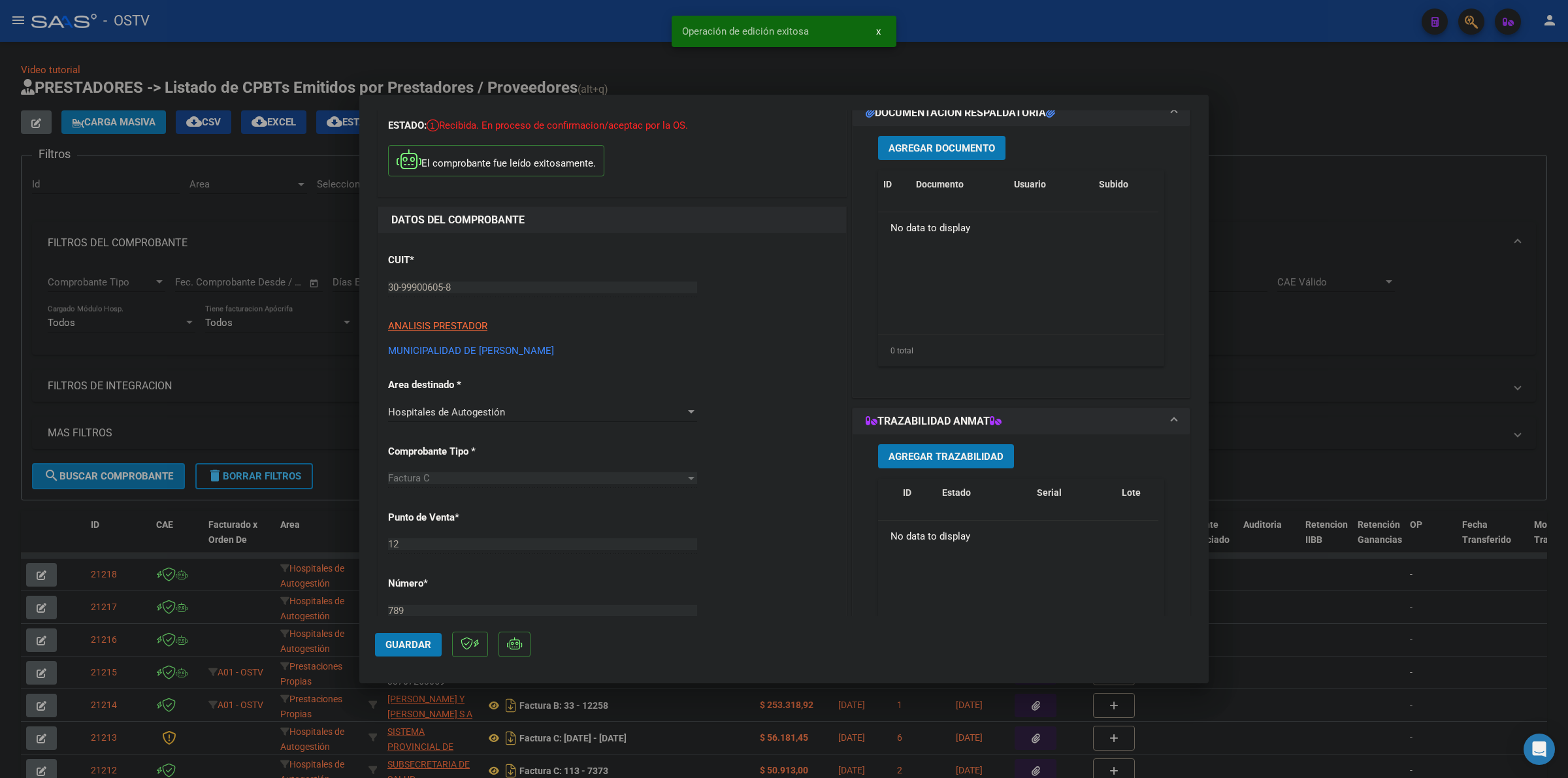
scroll to position [13, 0]
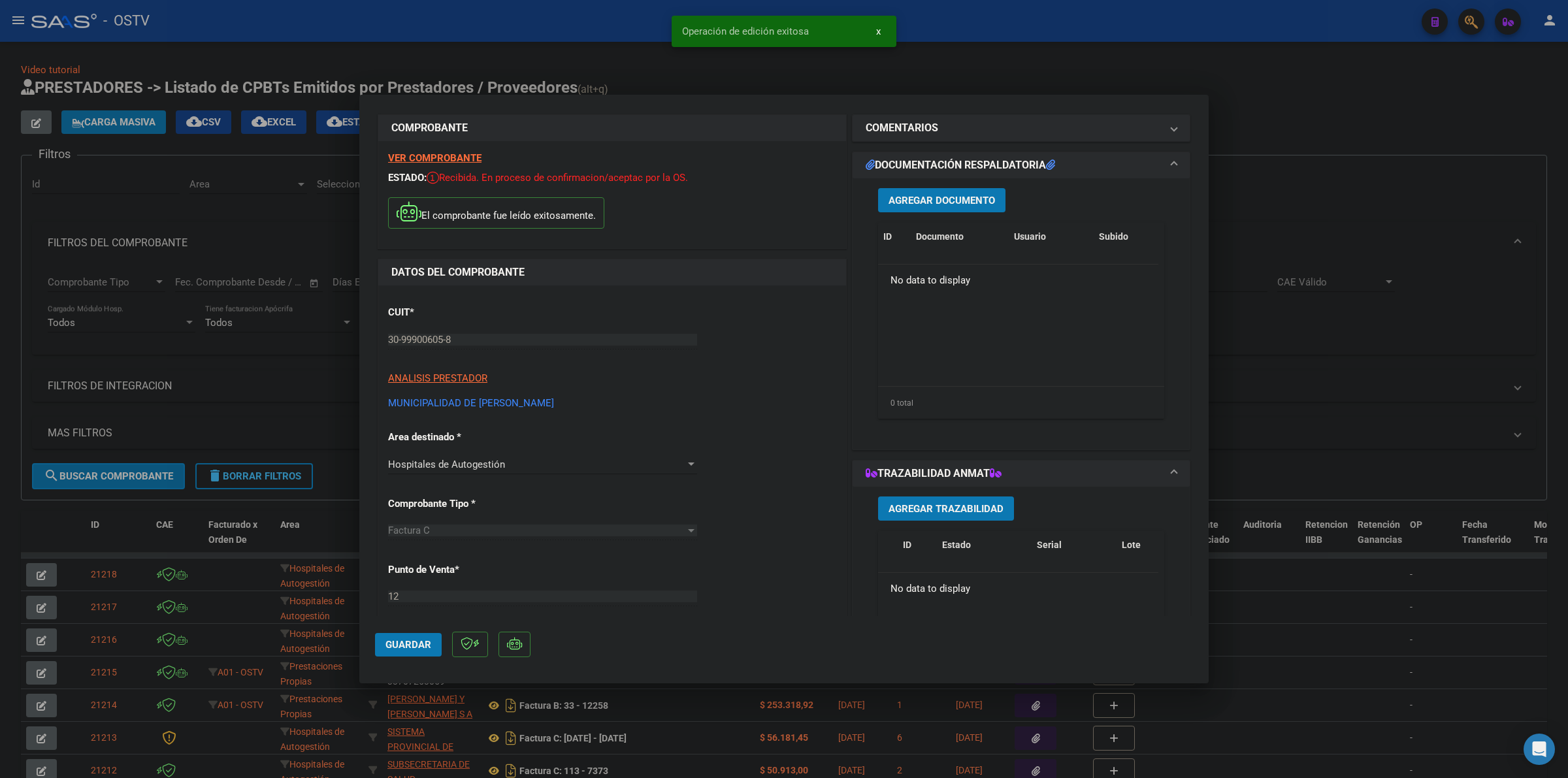
click at [941, 190] on button "Agregar Documento" at bounding box center [942, 200] width 127 height 24
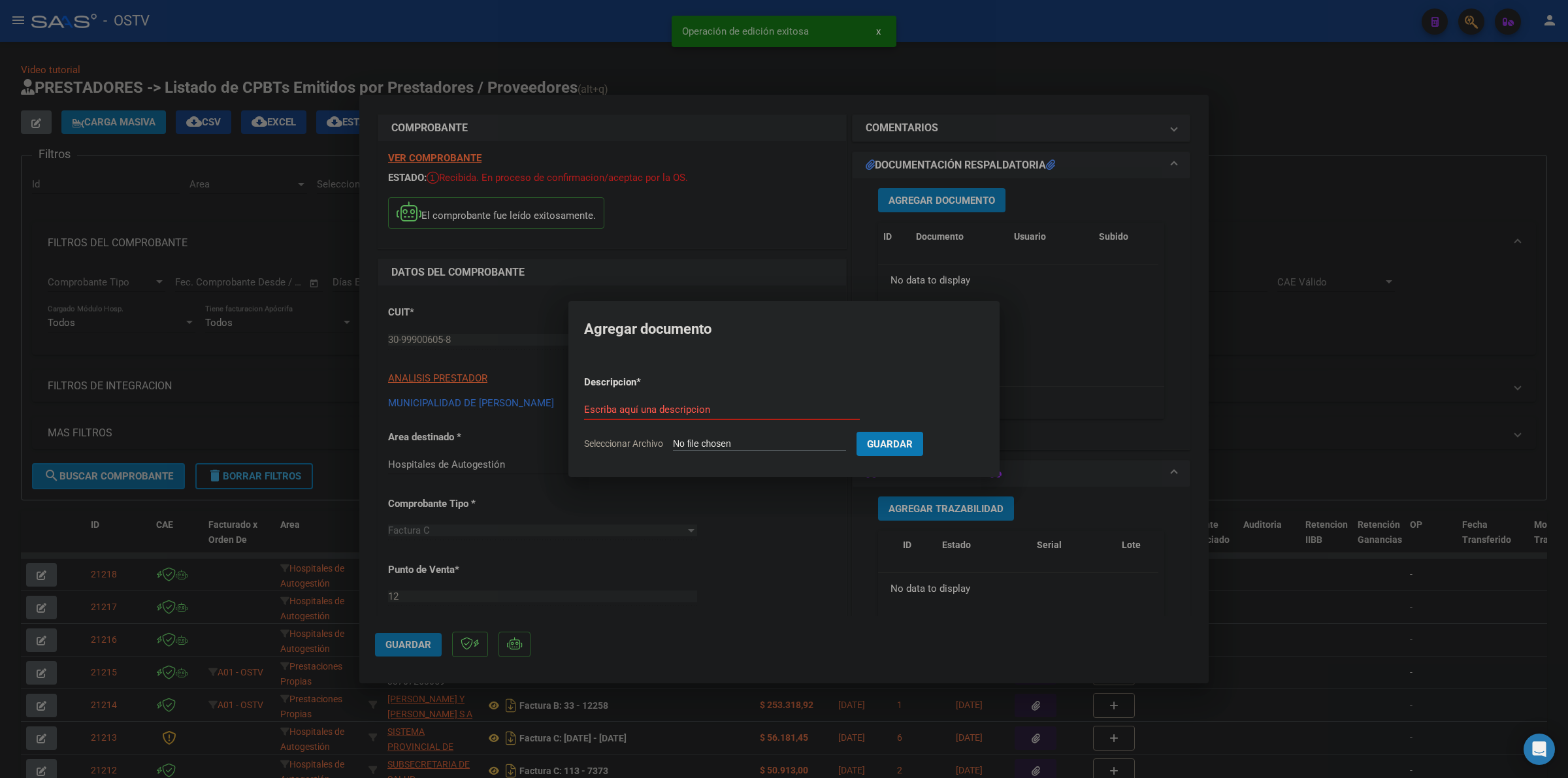
type input "C:\fakepath\FACTURA Y ANEXO - 12 789 - MUNICIPALIDAD DE [PERSON_NAME].pdf"
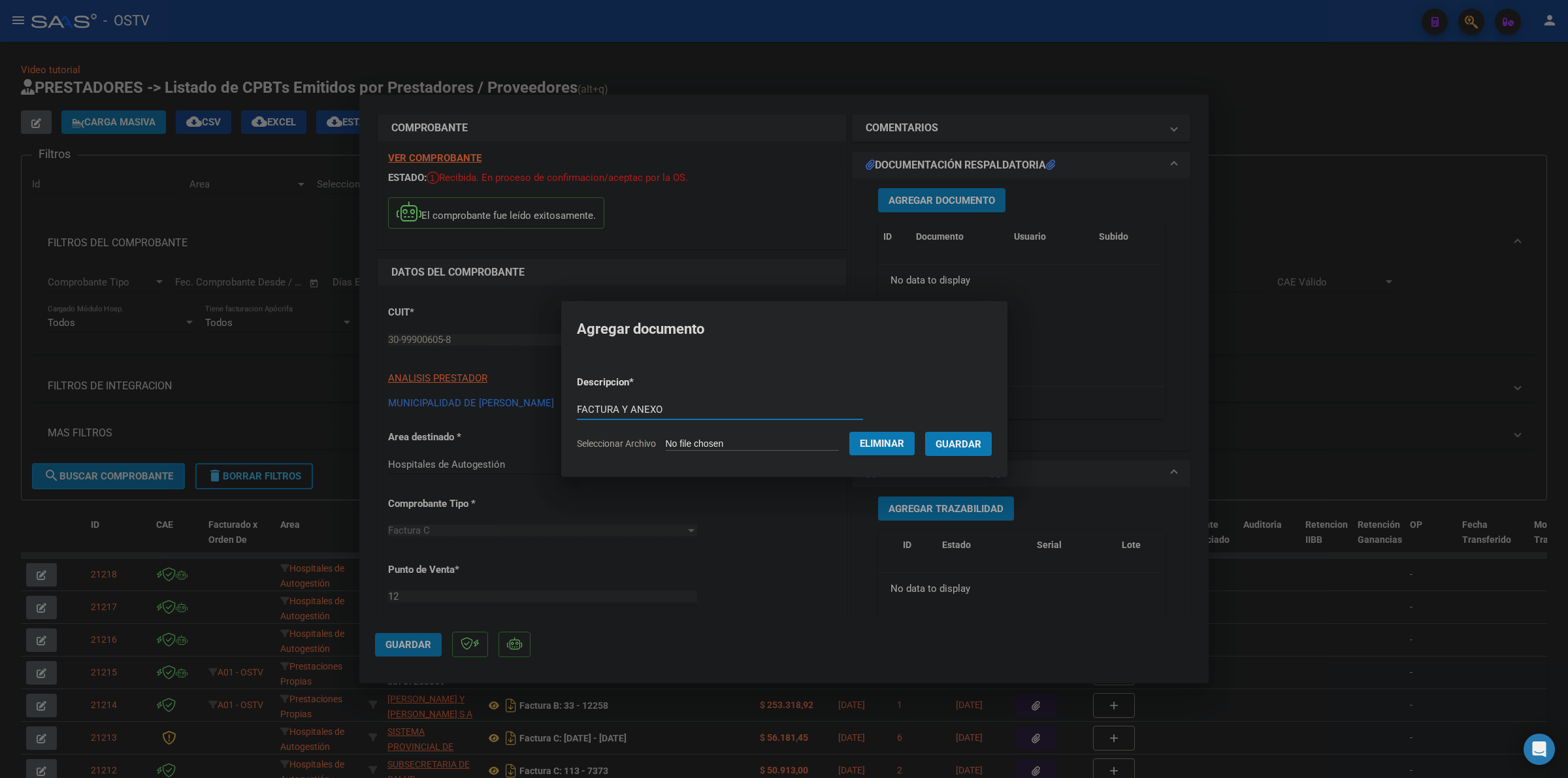
type input "FACTURA Y ANEXO"
click at [926, 432] on button "Guardar" at bounding box center [959, 444] width 67 height 24
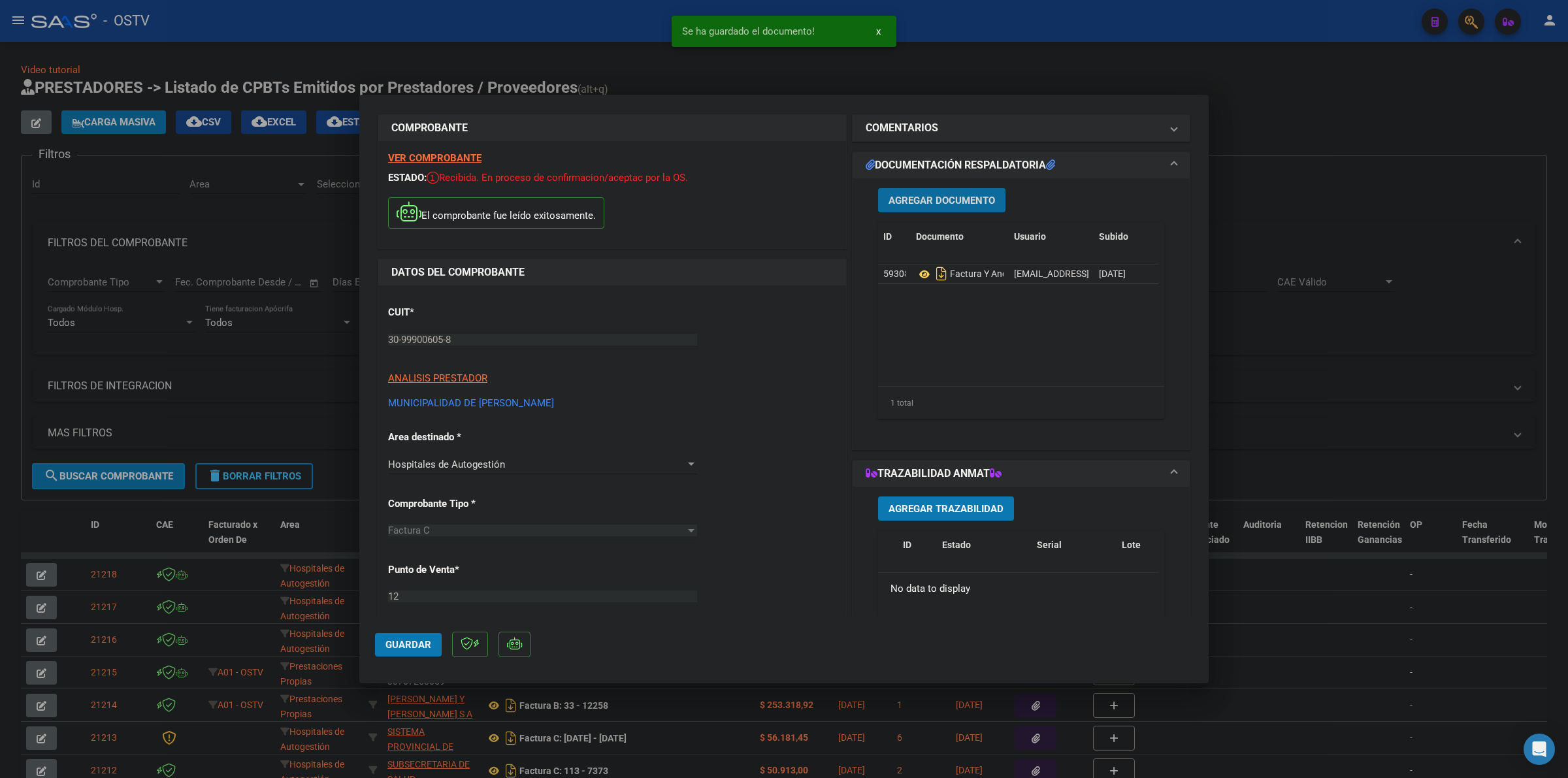
click at [407, 639] on button "Guardar" at bounding box center [408, 645] width 67 height 23
click at [1358, 180] on div at bounding box center [784, 389] width 1568 height 778
type input "$ 0,00"
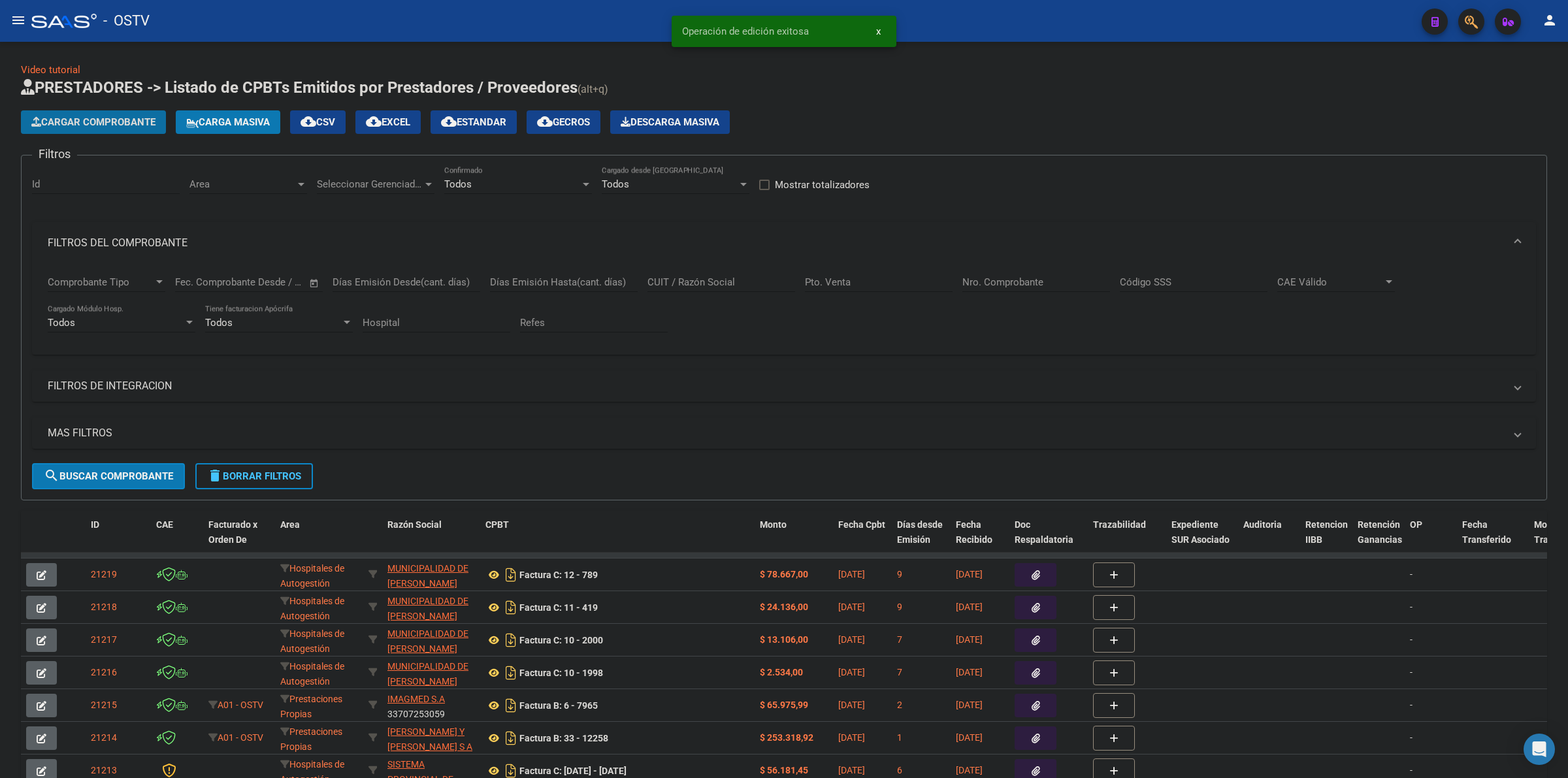
click at [88, 115] on button "Cargar Comprobante" at bounding box center [94, 121] width 145 height 23
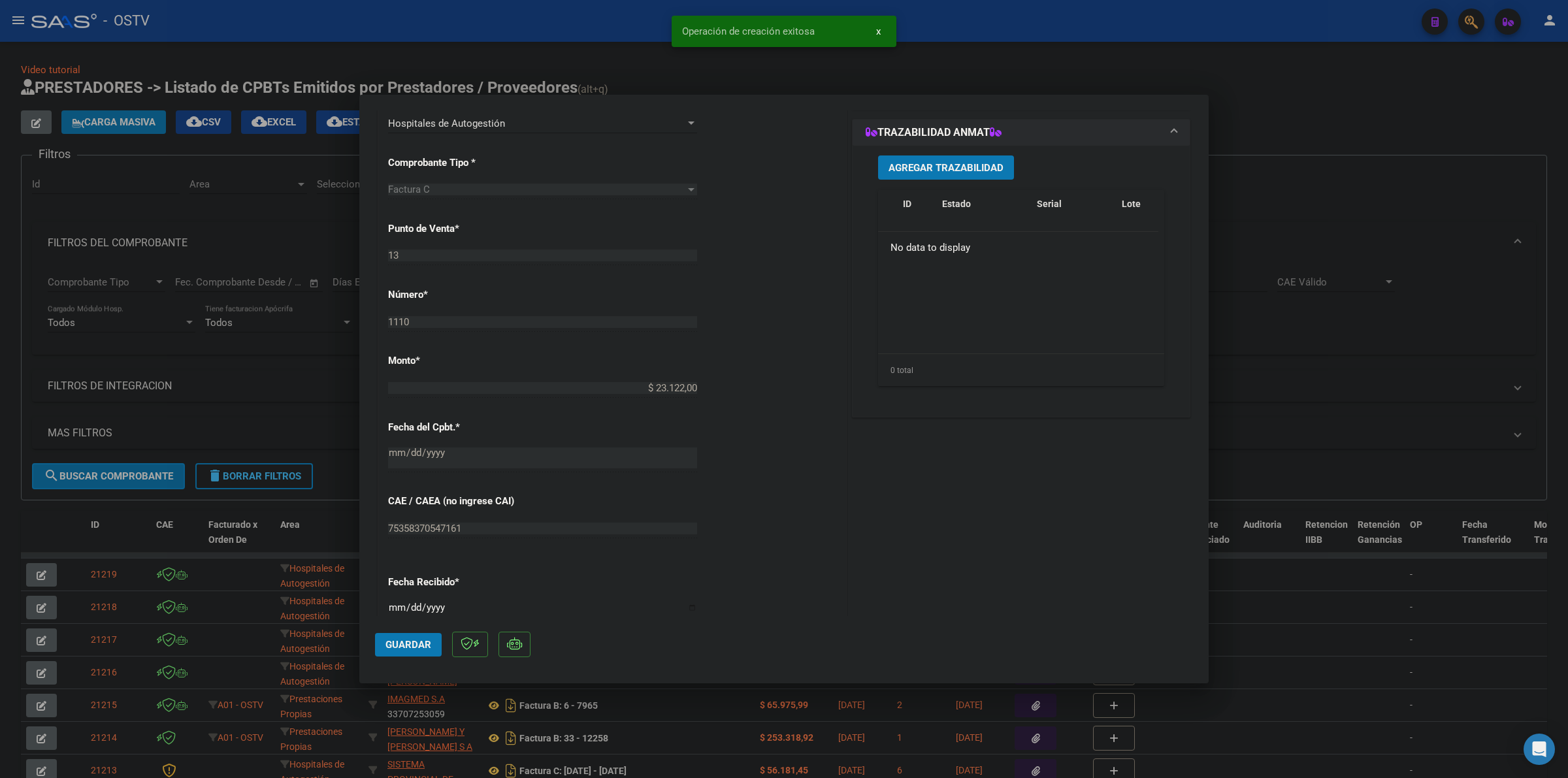
scroll to position [612, 0]
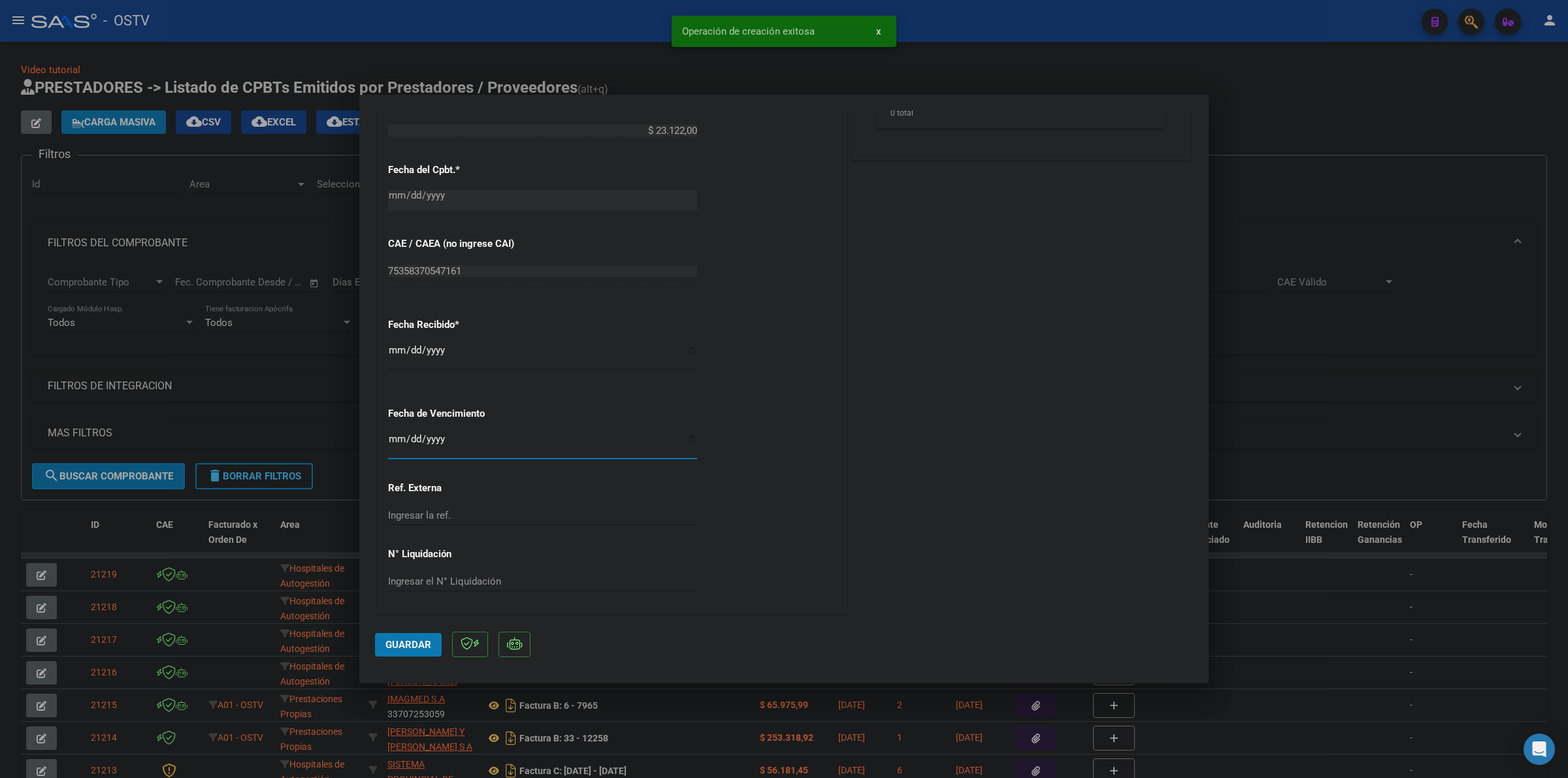
click at [392, 440] on input "Ingresar la fecha" at bounding box center [543, 444] width 309 height 21
type input "[DATE]"
drag, startPoint x: 394, startPoint y: 644, endPoint x: 765, endPoint y: 457, distance: 415.5
click at [395, 644] on span "Guardar" at bounding box center [408, 645] width 46 height 12
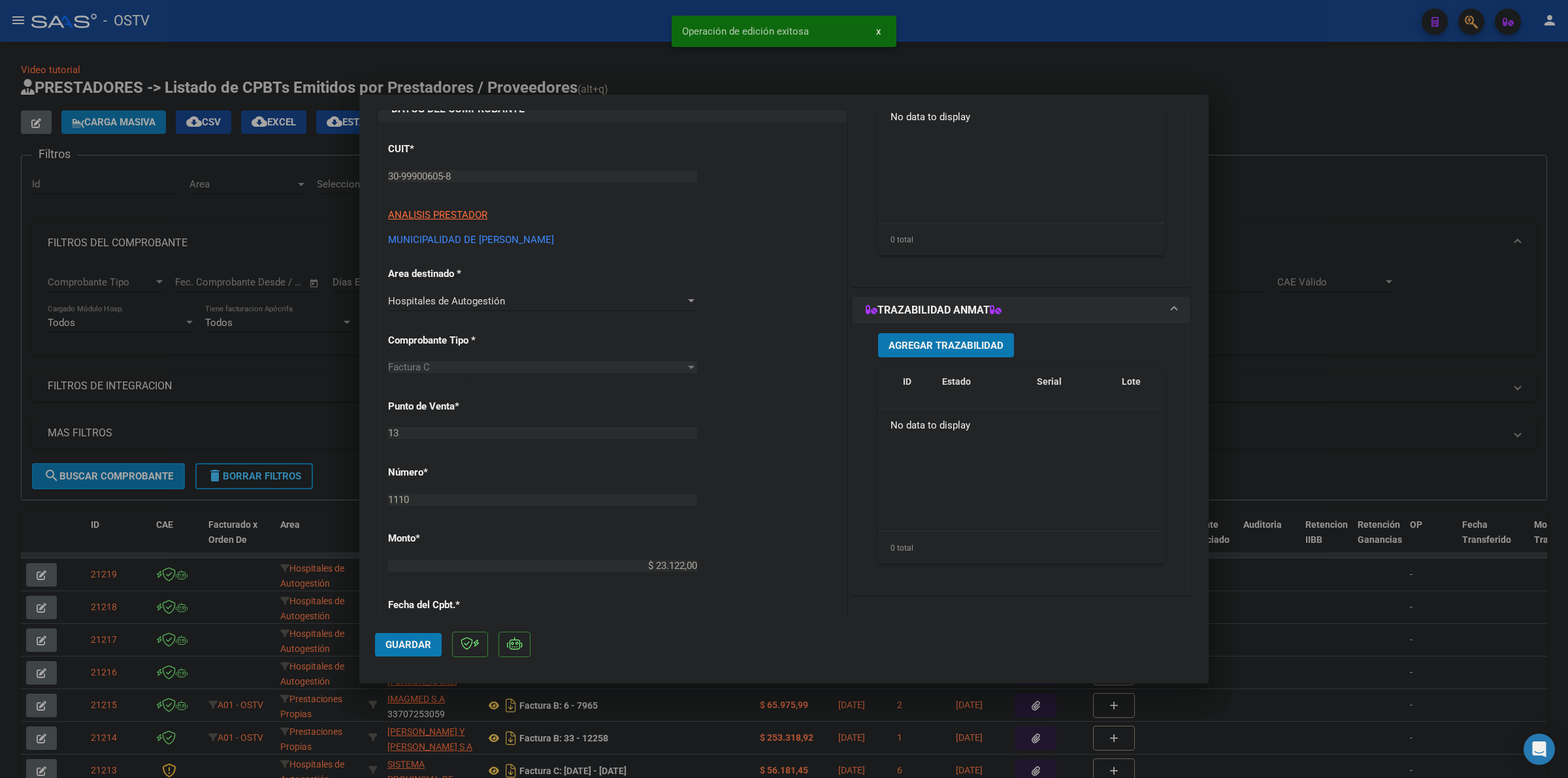
scroll to position [0, 0]
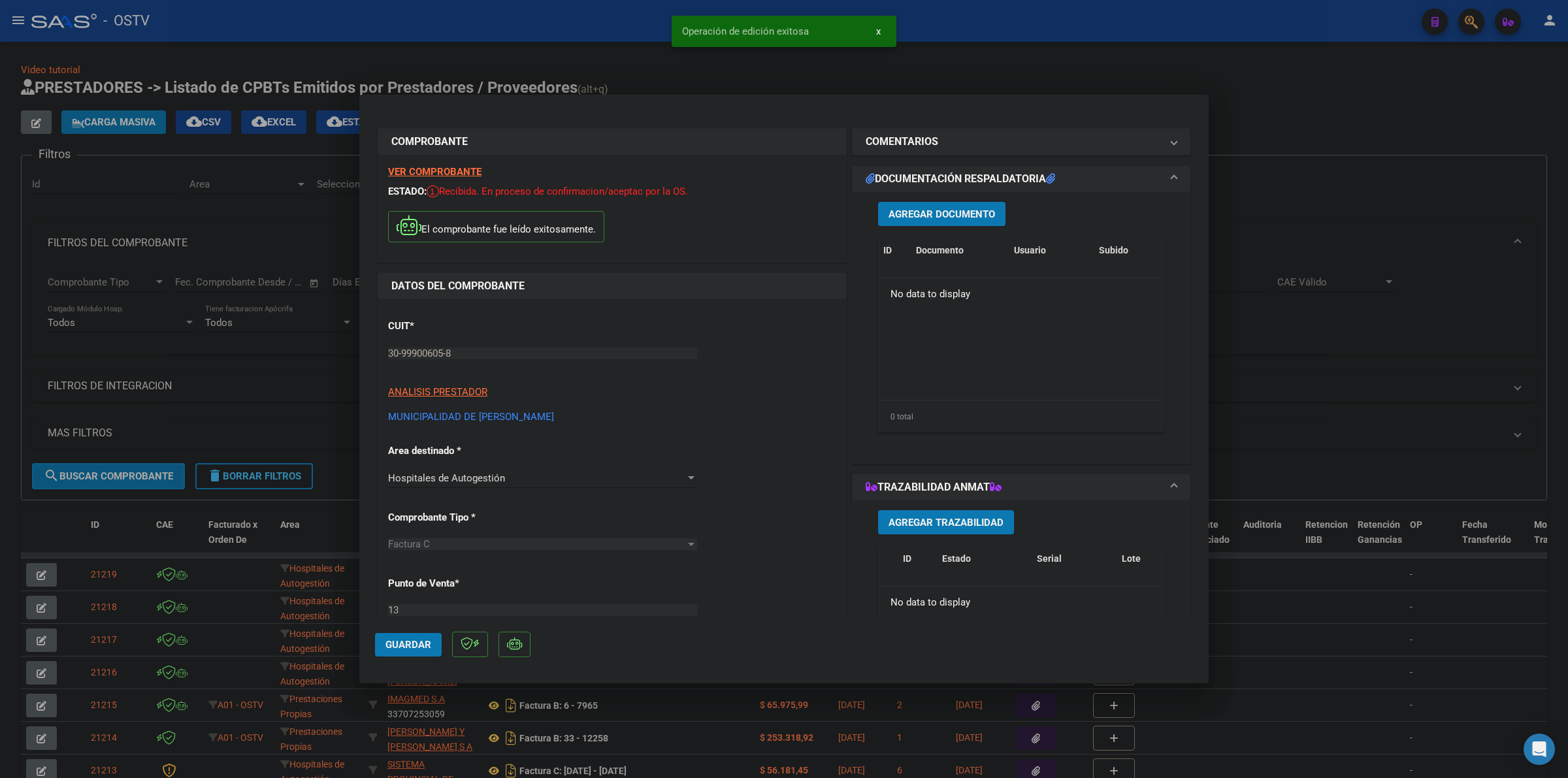
click at [990, 207] on button "Agregar Documento" at bounding box center [942, 214] width 127 height 24
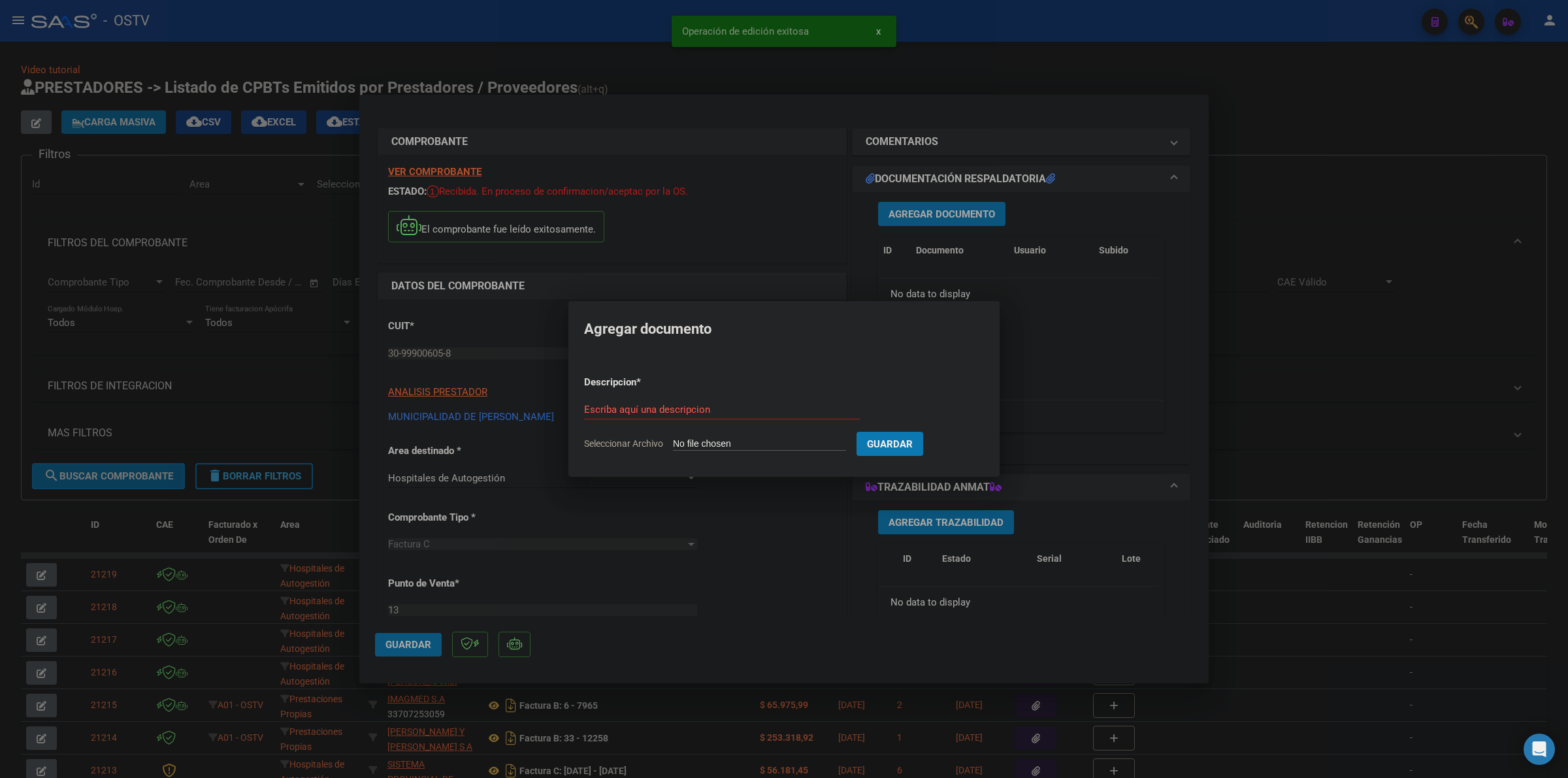
type input "C:\fakepath\FACTURA Y ANEXO - 13 1110 - MUNICIPALIDAD DE [PERSON_NAME].pdf"
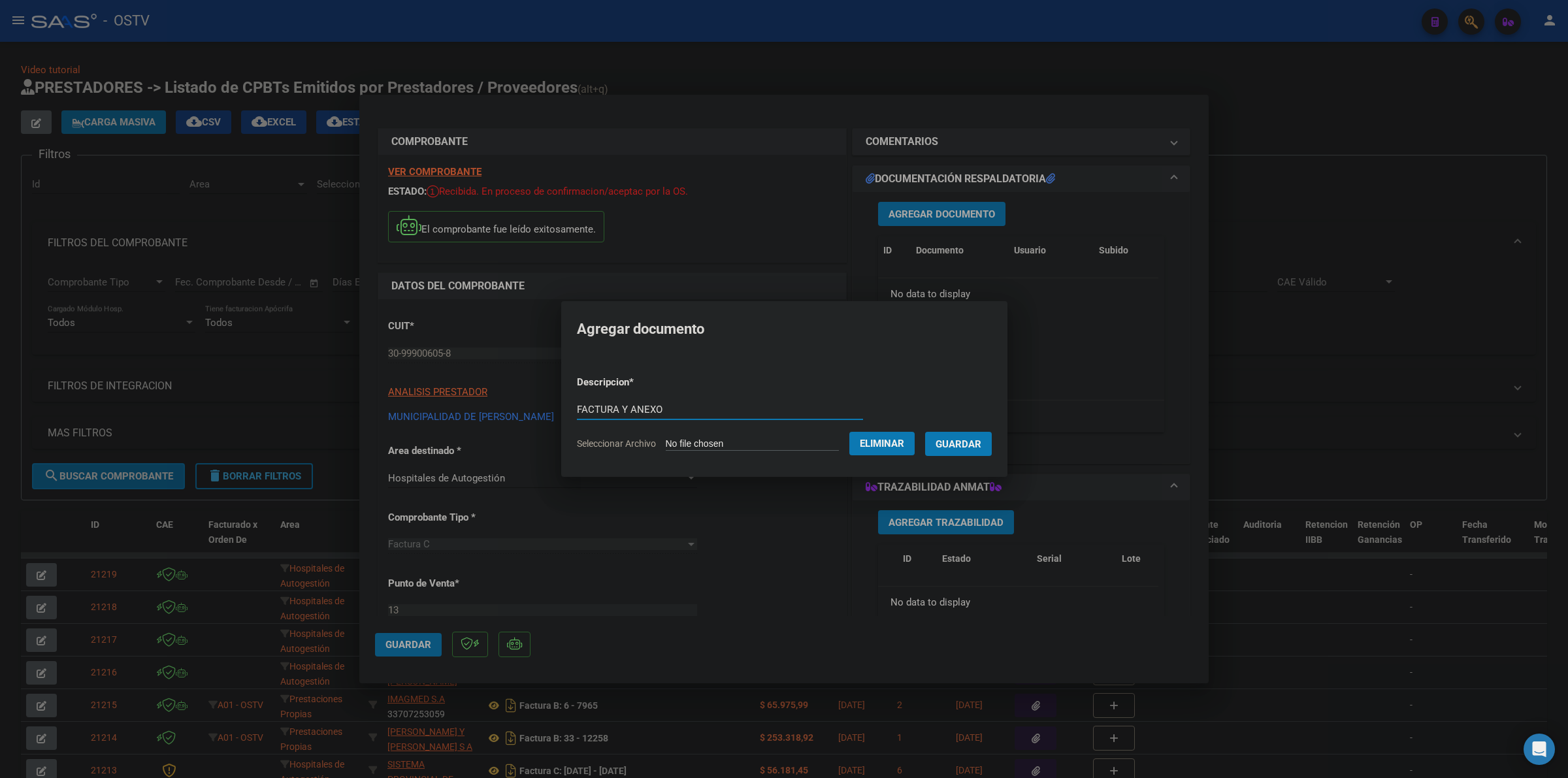
type input "FACTURA Y ANEXO"
click at [926, 432] on button "Guardar" at bounding box center [959, 444] width 67 height 24
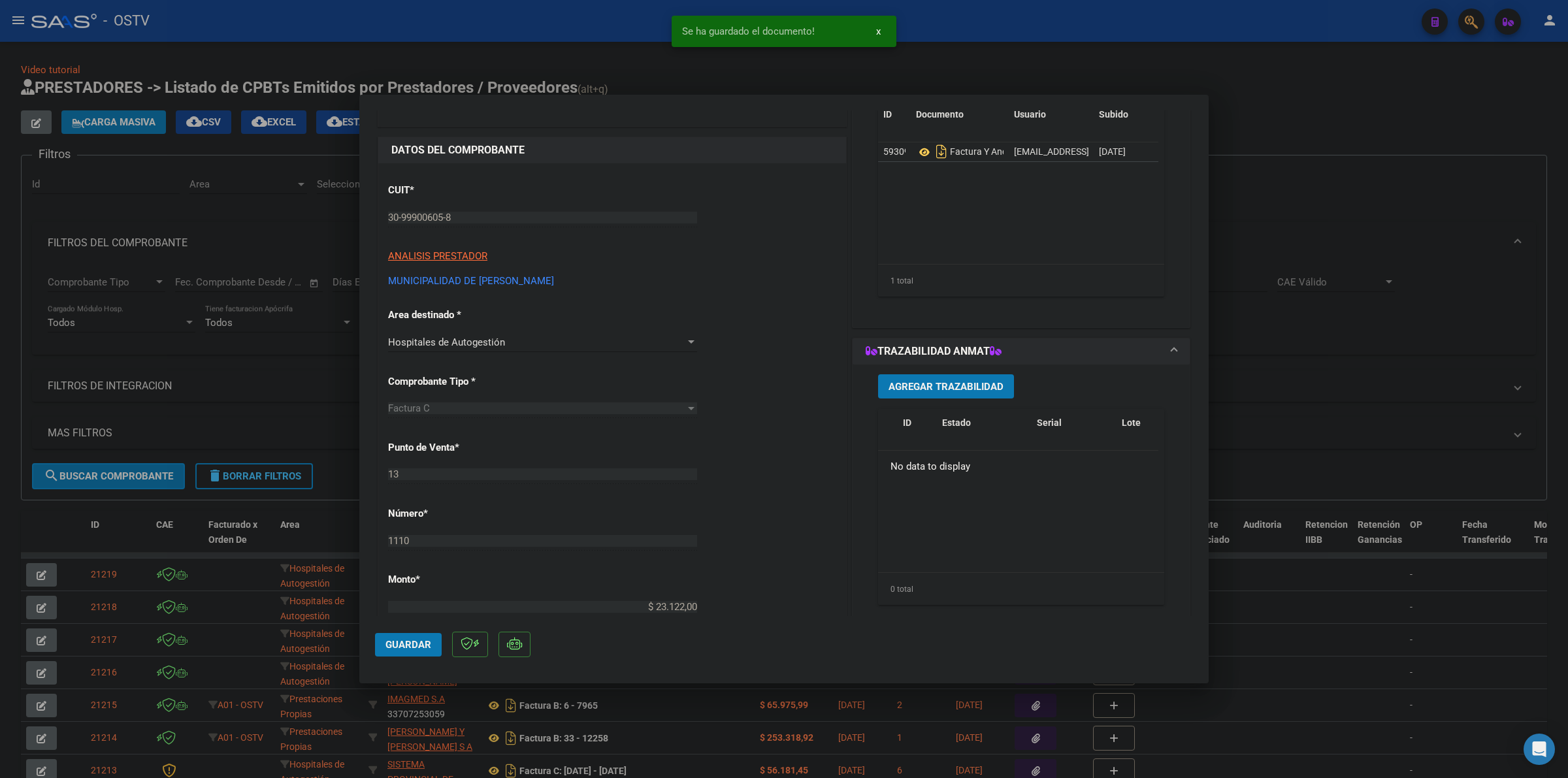
scroll to position [190, 0]
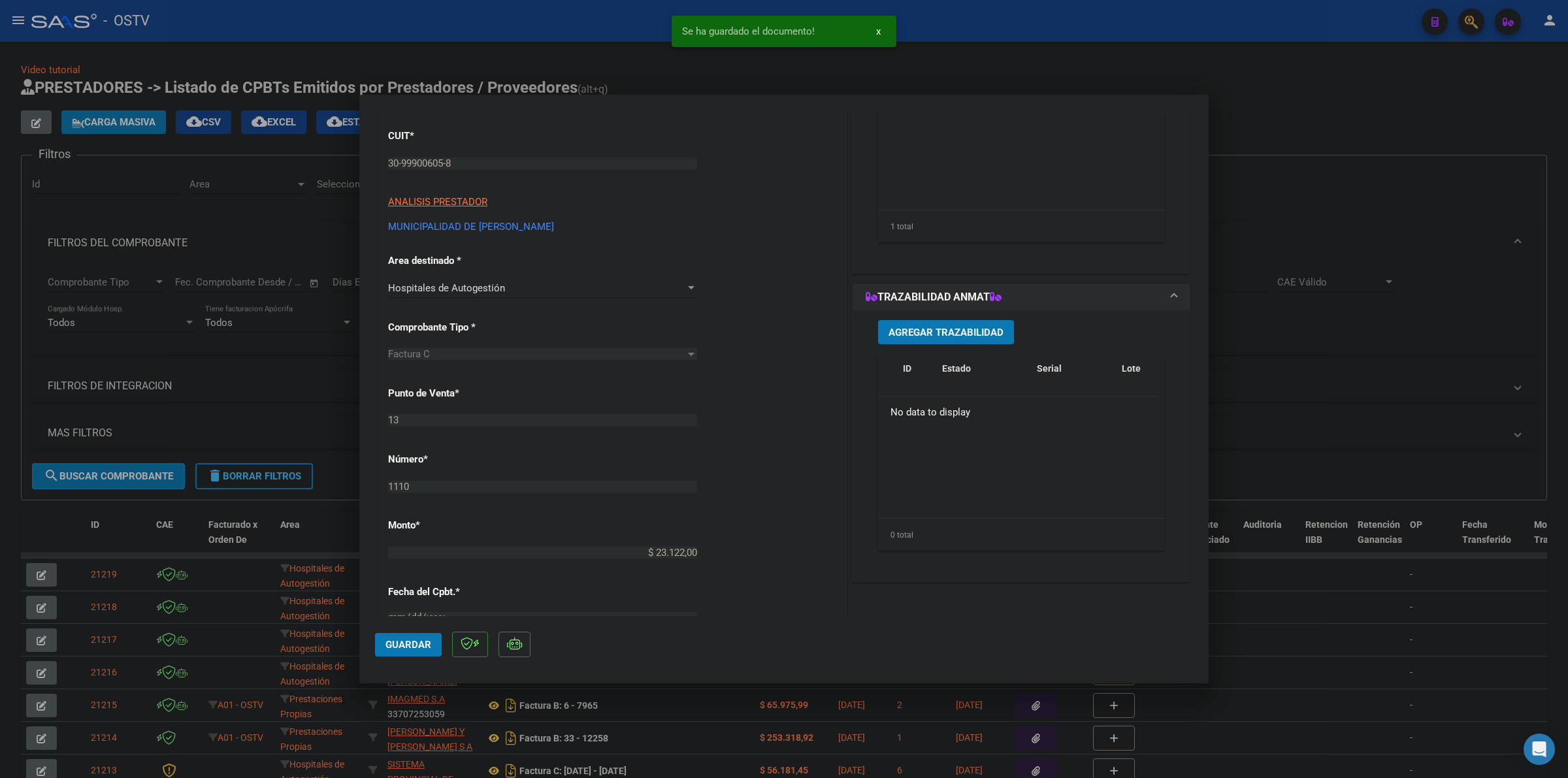
click at [399, 647] on span "Guardar" at bounding box center [408, 645] width 46 height 12
click at [1369, 268] on div at bounding box center [784, 389] width 1568 height 778
type input "$ 0,00"
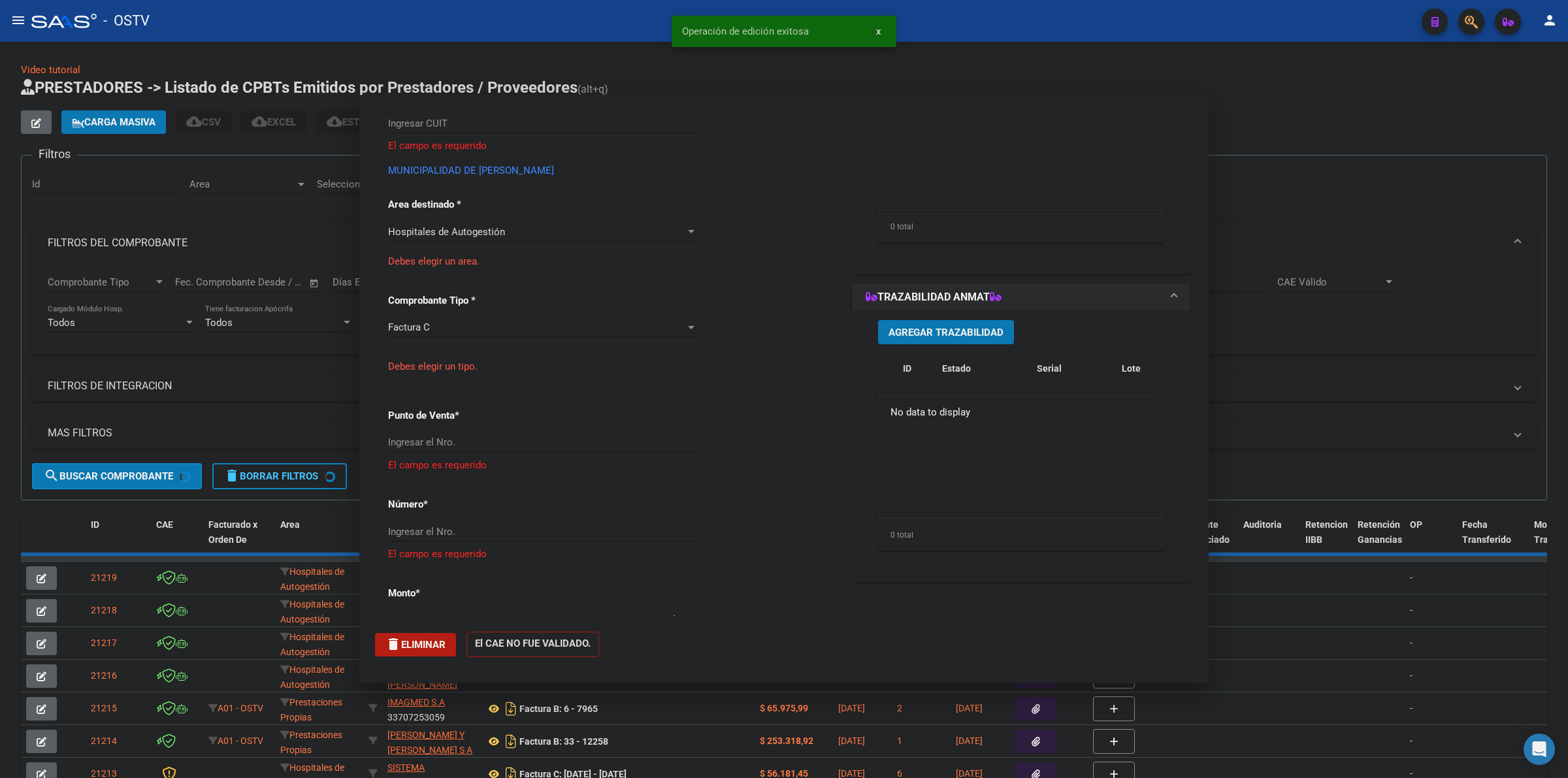
scroll to position [151, 0]
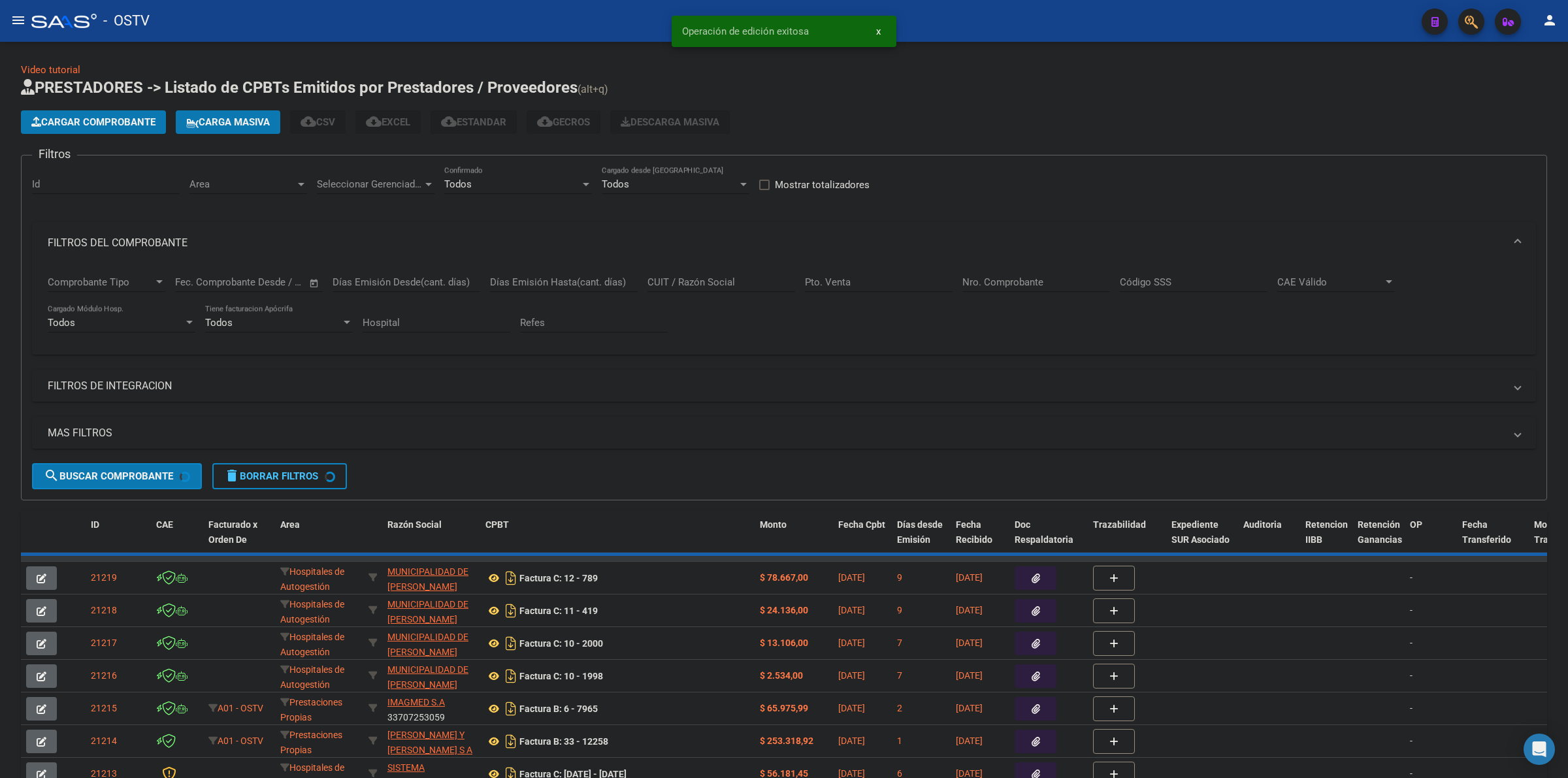
click at [1227, 136] on app-list-header "PRESTADORES -> Listado de CPBTs Emitidos por Prestadores / Proveedores (alt+q) …" at bounding box center [784, 289] width 1527 height 423
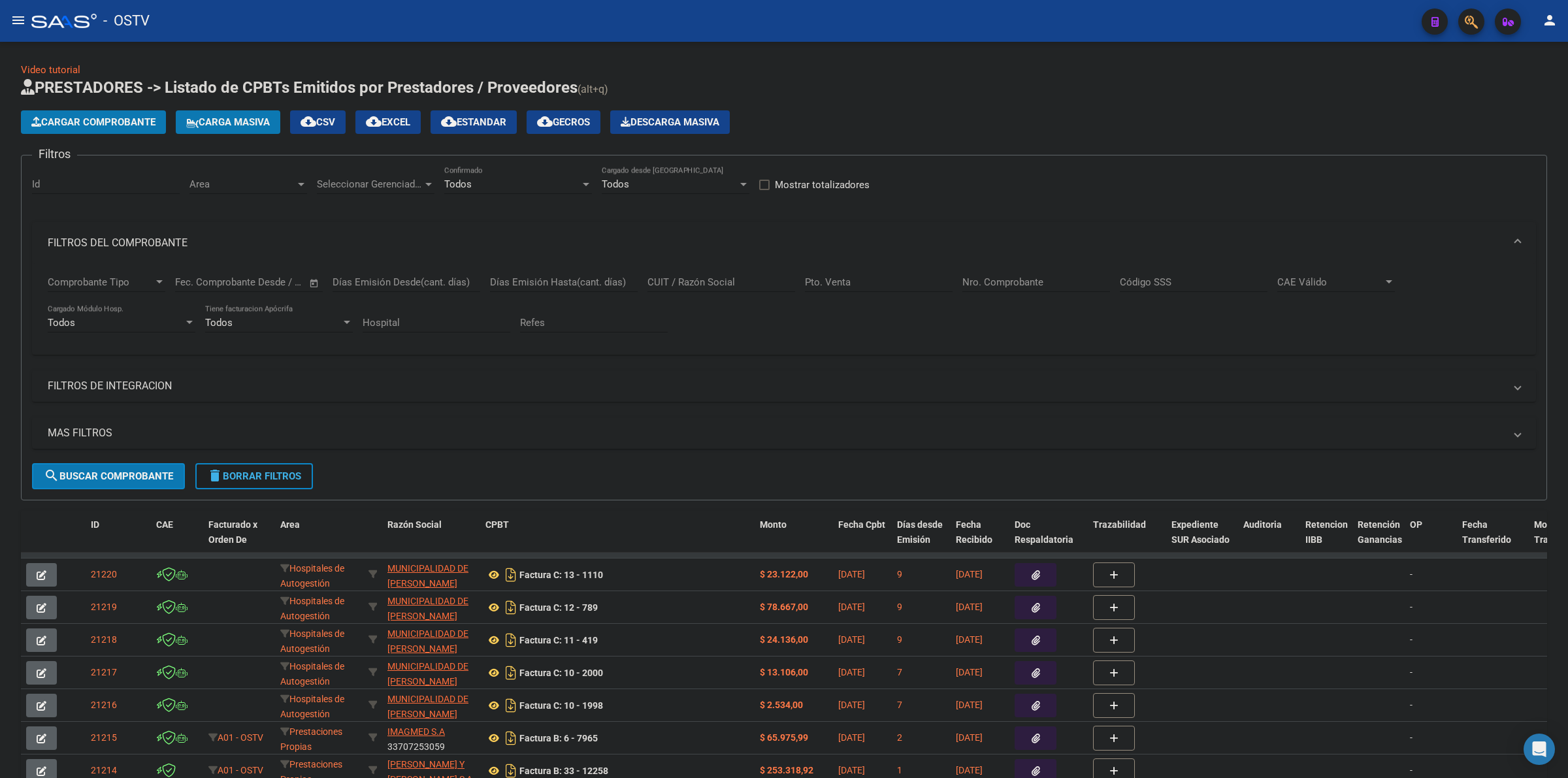
drag, startPoint x: 238, startPoint y: 471, endPoint x: 582, endPoint y: 244, distance: 412.1
click at [239, 471] on span "delete Borrar Filtros" at bounding box center [254, 477] width 94 height 12
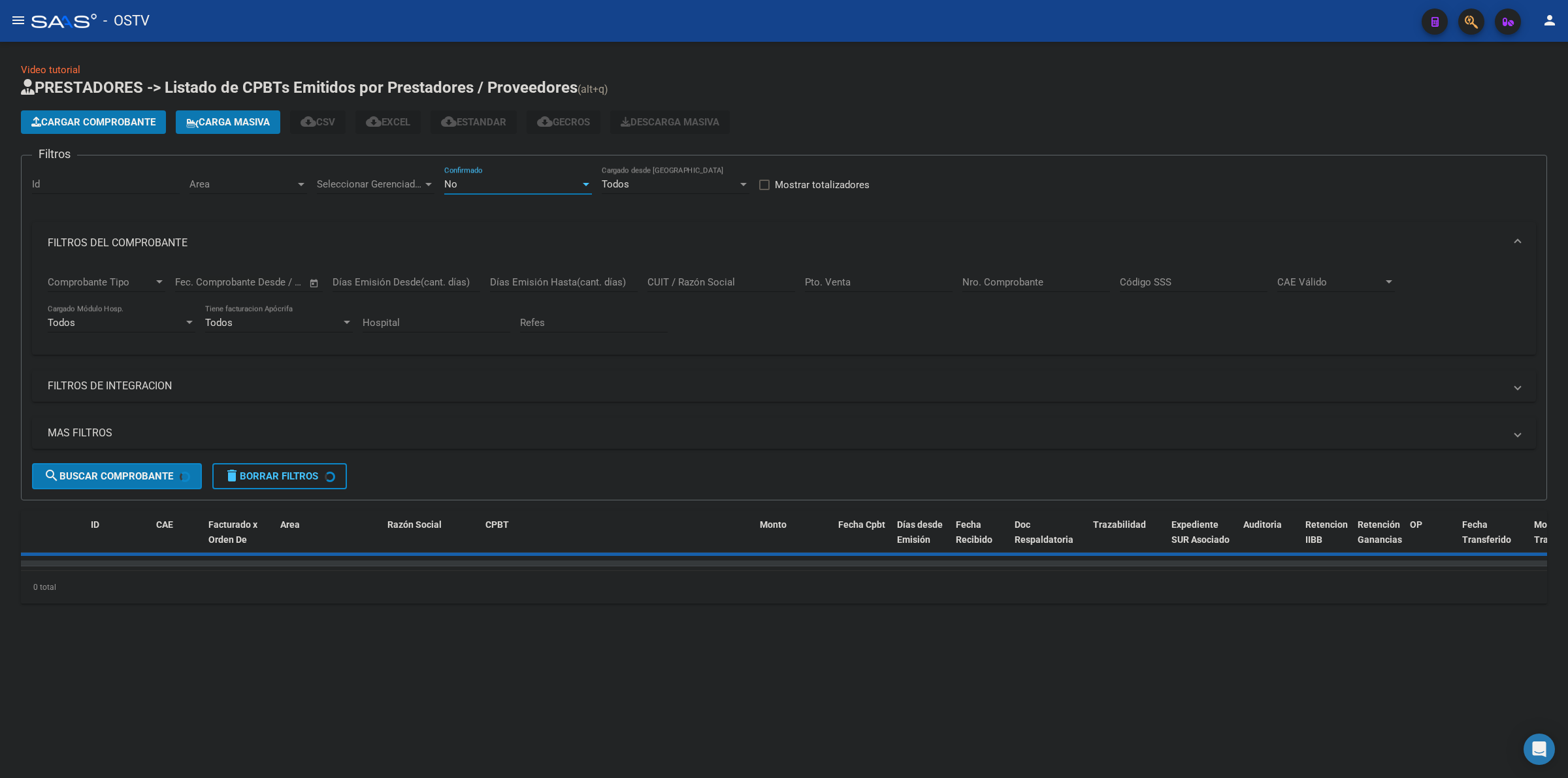
click at [508, 186] on div "No" at bounding box center [512, 184] width 136 height 12
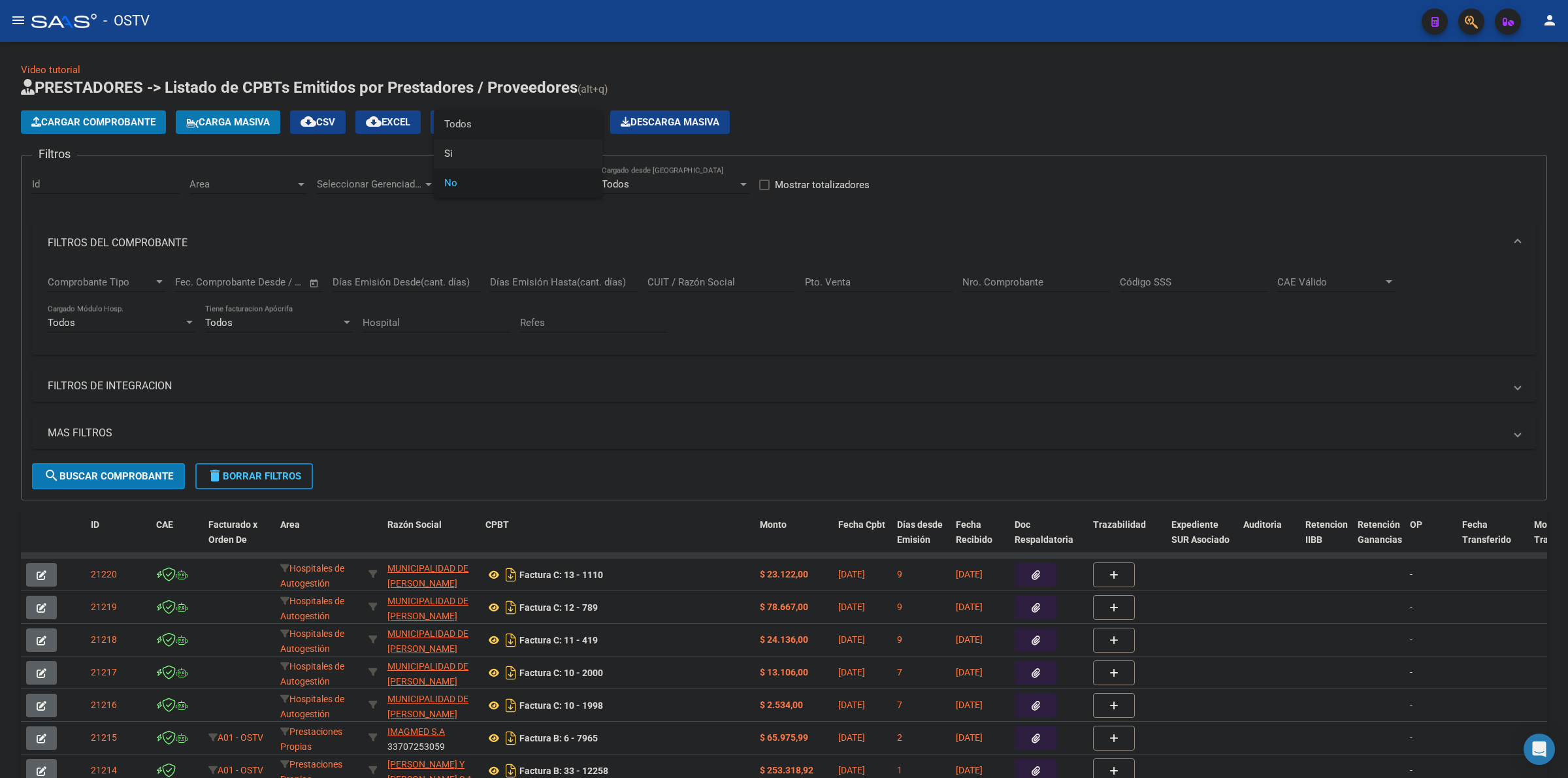
click at [462, 127] on span "Todos" at bounding box center [518, 124] width 148 height 29
click at [154, 229] on mat-expansion-panel-header "FILTROS DEL COMPROBANTE" at bounding box center [784, 243] width 1504 height 42
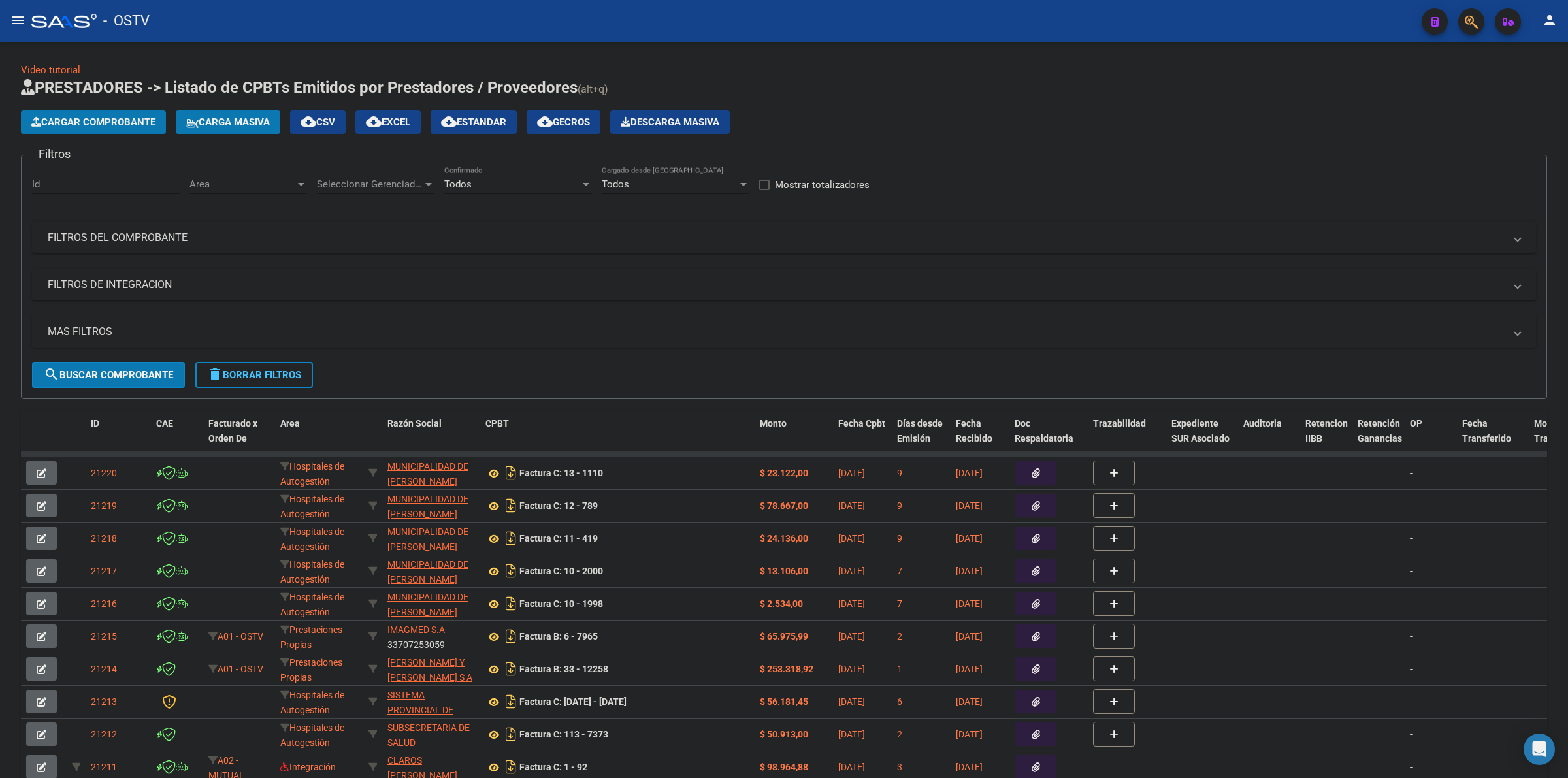
click at [136, 334] on mat-panel-title "MAS FILTROS" at bounding box center [777, 331] width 1457 height 14
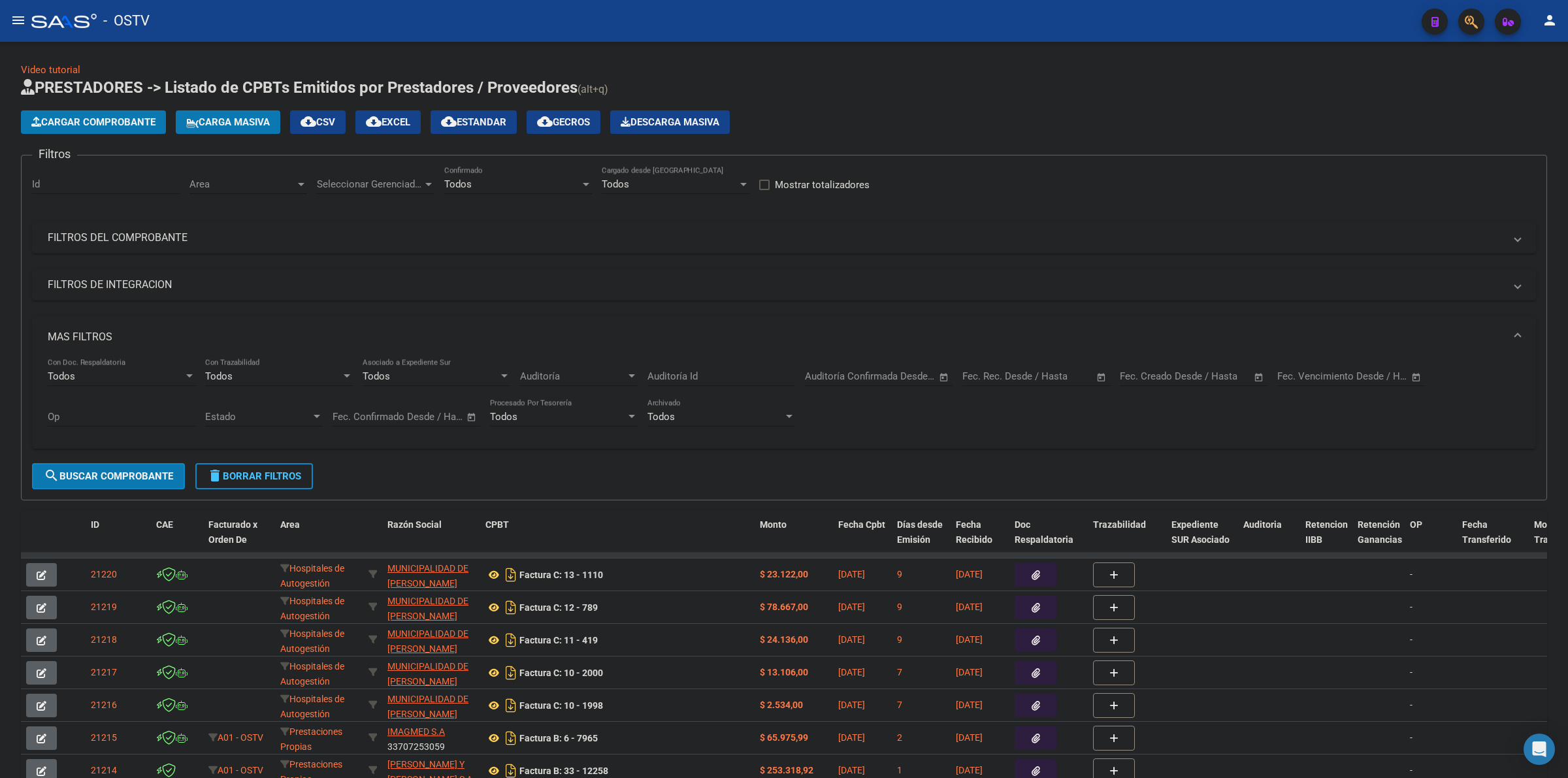
click at [1155, 376] on input "text" at bounding box center [1146, 376] width 53 height 12
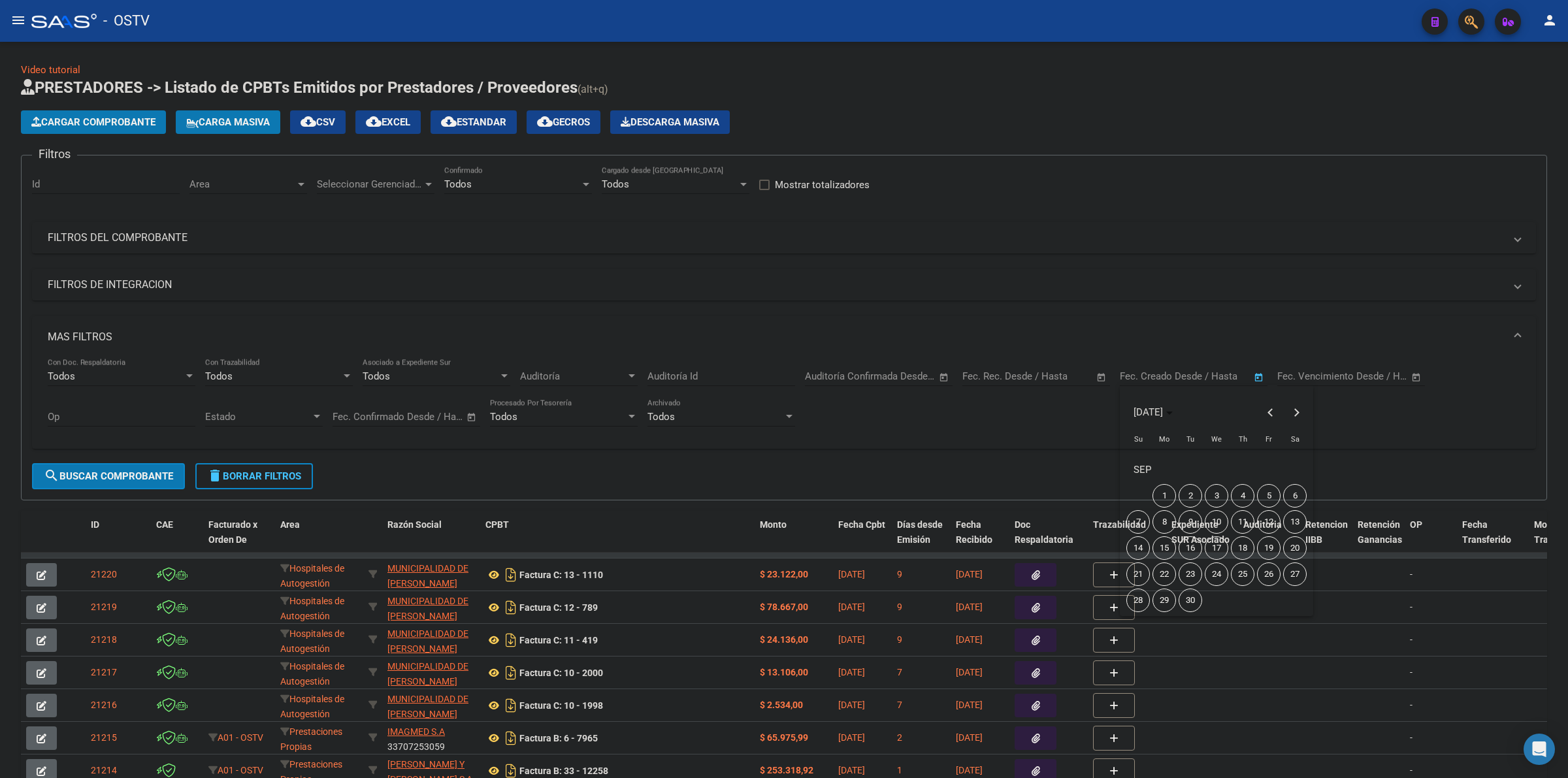
click at [1180, 523] on span "9" at bounding box center [1190, 522] width 23 height 23
type input "[DATE]"
click at [1186, 523] on span "9" at bounding box center [1190, 522] width 23 height 23
type input "[DATE]"
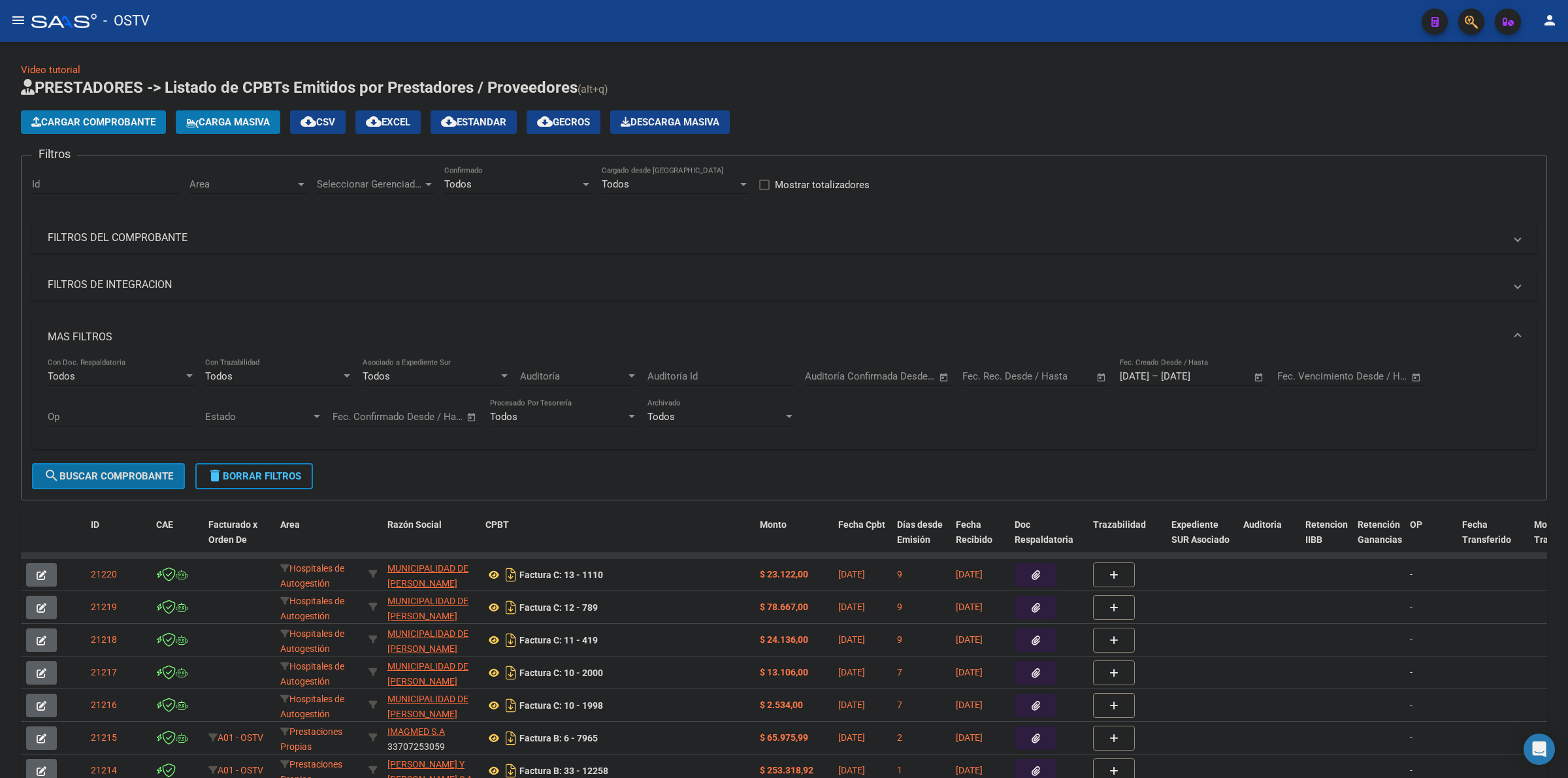
click at [130, 477] on span "search Buscar Comprobante" at bounding box center [108, 477] width 130 height 12
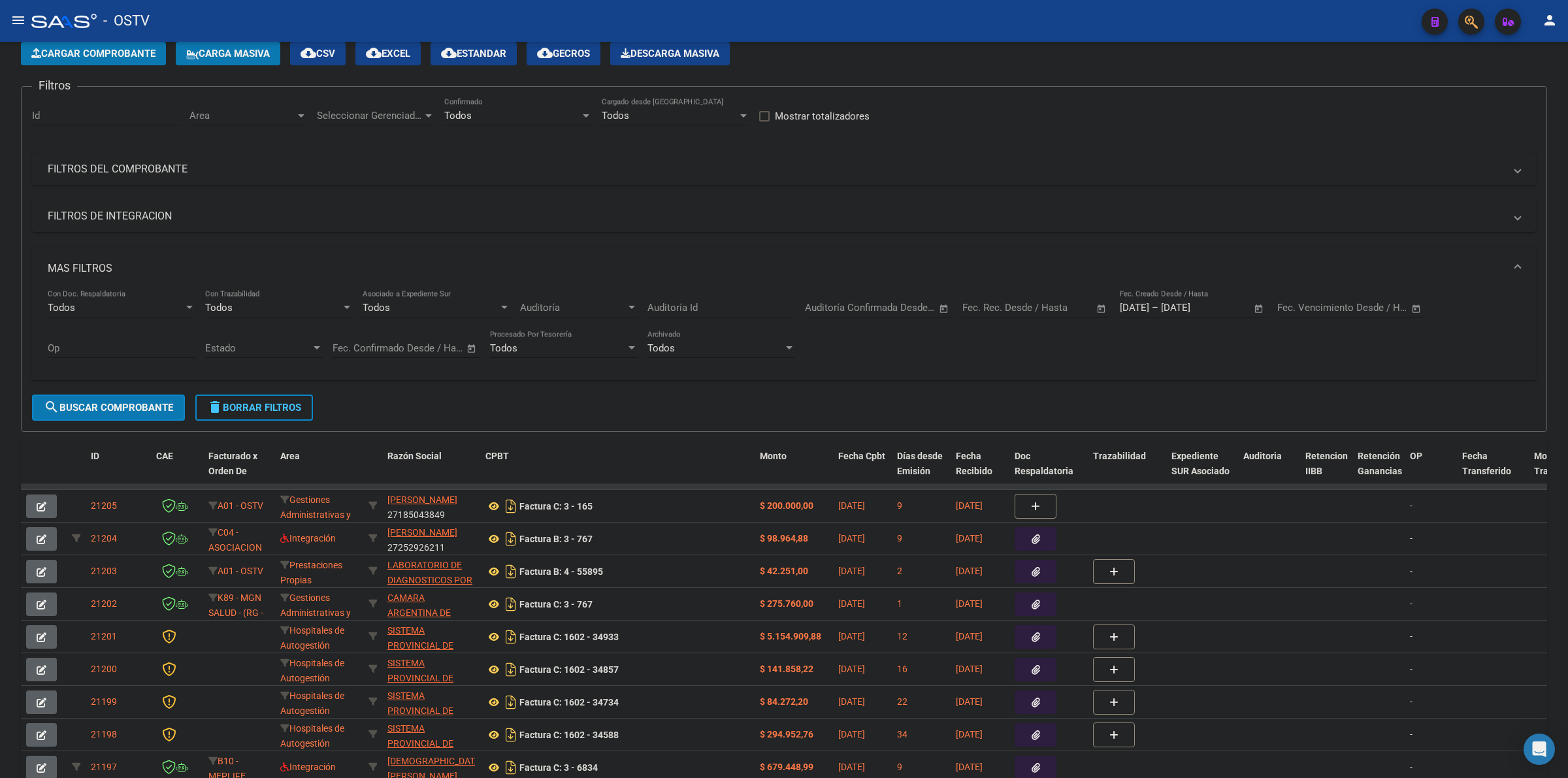
scroll to position [0, 0]
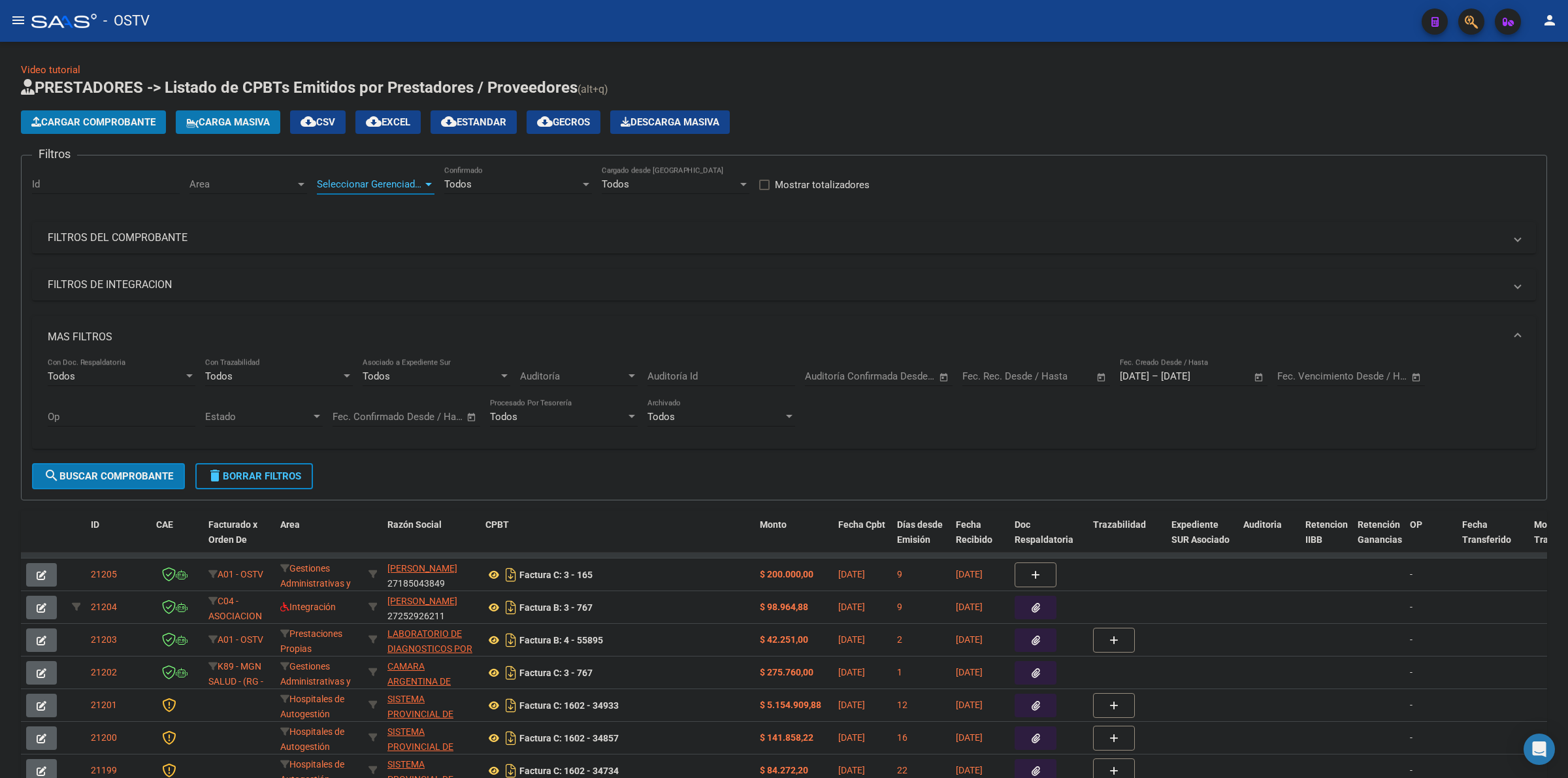
click at [360, 178] on span "Seleccionar Gerenciador" at bounding box center [370, 184] width 106 height 12
click at [329, 270] on span "A01 - OSTV" at bounding box center [342, 271] width 49 height 12
click at [269, 191] on div "Area Area" at bounding box center [248, 179] width 118 height 28
click at [262, 275] on span "Gestiones Administrativas y Otros" at bounding box center [265, 271] width 150 height 12
click at [123, 471] on button "search Buscar Comprobante" at bounding box center [109, 476] width 153 height 26
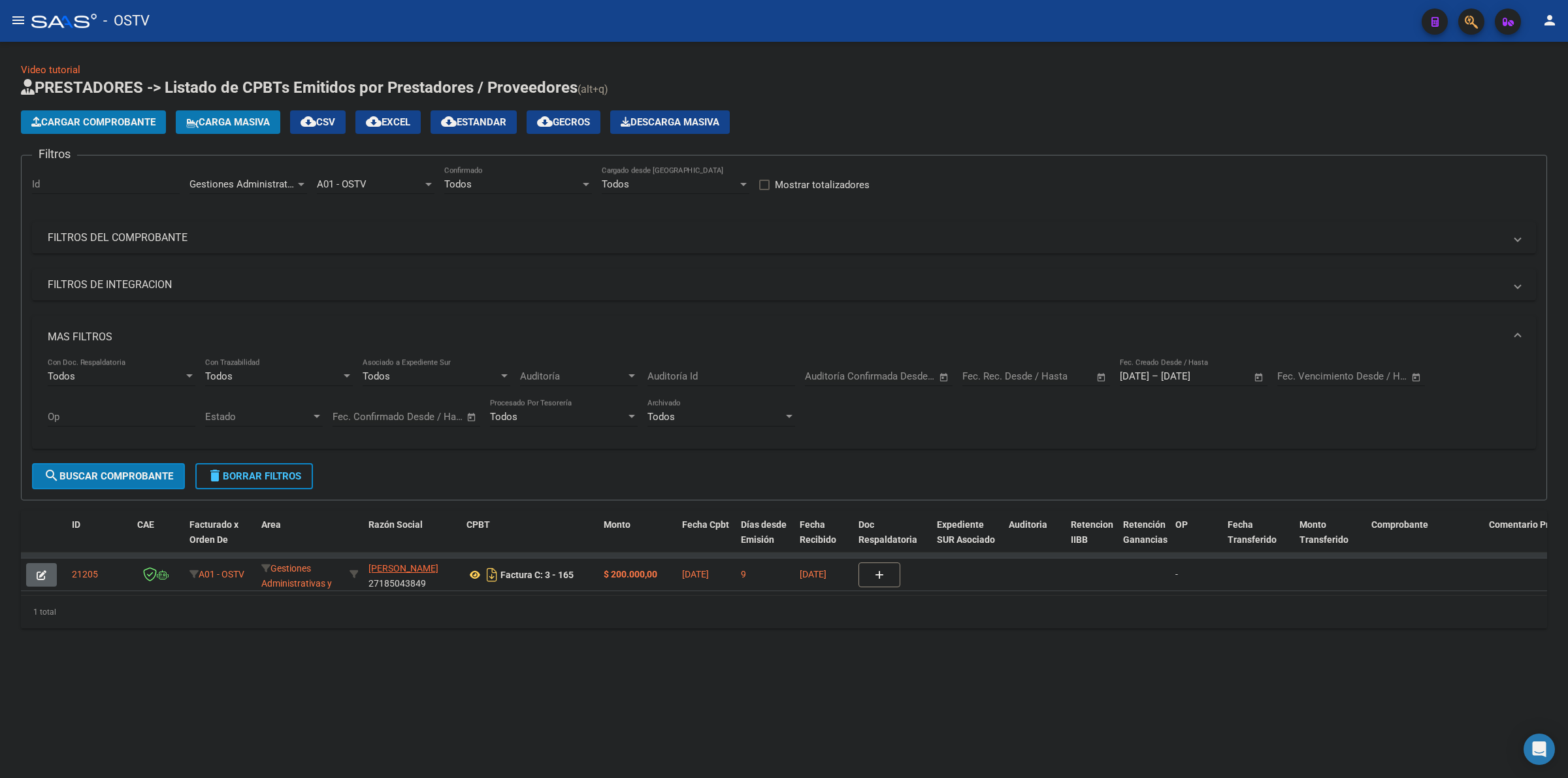
click at [274, 183] on span "Gestiones Administrativas y Otros" at bounding box center [265, 184] width 150 height 12
click at [257, 217] on span "Prestaciones Propias" at bounding box center [236, 217] width 94 height 12
click at [132, 464] on button "search Buscar Comprobante" at bounding box center [109, 476] width 153 height 26
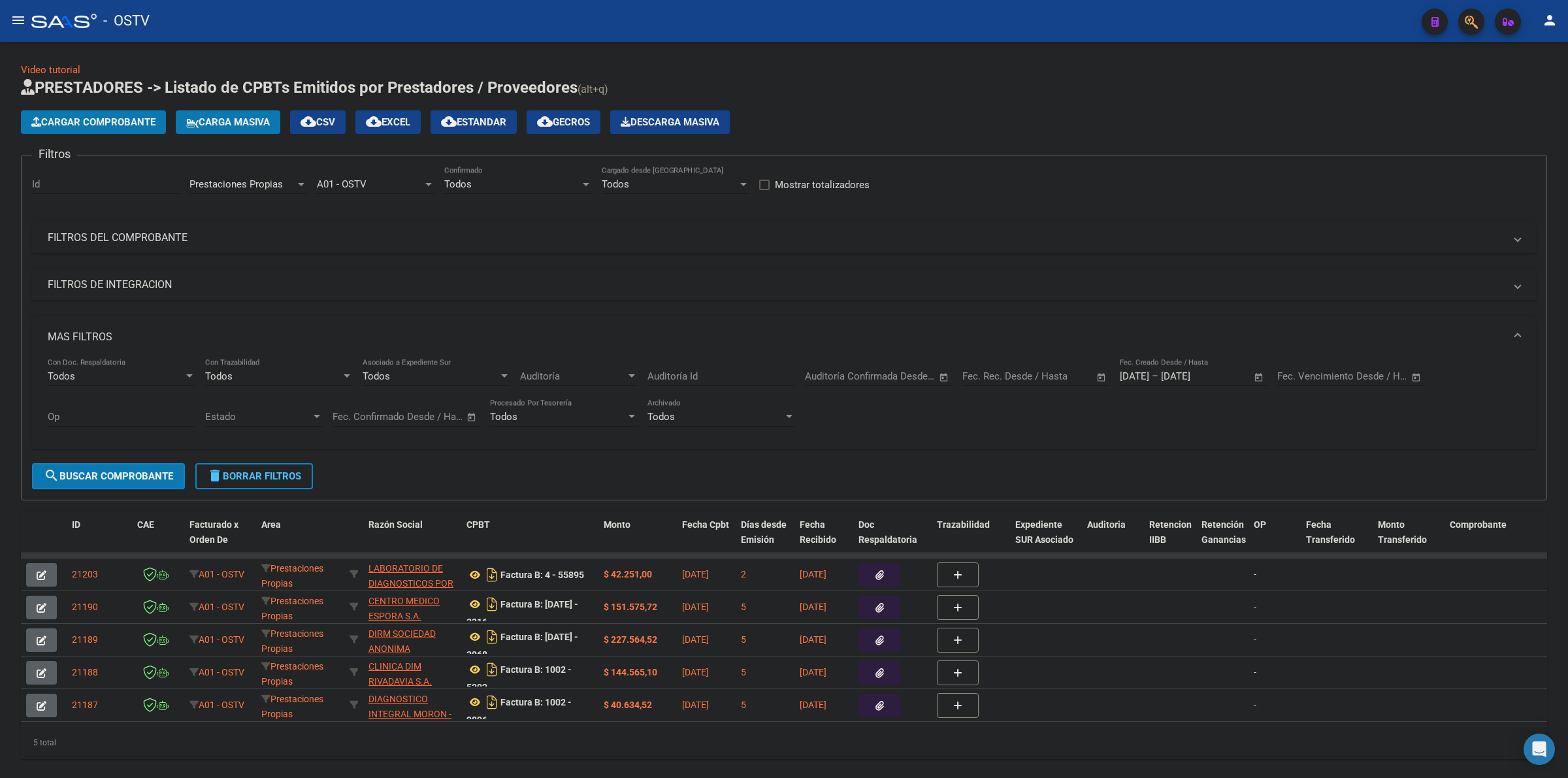
click at [789, 82] on h1 "PRESTADORES -> Listado de CPBTs Emitidos por Prestadores / Proveedores (alt+q)" at bounding box center [784, 88] width 1527 height 23
click at [696, 61] on div "Video tutorial PRESTADORES -> Listado de CPBTs Emitidos por Prestadores / Prove…" at bounding box center [784, 421] width 1568 height 759
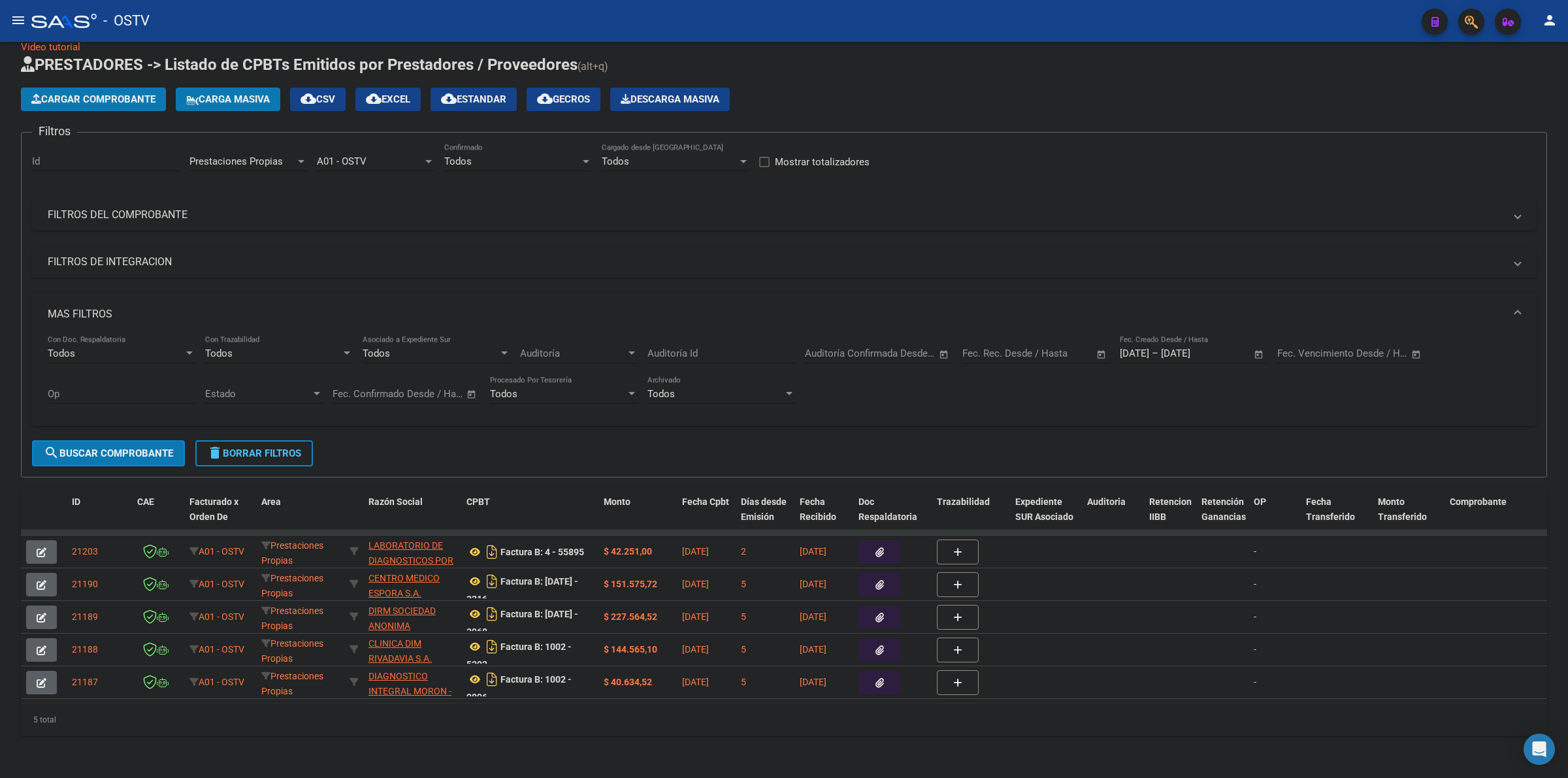
click at [244, 160] on span "Prestaciones Propias" at bounding box center [236, 161] width 94 height 12
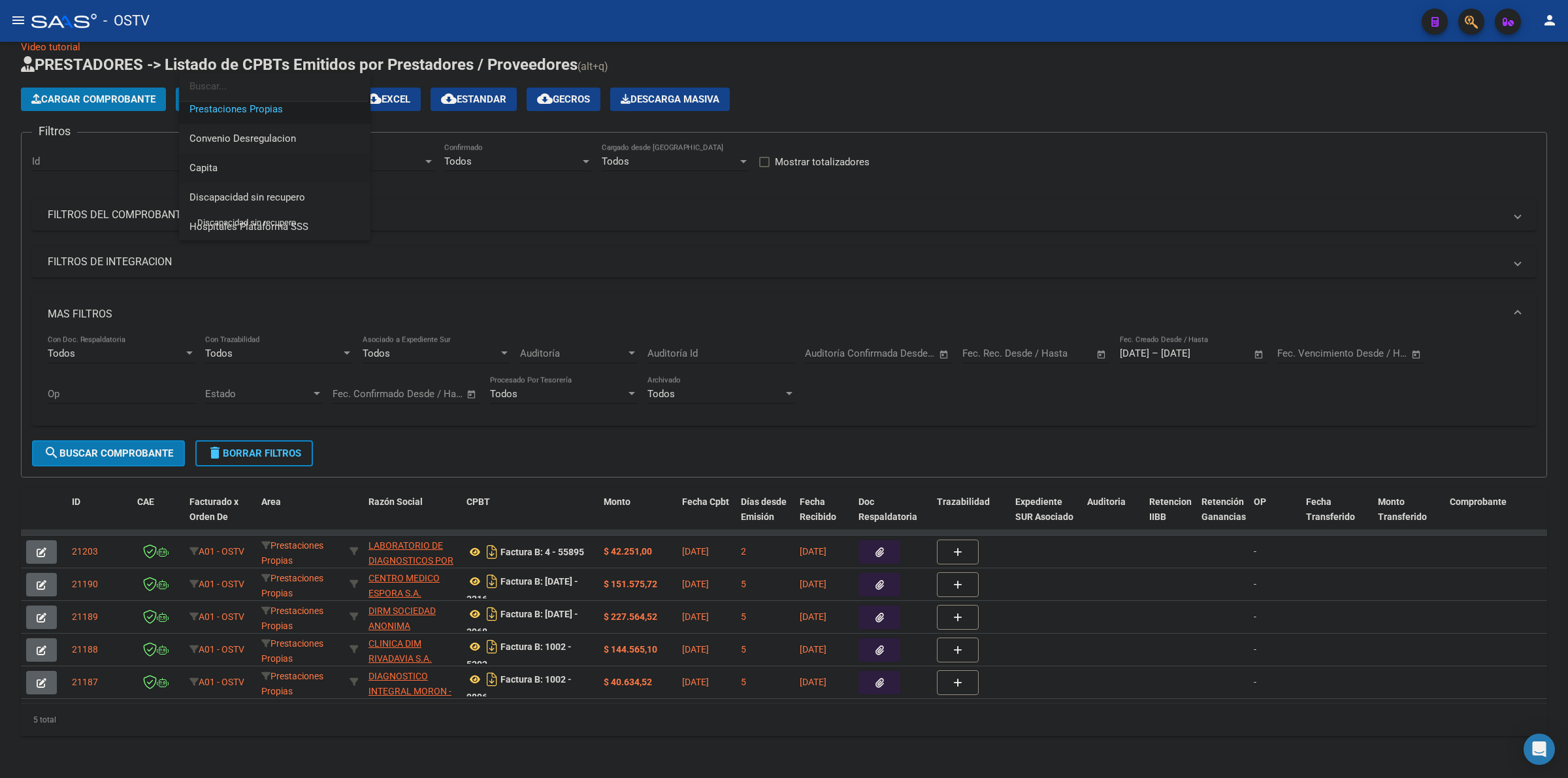
scroll to position [155, 0]
click at [210, 169] on span "Capita" at bounding box center [203, 167] width 28 height 12
click at [144, 447] on span "search Buscar Comprobante" at bounding box center [108, 453] width 130 height 12
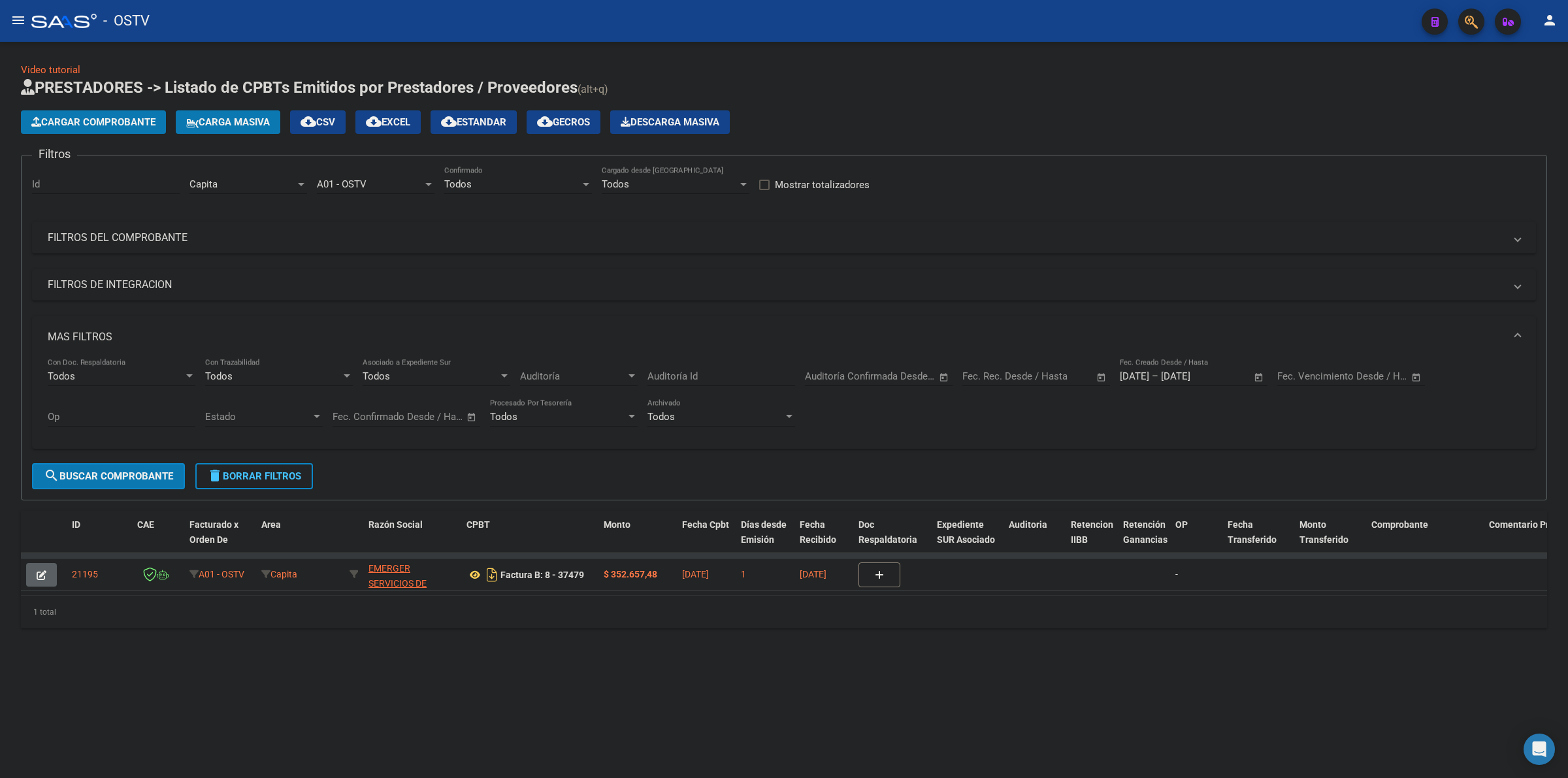
scroll to position [0, 0]
click at [474, 573] on icon at bounding box center [474, 575] width 17 height 16
drag, startPoint x: 1058, startPoint y: 109, endPoint x: 1154, endPoint y: 106, distance: 96.0
click at [1058, 110] on div "Cargar Comprobante Carga Masiva cloud_download CSV cloud_download EXCEL cloud_d…" at bounding box center [784, 121] width 1527 height 23
click at [843, 88] on h1 "PRESTADORES -> Listado de CPBTs Emitidos por Prestadores / Proveedores (alt+q)" at bounding box center [784, 88] width 1527 height 23
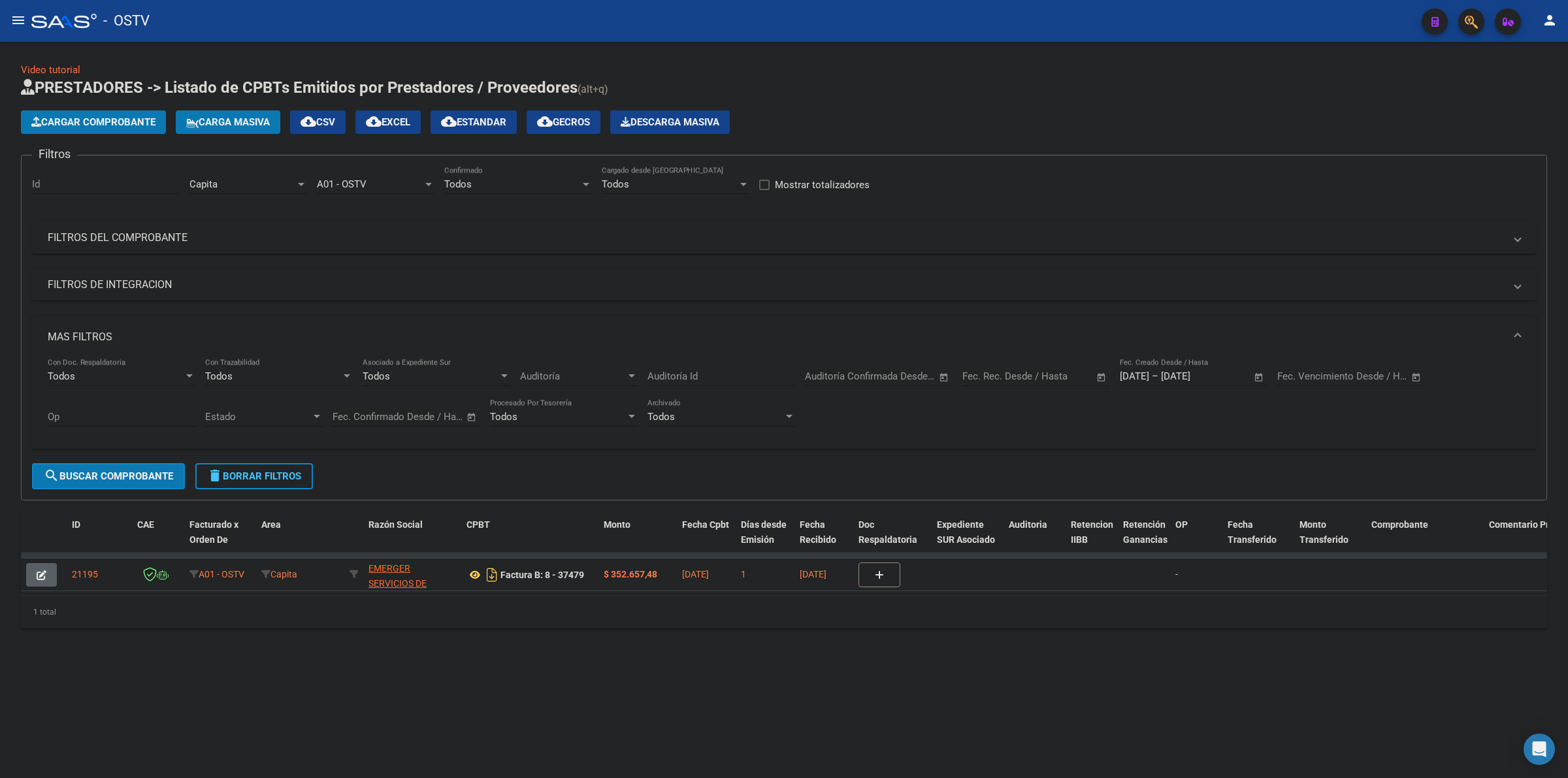
click at [777, 106] on app-list-header "PRESTADORES -> Listado de CPBTs Emitidos por Prestadores / Proveedores (alt+q) …" at bounding box center [784, 289] width 1527 height 423
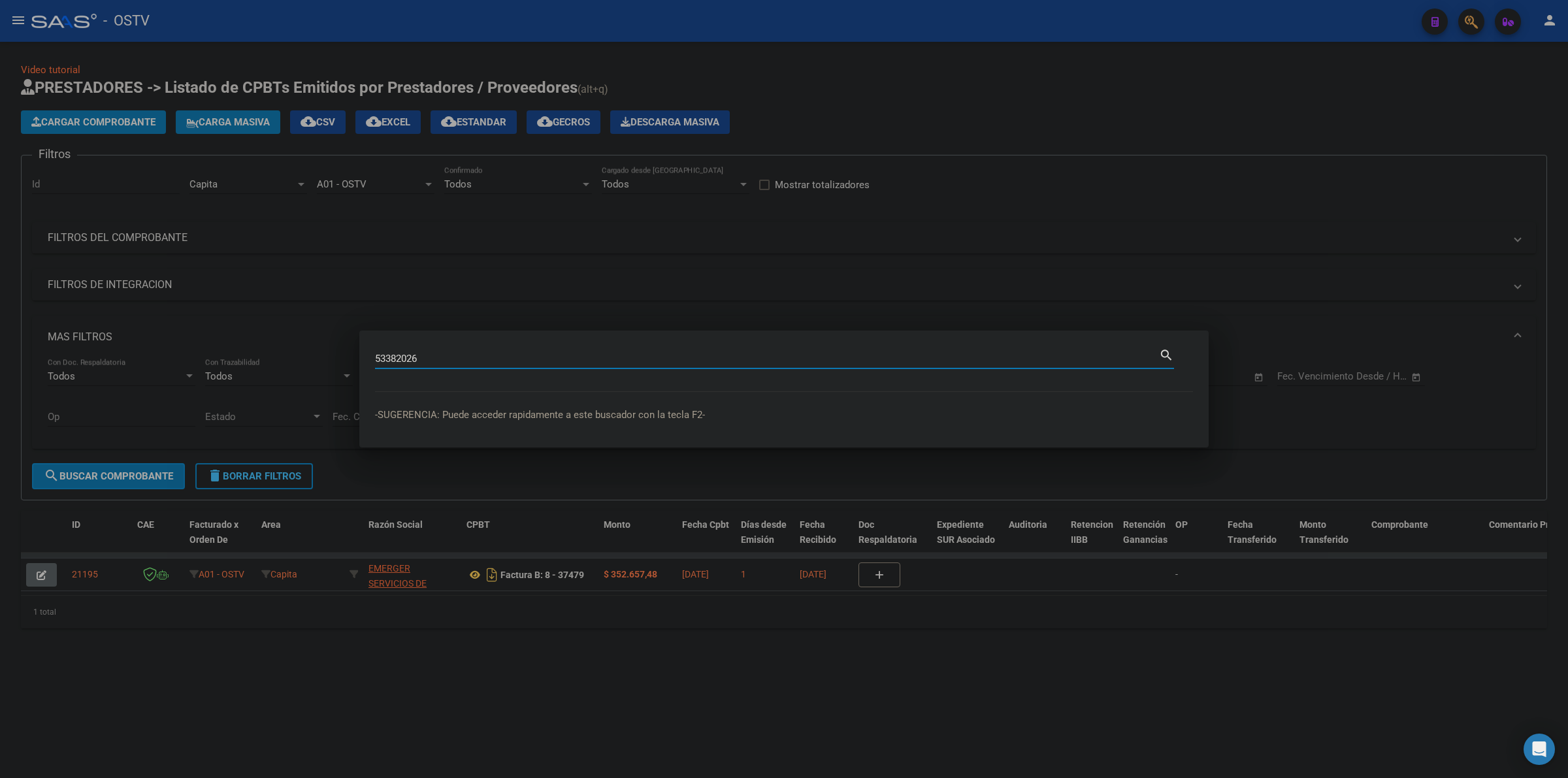
type input "53382026"
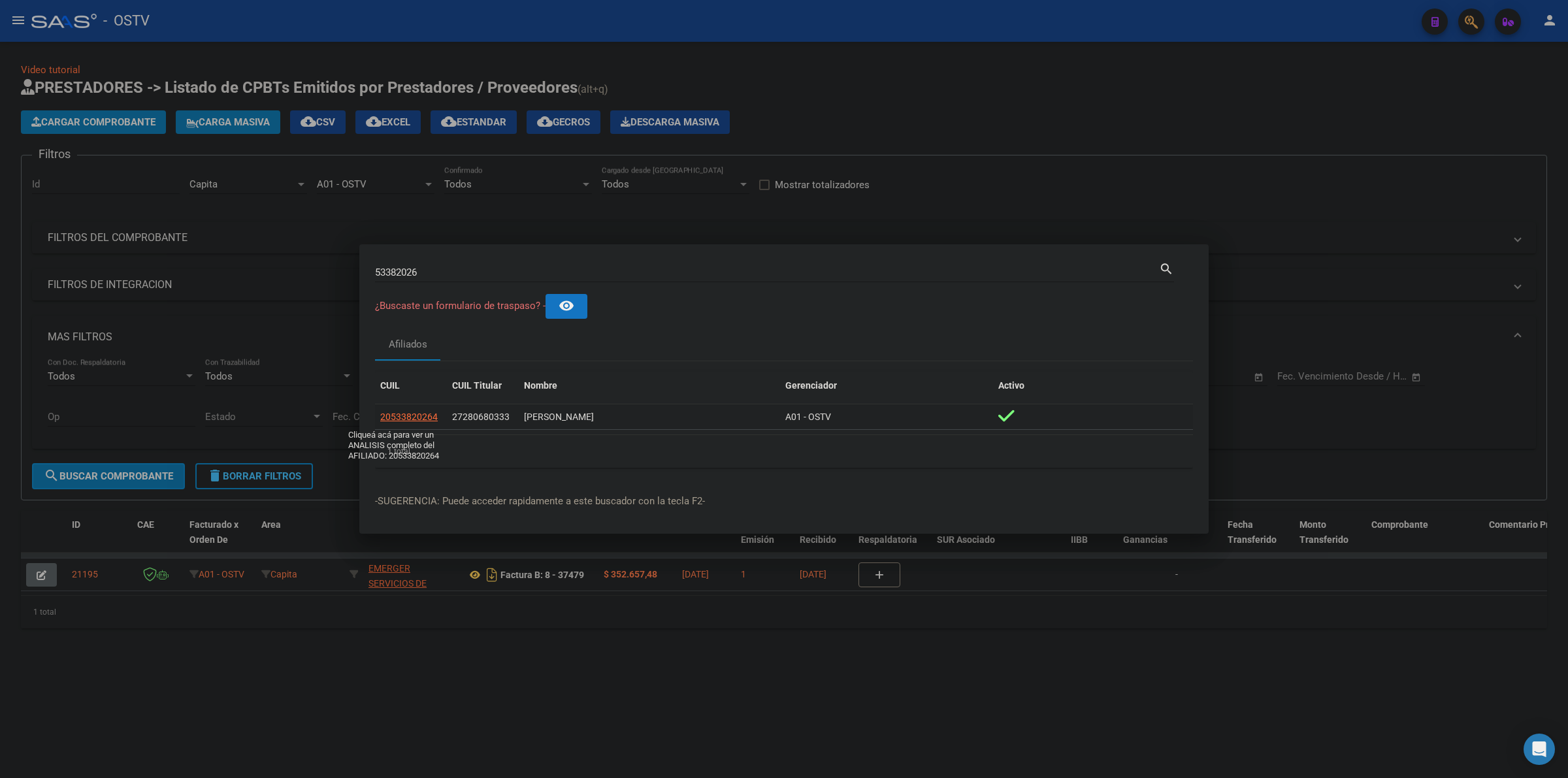
click at [391, 415] on span "20533820264" at bounding box center [408, 417] width 58 height 10
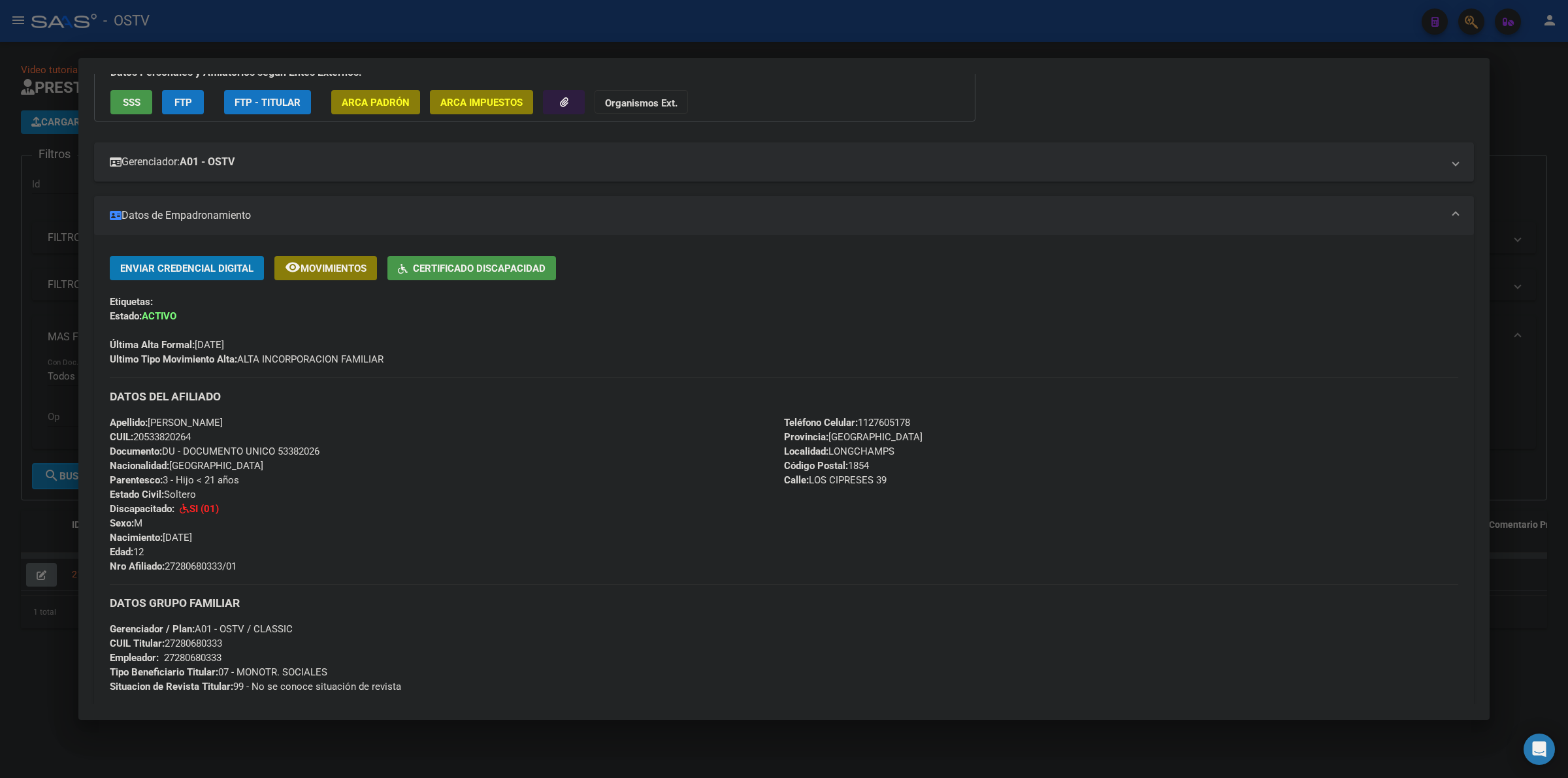
scroll to position [109, 0]
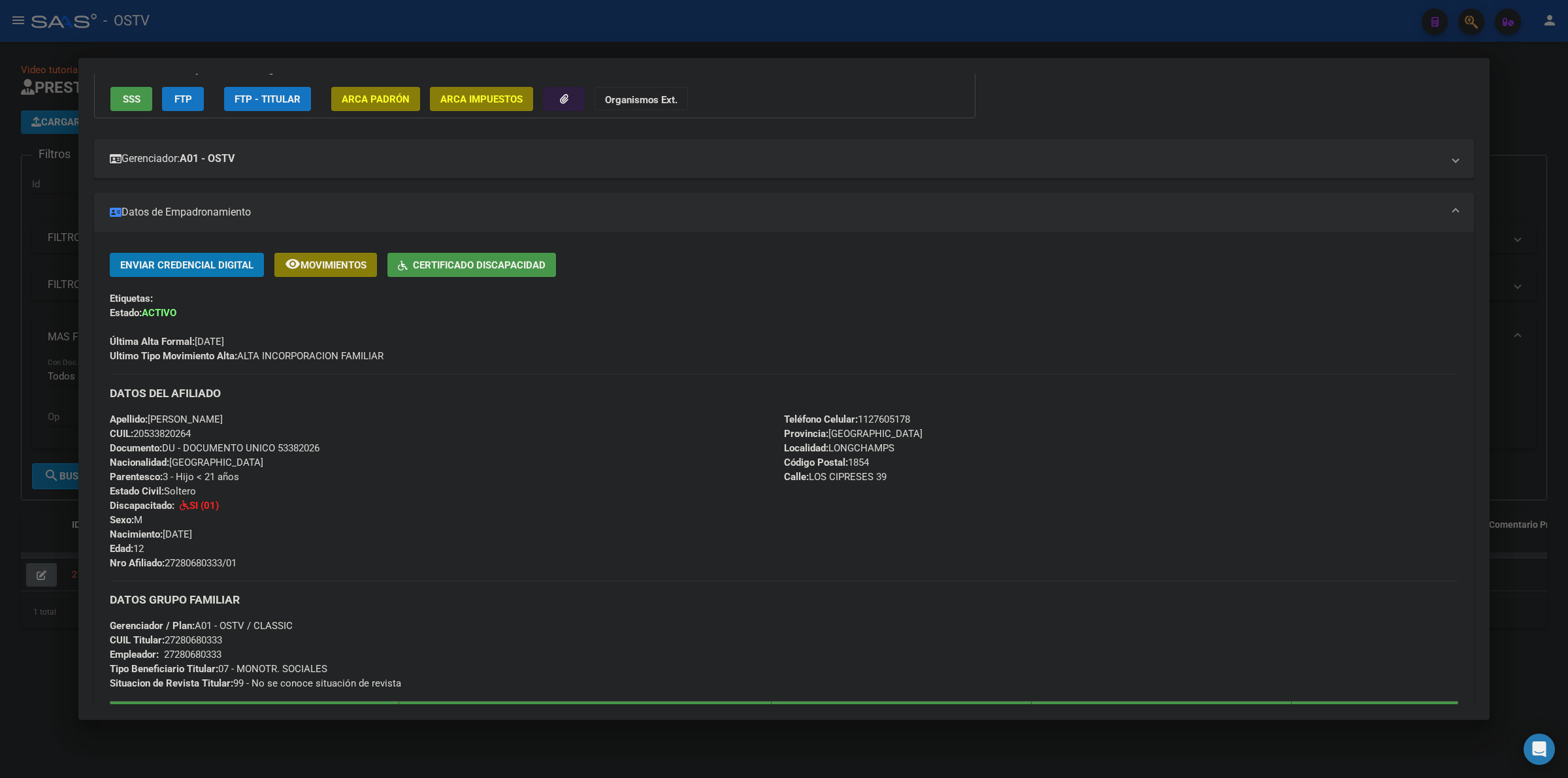
click at [310, 448] on span "Documento: DU - DOCUMENTO UNICO 53382026" at bounding box center [214, 448] width 210 height 12
copy span "53382026"
click at [213, 564] on span "Nro Afiliado: 27280680333/01" at bounding box center [172, 564] width 127 height 12
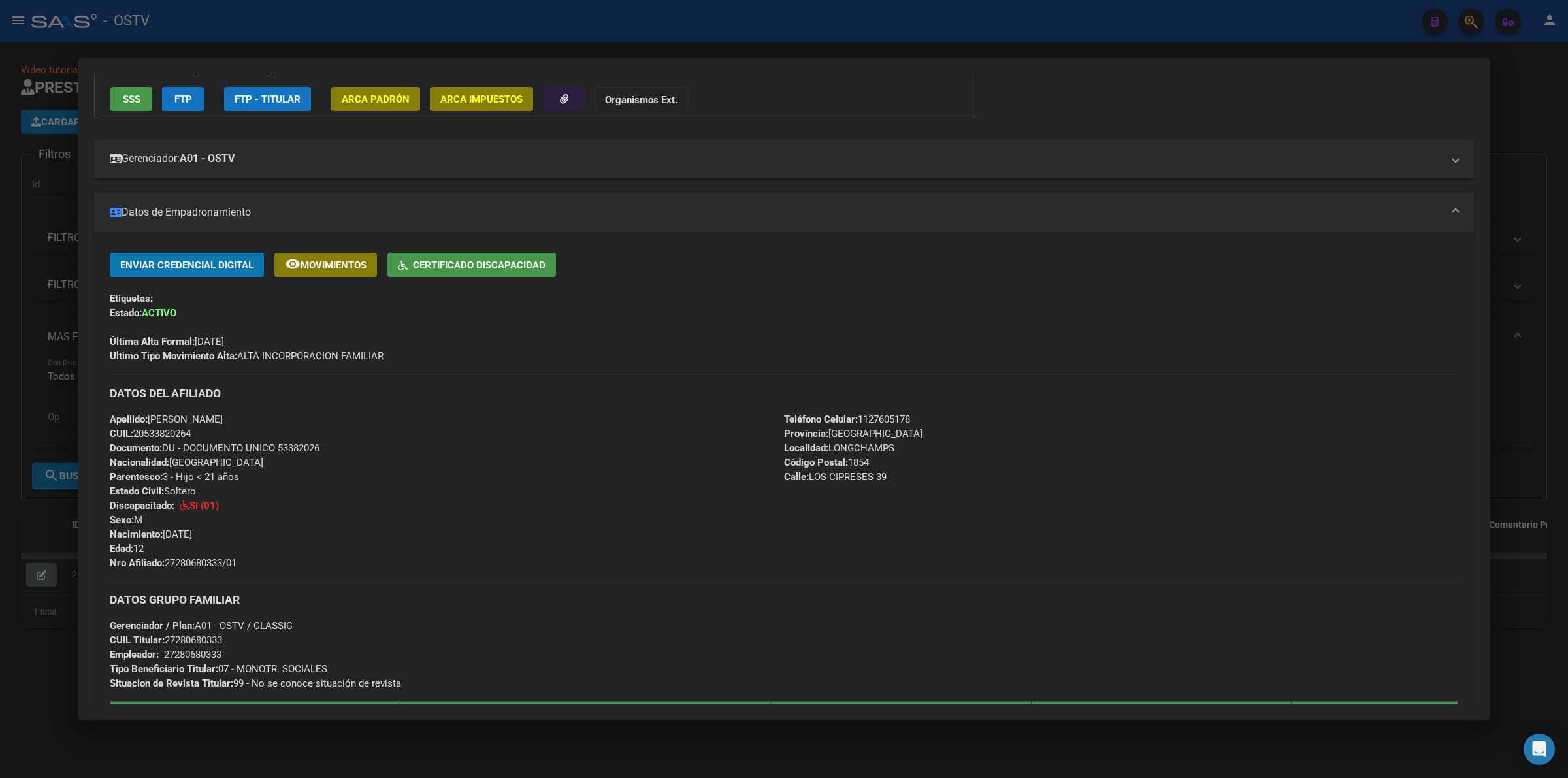
copy span "27280680333"
click at [729, 44] on div at bounding box center [784, 389] width 1568 height 778
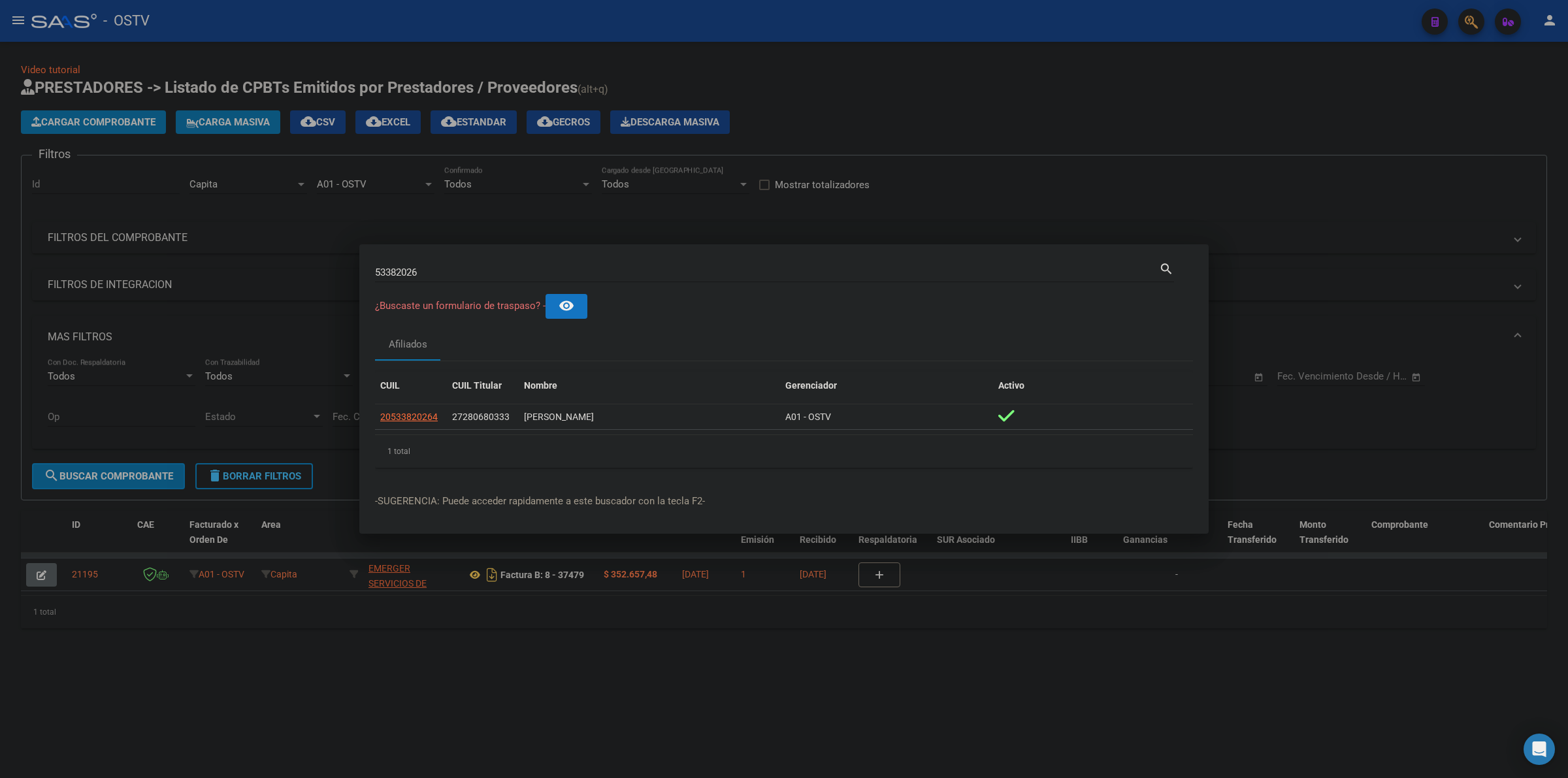
click at [731, 50] on div at bounding box center [784, 389] width 1568 height 778
